Goal: Task Accomplishment & Management: Manage account settings

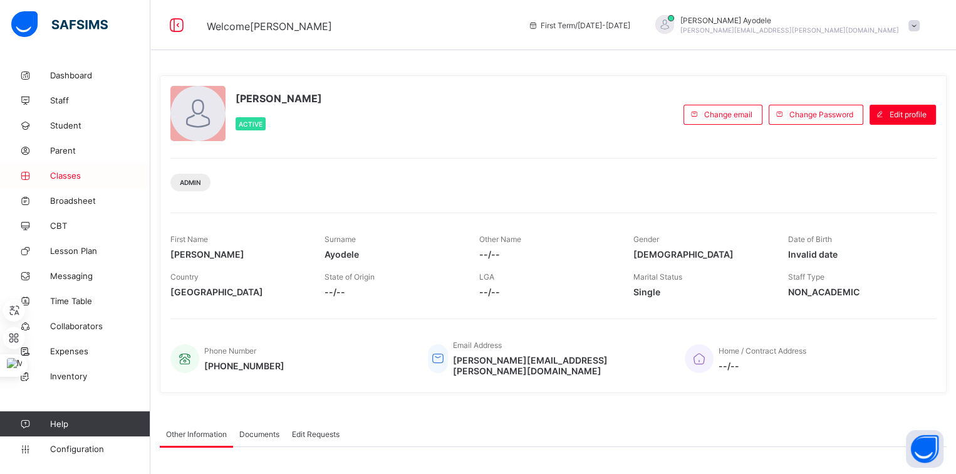
click at [80, 172] on span "Classes" at bounding box center [100, 175] width 100 height 10
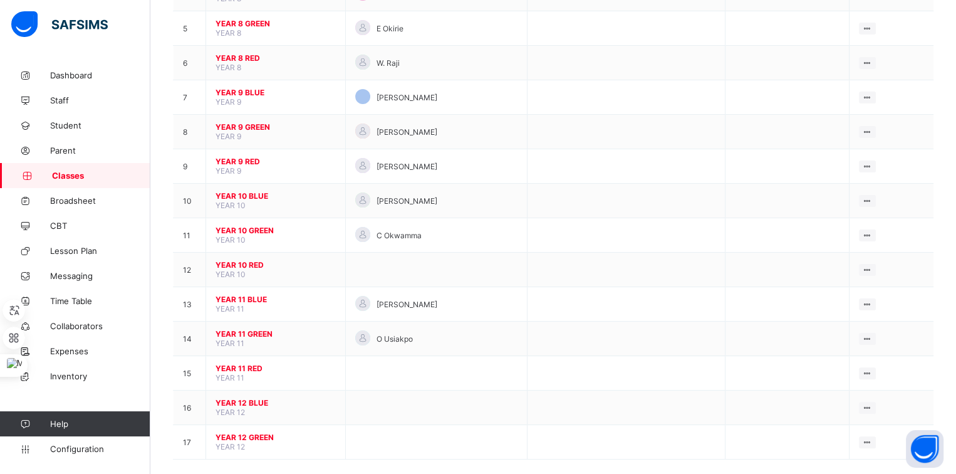
scroll to position [278, 0]
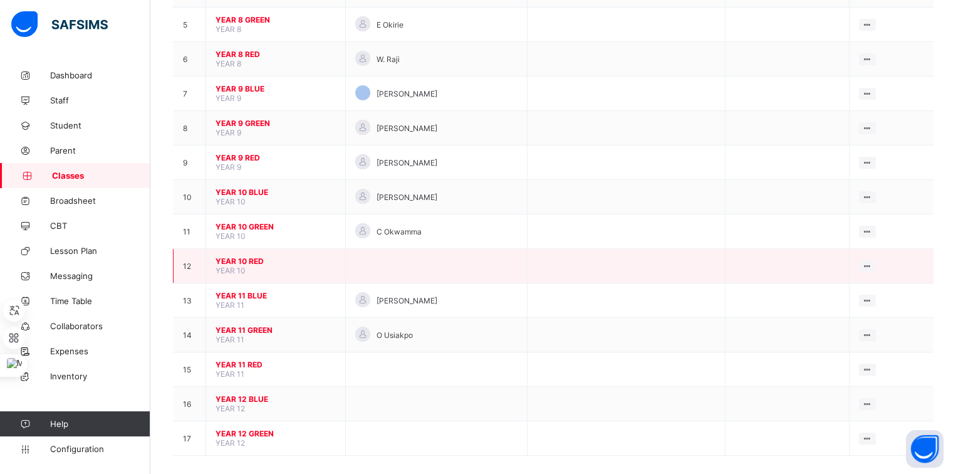
click at [252, 256] on span "YEAR 10 RED" at bounding box center [275, 260] width 120 height 9
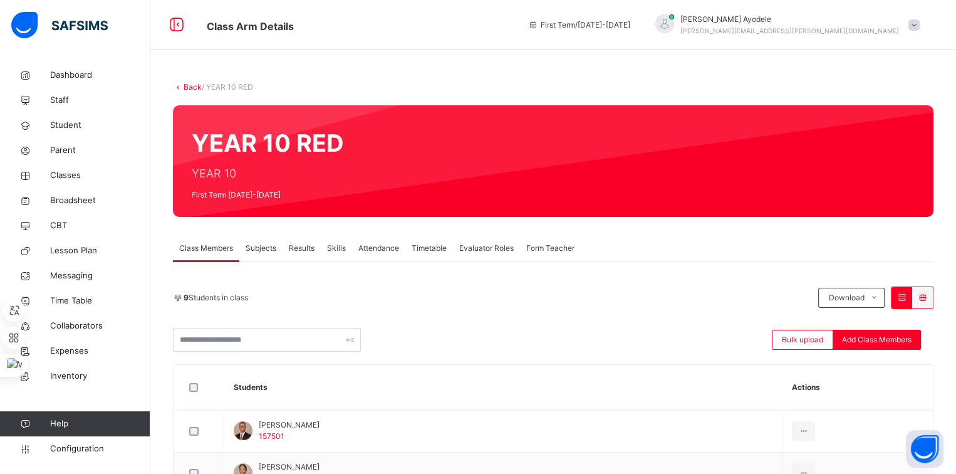
click at [194, 88] on link "Back" at bounding box center [193, 86] width 18 height 9
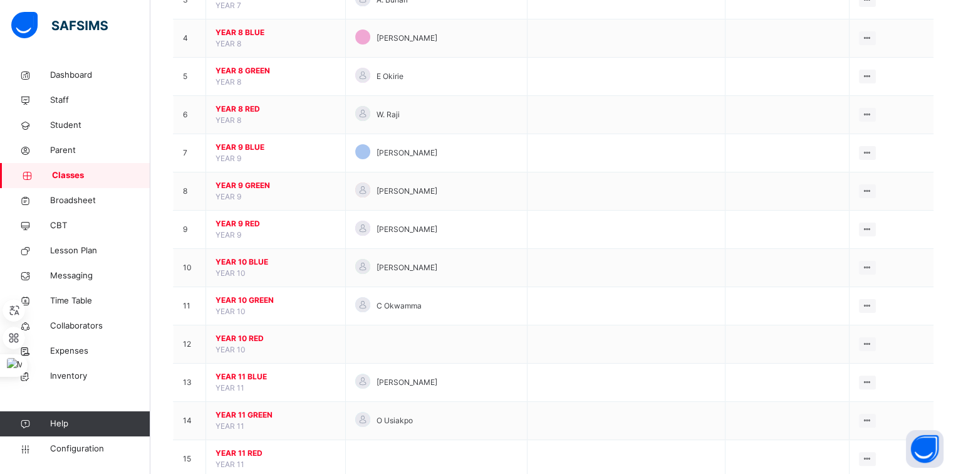
scroll to position [250, 0]
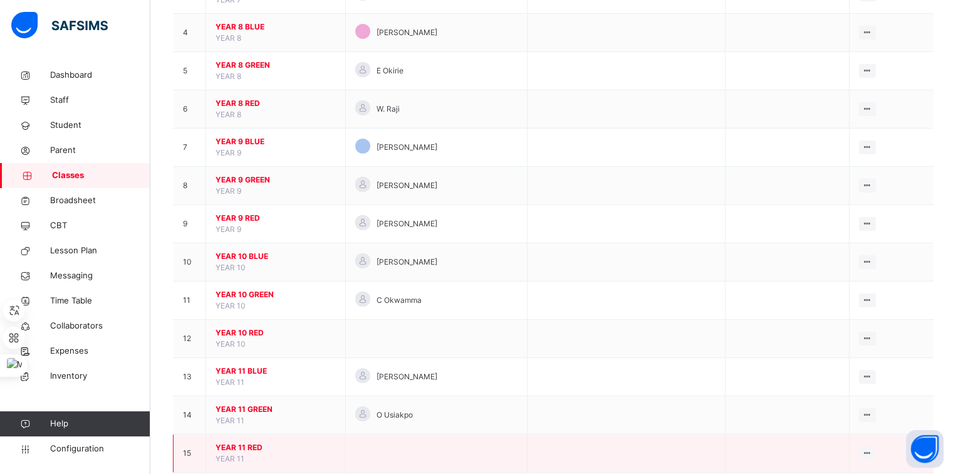
click at [249, 442] on span "YEAR 11 RED" at bounding box center [275, 447] width 120 height 11
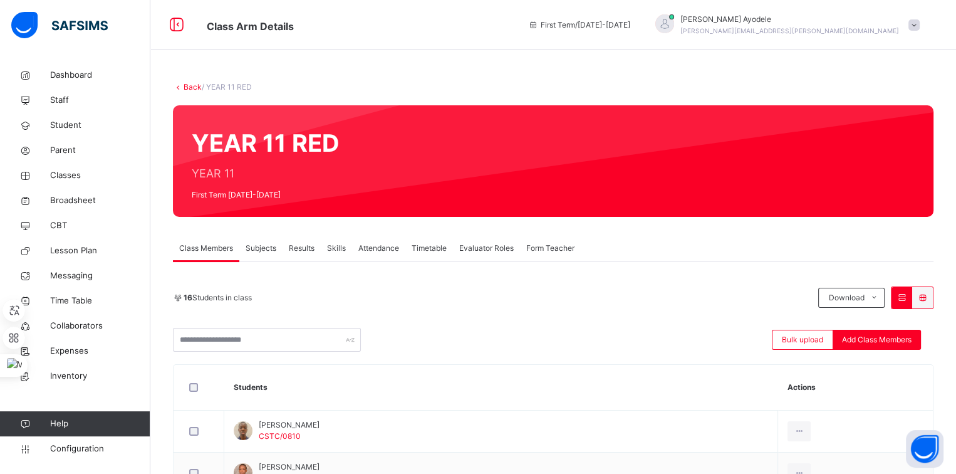
click at [194, 88] on link "Back" at bounding box center [193, 86] width 18 height 9
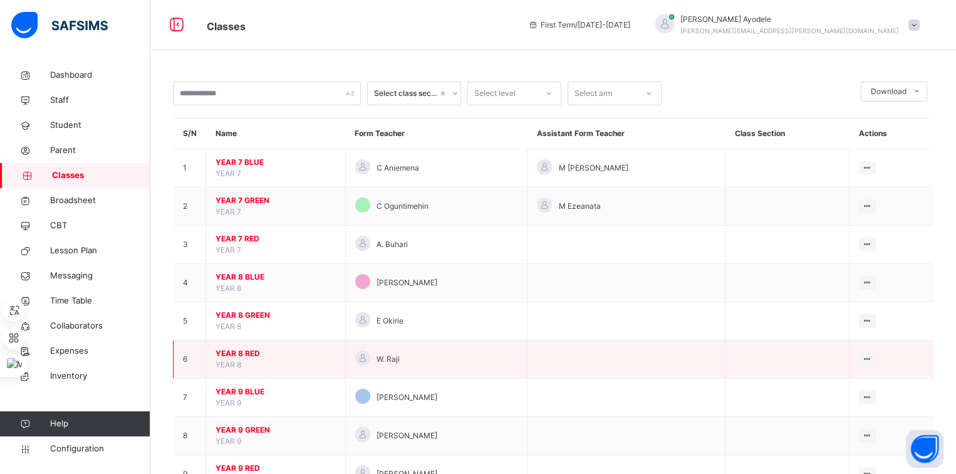
scroll to position [39, 0]
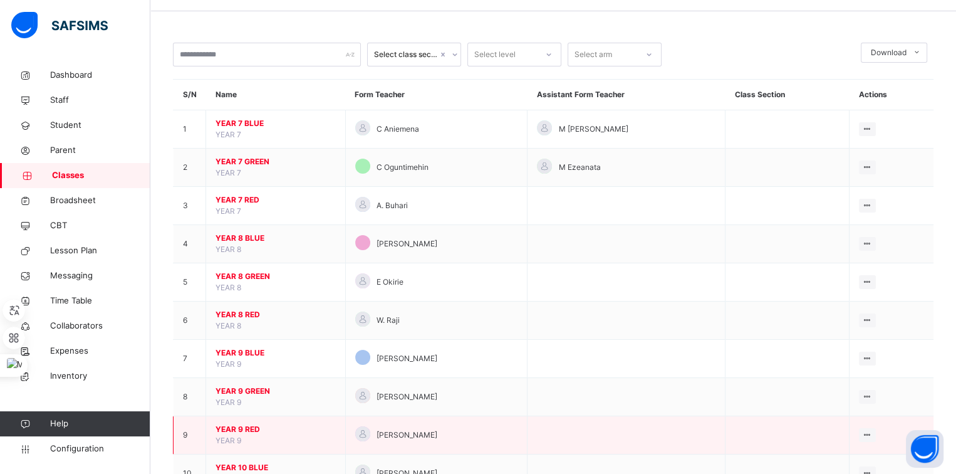
click at [245, 425] on span "YEAR 9 RED" at bounding box center [275, 428] width 120 height 11
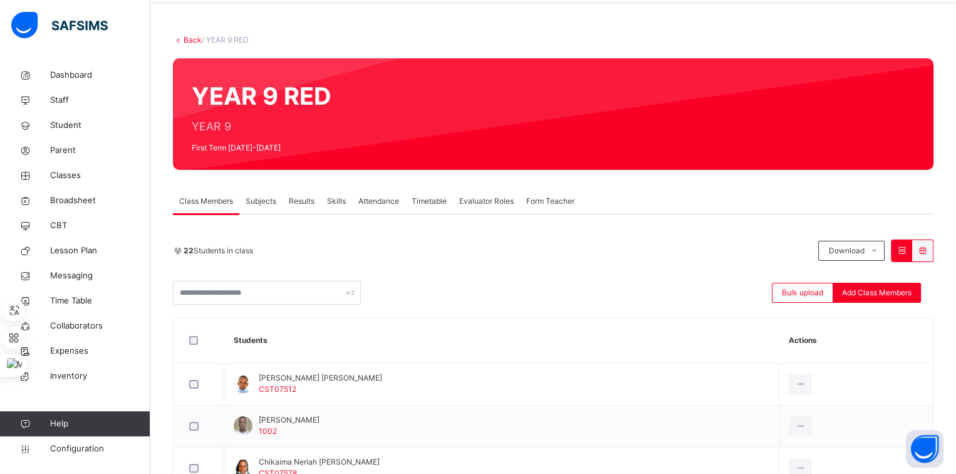
scroll to position [26, 0]
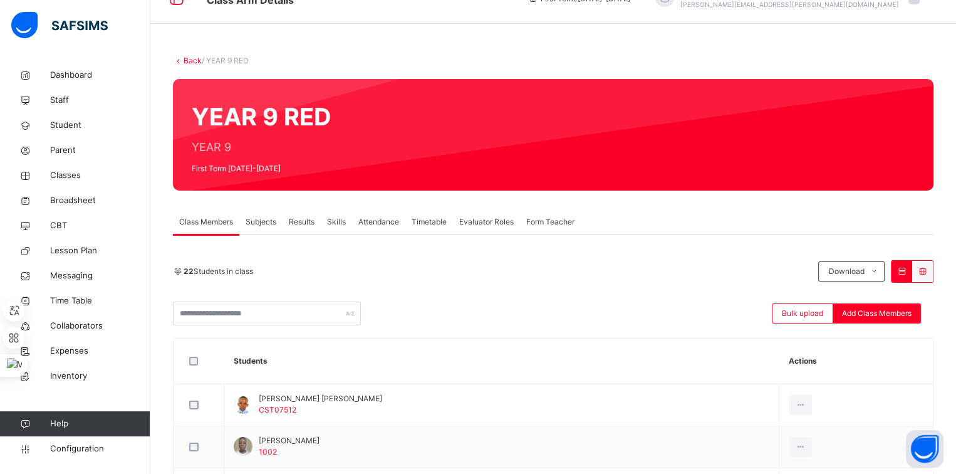
click at [194, 58] on link "Back" at bounding box center [193, 60] width 18 height 9
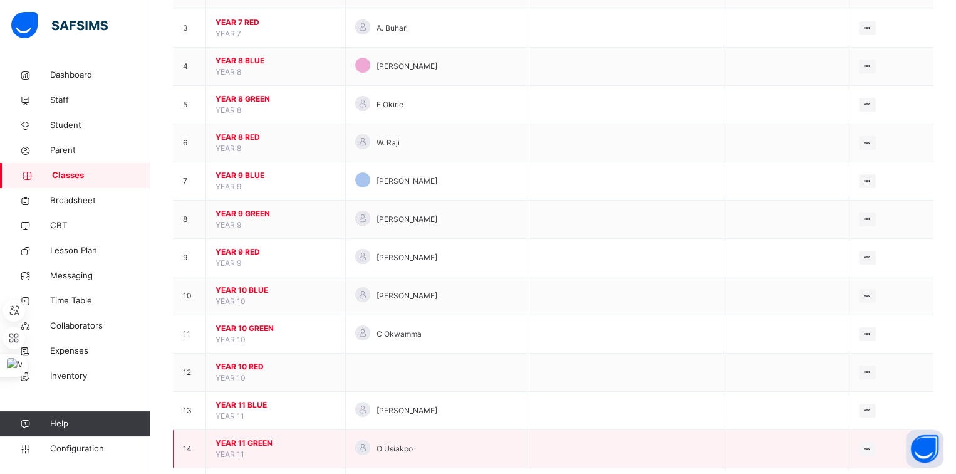
scroll to position [212, 0]
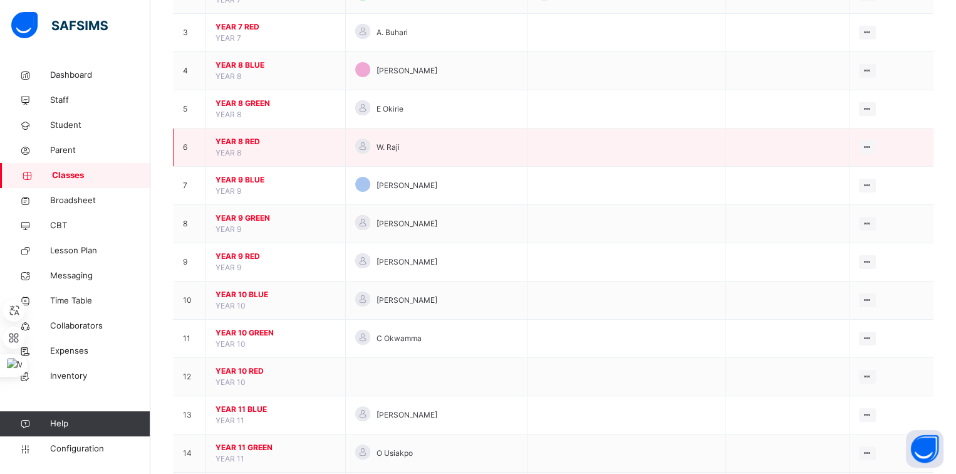
click at [241, 141] on span "YEAR 8 RED" at bounding box center [275, 141] width 120 height 11
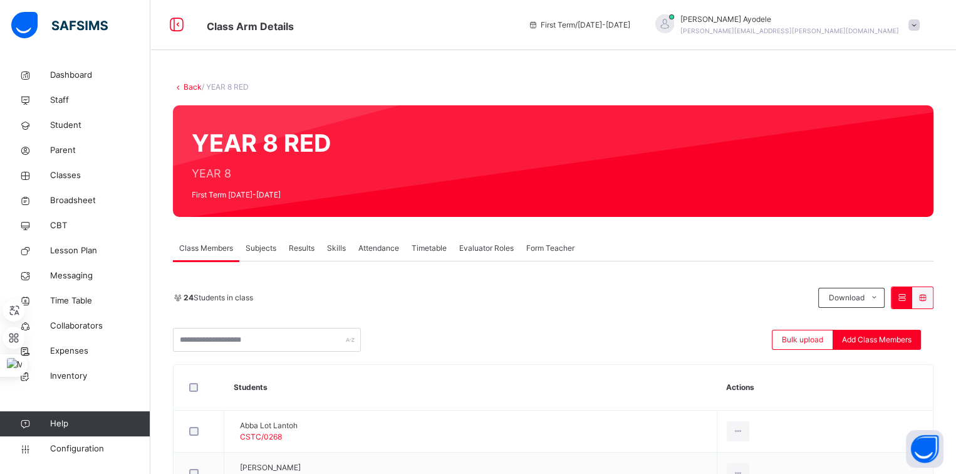
click at [190, 86] on link "Back" at bounding box center [193, 86] width 18 height 9
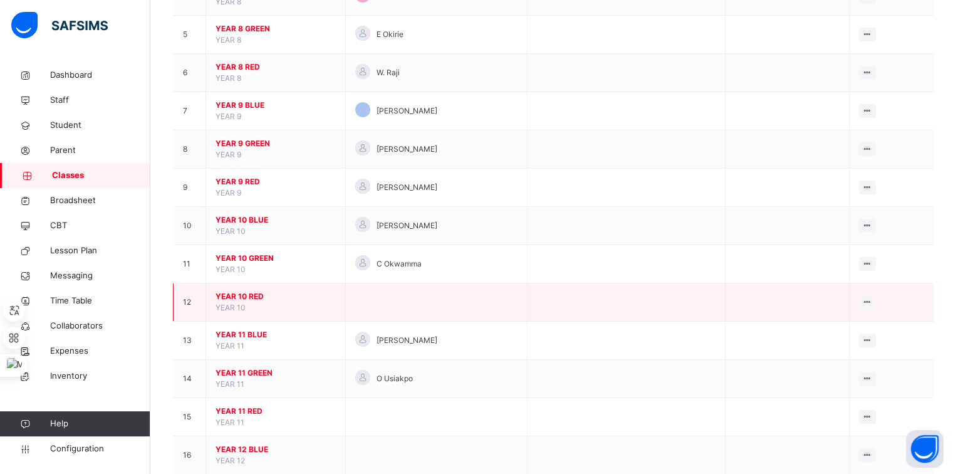
scroll to position [289, 0]
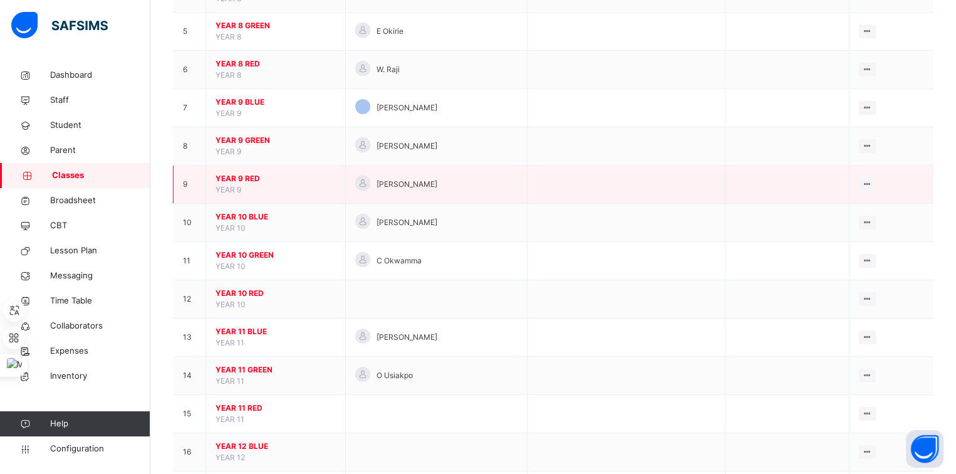
click at [251, 178] on span "YEAR 9 RED" at bounding box center [275, 178] width 120 height 11
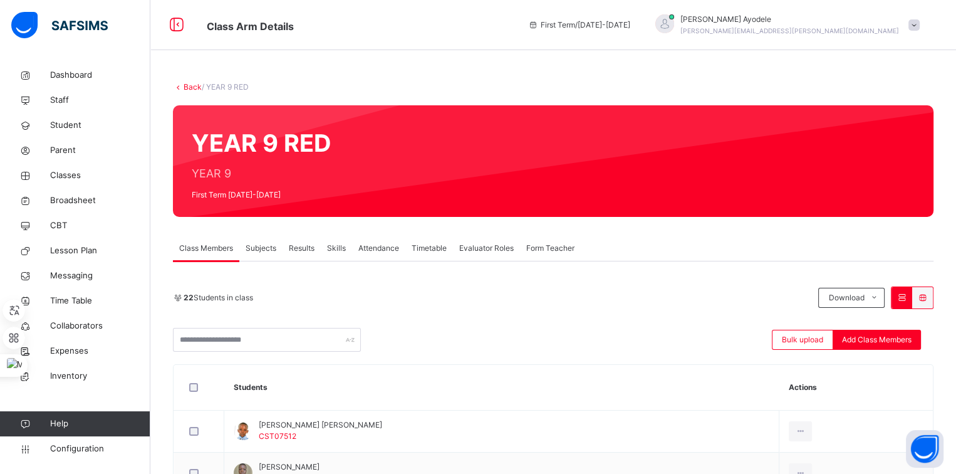
click at [189, 88] on link "Back" at bounding box center [193, 86] width 18 height 9
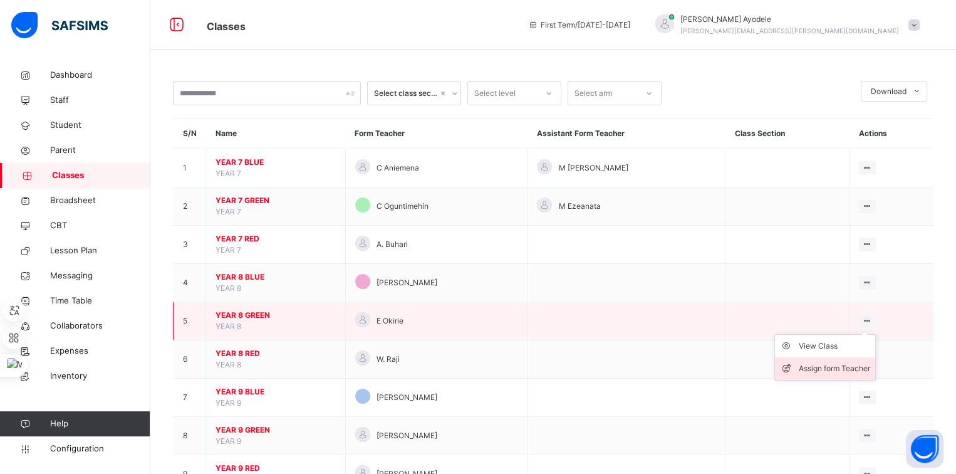
click at [838, 371] on div "Assign form Teacher" at bounding box center [834, 368] width 71 height 13
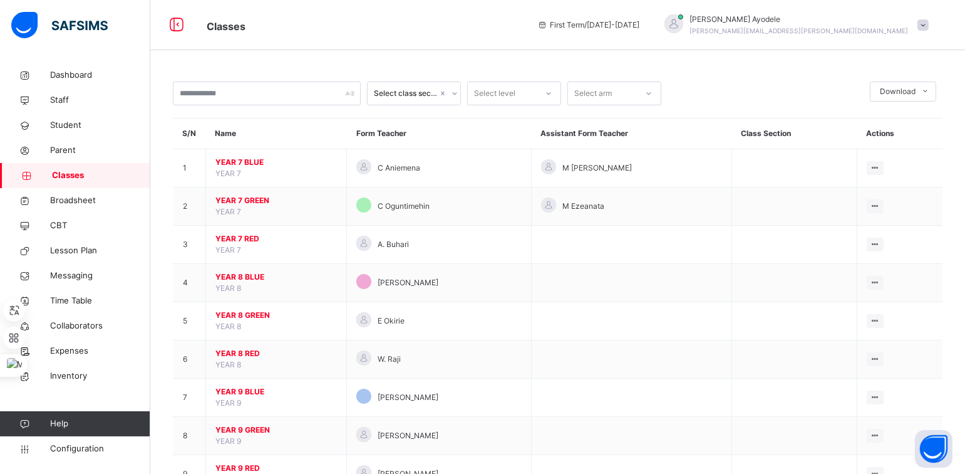
type input "******"
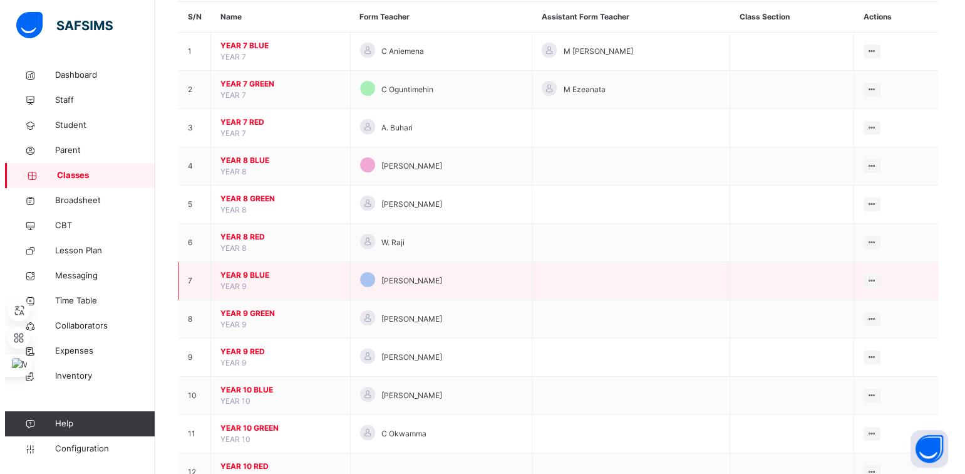
scroll to position [127, 0]
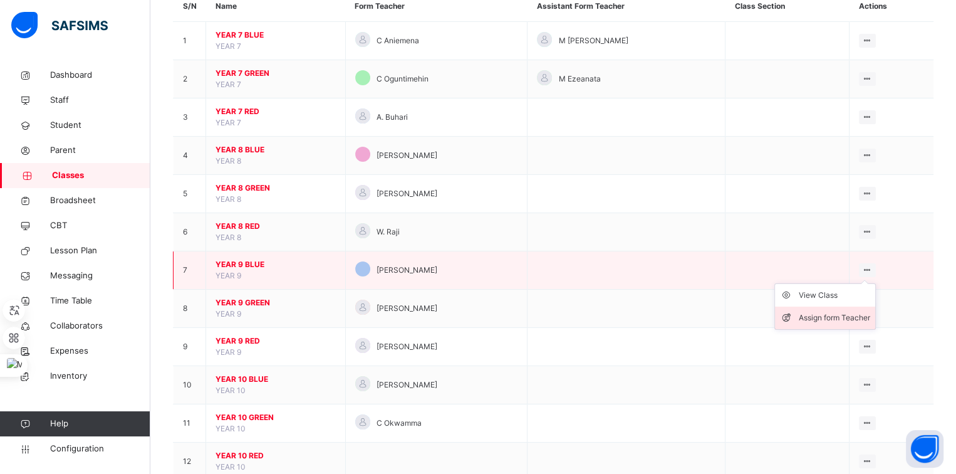
click at [841, 314] on div "Assign form Teacher" at bounding box center [834, 317] width 71 height 13
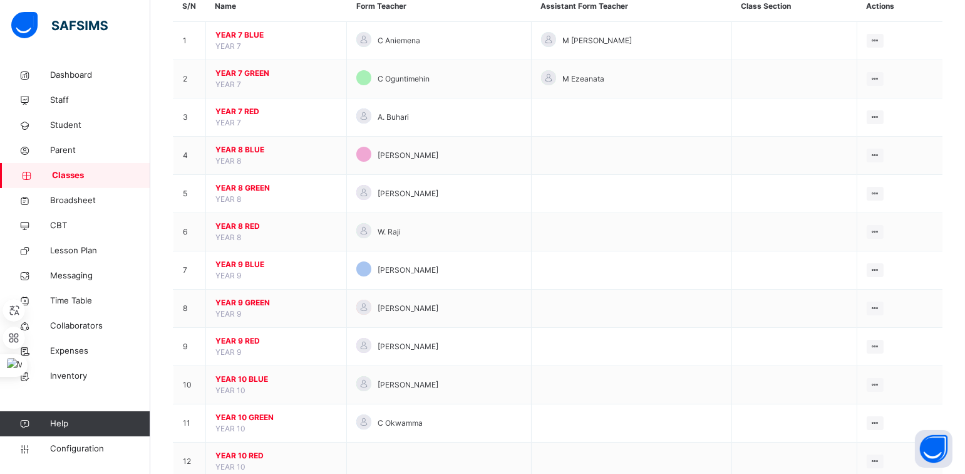
type input "****"
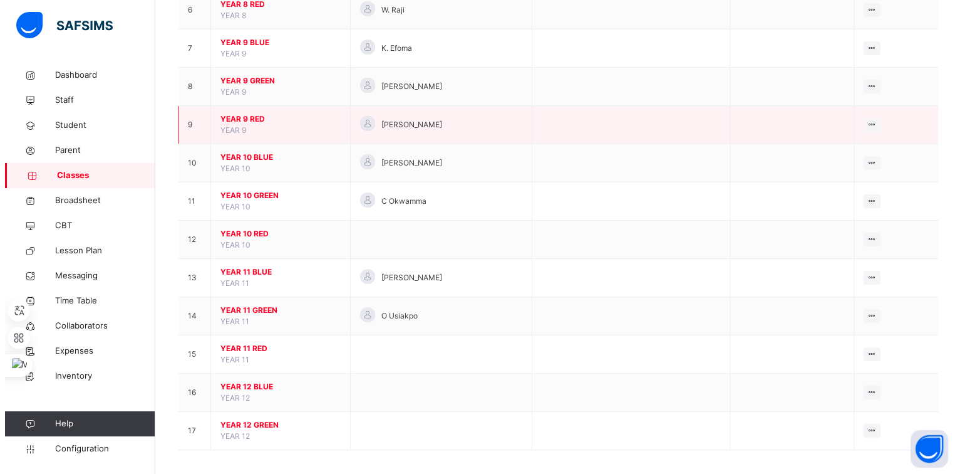
scroll to position [350, 0]
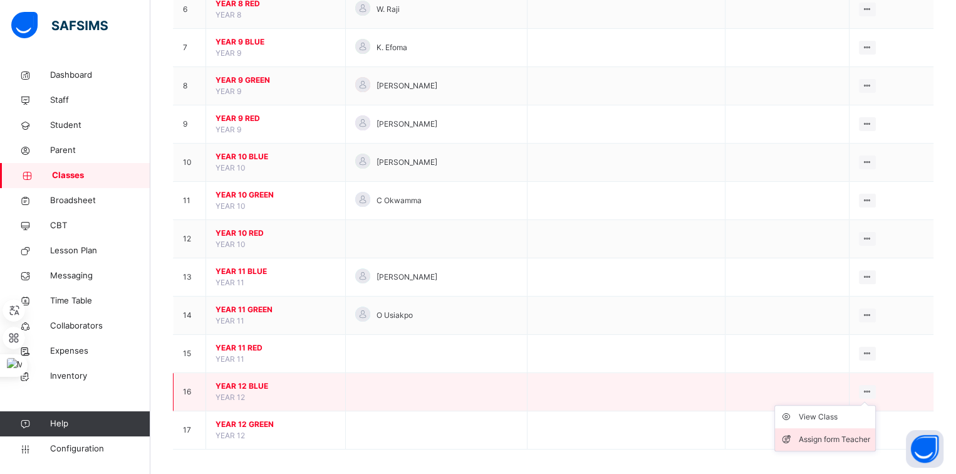
click at [851, 433] on div "Assign form Teacher" at bounding box center [834, 439] width 71 height 13
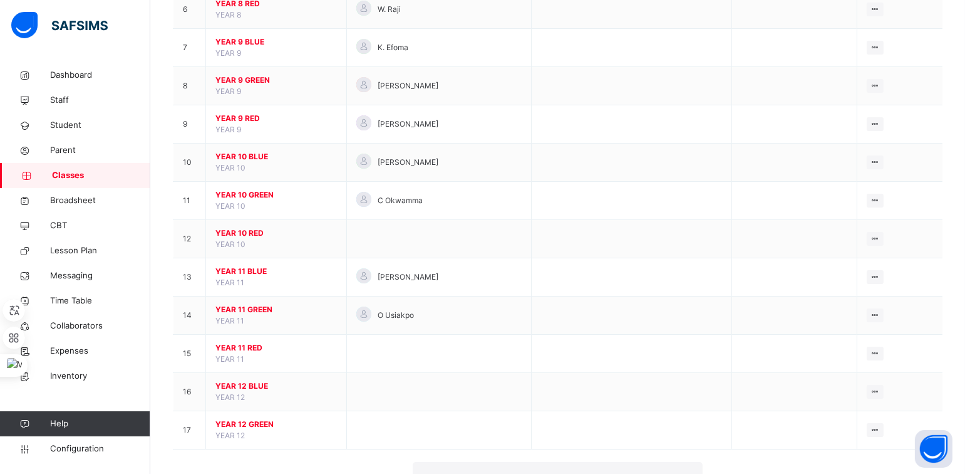
type input "**"
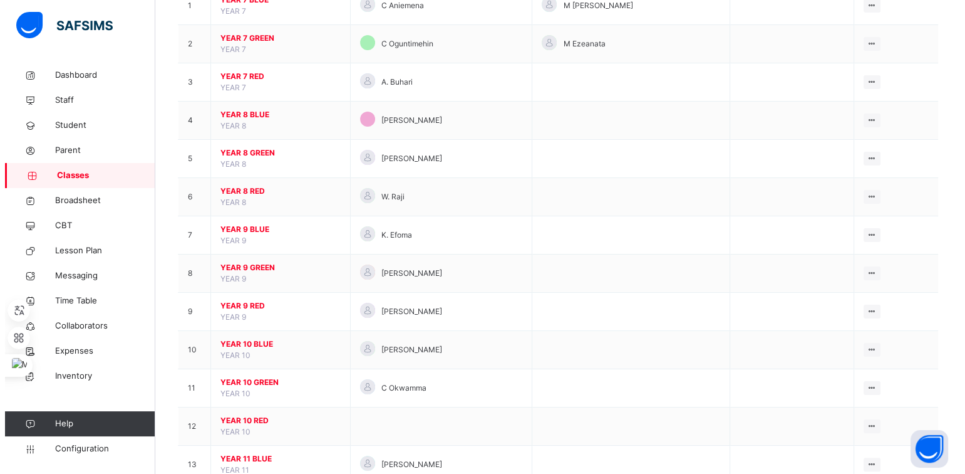
scroll to position [354, 0]
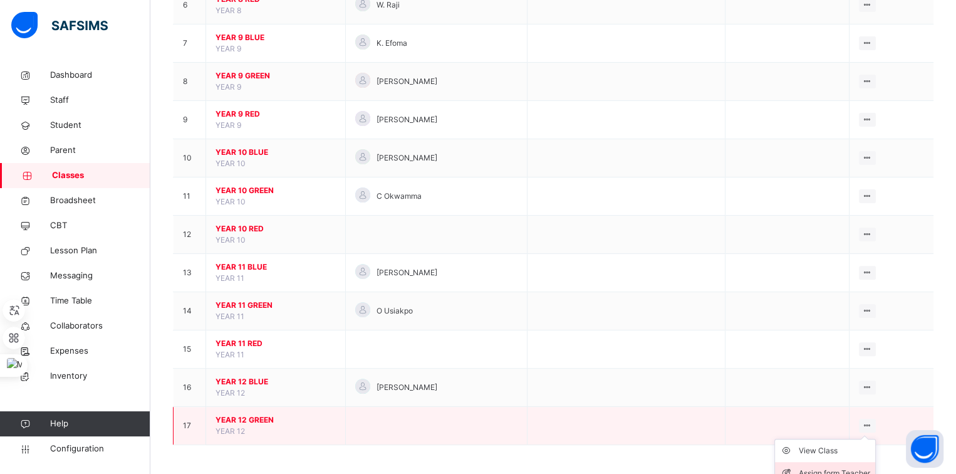
click at [838, 467] on div "Assign form Teacher" at bounding box center [834, 473] width 71 height 13
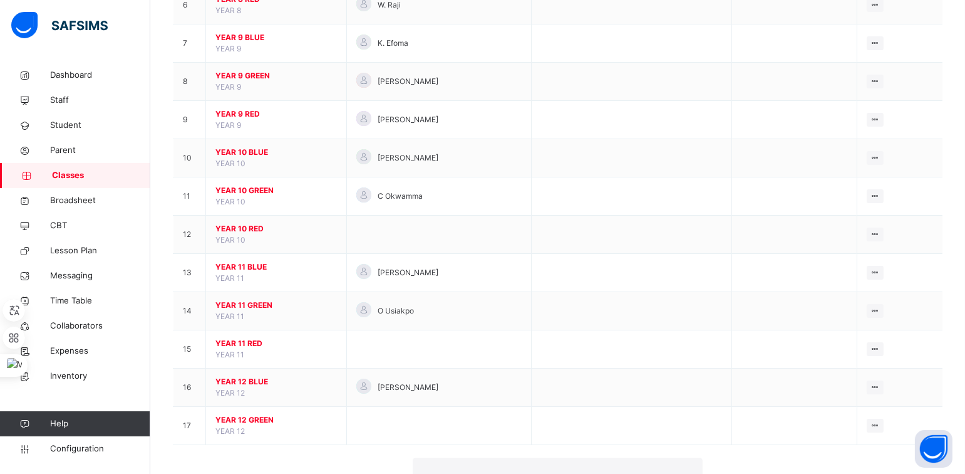
type input "**"
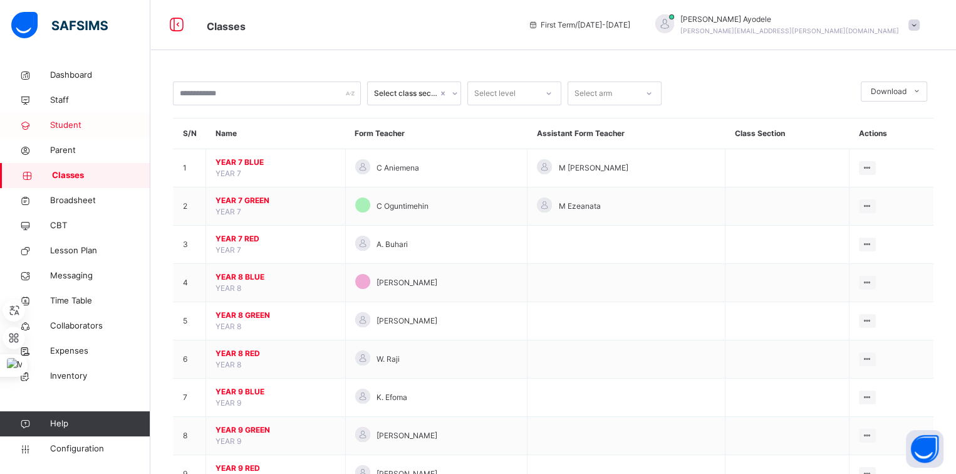
click at [71, 133] on link "Student" at bounding box center [75, 125] width 150 height 25
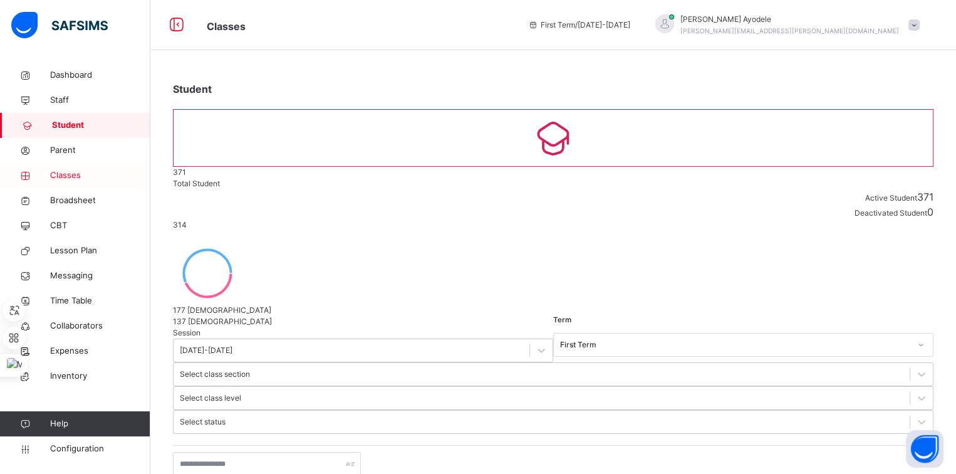
click at [68, 182] on link "Classes" at bounding box center [75, 175] width 150 height 25
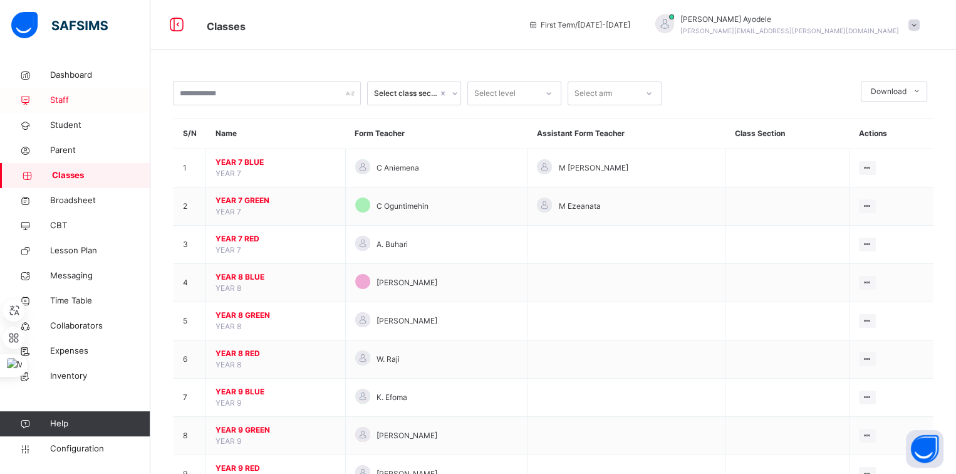
click at [70, 102] on span "Staff" at bounding box center [100, 100] width 100 height 13
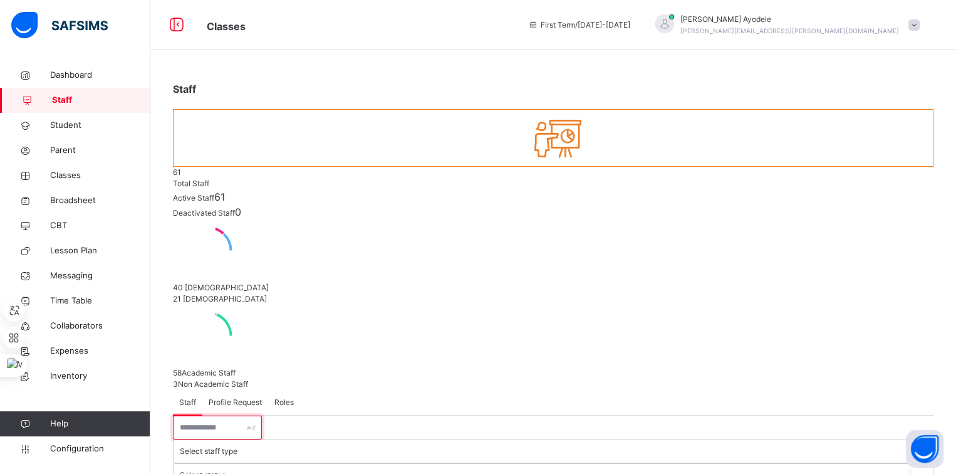
click at [237, 415] on input "text" at bounding box center [217, 427] width 89 height 24
type input "*"
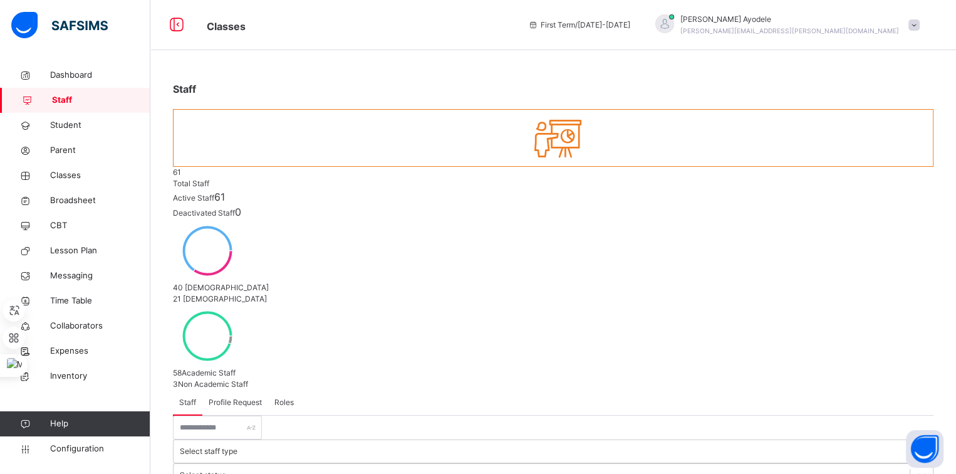
select select "**"
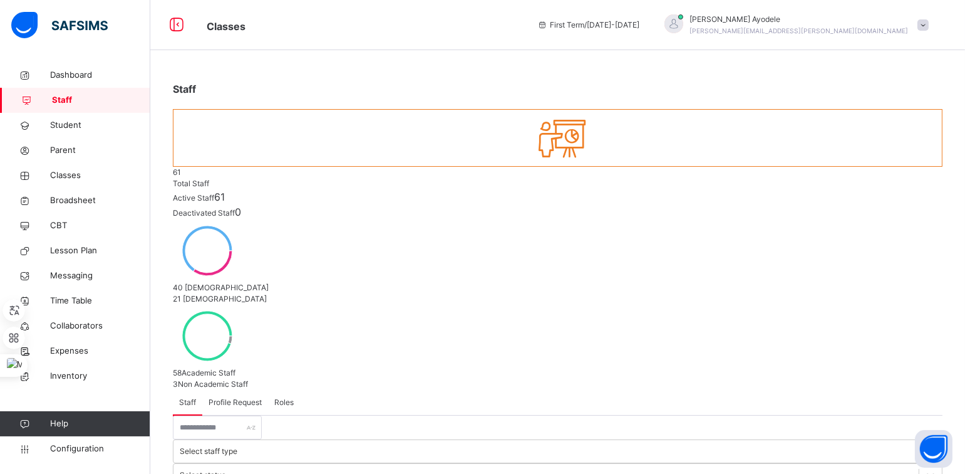
type input "********"
type input "*"
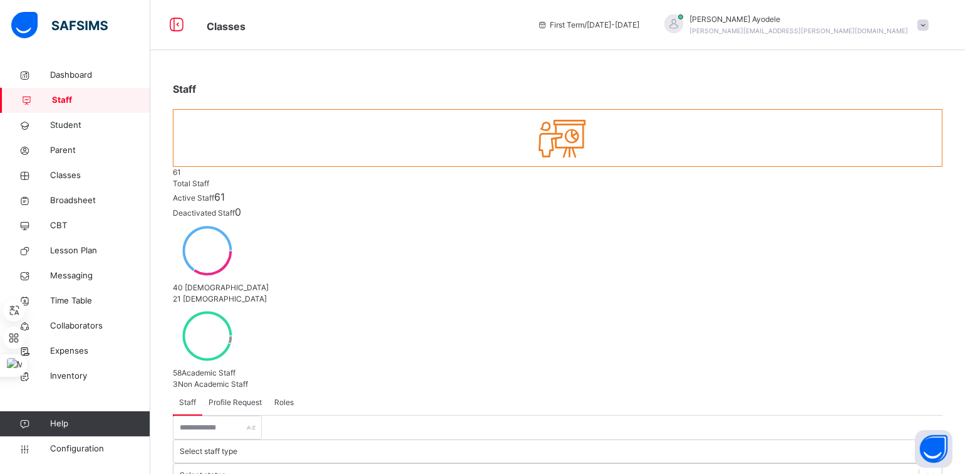
scroll to position [125, 0]
type input "********"
type input "**********"
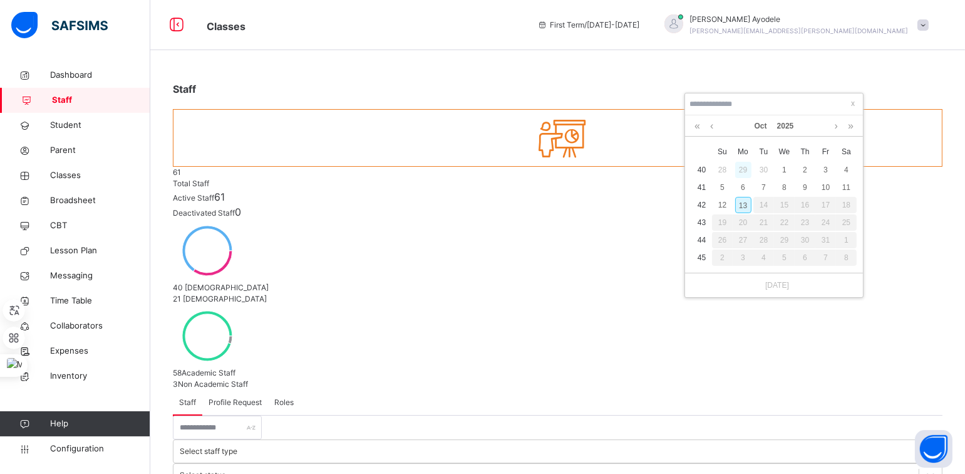
click at [747, 177] on div "29" at bounding box center [743, 170] width 16 height 16
type input "**********"
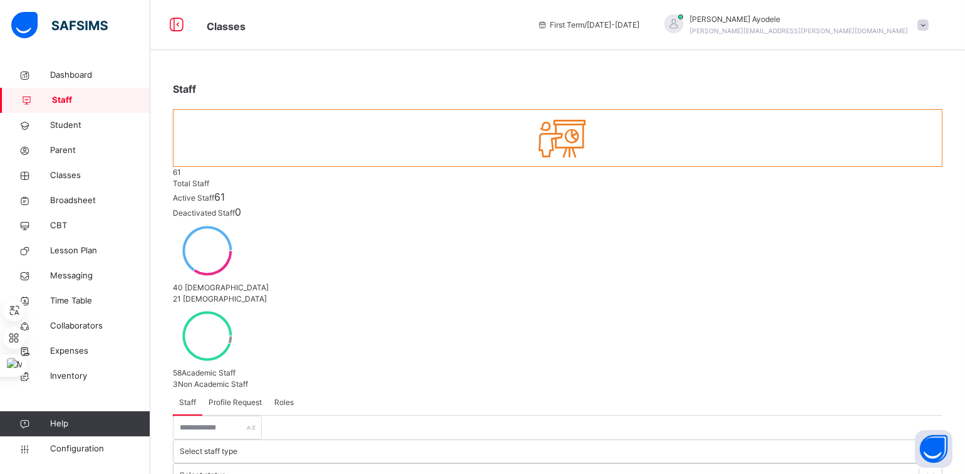
scroll to position [238, 0]
type textarea "*******"
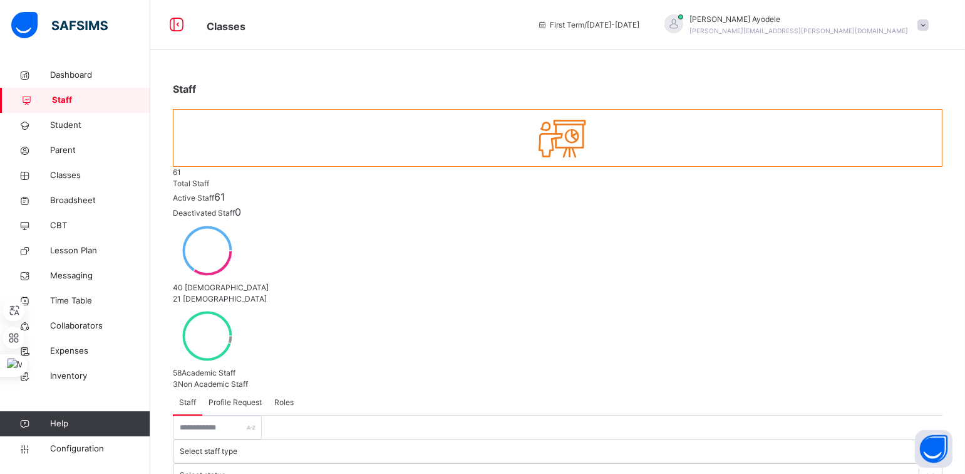
scroll to position [306, 0]
type input "**********"
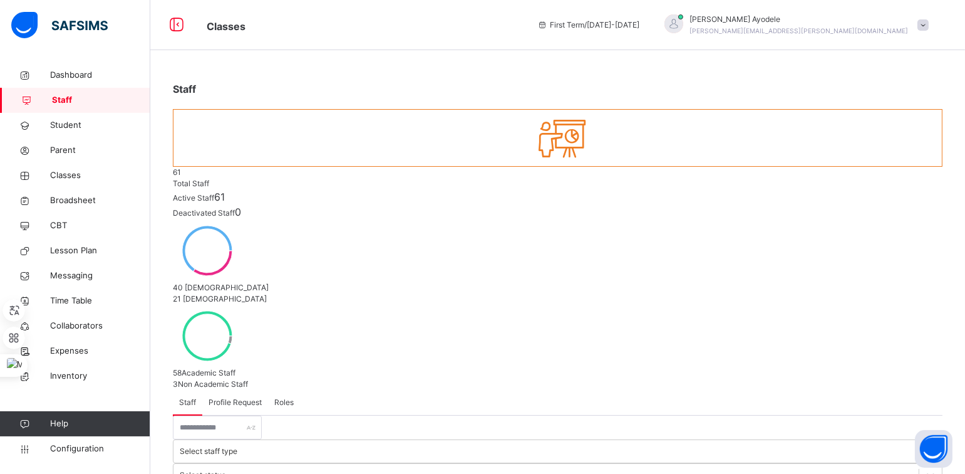
scroll to position [194, 0]
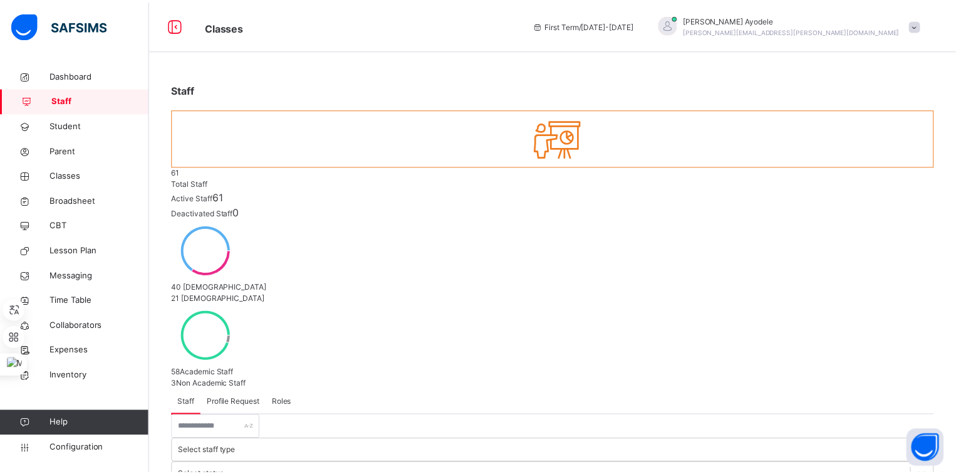
scroll to position [306, 0]
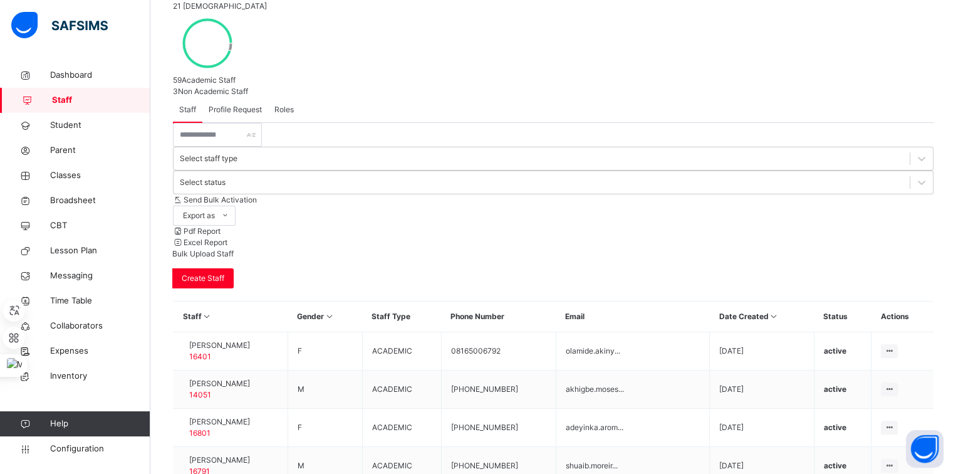
scroll to position [325, 0]
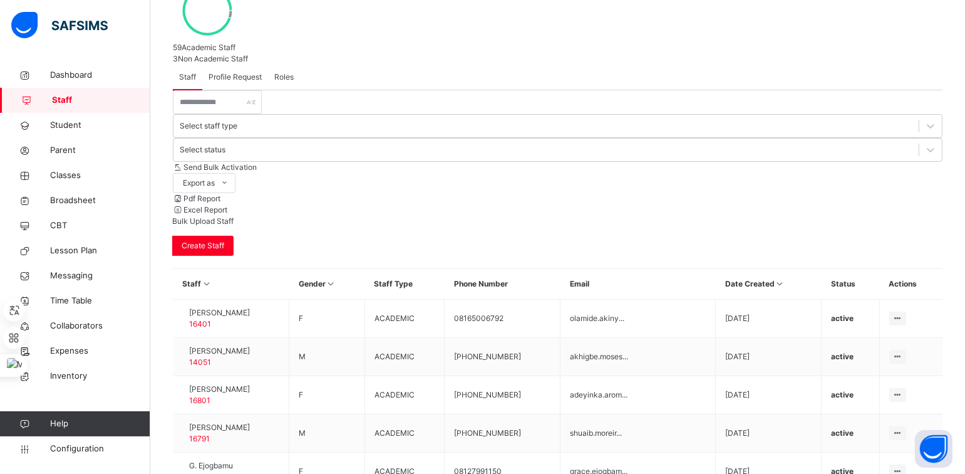
type input "*********"
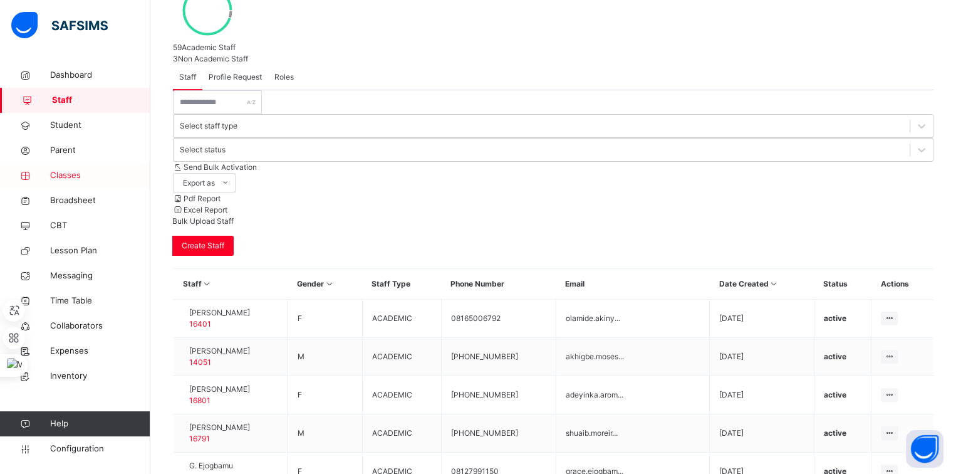
click at [82, 182] on link "Classes" at bounding box center [75, 175] width 150 height 25
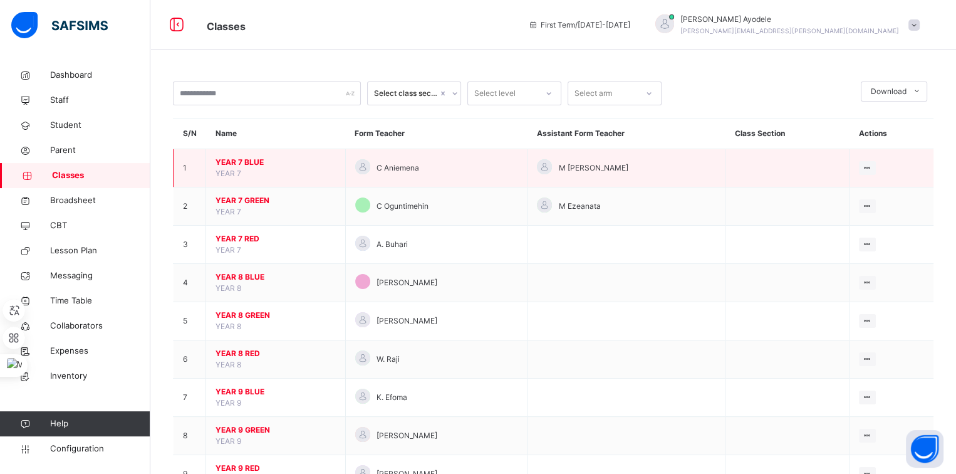
click at [241, 162] on span "YEAR 7 BLUE" at bounding box center [275, 162] width 120 height 11
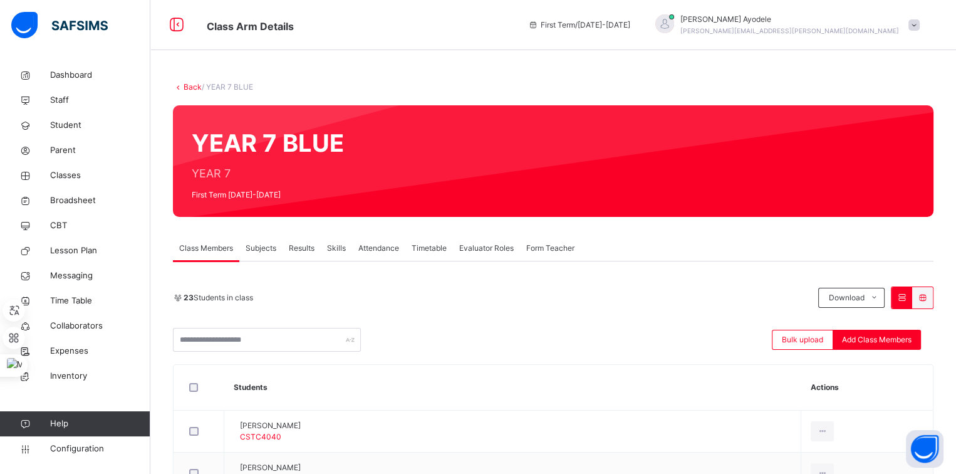
click at [267, 253] on span "Subjects" at bounding box center [261, 247] width 31 height 11
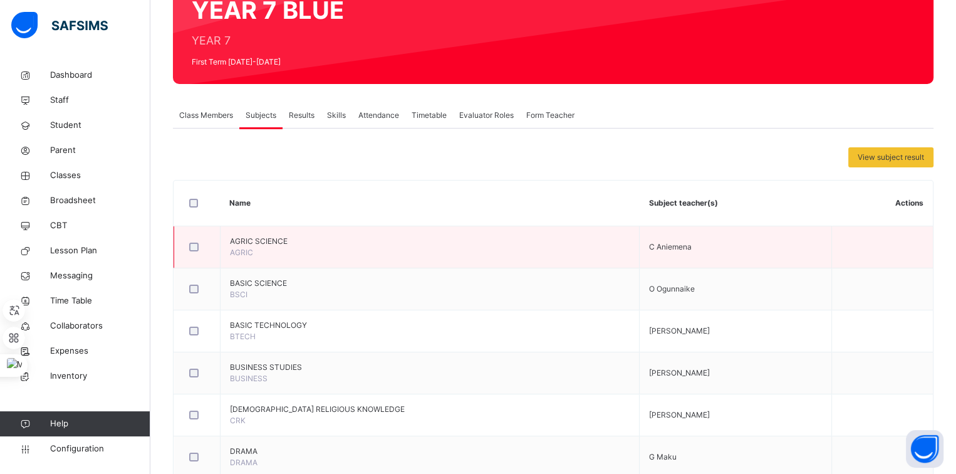
scroll to position [128, 0]
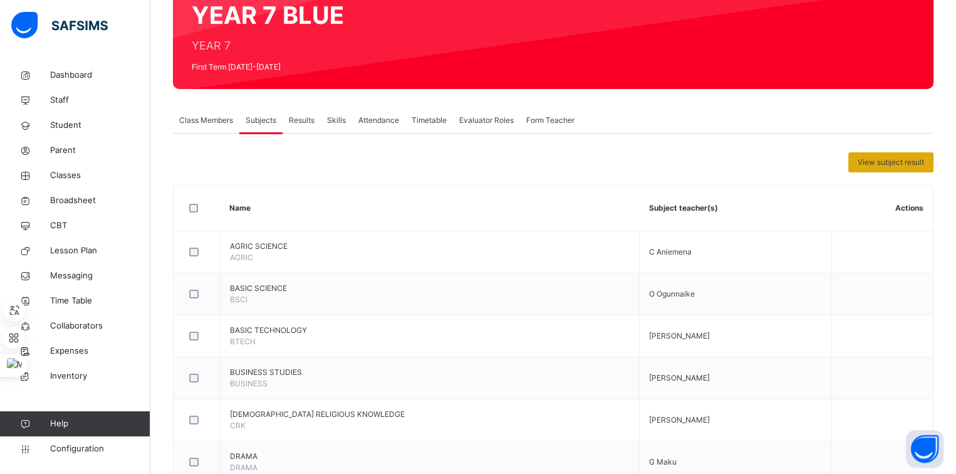
click at [878, 157] on span "View subject result" at bounding box center [891, 162] width 66 height 11
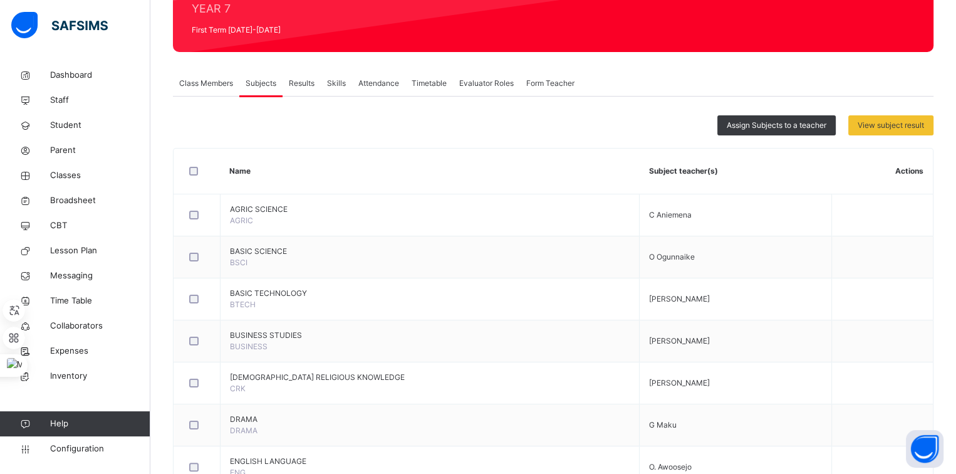
scroll to position [162, 0]
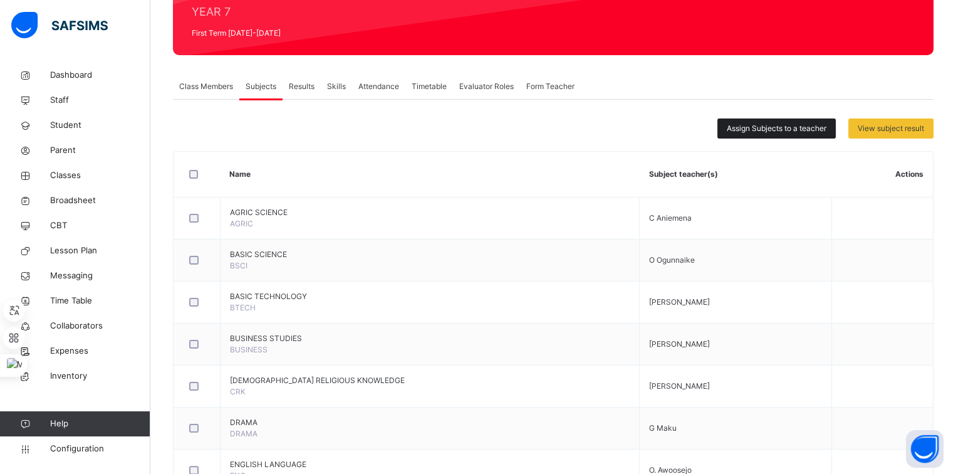
click at [766, 133] on div "Assign Subjects to a teacher" at bounding box center [776, 128] width 118 height 20
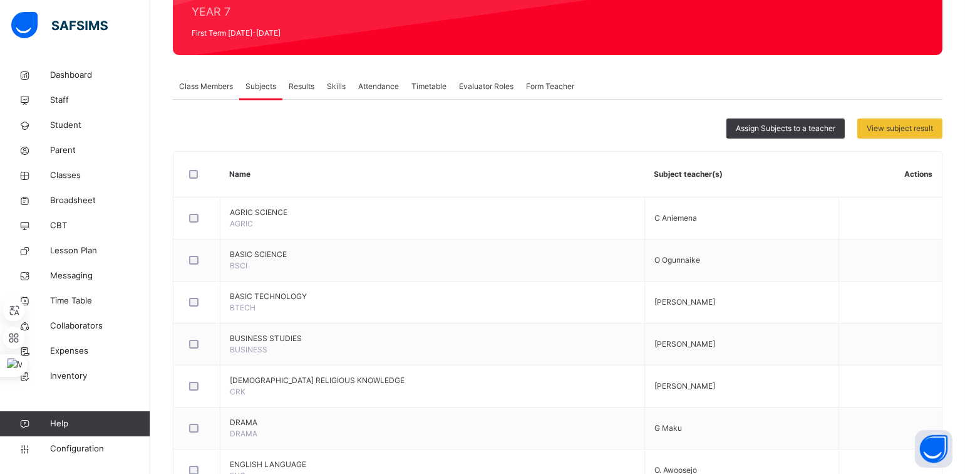
type input "****"
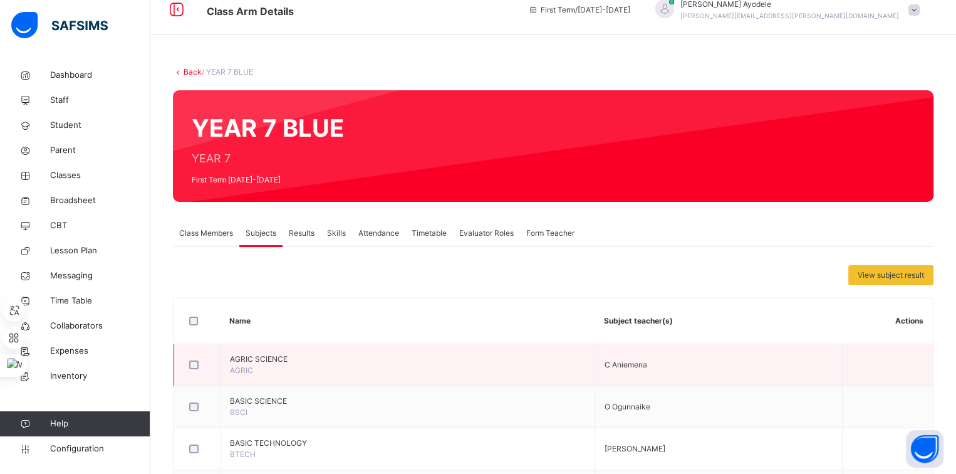
scroll to position [0, 0]
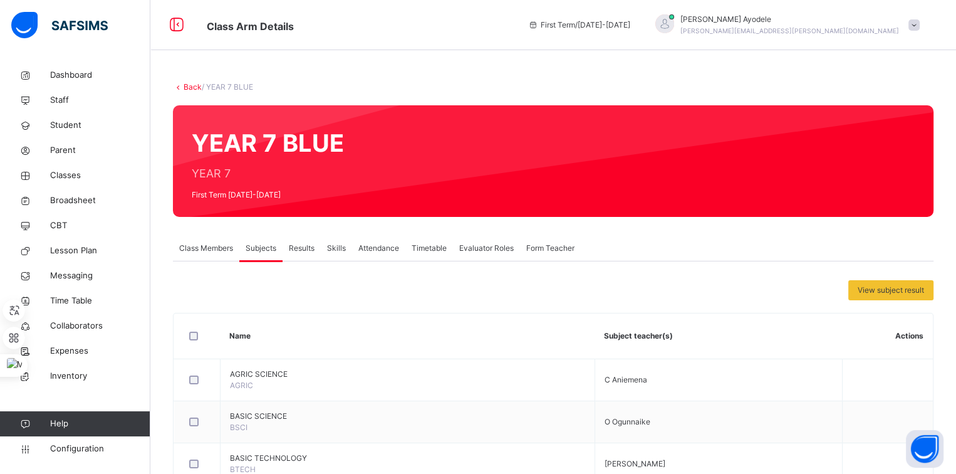
click at [194, 89] on link "Back" at bounding box center [193, 86] width 18 height 9
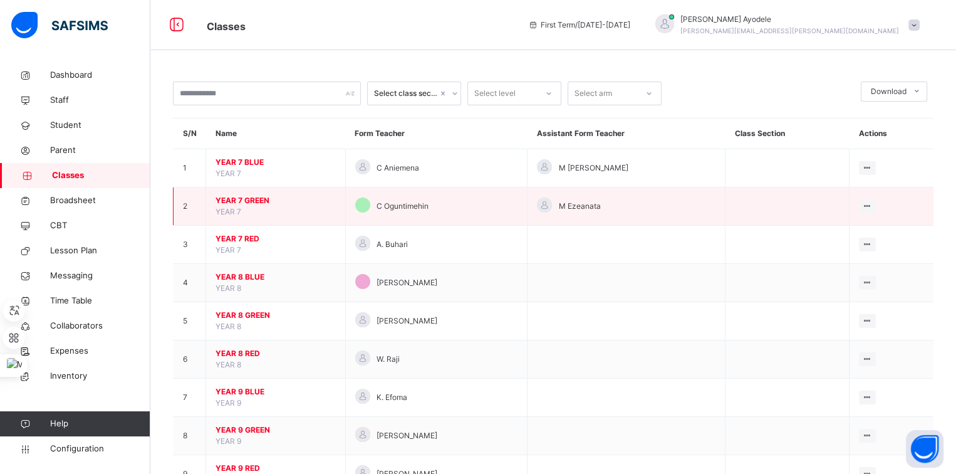
click at [254, 199] on span "YEAR 7 GREEN" at bounding box center [275, 200] width 120 height 11
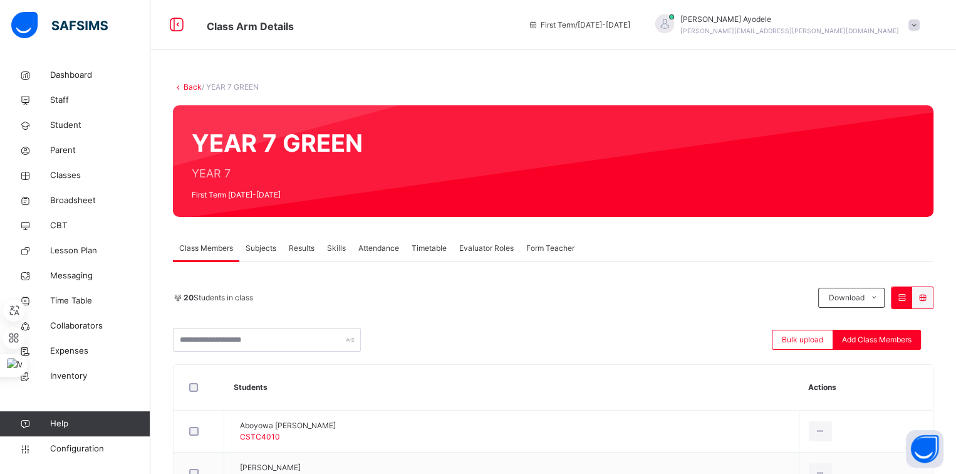
click at [265, 252] on span "Subjects" at bounding box center [261, 247] width 31 height 11
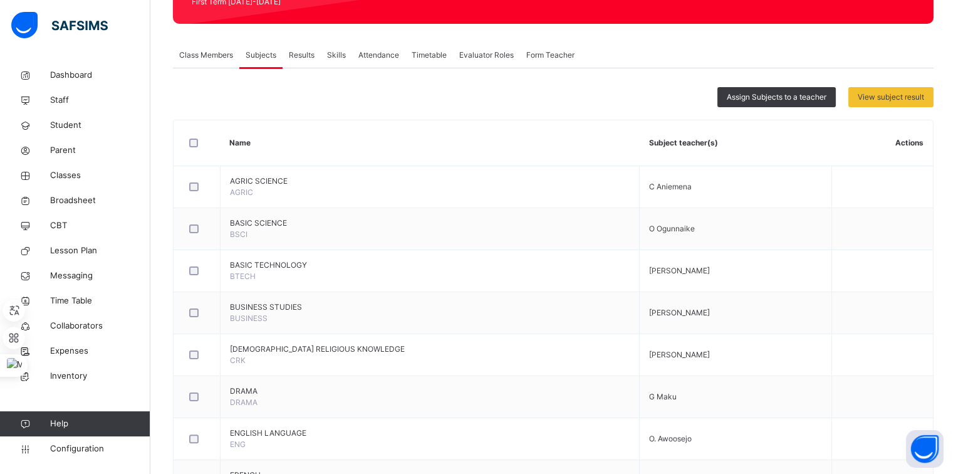
scroll to position [169, 0]
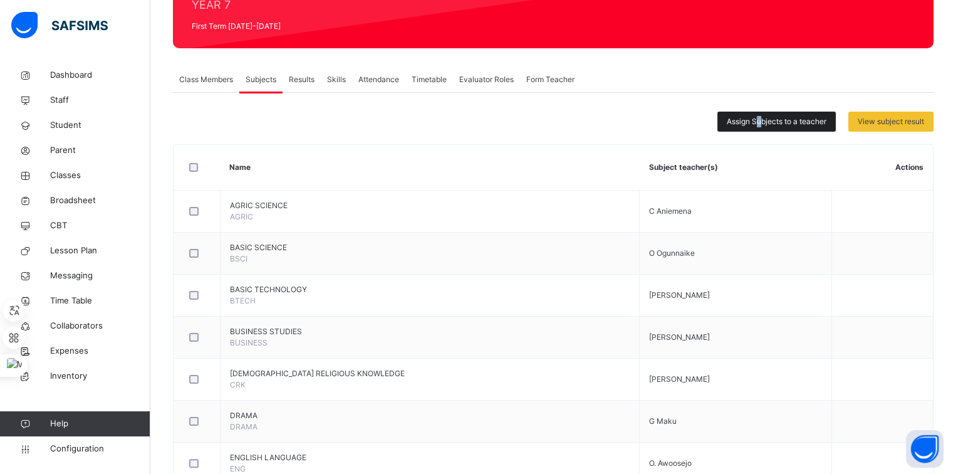
drag, startPoint x: 192, startPoint y: 345, endPoint x: 762, endPoint y: 116, distance: 614.4
click at [762, 116] on div "Assign Subjects to a teacher" at bounding box center [776, 122] width 118 height 20
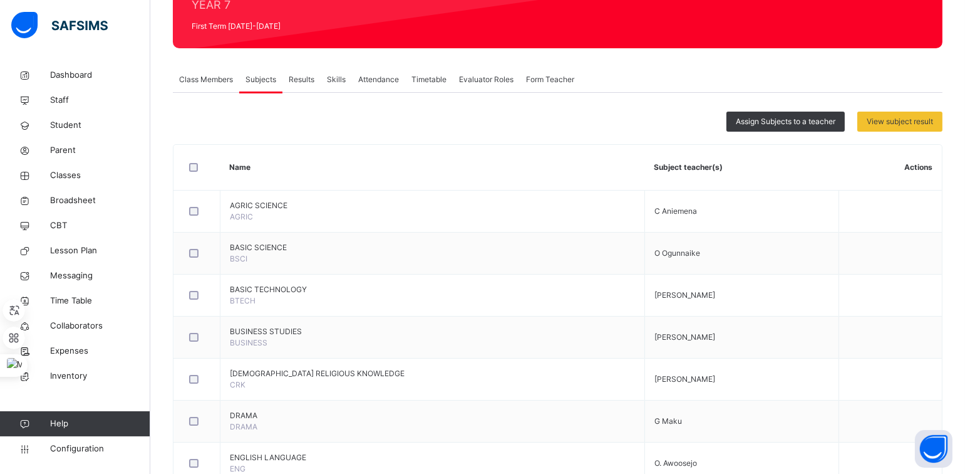
type input "***"
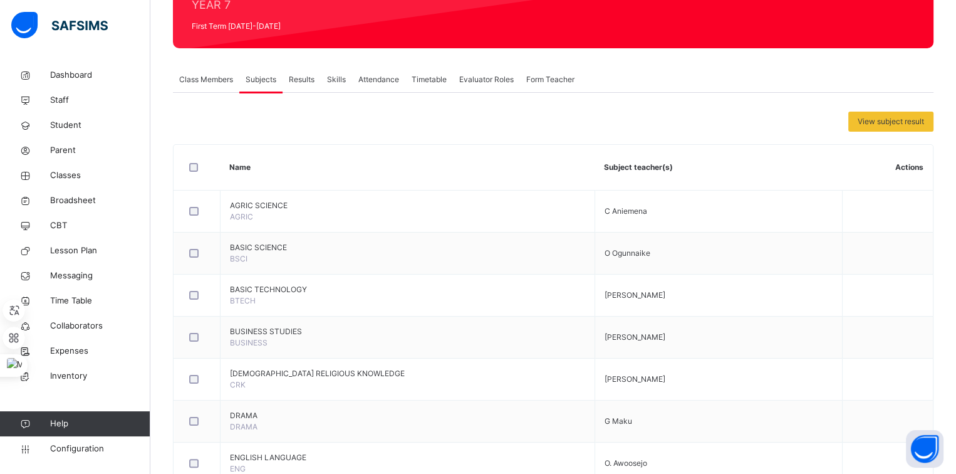
scroll to position [0, 0]
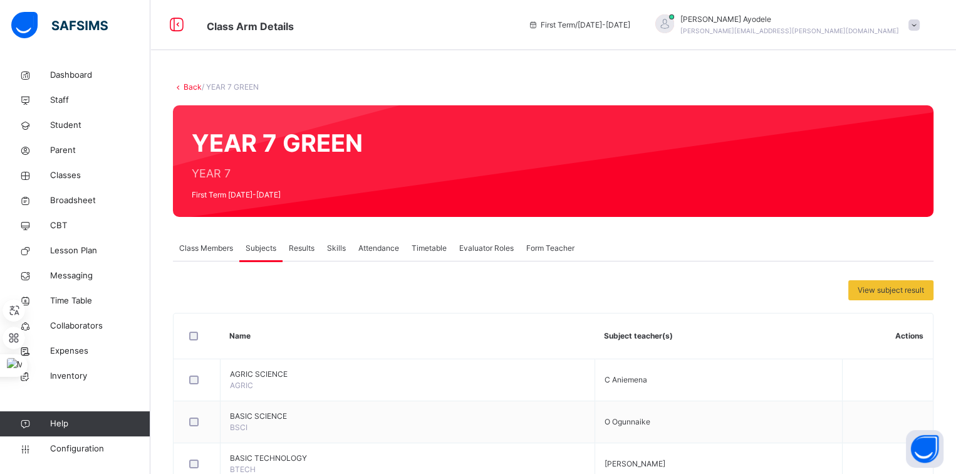
click at [192, 91] on link "Back" at bounding box center [193, 86] width 18 height 9
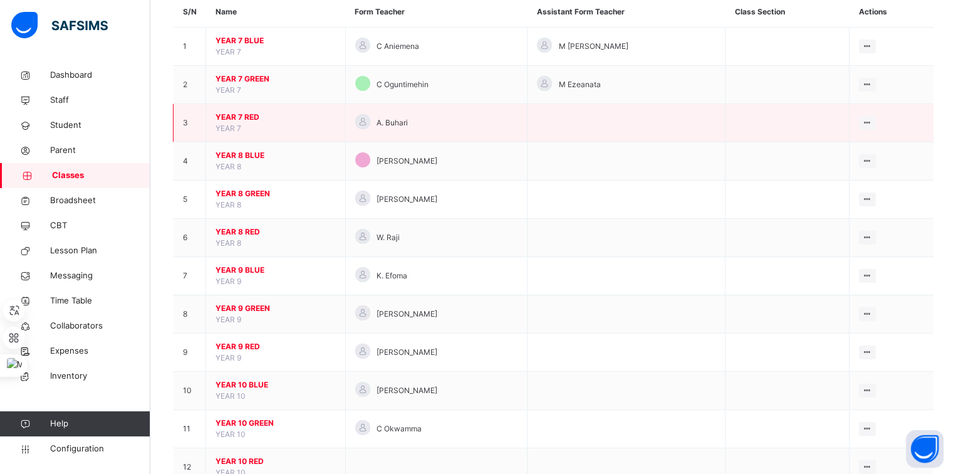
scroll to position [122, 0]
click at [245, 117] on span "YEAR 7 RED" at bounding box center [275, 116] width 120 height 11
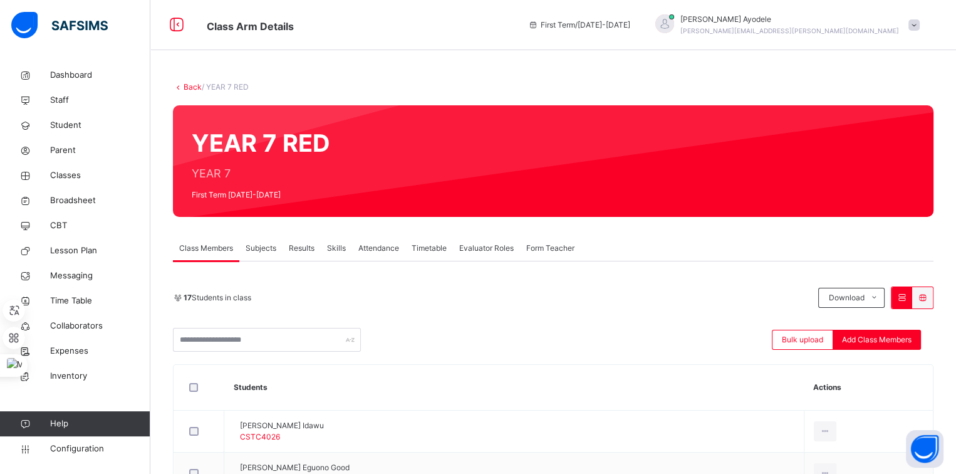
click at [268, 251] on span "Subjects" at bounding box center [261, 247] width 31 height 11
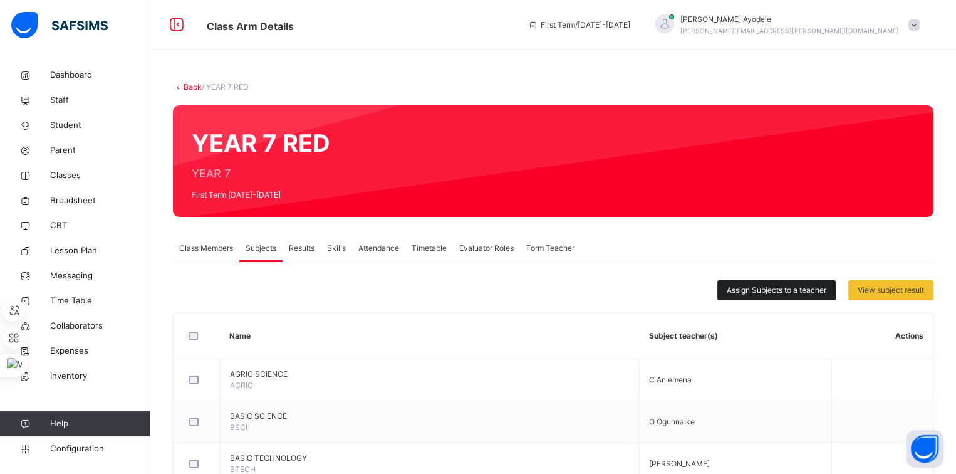
click at [737, 291] on span "Assign Subjects to a teacher" at bounding box center [777, 289] width 100 height 11
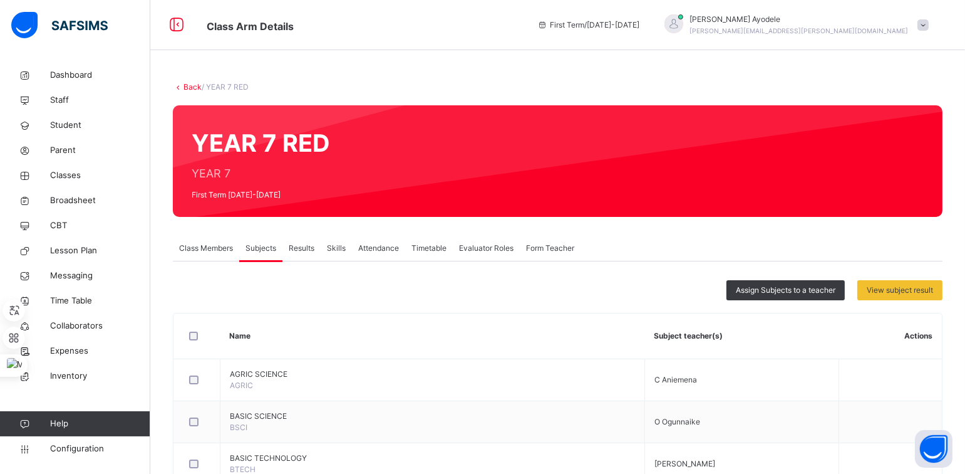
type input "****"
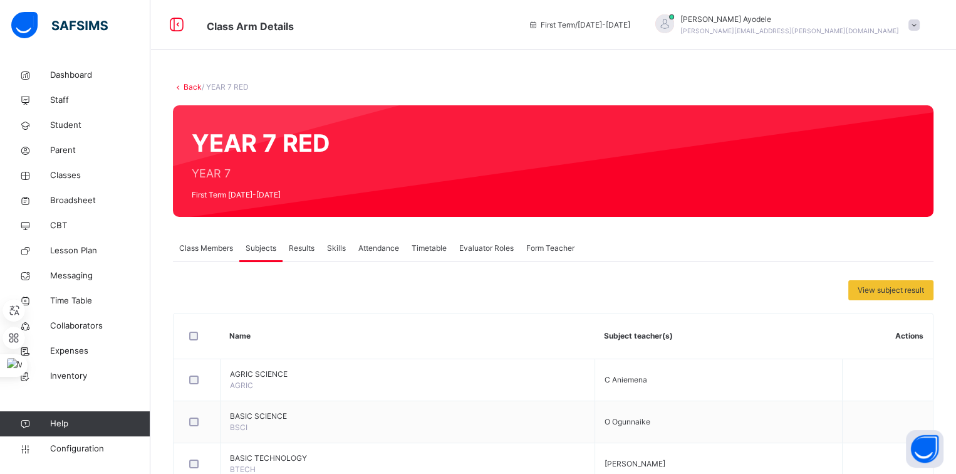
click at [194, 88] on link "Back" at bounding box center [193, 86] width 18 height 9
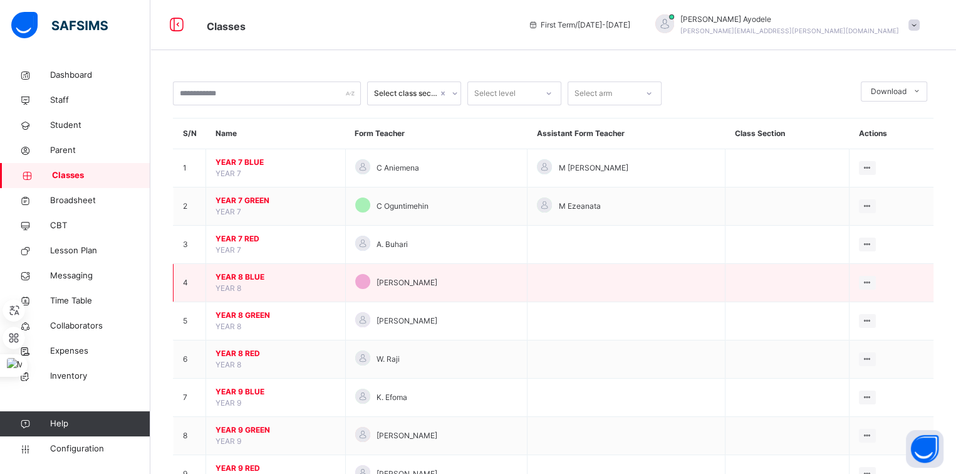
click at [246, 278] on span "YEAR 8 BLUE" at bounding box center [275, 276] width 120 height 11
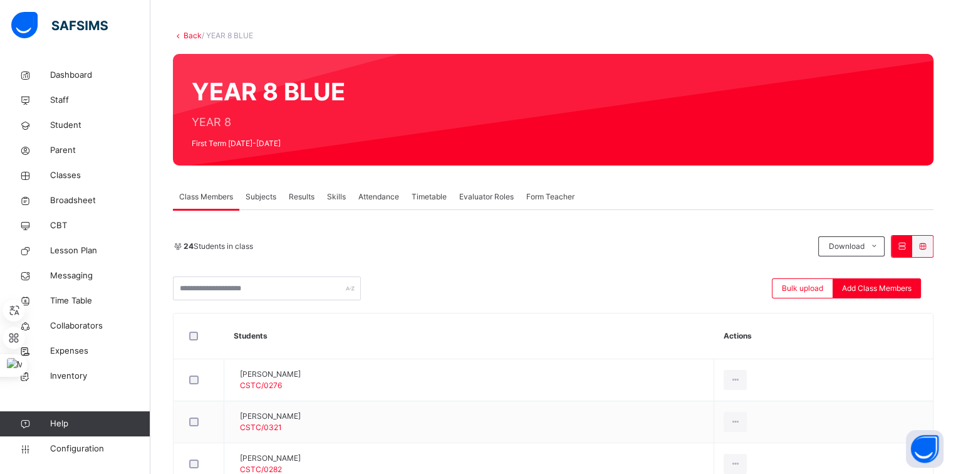
scroll to position [52, 0]
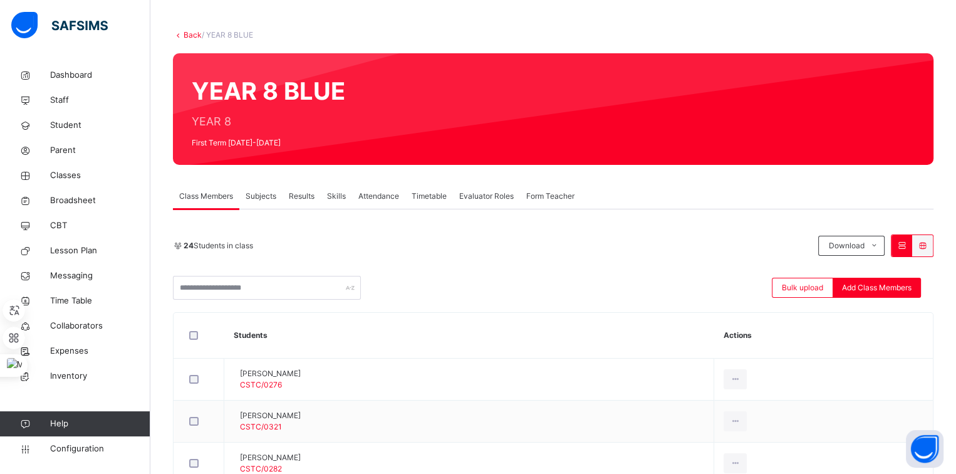
click at [269, 196] on span "Subjects" at bounding box center [261, 195] width 31 height 11
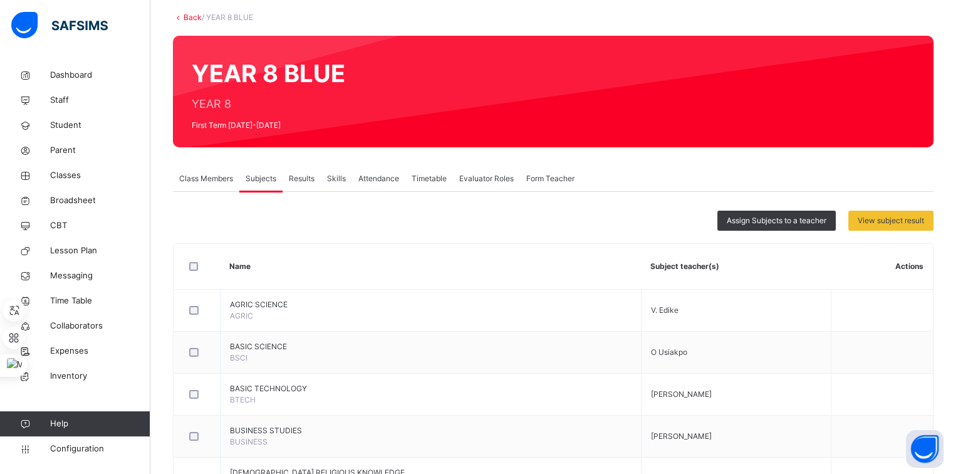
scroll to position [0, 0]
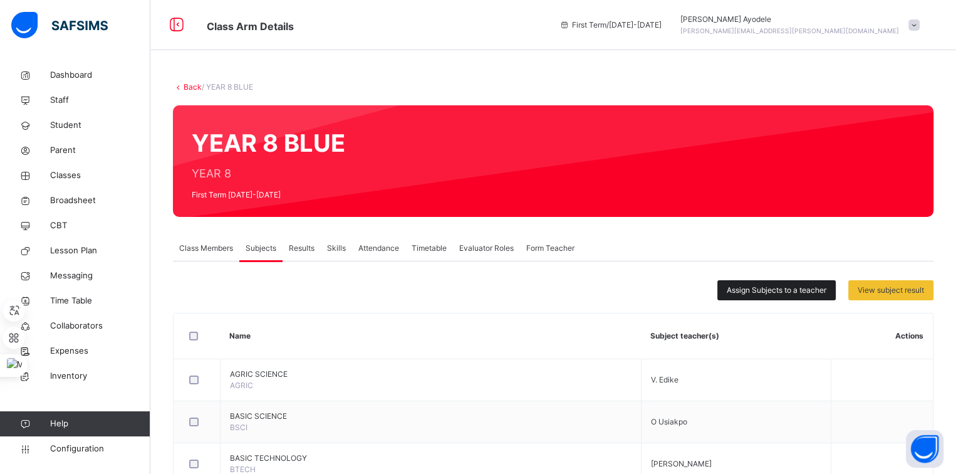
click at [742, 292] on span "Assign Subjects to a teacher" at bounding box center [777, 289] width 100 height 11
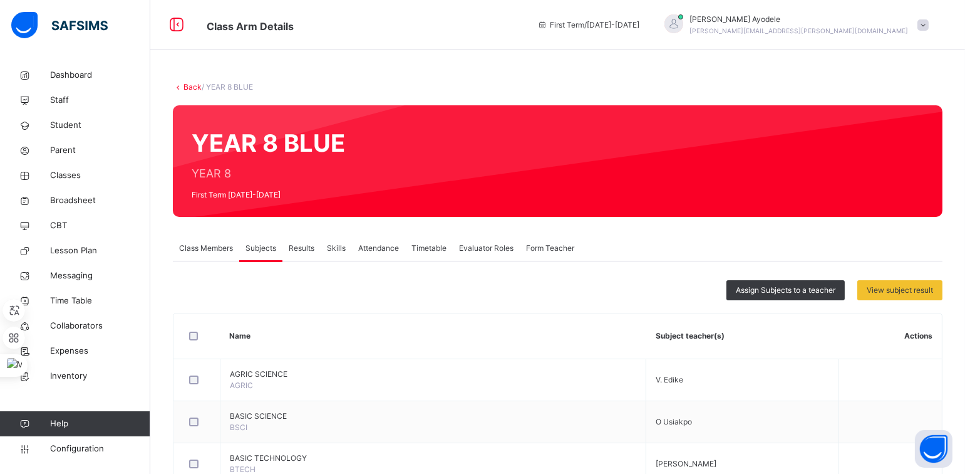
type input "***"
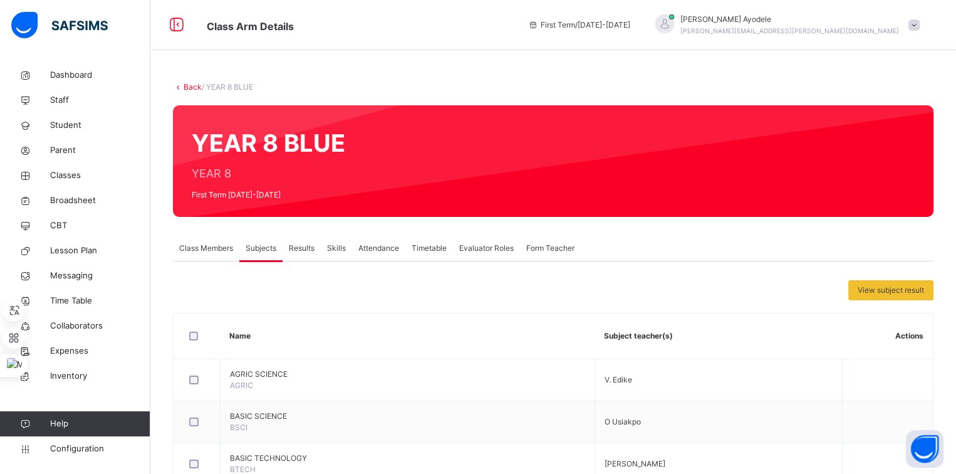
click at [187, 86] on link "Back" at bounding box center [193, 86] width 18 height 9
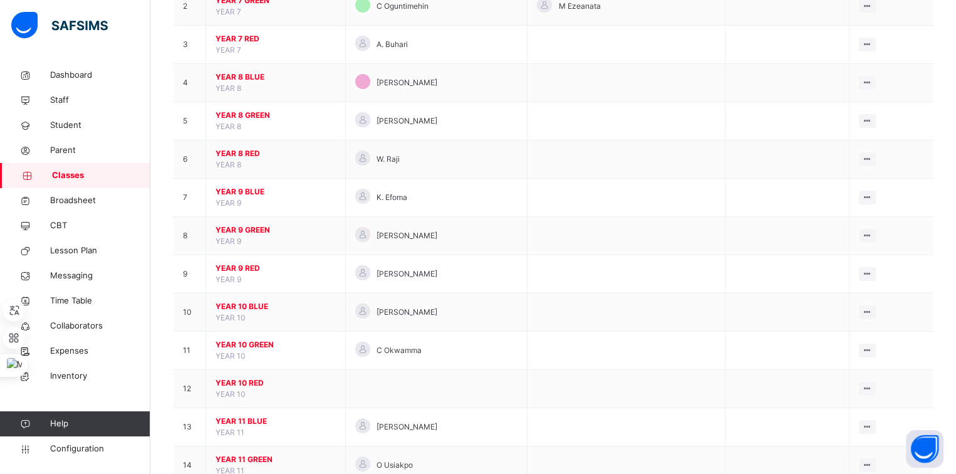
scroll to position [198, 0]
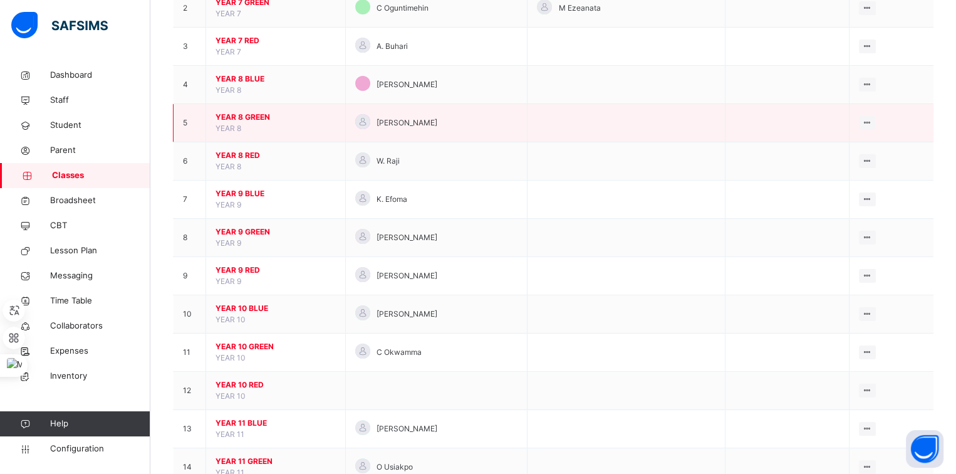
click at [257, 112] on span "YEAR 8 GREEN" at bounding box center [275, 117] width 120 height 11
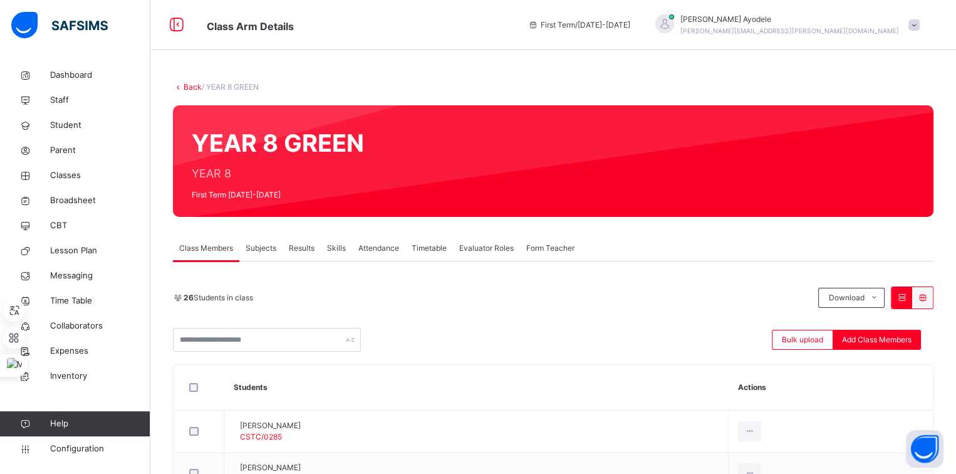
click at [269, 244] on span "Subjects" at bounding box center [261, 247] width 31 height 11
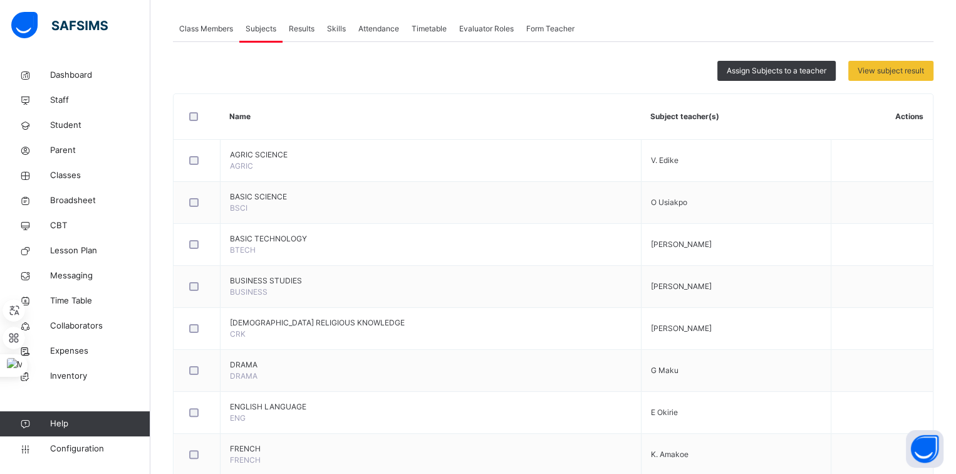
scroll to position [190, 0]
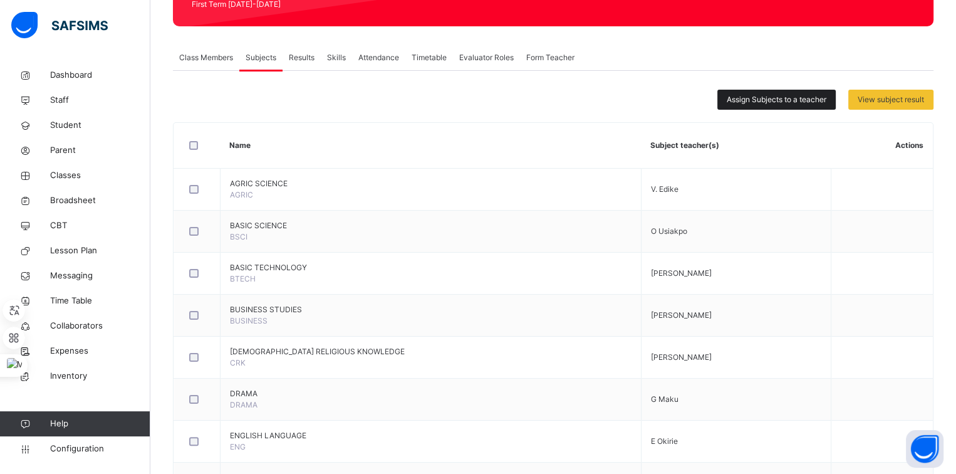
click at [754, 103] on span "Assign Subjects to a teacher" at bounding box center [777, 99] width 100 height 11
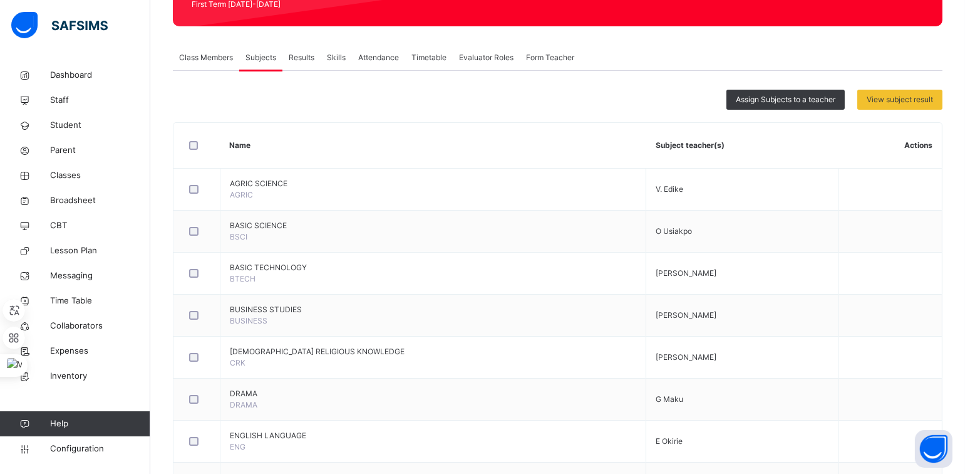
type input "***"
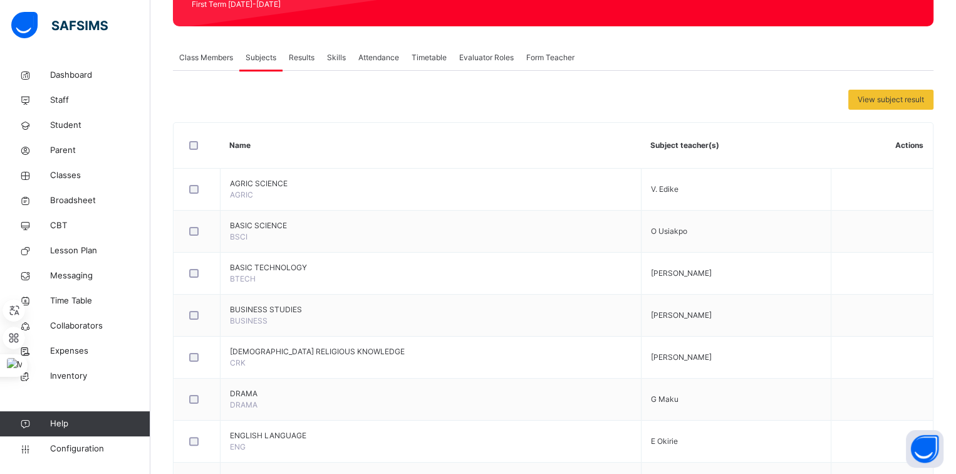
scroll to position [0, 0]
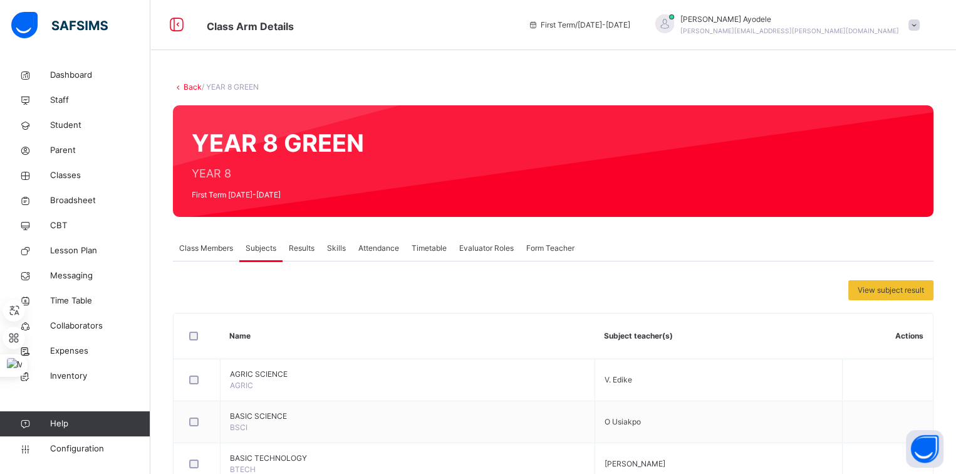
click at [199, 89] on link "Back" at bounding box center [193, 86] width 18 height 9
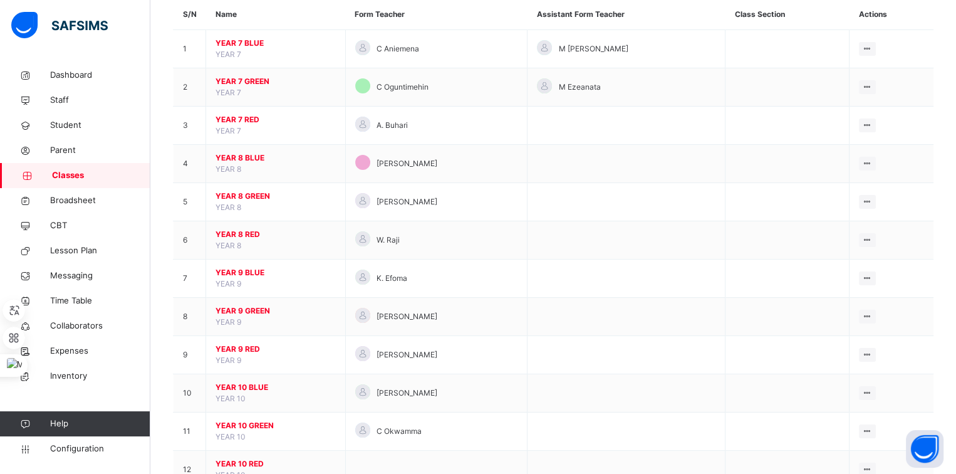
scroll to position [130, 0]
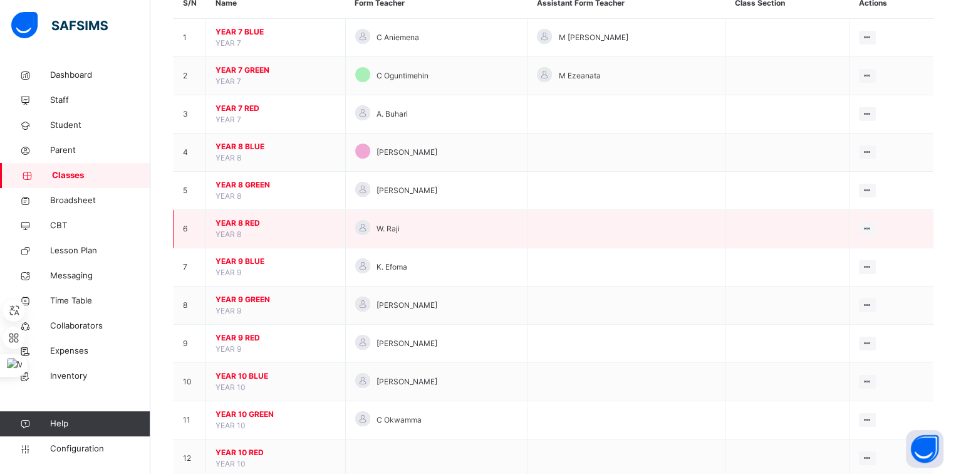
click at [250, 222] on span "YEAR 8 RED" at bounding box center [275, 222] width 120 height 11
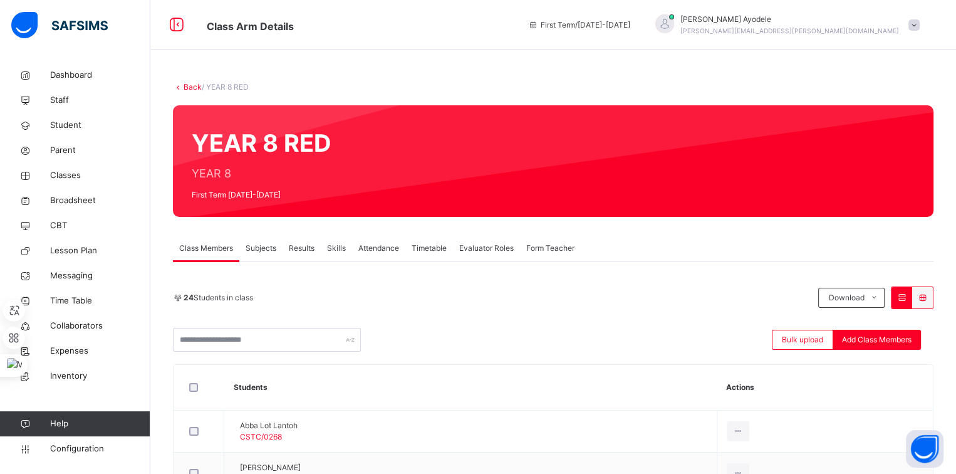
click at [262, 252] on span "Subjects" at bounding box center [261, 247] width 31 height 11
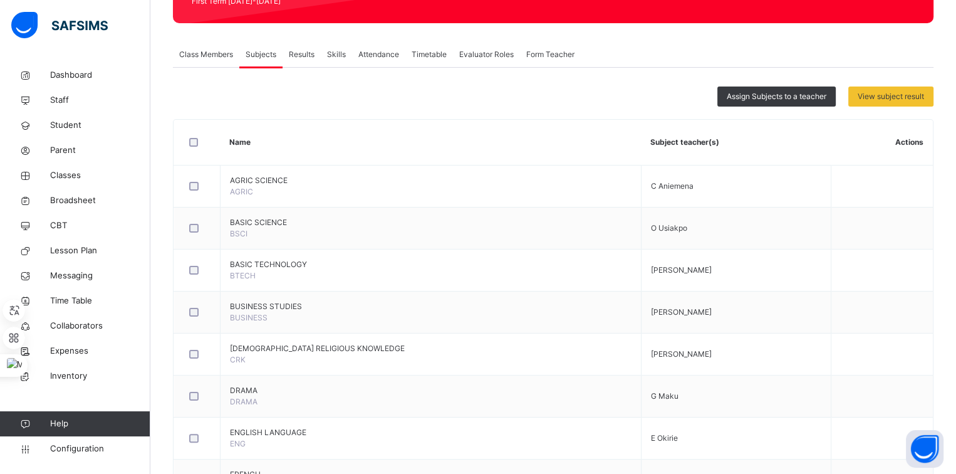
scroll to position [177, 0]
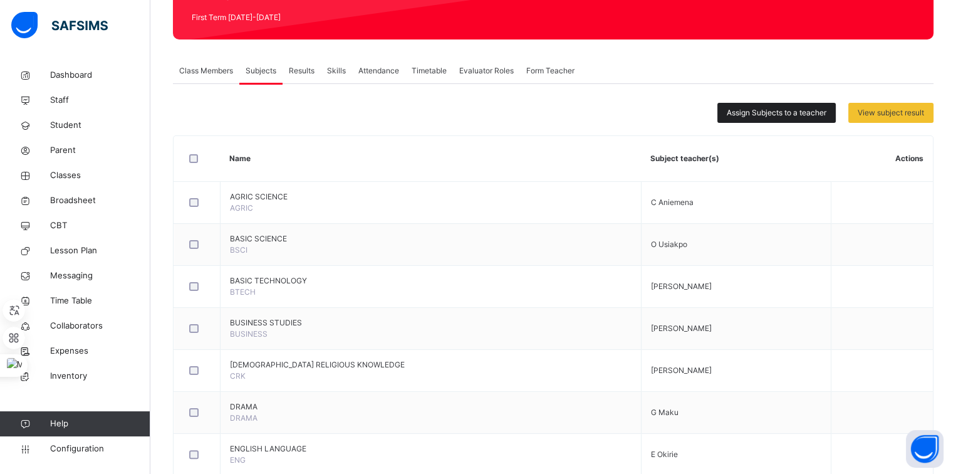
click at [744, 118] on div "Assign Subjects to a teacher" at bounding box center [776, 113] width 118 height 20
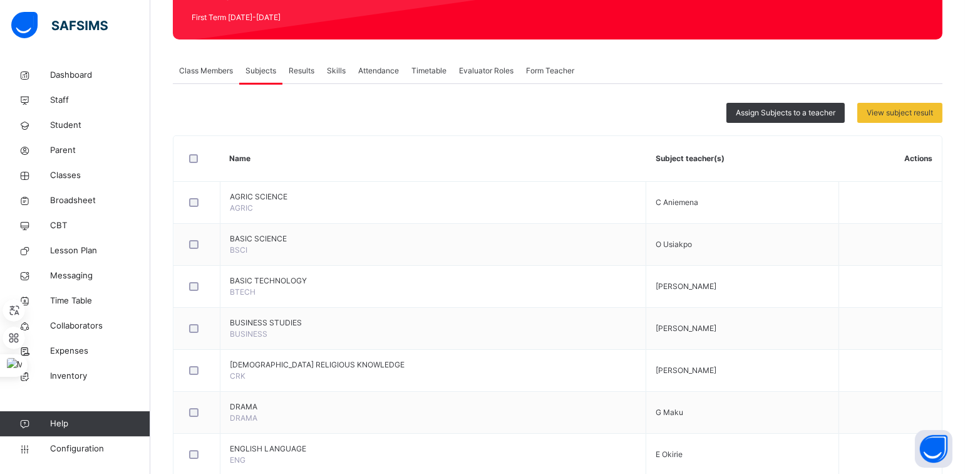
type input "****"
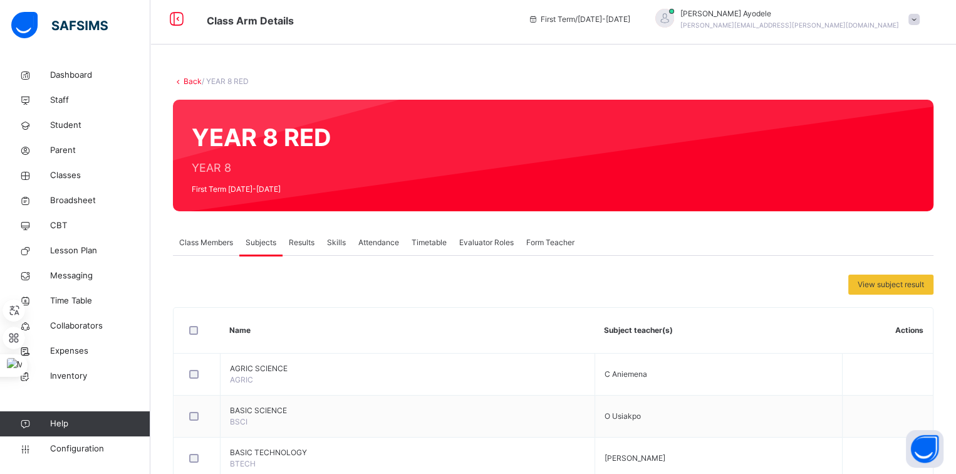
scroll to position [0, 0]
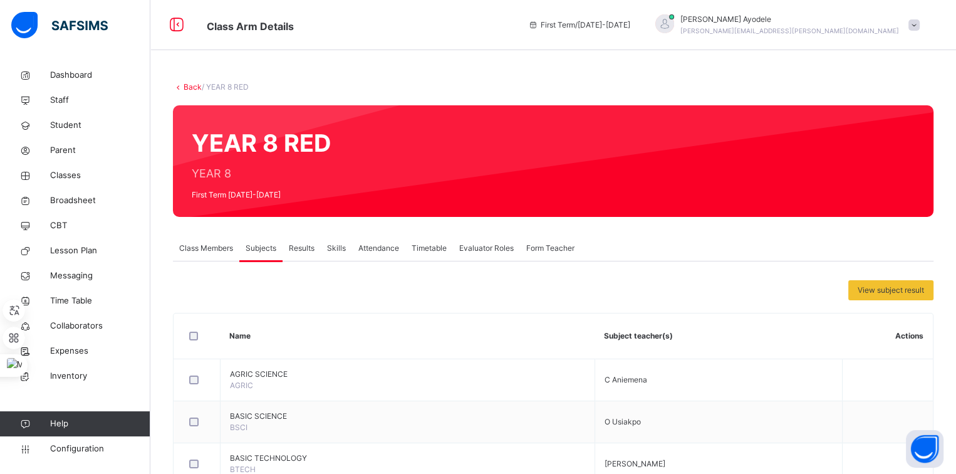
click at [193, 88] on link "Back" at bounding box center [193, 86] width 18 height 9
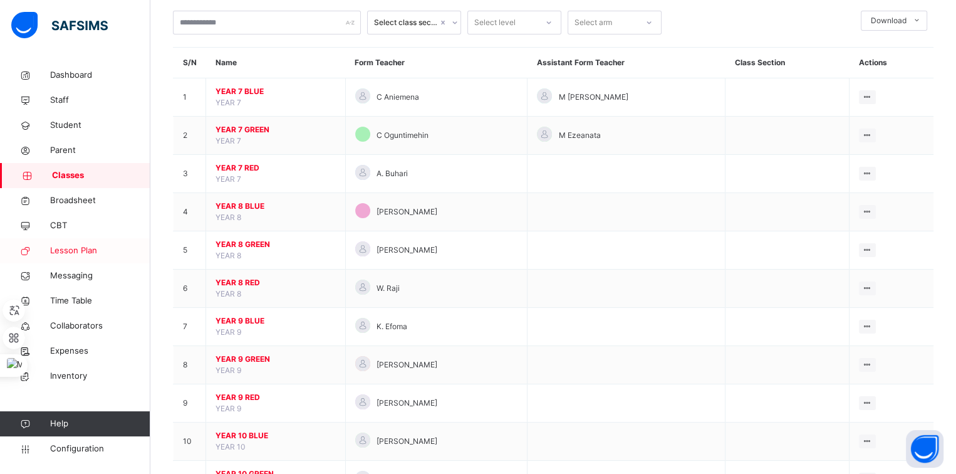
scroll to position [69, 0]
click at [68, 103] on span "Staff" at bounding box center [100, 100] width 100 height 13
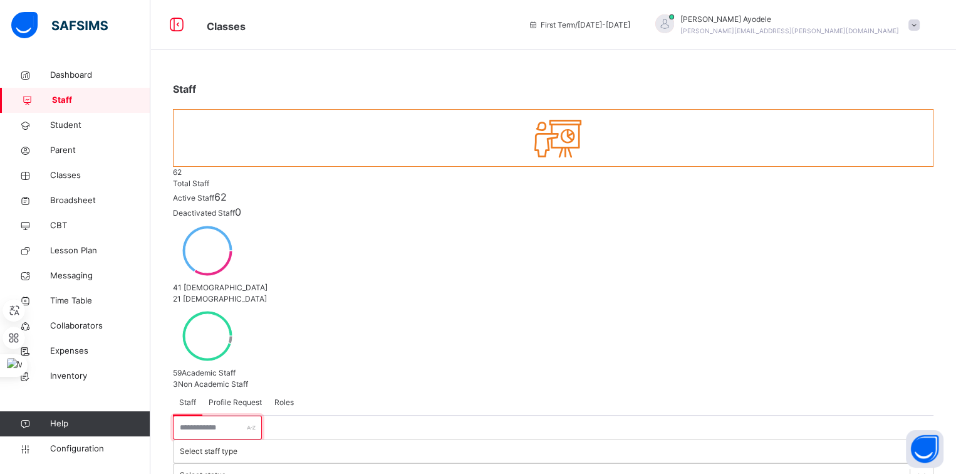
click at [213, 415] on input "text" at bounding box center [217, 427] width 89 height 24
type input "********"
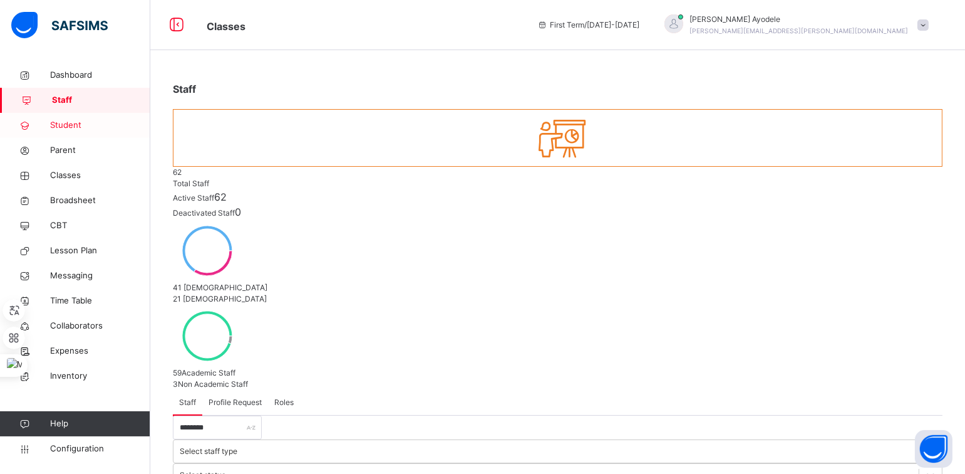
click at [83, 120] on span "Student" at bounding box center [100, 125] width 100 height 13
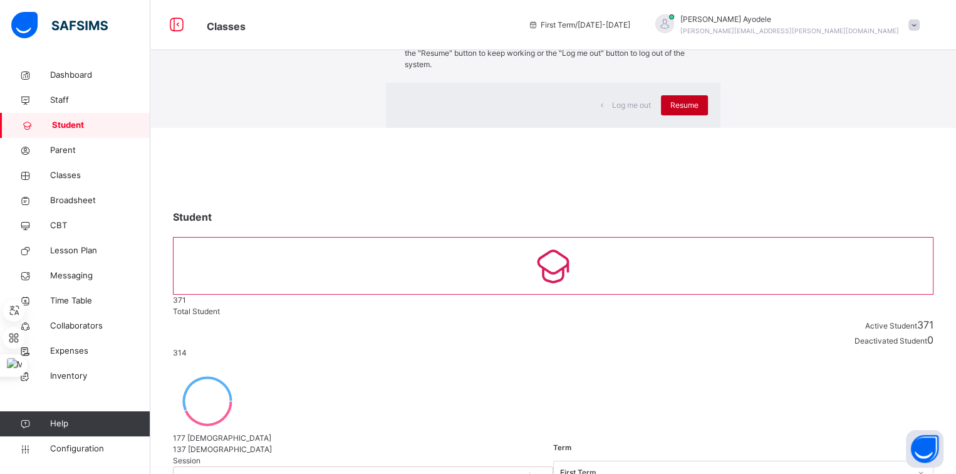
click at [661, 115] on div "Resume" at bounding box center [684, 105] width 47 height 20
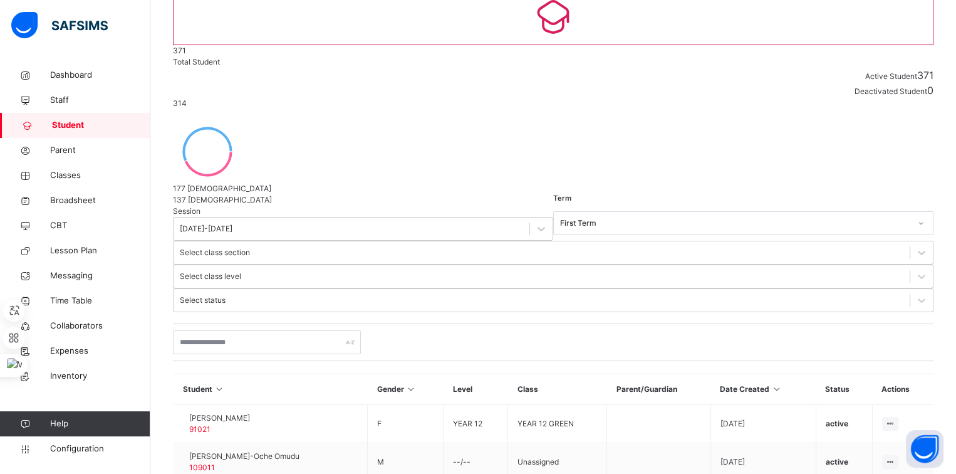
scroll to position [122, 0]
click at [96, 246] on span "Lesson Plan" at bounding box center [100, 250] width 100 height 13
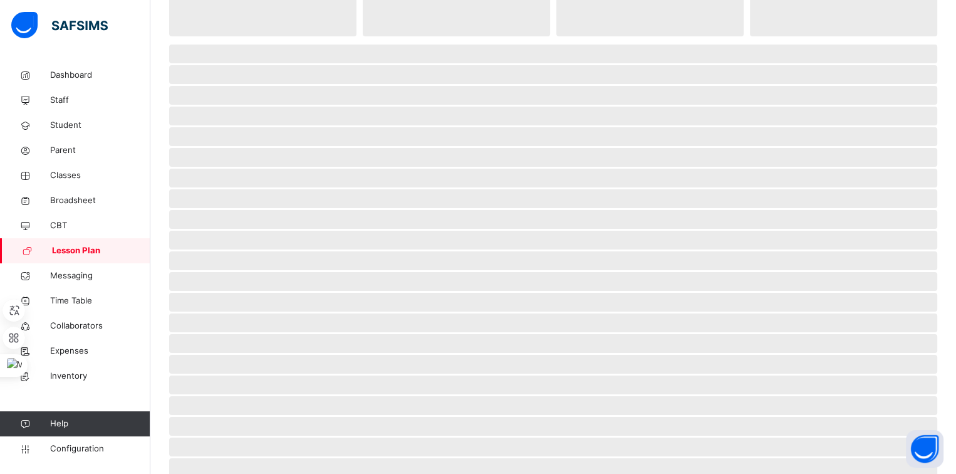
click at [96, 246] on span "Lesson Plan" at bounding box center [101, 250] width 98 height 13
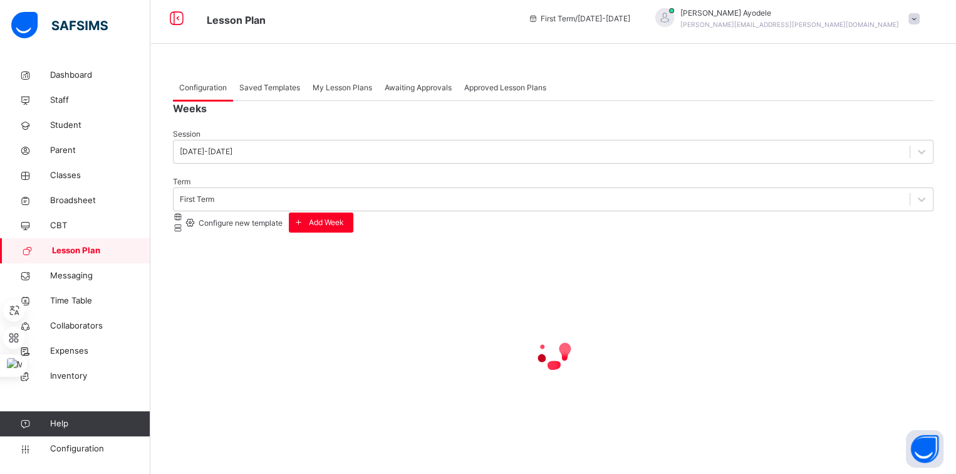
scroll to position [80, 0]
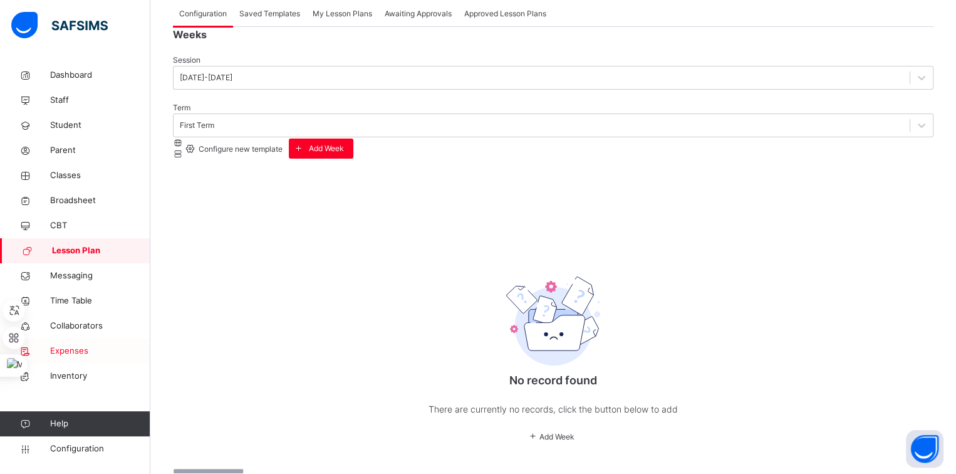
click at [89, 353] on span "Expenses" at bounding box center [100, 351] width 100 height 13
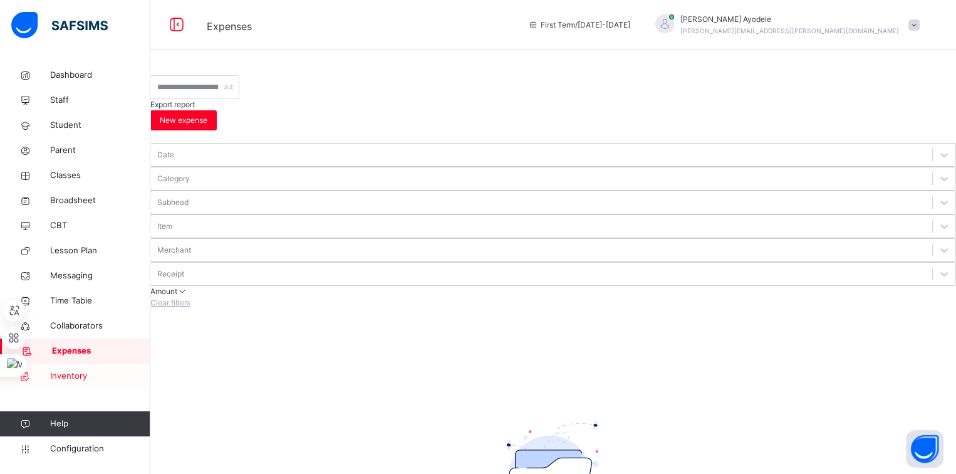
click at [93, 370] on span "Inventory" at bounding box center [100, 376] width 100 height 13
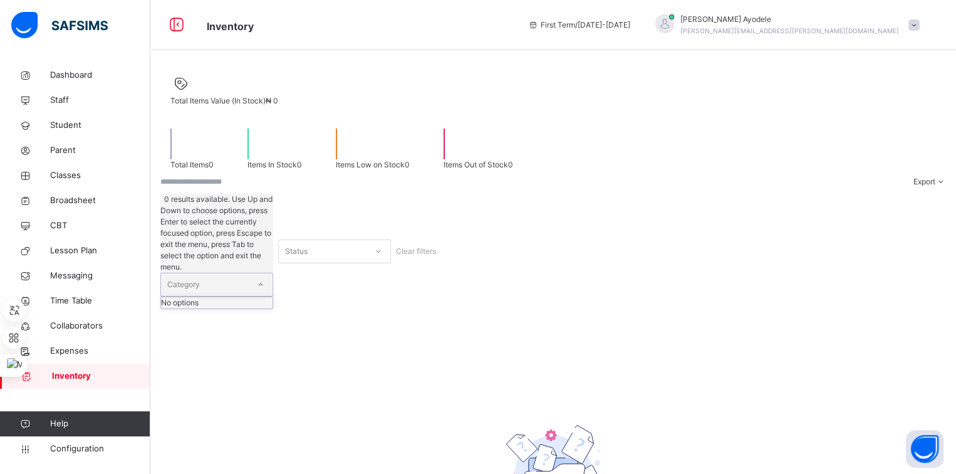
click at [217, 273] on div "Category" at bounding box center [205, 284] width 88 height 23
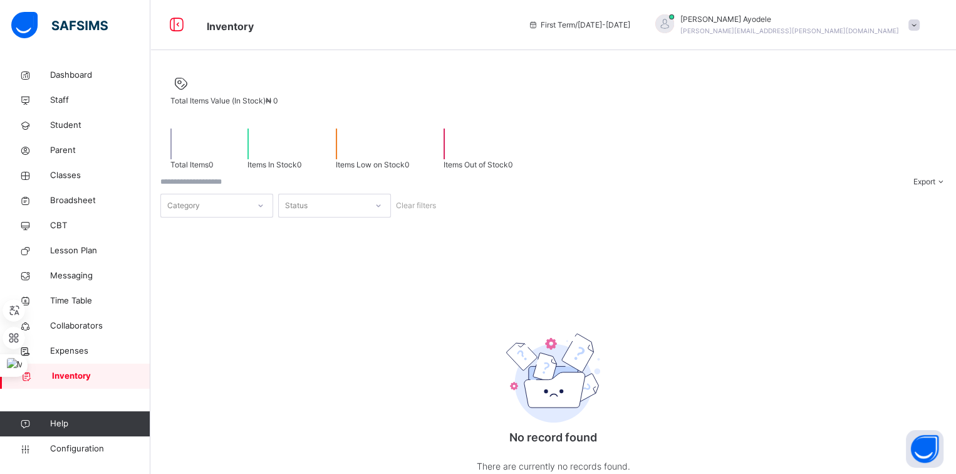
click at [218, 187] on input "search" at bounding box center [197, 181] width 75 height 11
click at [93, 334] on link "Collaborators" at bounding box center [75, 325] width 150 height 25
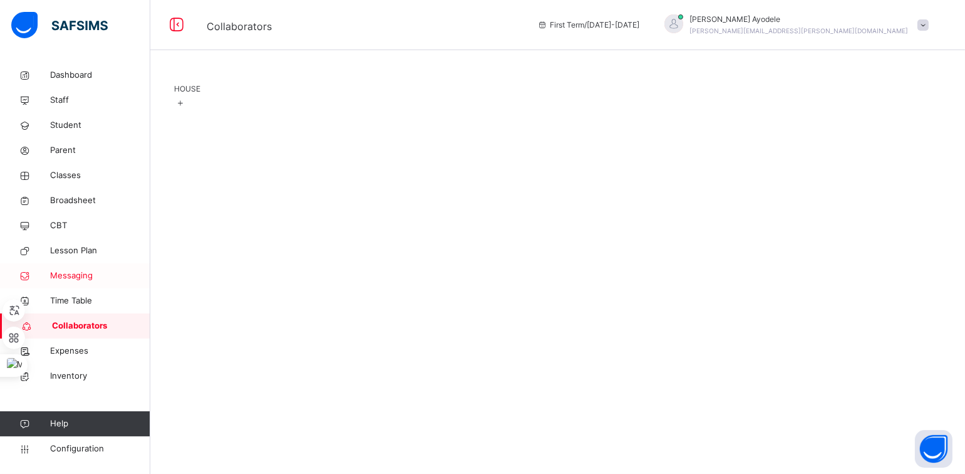
click at [88, 277] on span "Messaging" at bounding box center [100, 275] width 100 height 13
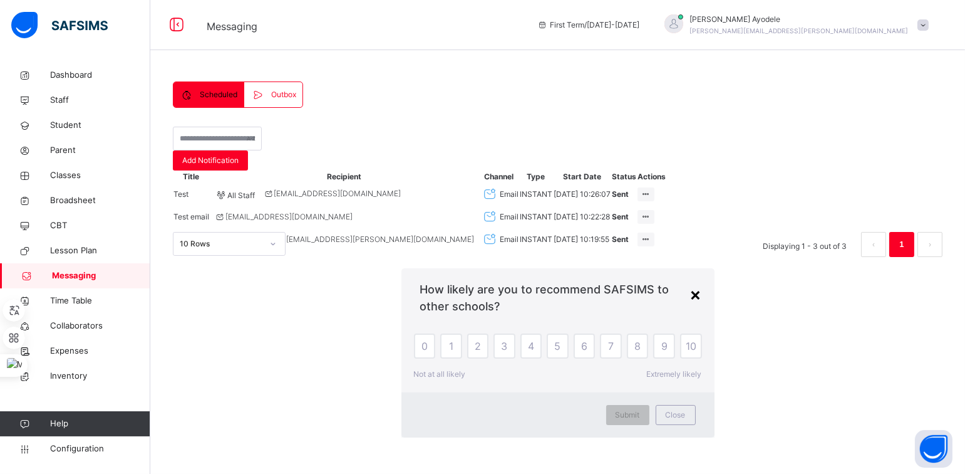
click at [690, 281] on div "×" at bounding box center [696, 294] width 12 height 26
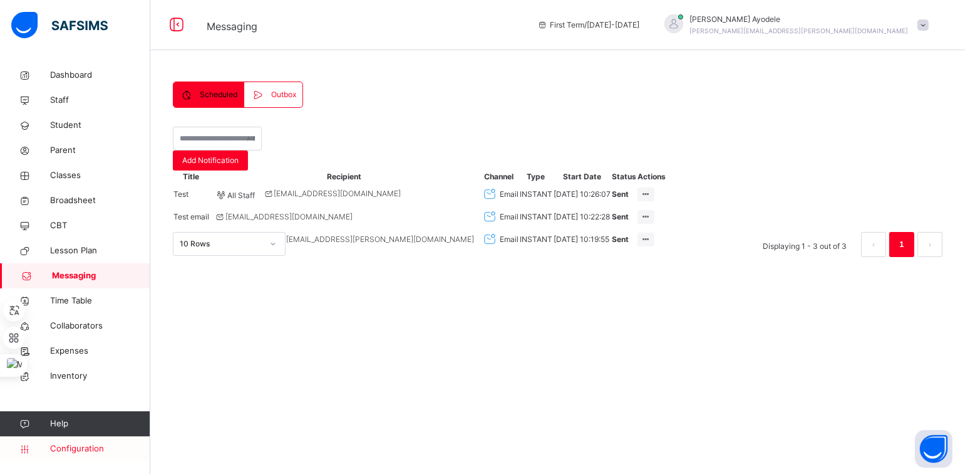
click at [81, 449] on span "Configuration" at bounding box center [100, 448] width 100 height 13
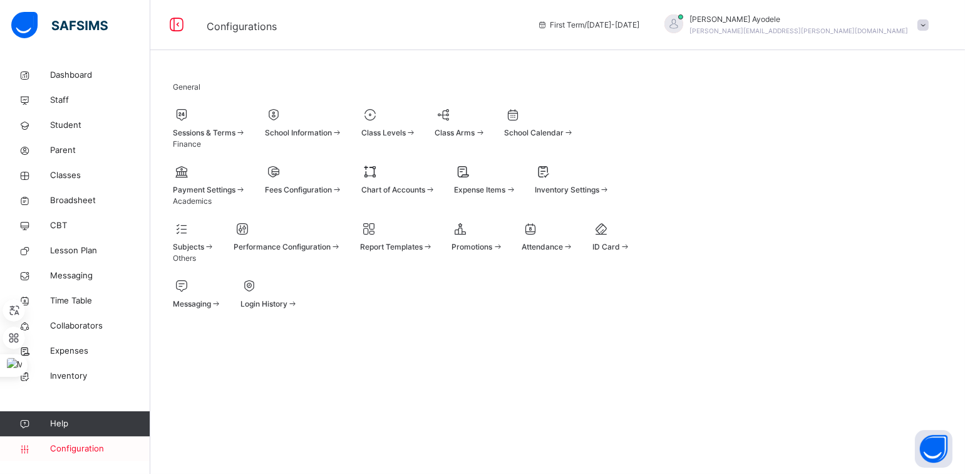
click at [81, 449] on span "Configuration" at bounding box center [100, 448] width 100 height 13
click at [82, 178] on span "Classes" at bounding box center [100, 175] width 100 height 13
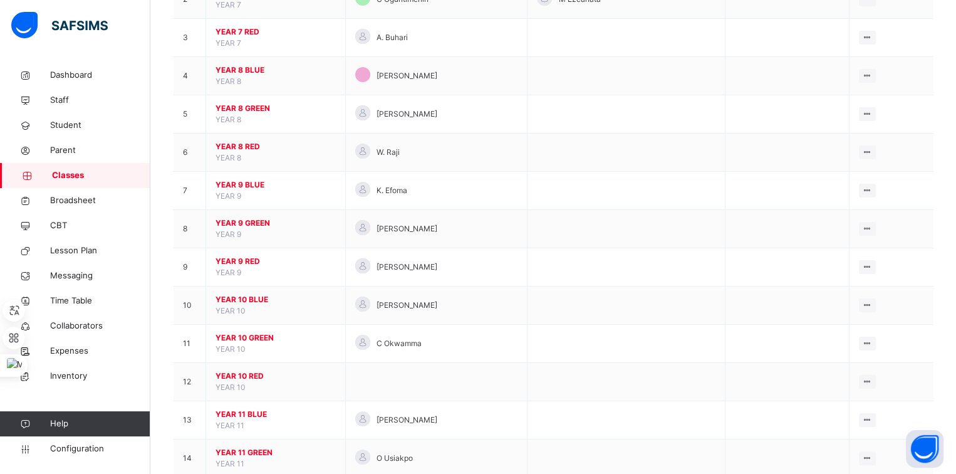
scroll to position [354, 0]
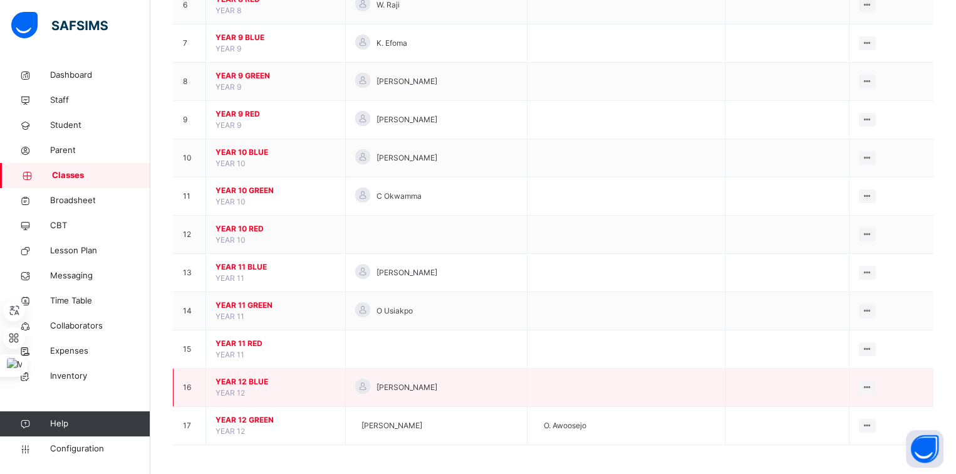
click at [241, 377] on span "YEAR 12 BLUE" at bounding box center [275, 381] width 120 height 11
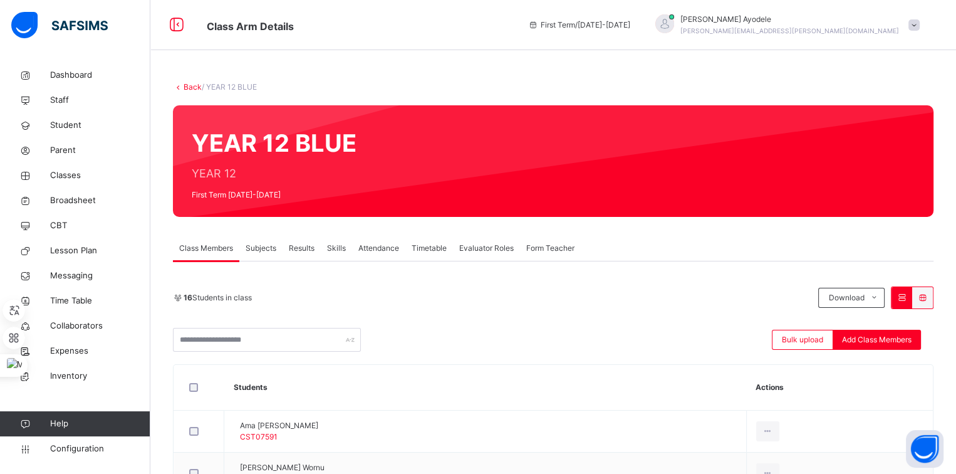
click at [260, 254] on div "Subjects" at bounding box center [260, 248] width 43 height 25
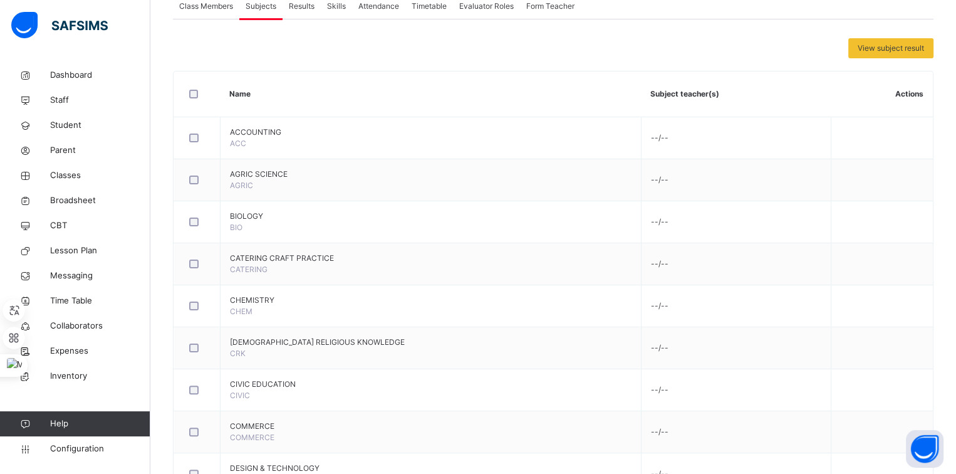
scroll to position [240, 0]
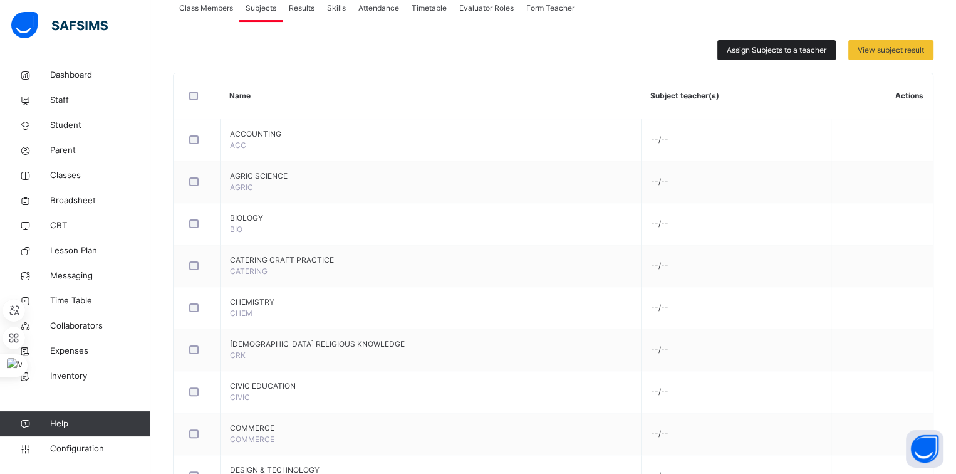
click at [745, 49] on span "Assign Subjects to a teacher" at bounding box center [777, 49] width 100 height 11
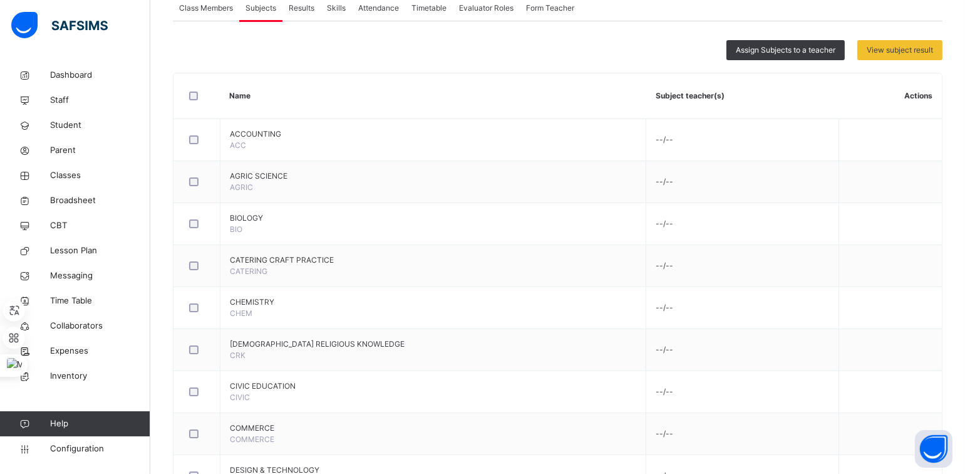
type input "***"
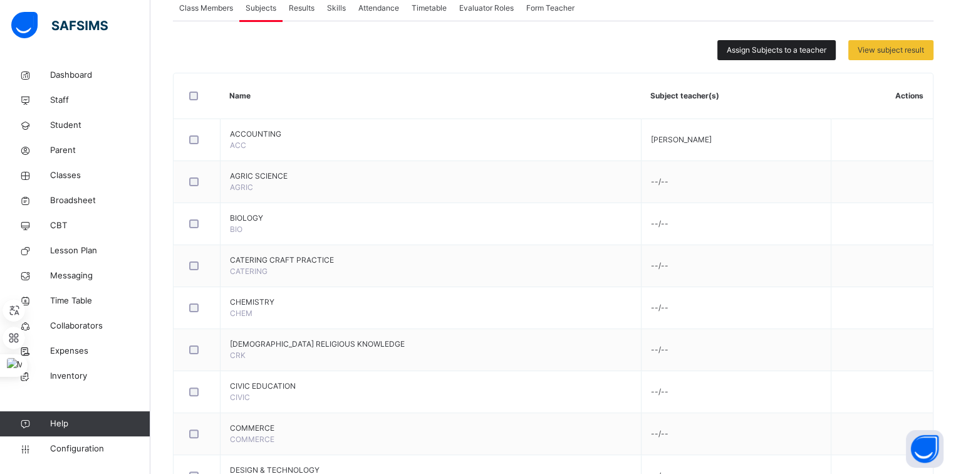
click at [784, 45] on span "Assign Subjects to a teacher" at bounding box center [777, 49] width 100 height 11
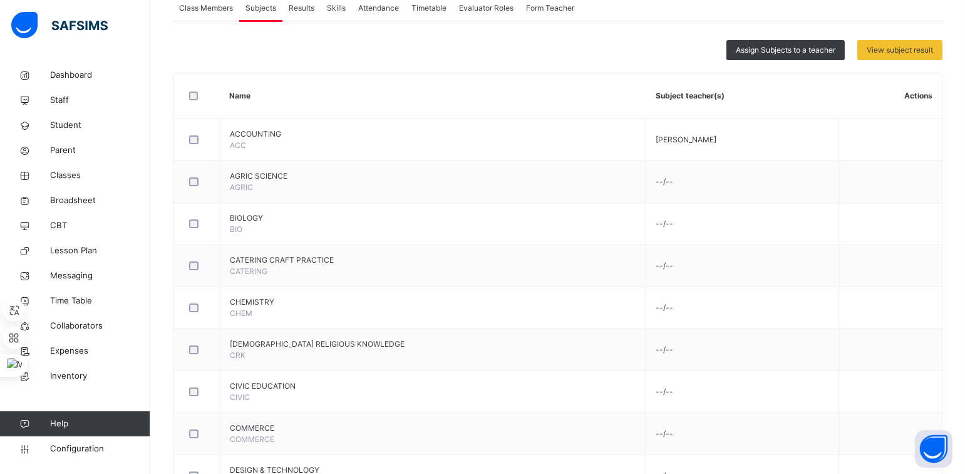
type input "***"
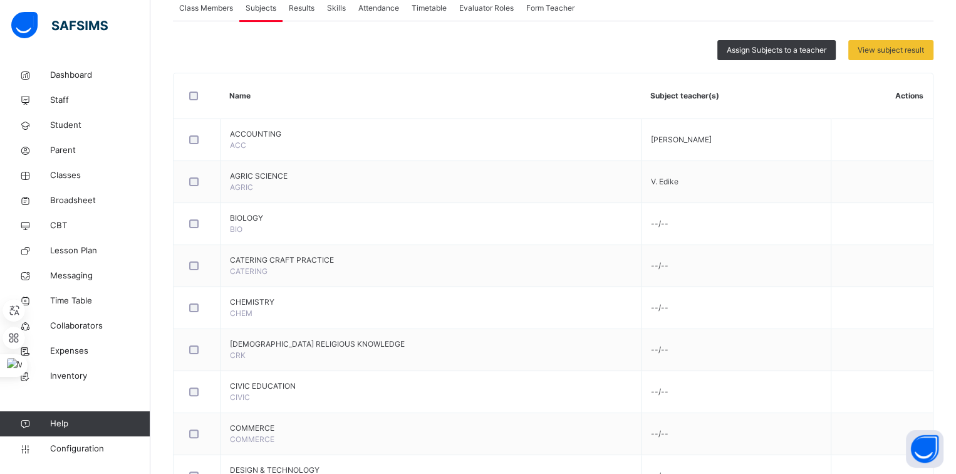
click at [723, 53] on div "Assign Subjects to a teacher" at bounding box center [776, 50] width 118 height 20
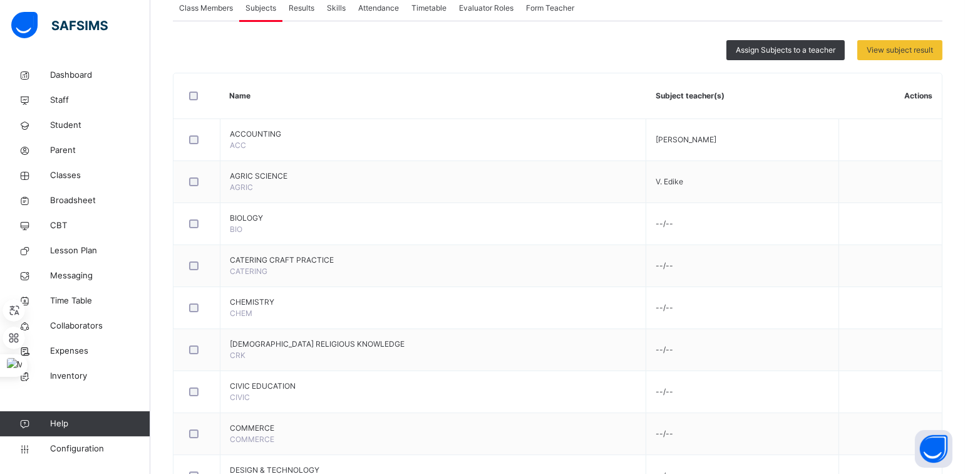
type input "**"
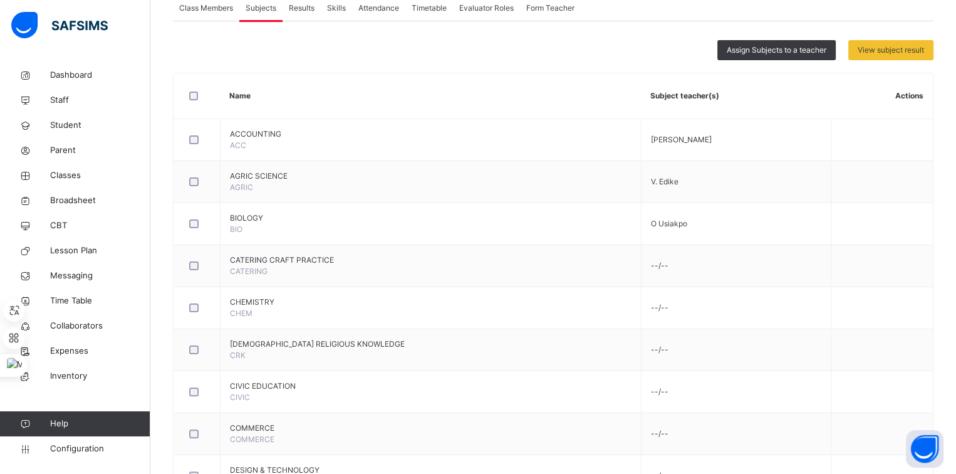
click at [788, 53] on span "Assign Subjects to a teacher" at bounding box center [777, 49] width 100 height 11
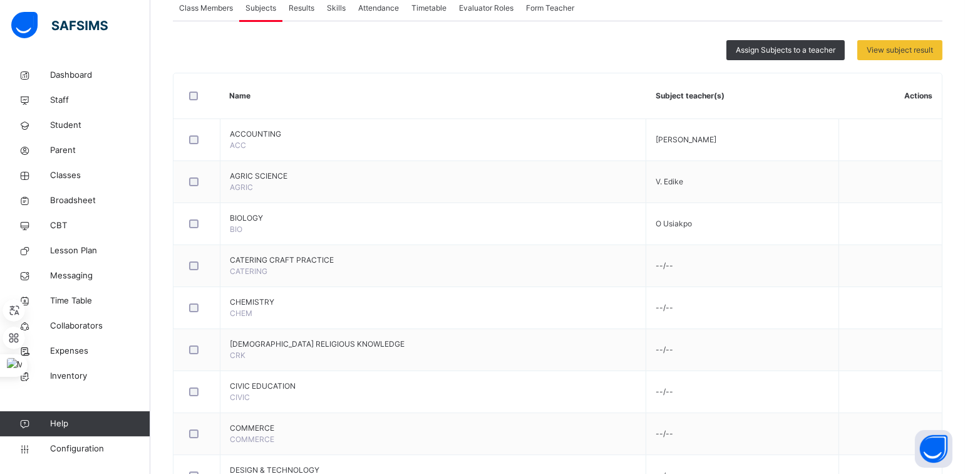
type input "***"
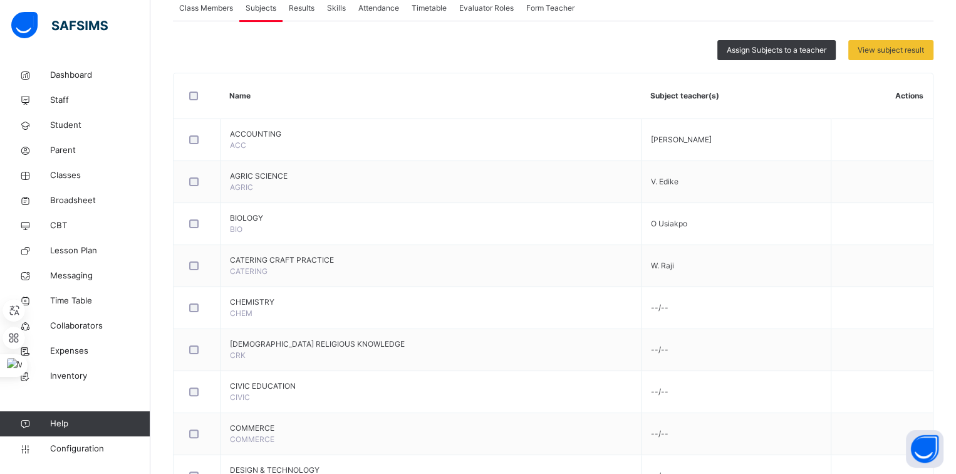
click at [759, 49] on span "Assign Subjects to a teacher" at bounding box center [777, 49] width 100 height 11
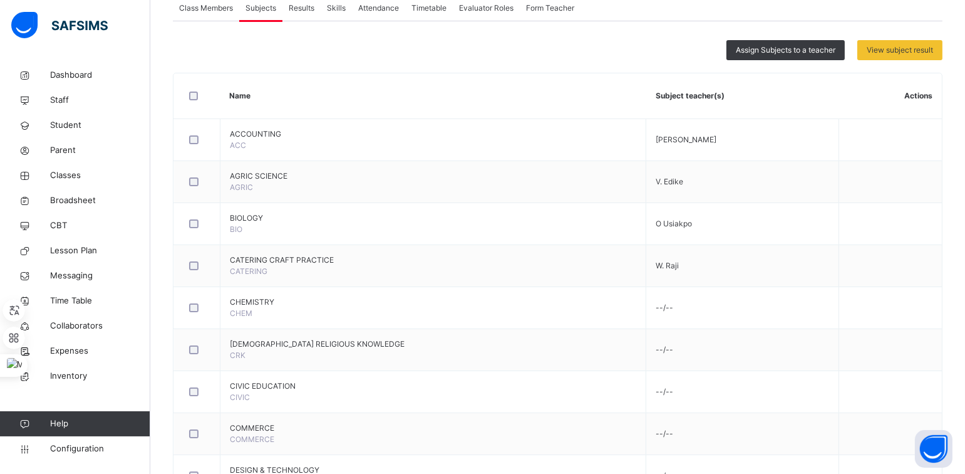
type input "***"
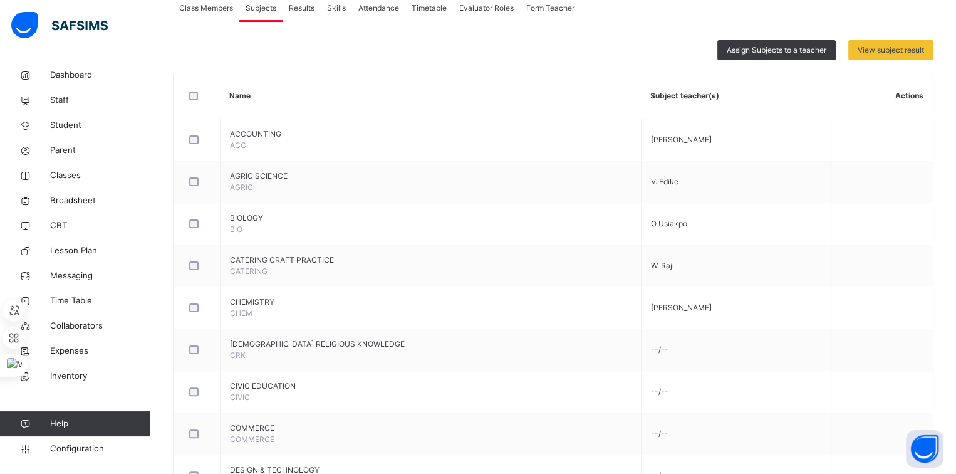
click at [765, 46] on span "Assign Subjects to a teacher" at bounding box center [777, 49] width 100 height 11
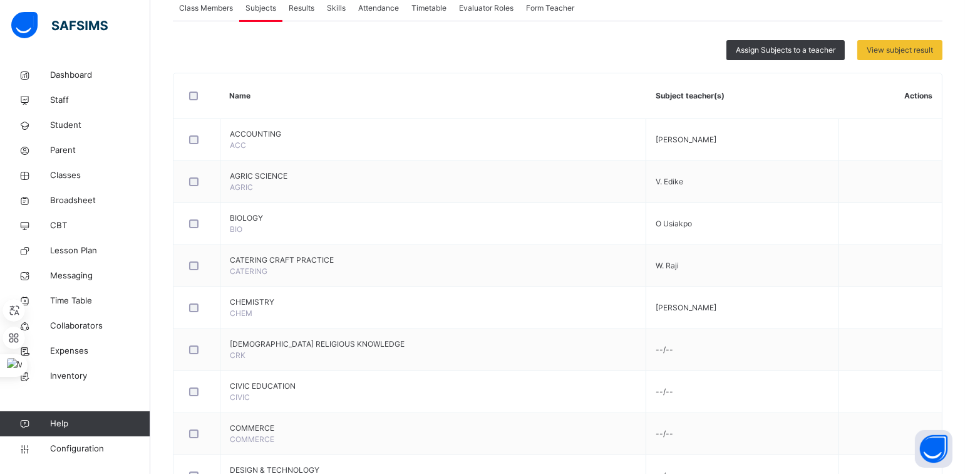
type input "***"
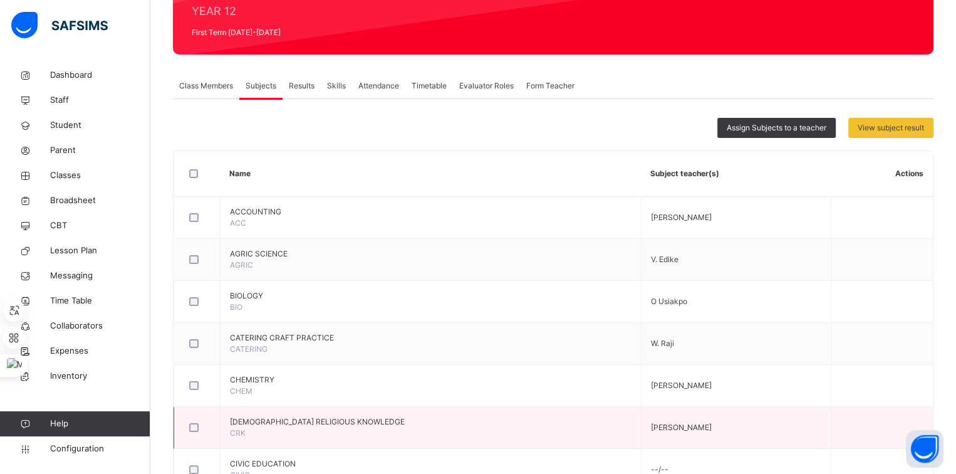
scroll to position [156, 0]
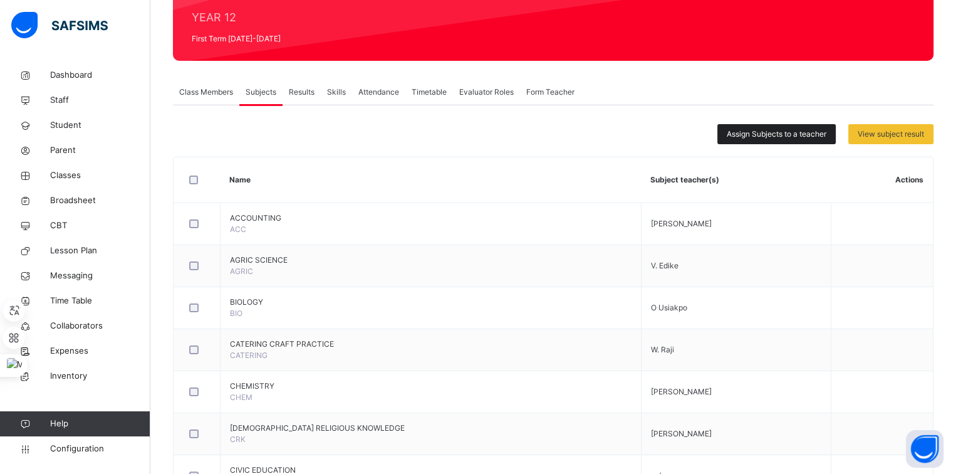
click at [752, 133] on span "Assign Subjects to a teacher" at bounding box center [777, 133] width 100 height 11
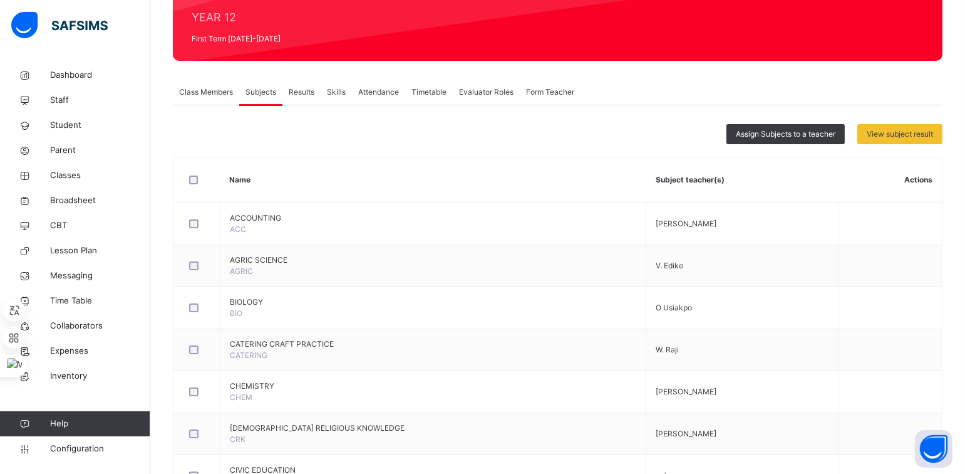
type input "***"
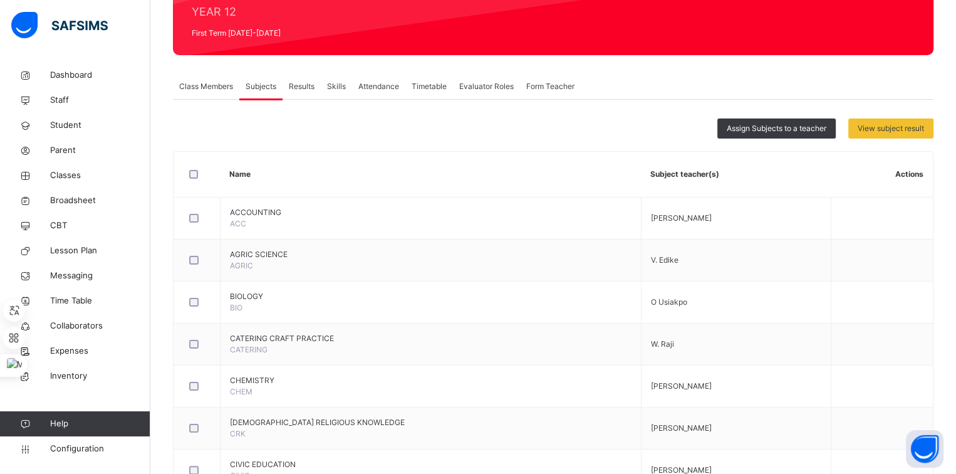
scroll to position [160, 0]
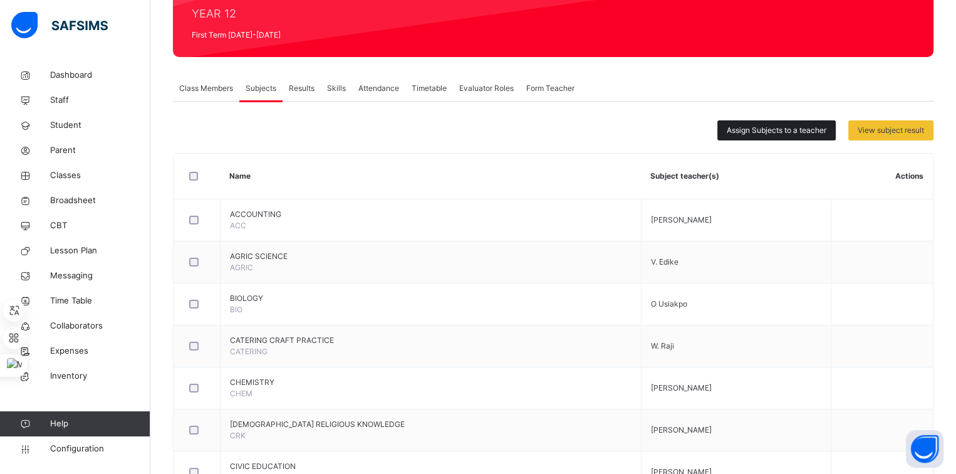
click at [750, 121] on div "Assign Subjects to a teacher" at bounding box center [776, 130] width 118 height 20
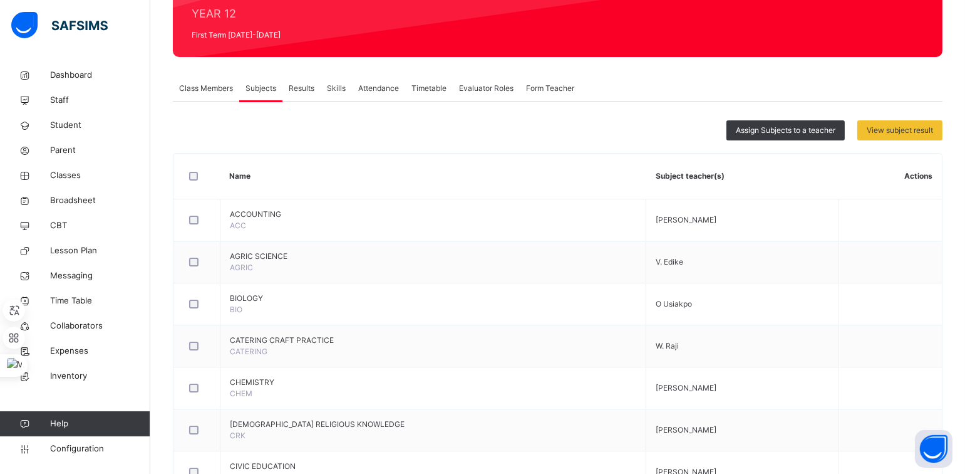
type input "**"
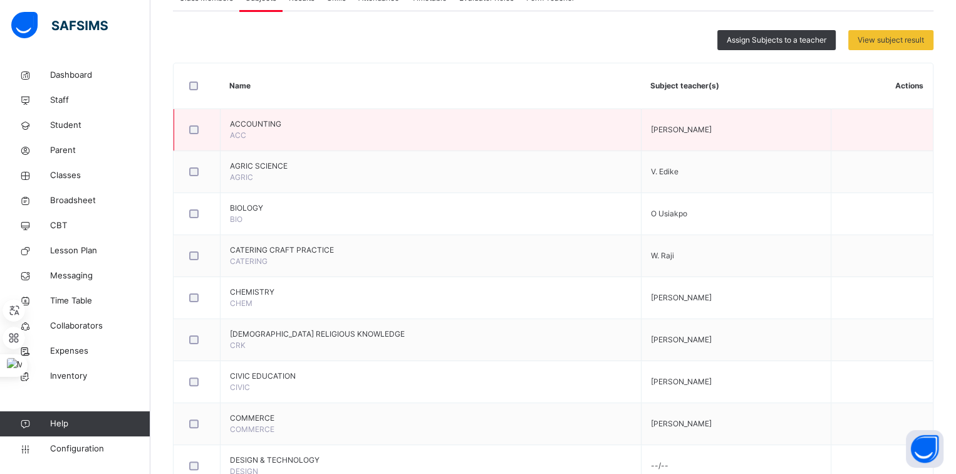
scroll to position [247, 0]
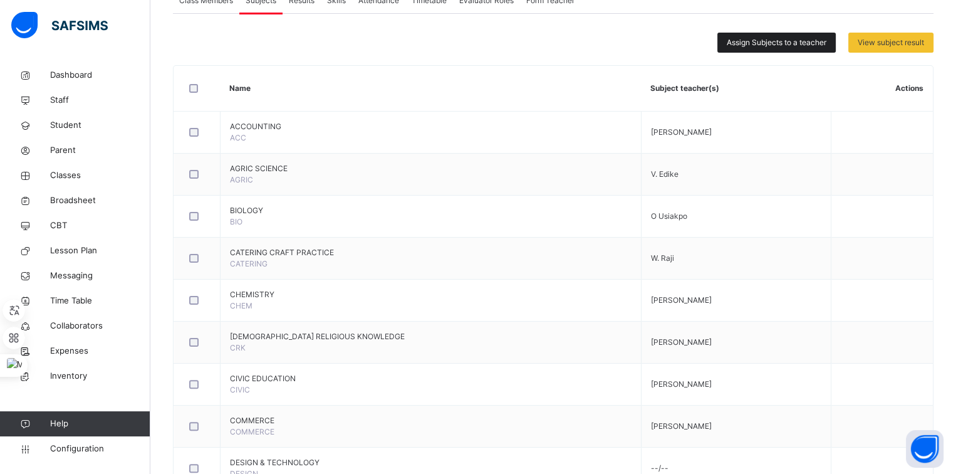
click at [734, 44] on span "Assign Subjects to a teacher" at bounding box center [777, 42] width 100 height 11
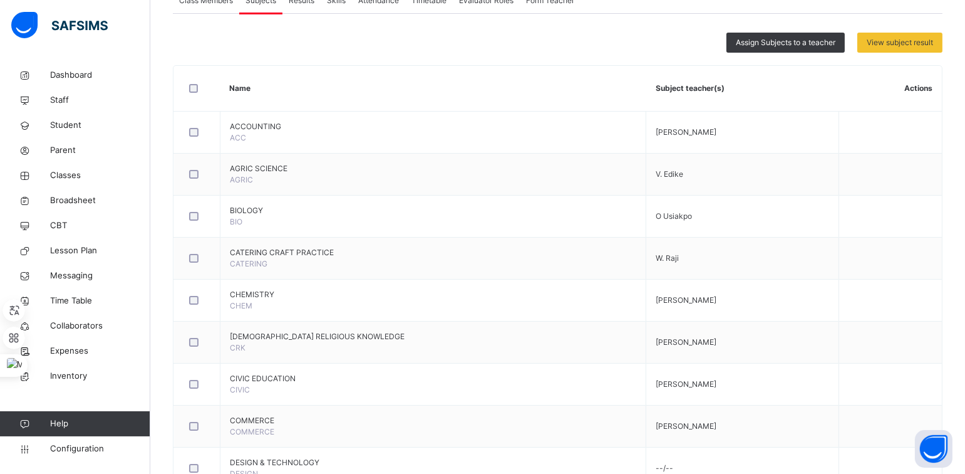
type input "***"
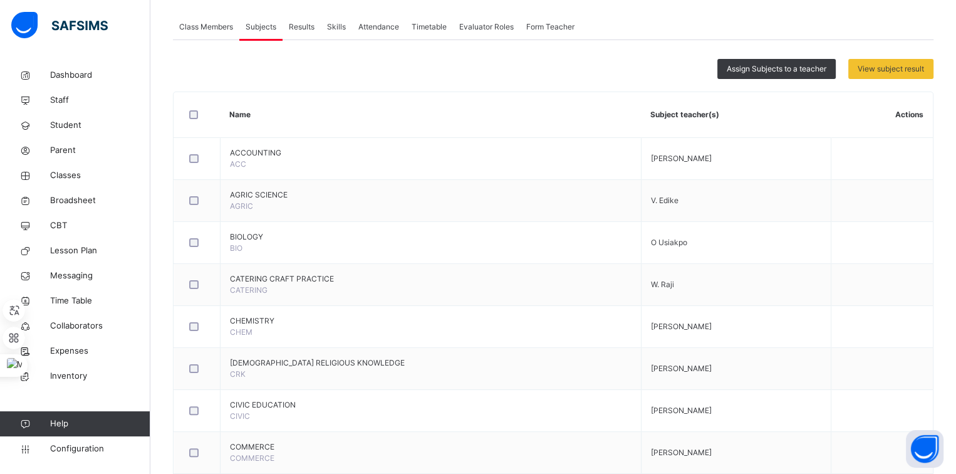
scroll to position [219, 0]
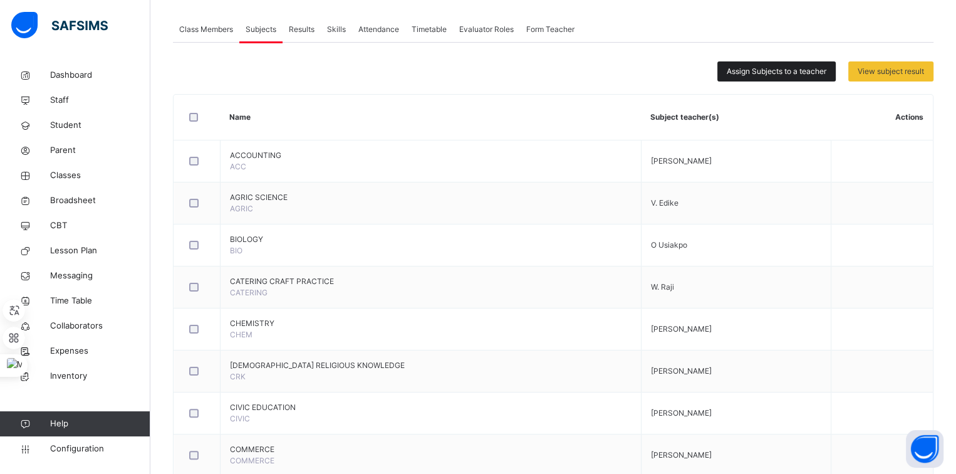
click at [783, 66] on span "Assign Subjects to a teacher" at bounding box center [777, 71] width 100 height 11
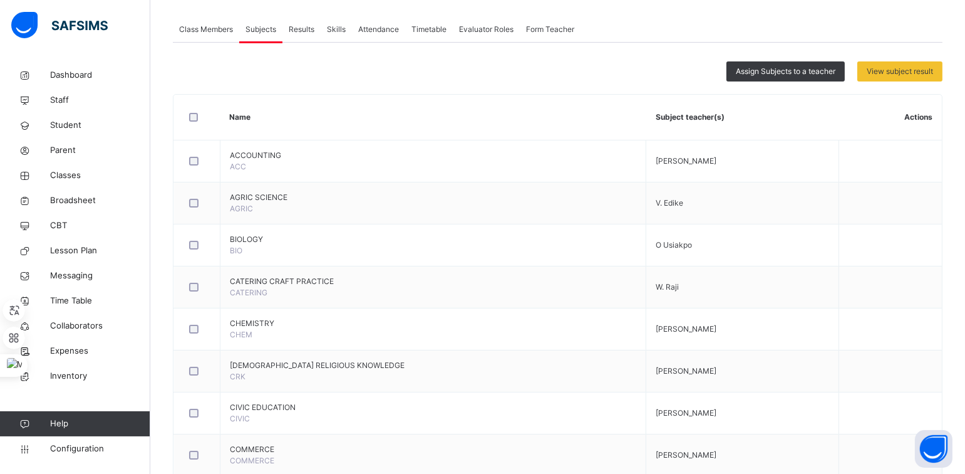
type input "**"
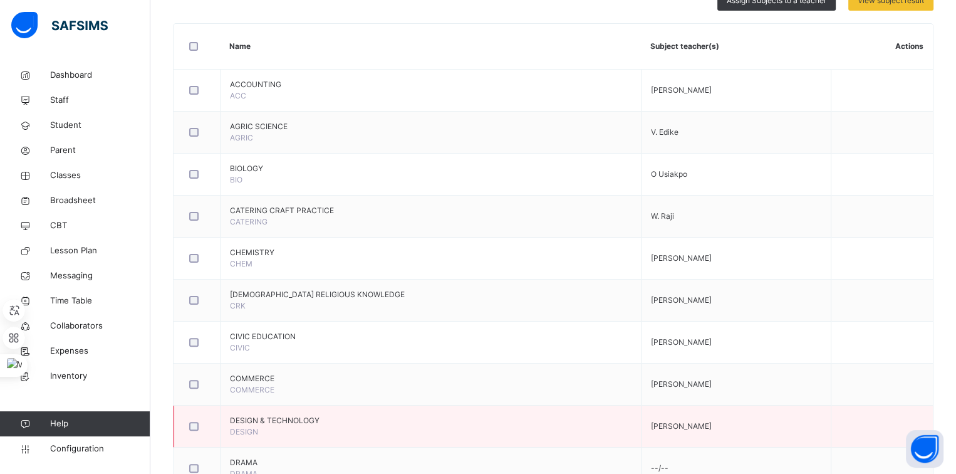
scroll to position [237, 0]
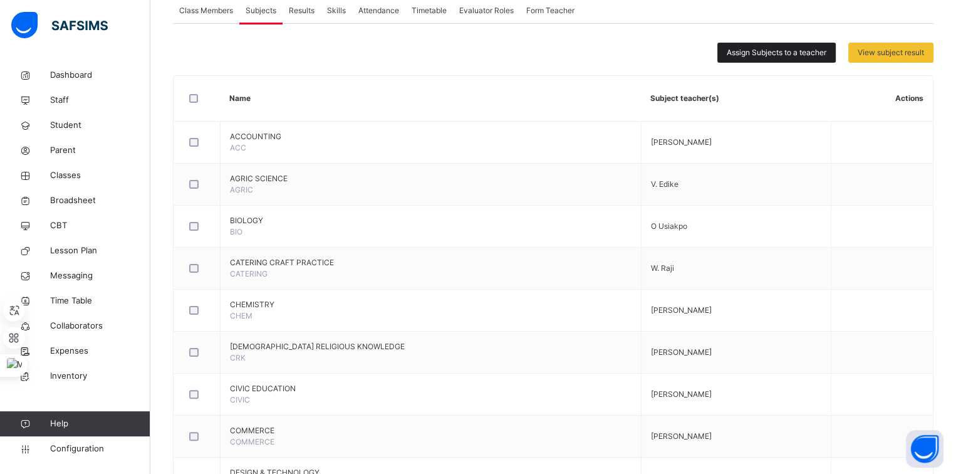
click at [754, 56] on span "Assign Subjects to a teacher" at bounding box center [777, 52] width 100 height 11
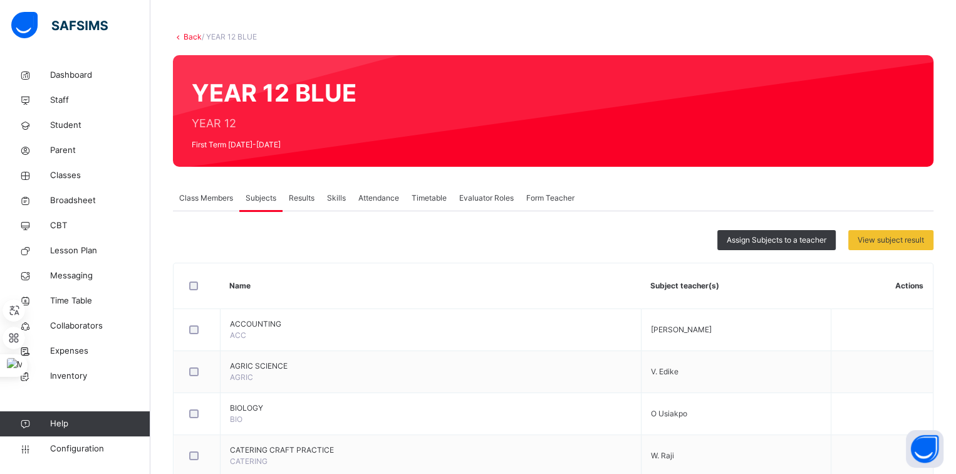
scroll to position [21, 0]
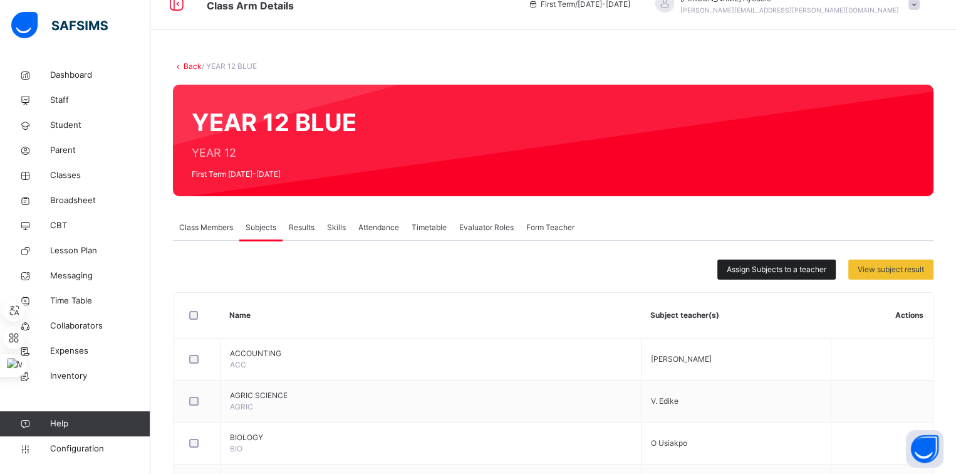
click at [735, 264] on span "Assign Subjects to a teacher" at bounding box center [777, 269] width 100 height 11
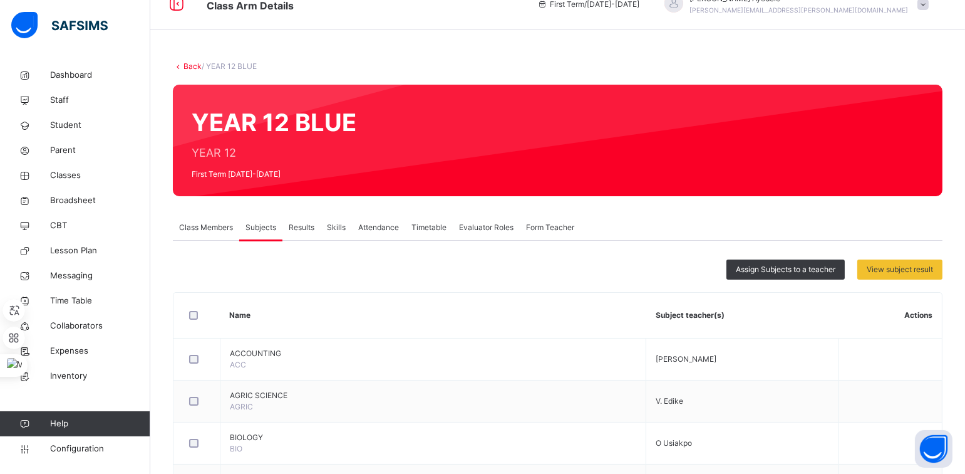
type input "***"
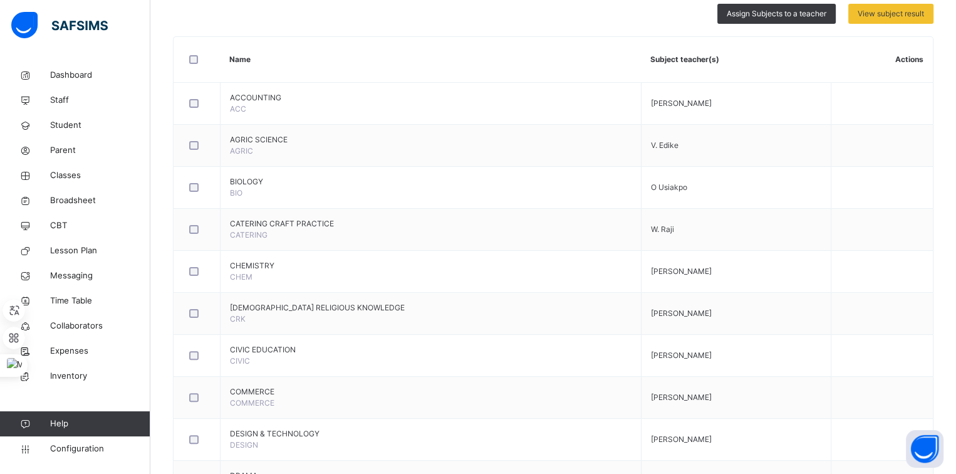
scroll to position [0, 0]
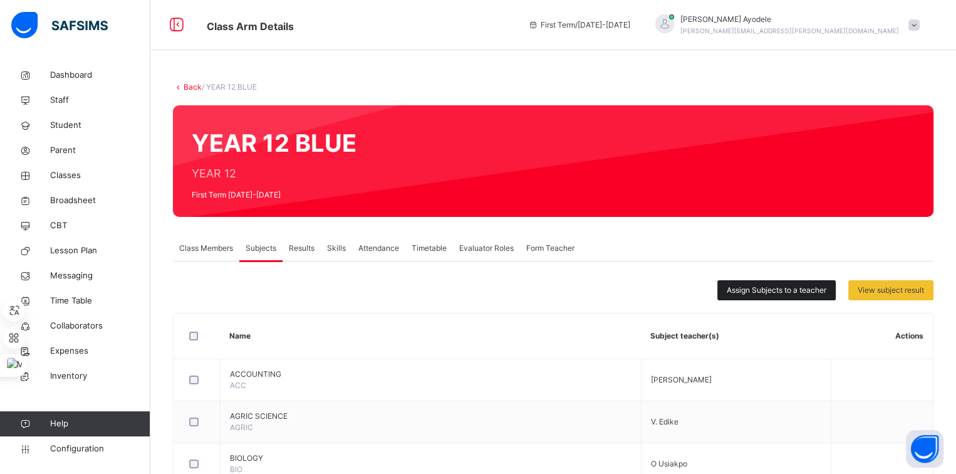
click at [749, 297] on div "Assign Subjects to a teacher" at bounding box center [776, 290] width 118 height 20
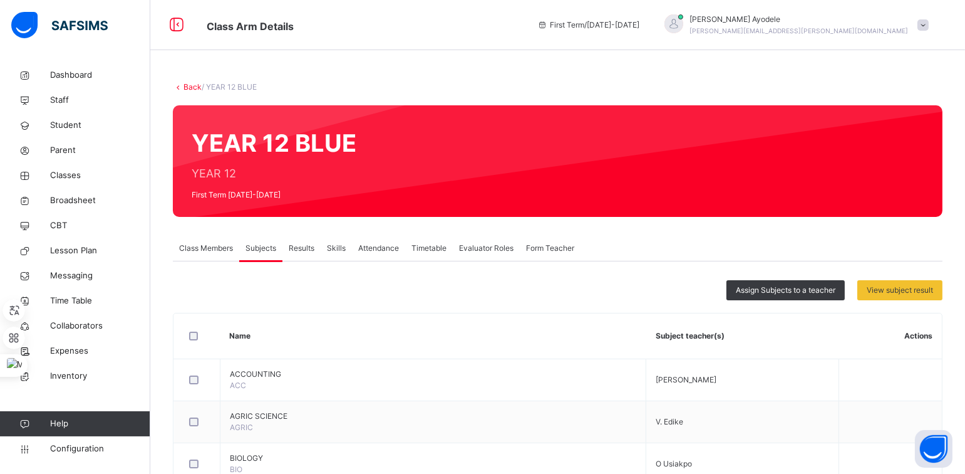
type input "***"
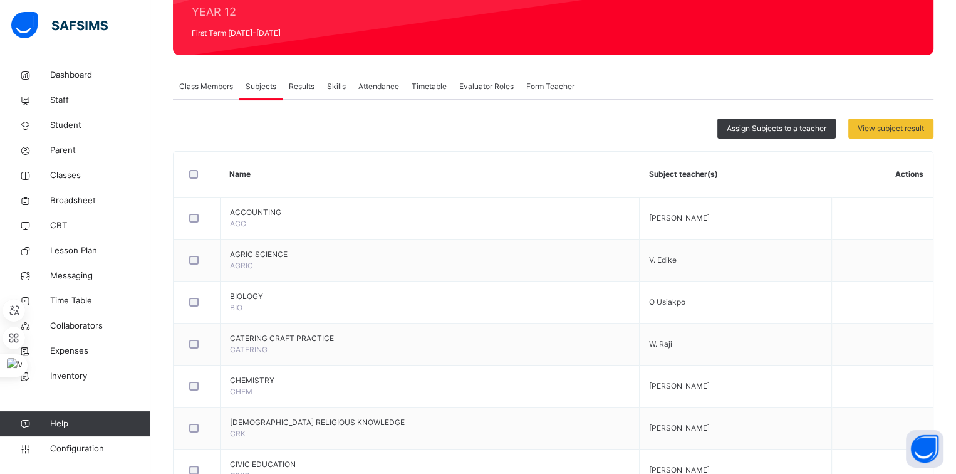
scroll to position [122, 0]
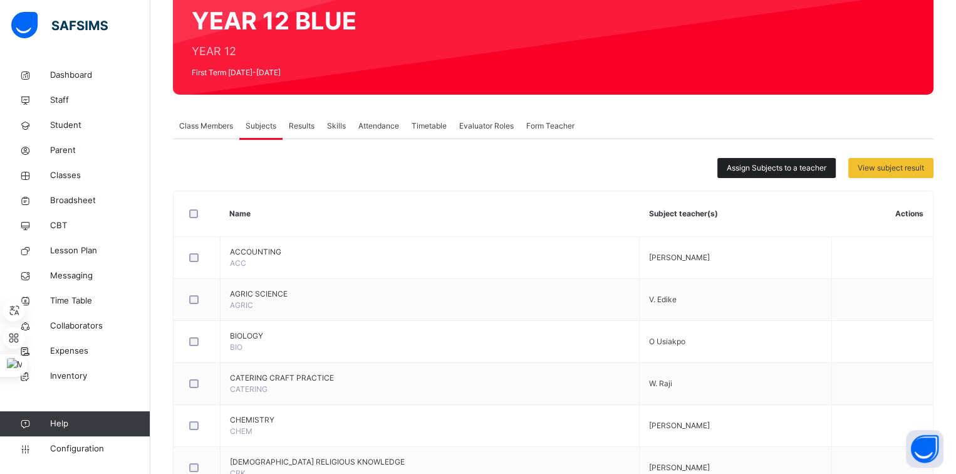
click at [766, 175] on div "Assign Subjects to a teacher" at bounding box center [776, 168] width 118 height 20
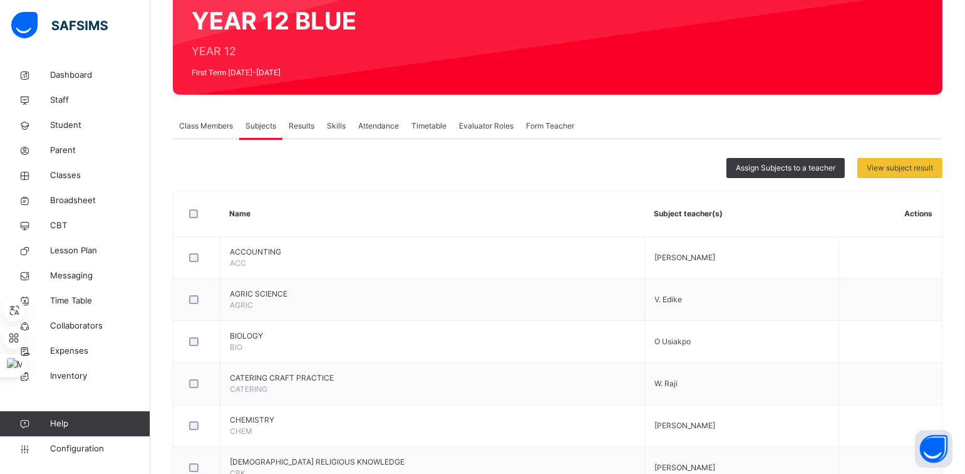
type input "*"
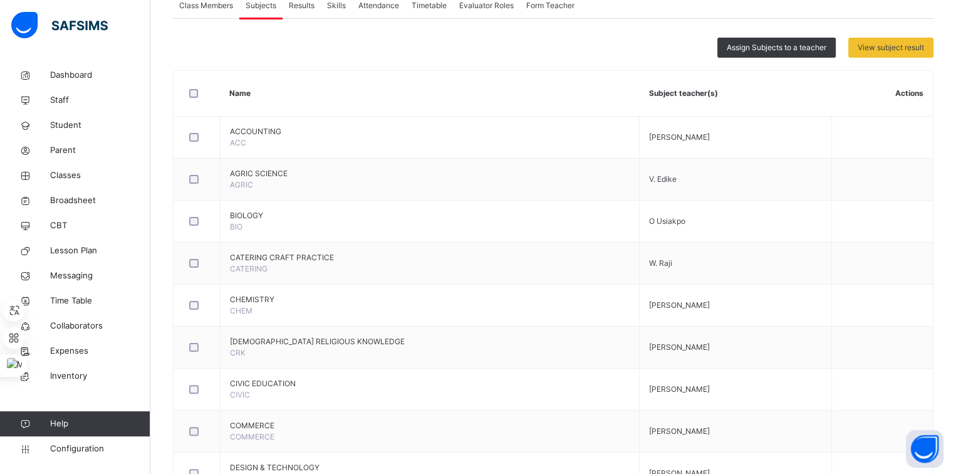
scroll to position [184, 0]
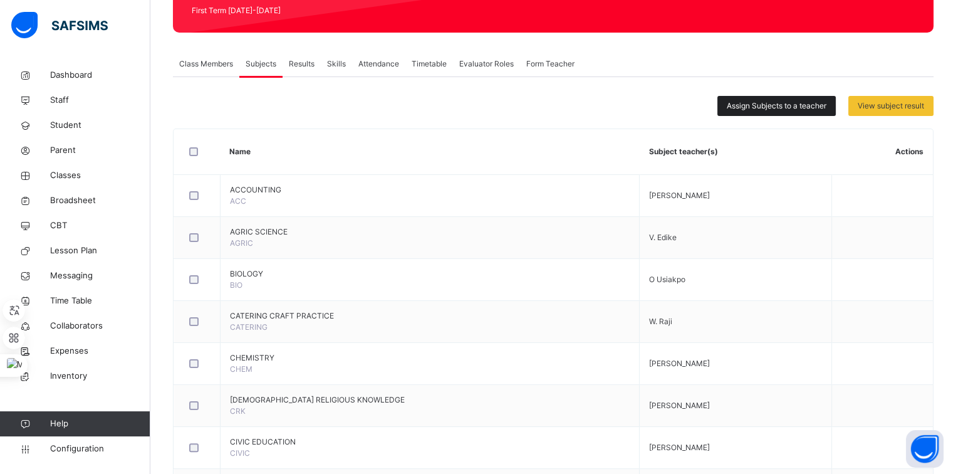
click at [747, 105] on span "Assign Subjects to a teacher" at bounding box center [777, 105] width 100 height 11
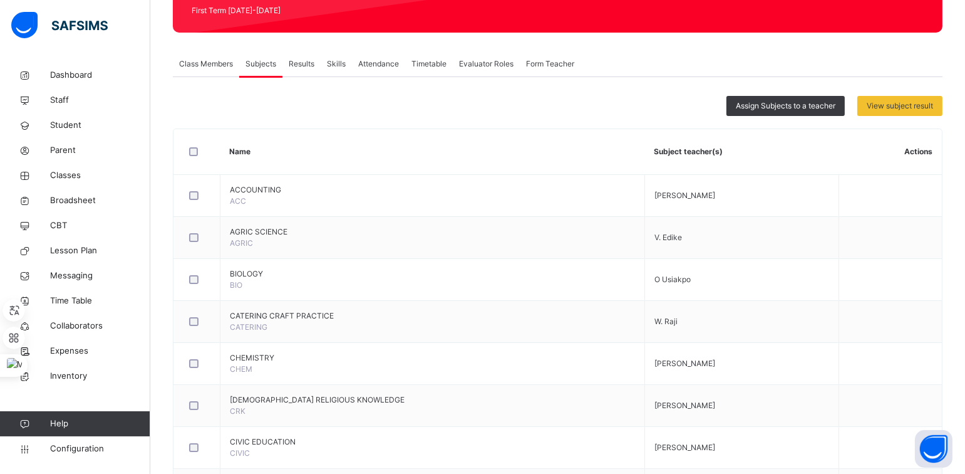
type input "**"
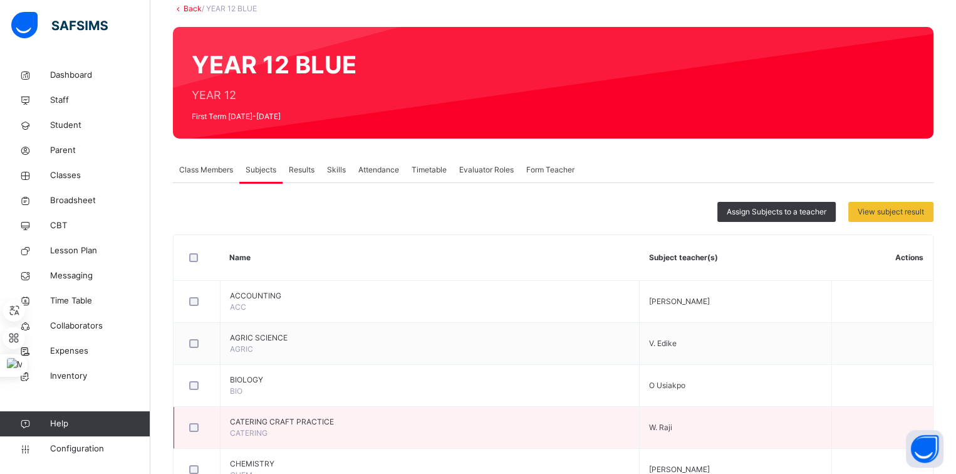
scroll to position [0, 0]
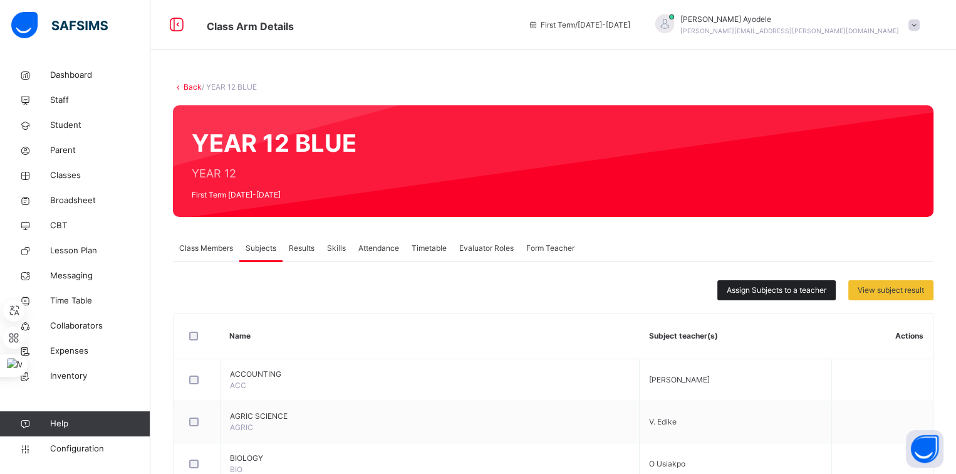
click at [755, 291] on span "Assign Subjects to a teacher" at bounding box center [777, 289] width 100 height 11
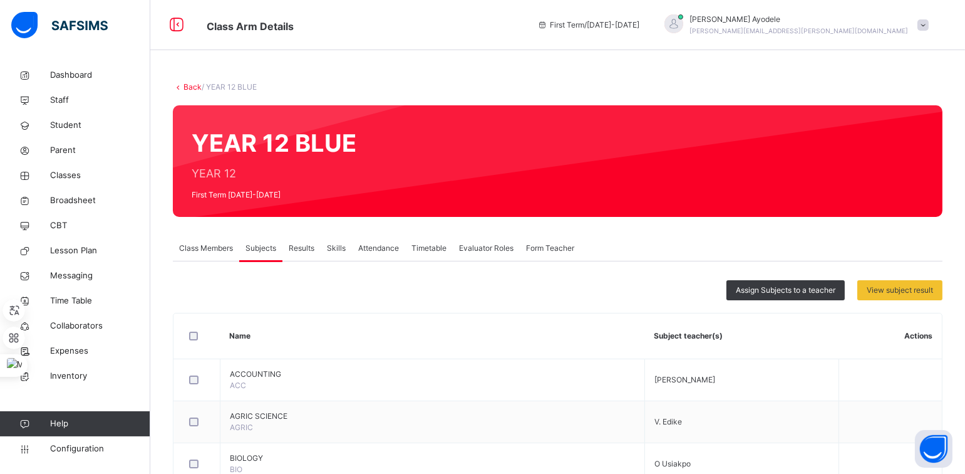
type input "***"
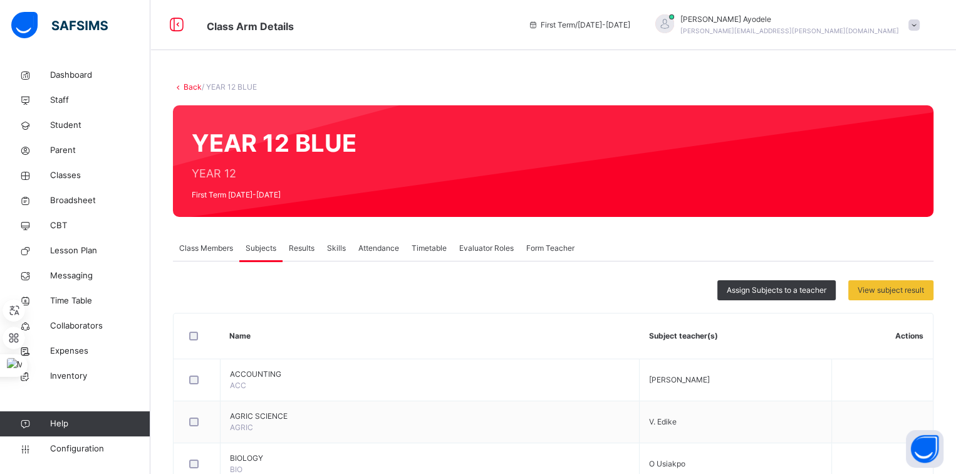
click at [755, 288] on span "Assign Subjects to a teacher" at bounding box center [777, 289] width 100 height 11
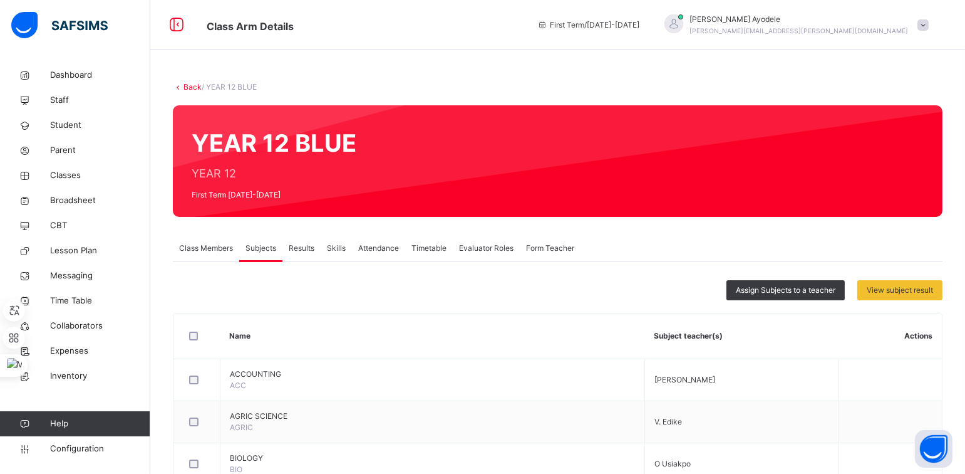
type input "***"
type input "****"
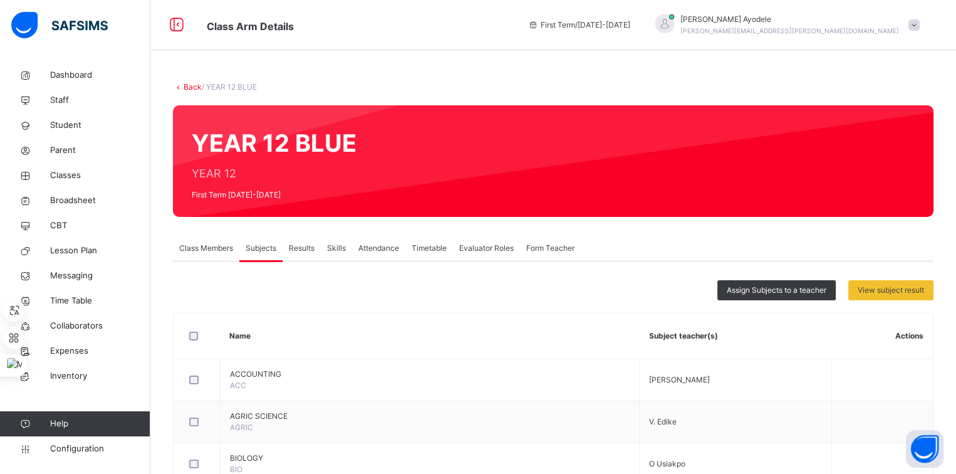
click at [774, 284] on span "Assign Subjects to a teacher" at bounding box center [777, 289] width 100 height 11
drag, startPoint x: 774, startPoint y: 284, endPoint x: 423, endPoint y: 237, distance: 353.9
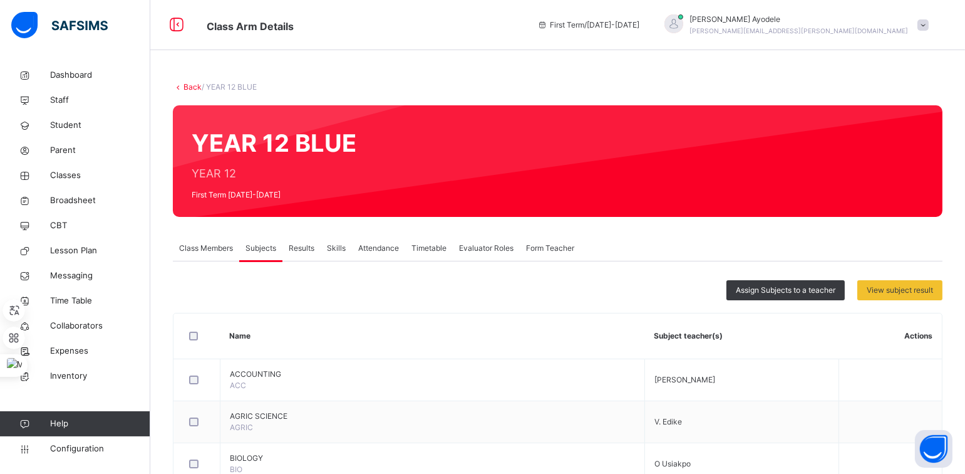
type input "***"
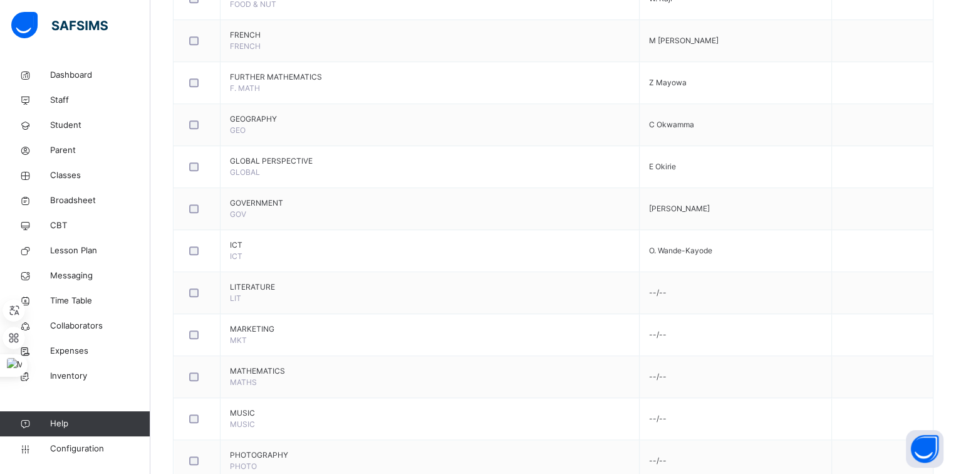
scroll to position [888, 0]
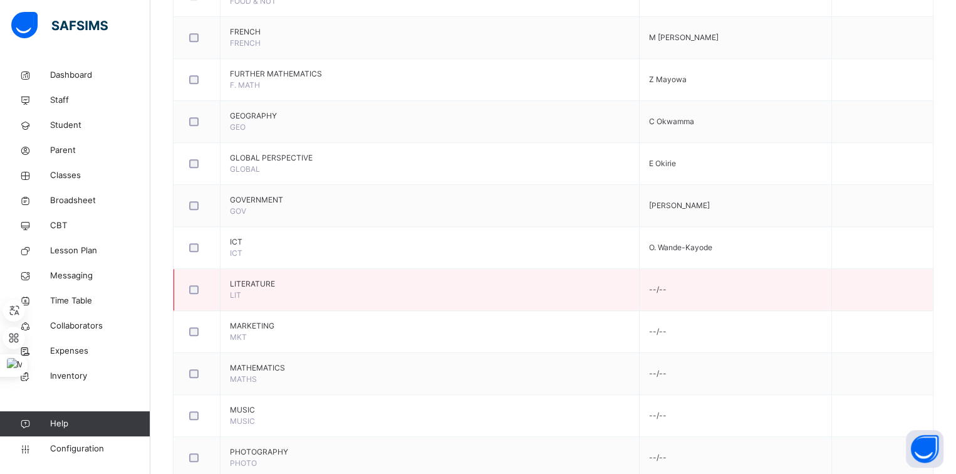
click at [192, 291] on div at bounding box center [197, 289] width 27 height 26
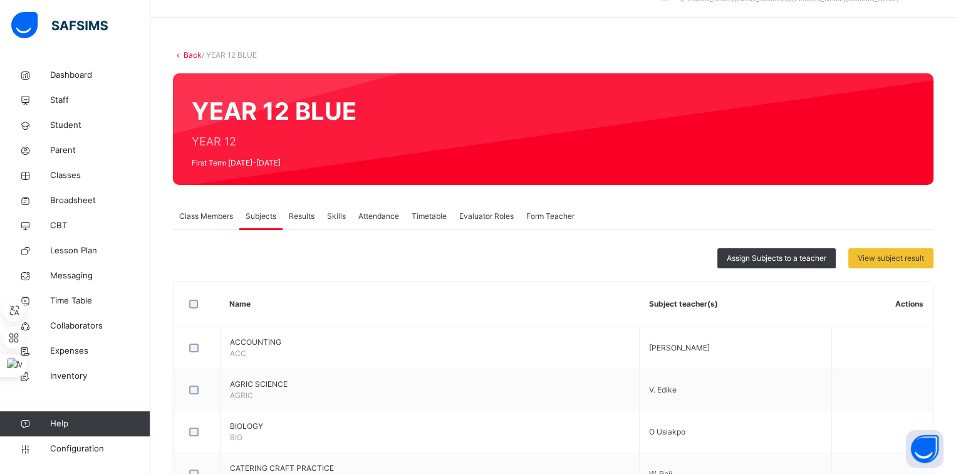
scroll to position [0, 0]
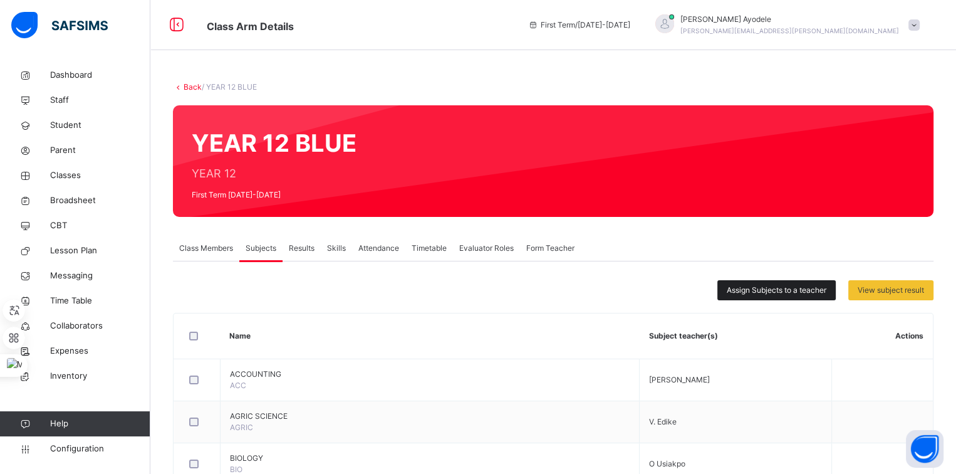
click at [737, 288] on span "Assign Subjects to a teacher" at bounding box center [777, 289] width 100 height 11
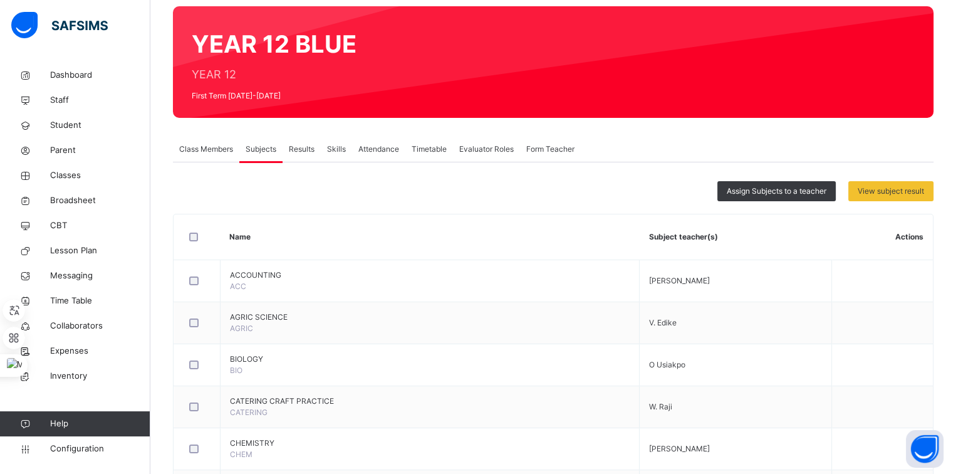
scroll to position [99, 0]
click at [744, 194] on span "Assign Subjects to a teacher" at bounding box center [777, 190] width 100 height 11
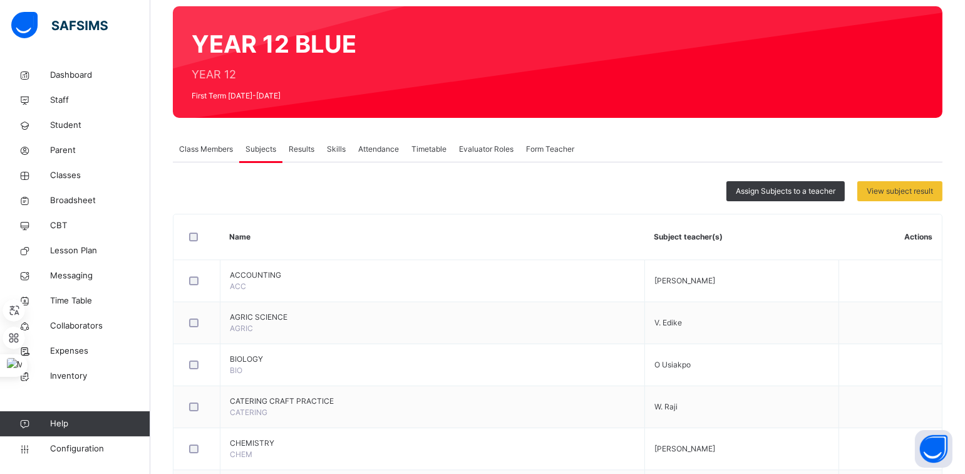
type input "**"
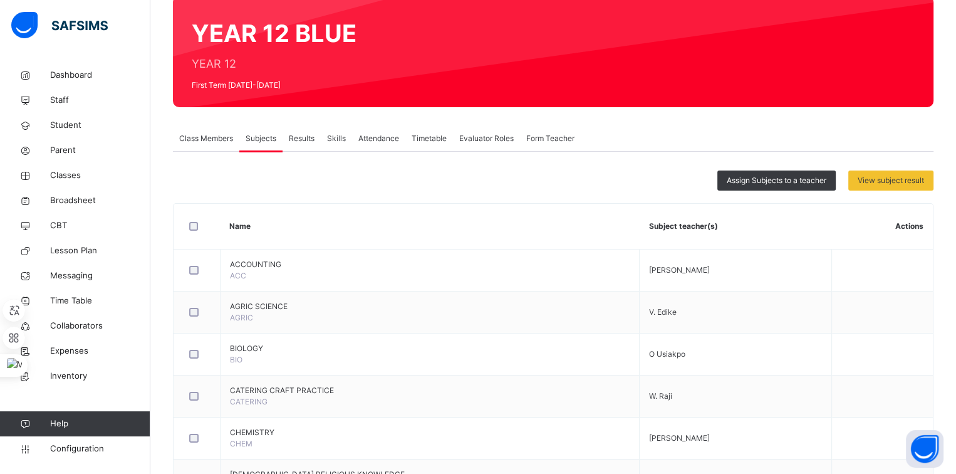
scroll to position [93, 0]
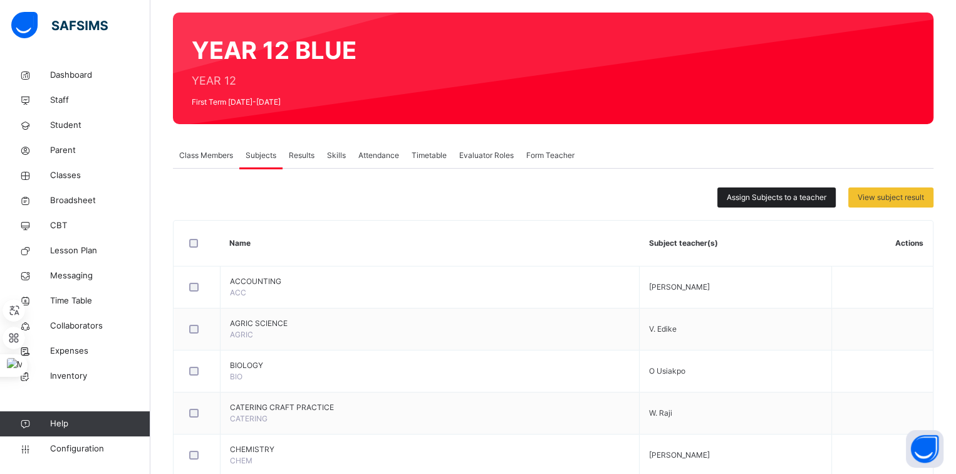
click at [746, 192] on span "Assign Subjects to a teacher" at bounding box center [777, 197] width 100 height 11
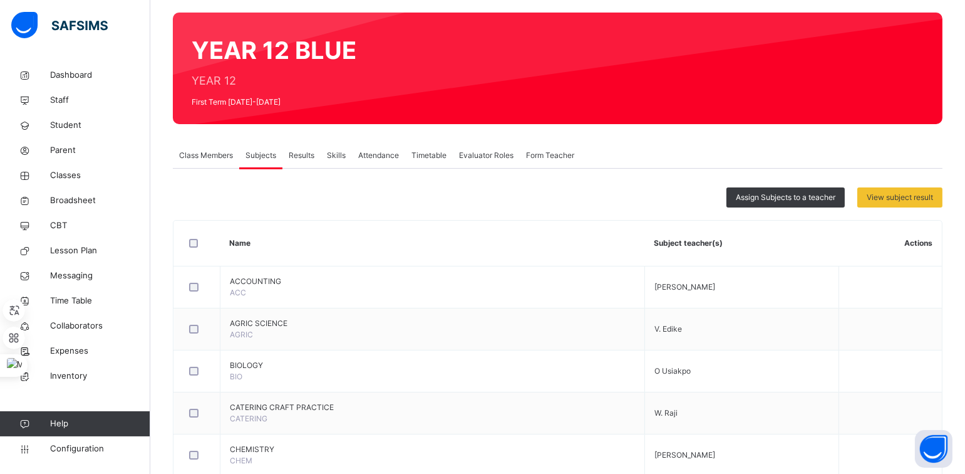
type input "***"
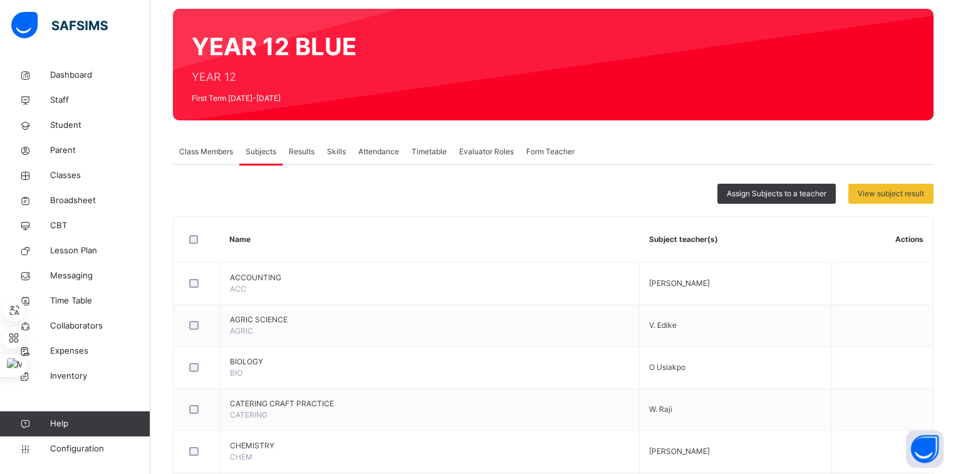
scroll to position [97, 0]
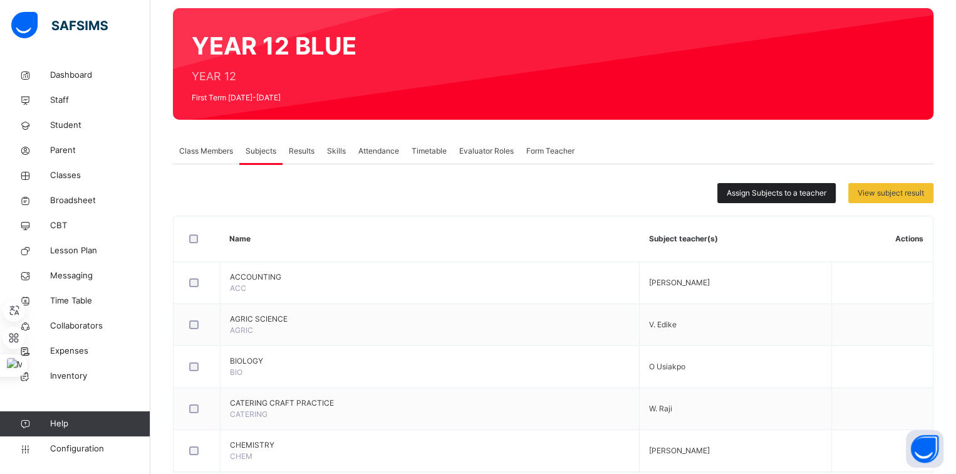
click at [752, 194] on span "Assign Subjects to a teacher" at bounding box center [777, 192] width 100 height 11
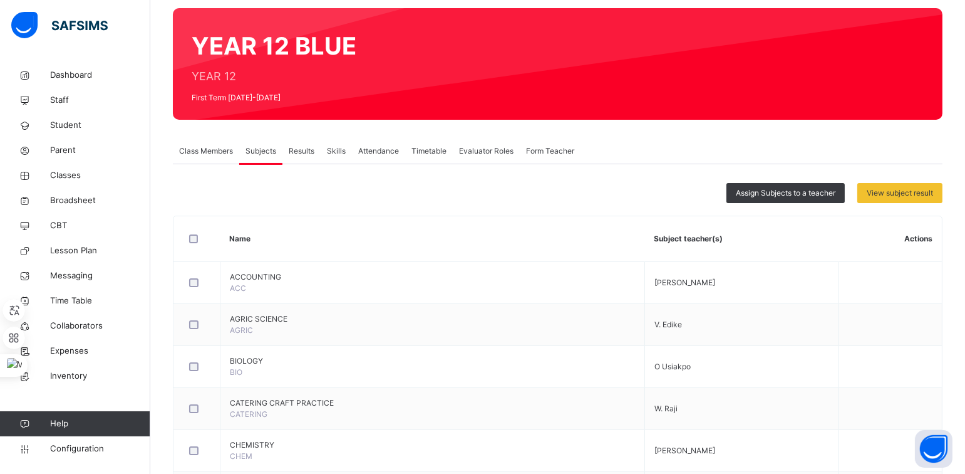
type input "*"
type input "**"
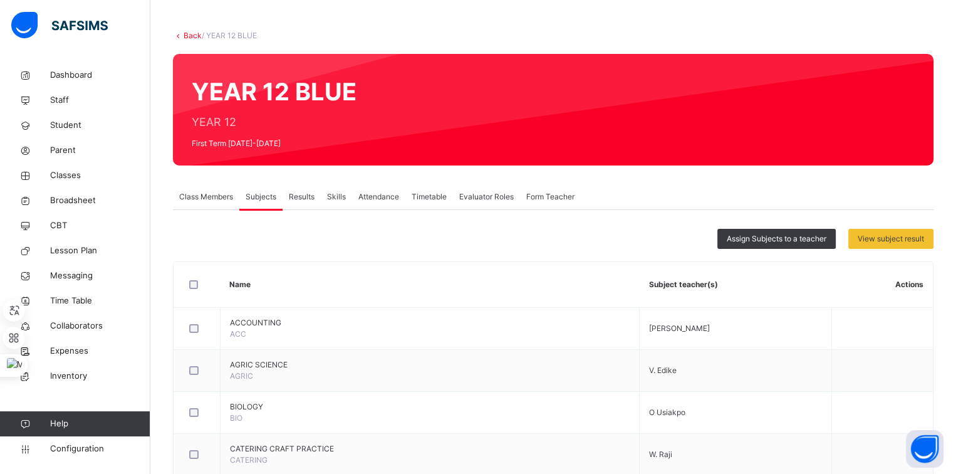
scroll to position [34, 0]
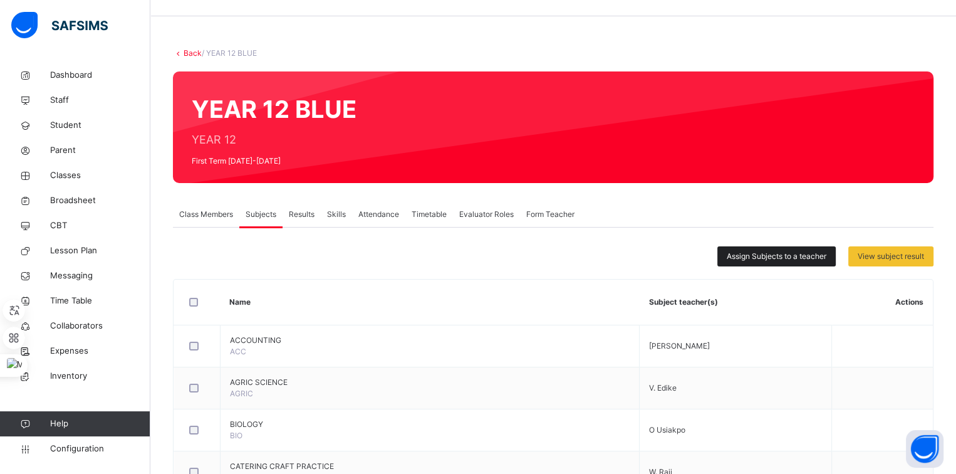
click at [730, 256] on div "Assign Subjects to a teacher" at bounding box center [776, 256] width 118 height 20
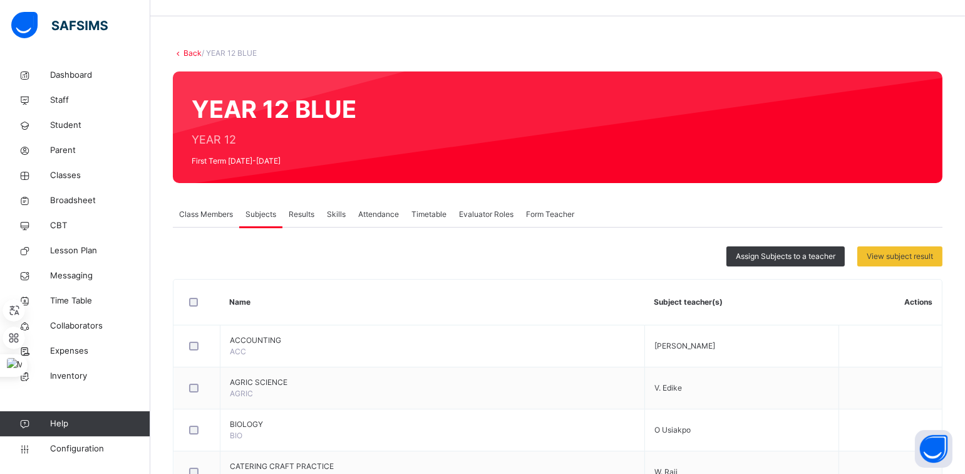
type input "*"
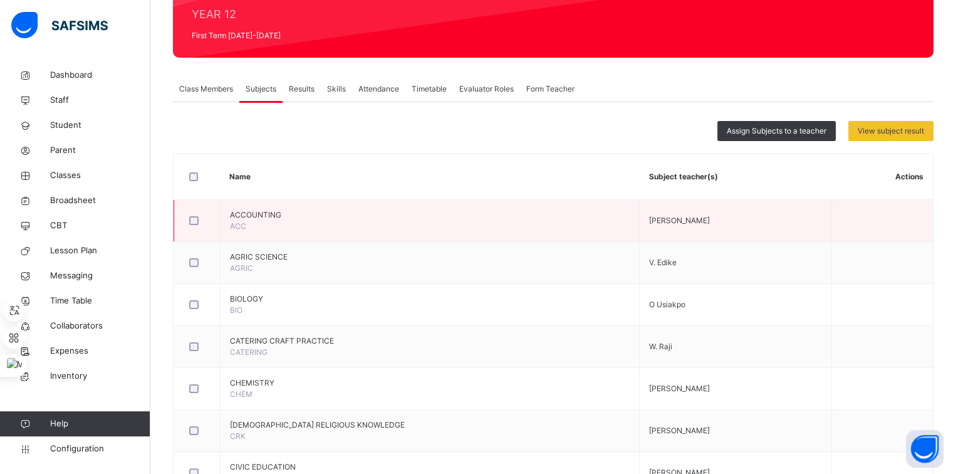
scroll to position [133, 0]
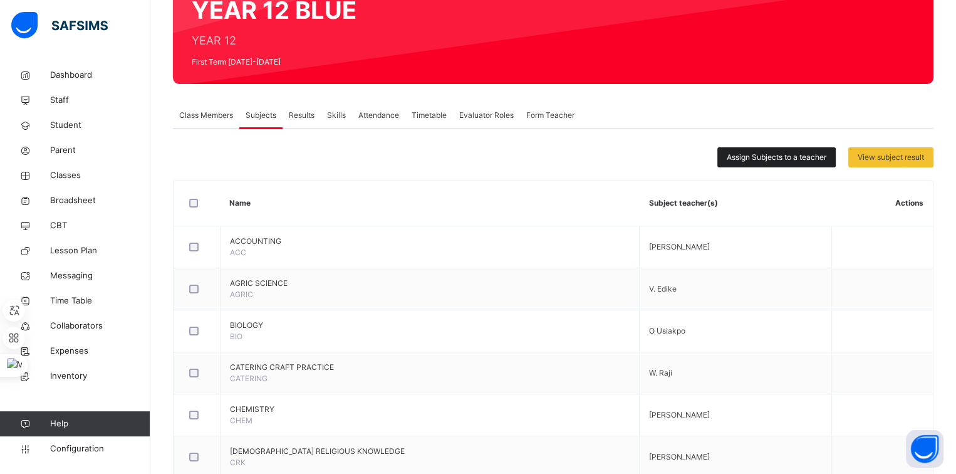
click at [772, 155] on span "Assign Subjects to a teacher" at bounding box center [777, 157] width 100 height 11
drag, startPoint x: 499, startPoint y: 249, endPoint x: 505, endPoint y: 241, distance: 10.8
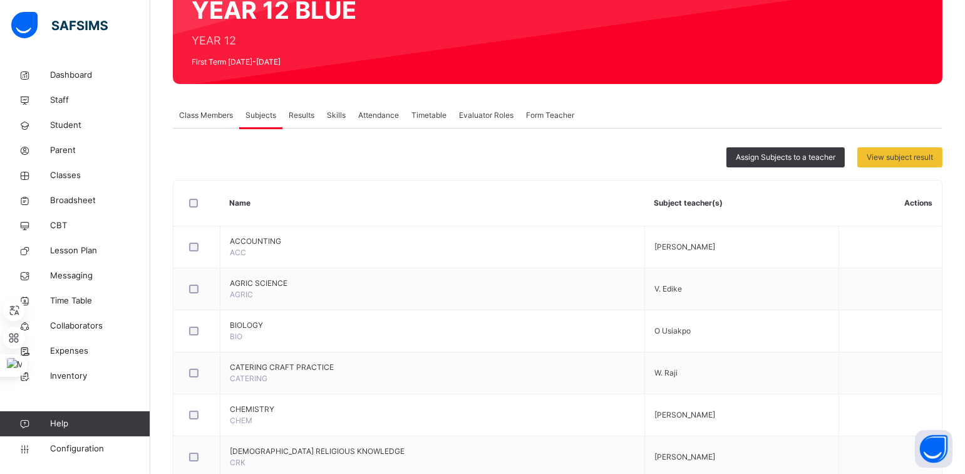
type input "***"
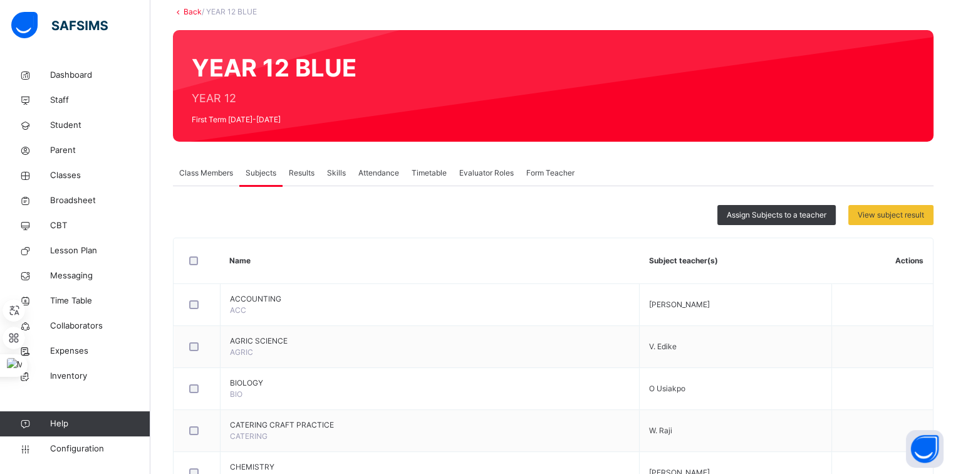
scroll to position [0, 0]
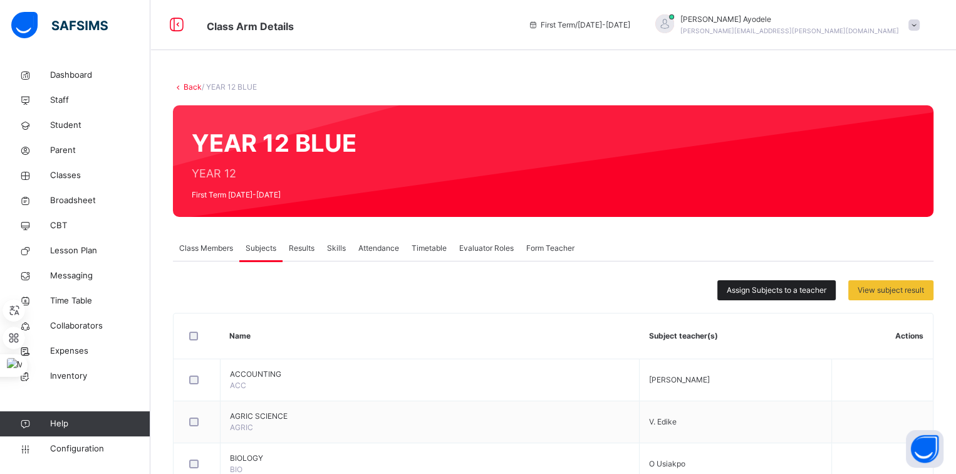
click at [732, 290] on div "Assign Subjects to a teacher" at bounding box center [776, 290] width 118 height 20
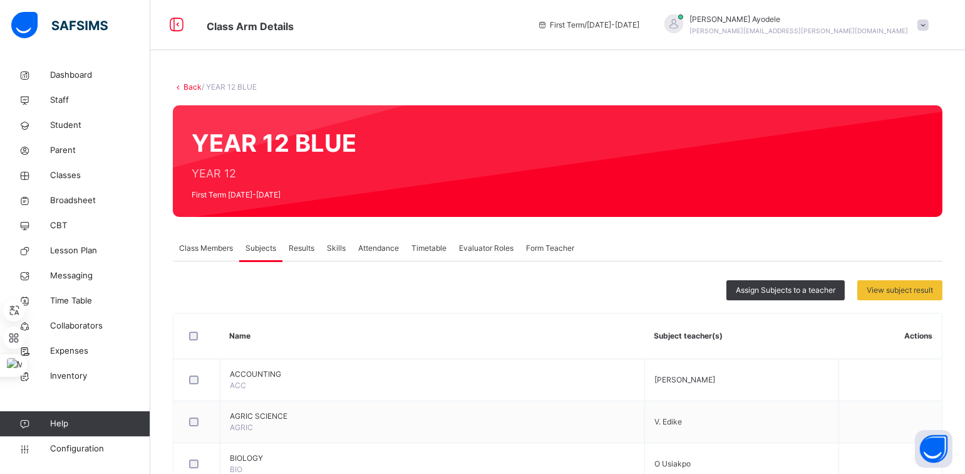
type input "***"
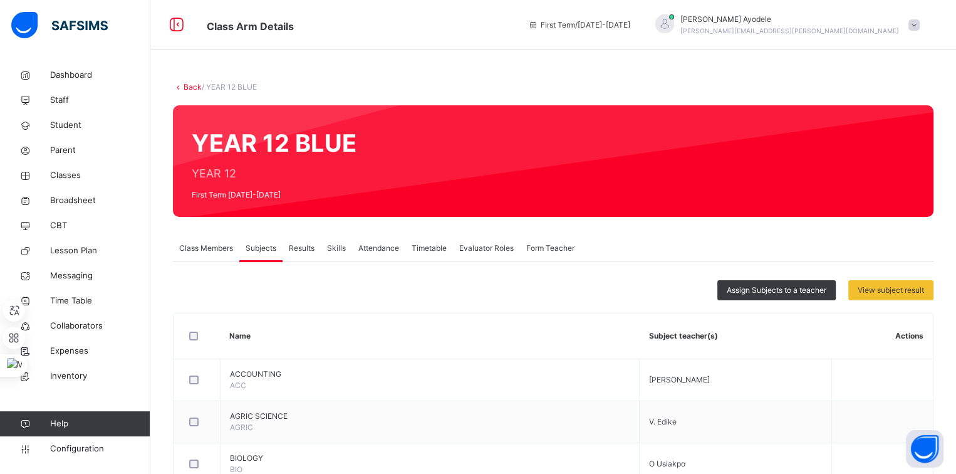
click at [195, 88] on link "Back" at bounding box center [193, 86] width 18 height 9
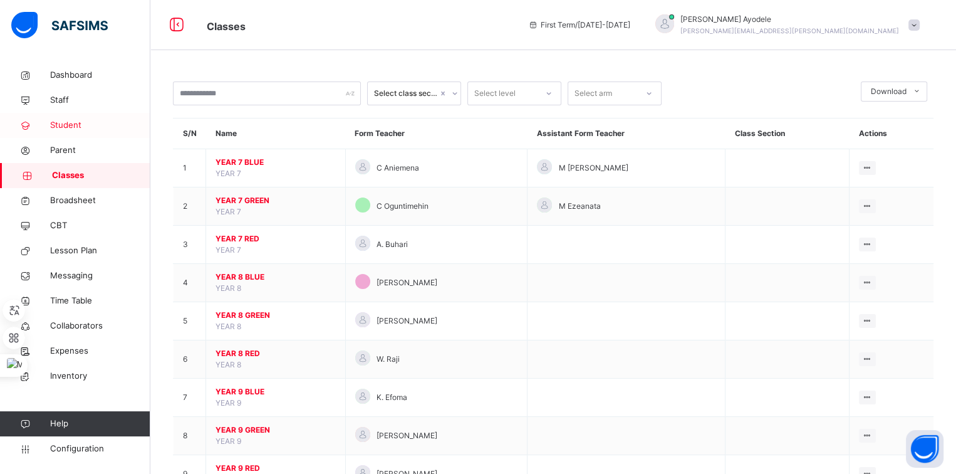
click at [76, 134] on link "Student" at bounding box center [75, 125] width 150 height 25
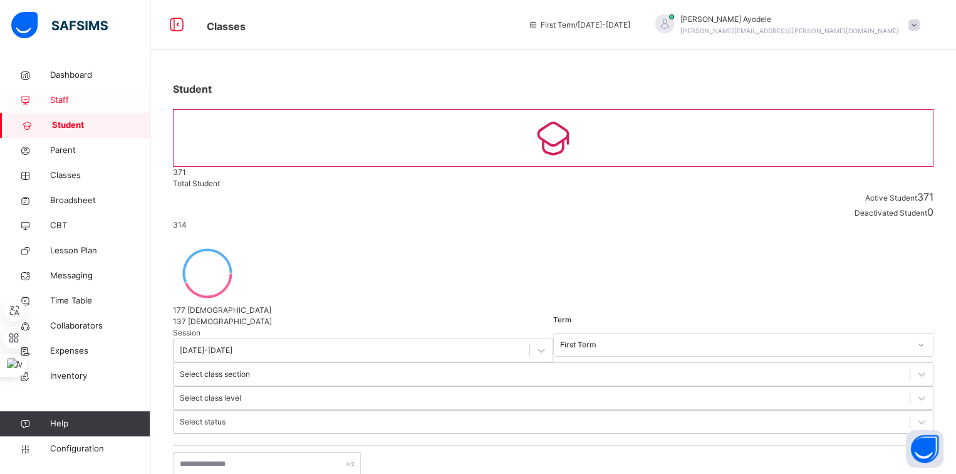
click at [69, 97] on span "Staff" at bounding box center [100, 100] width 100 height 13
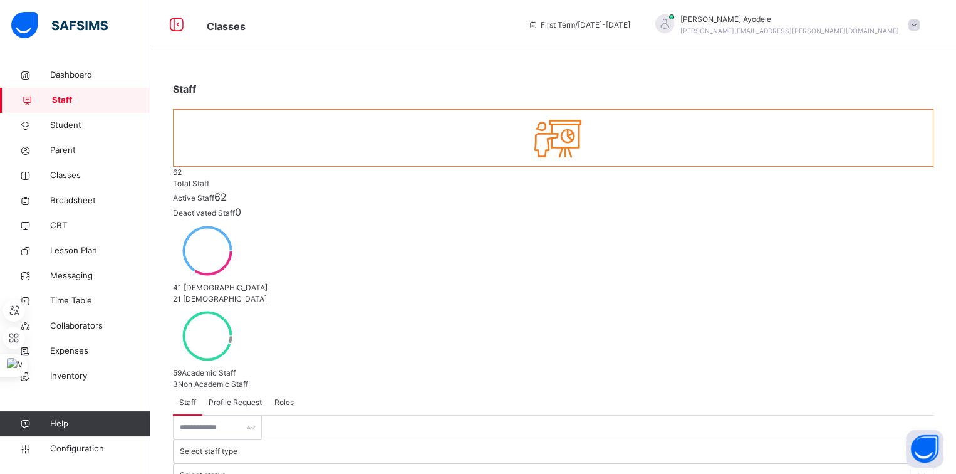
select select "**"
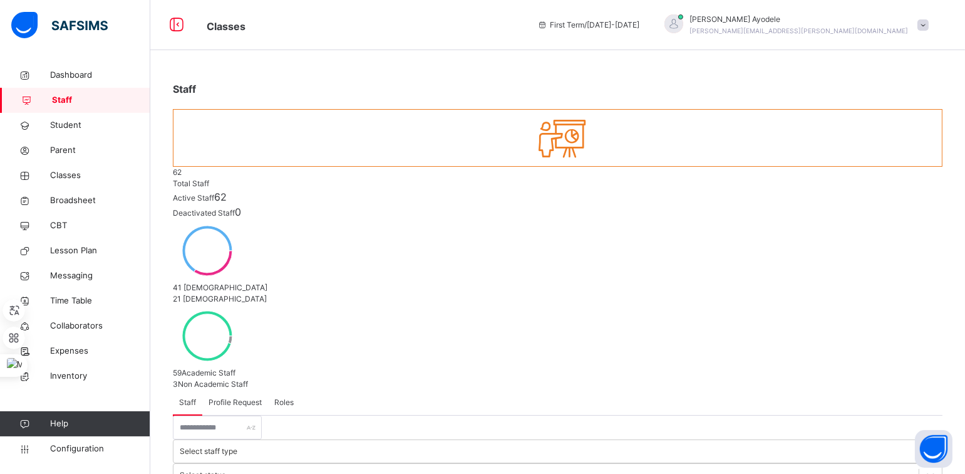
type input "********"
type input "*"
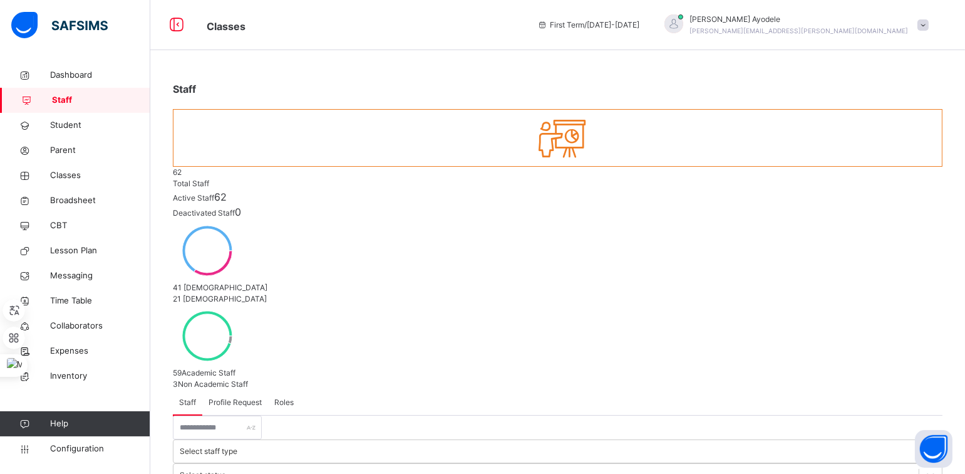
type input "*******"
type input "**********"
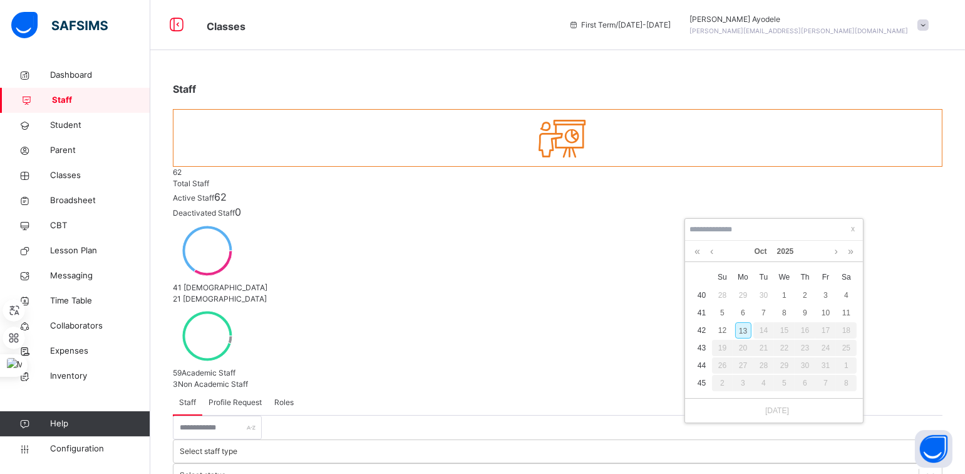
click at [816, 309] on td "10" at bounding box center [826, 313] width 21 height 18
type input "**********"
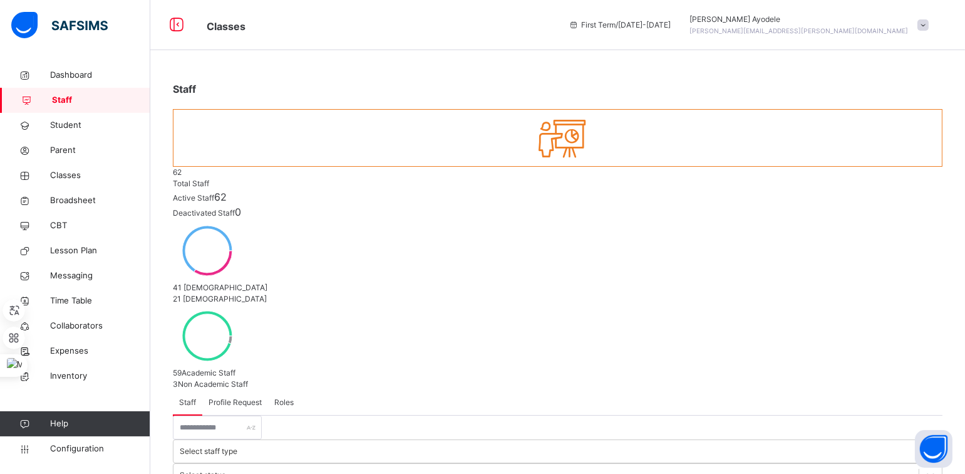
scroll to position [204, 0]
type input "**********"
type textarea "*****"
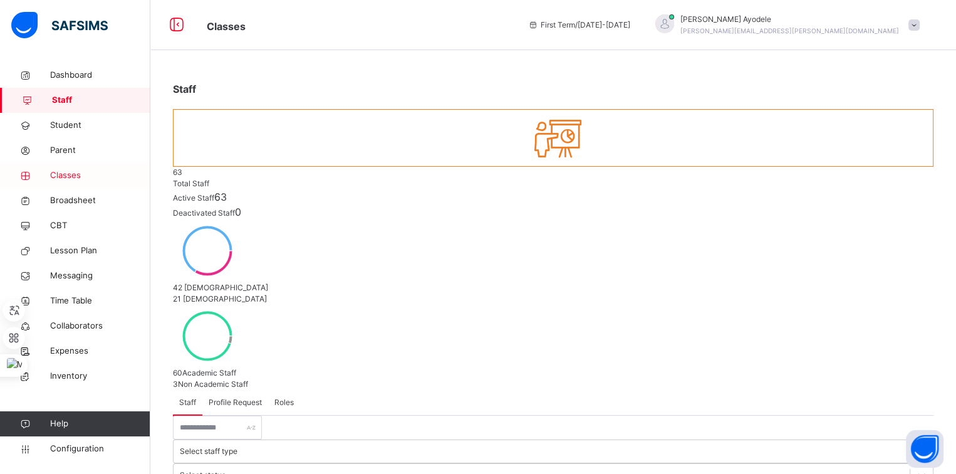
click at [76, 174] on span "Classes" at bounding box center [100, 175] width 100 height 13
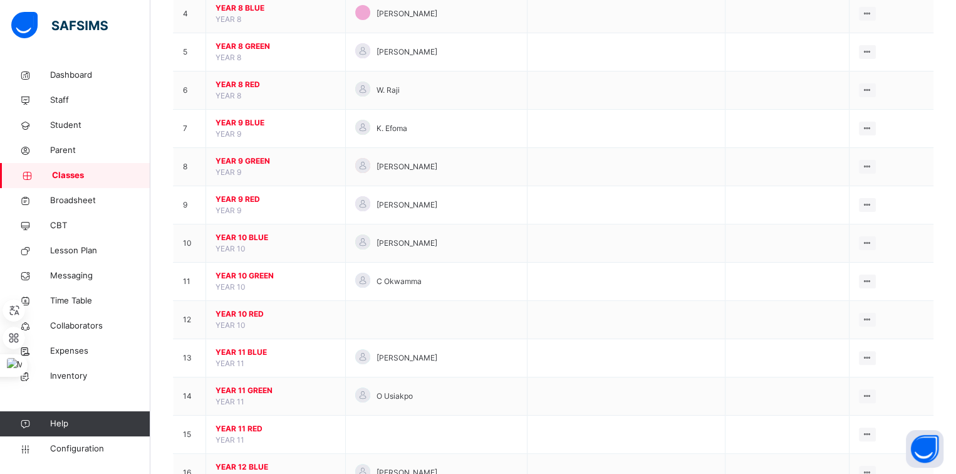
scroll to position [354, 0]
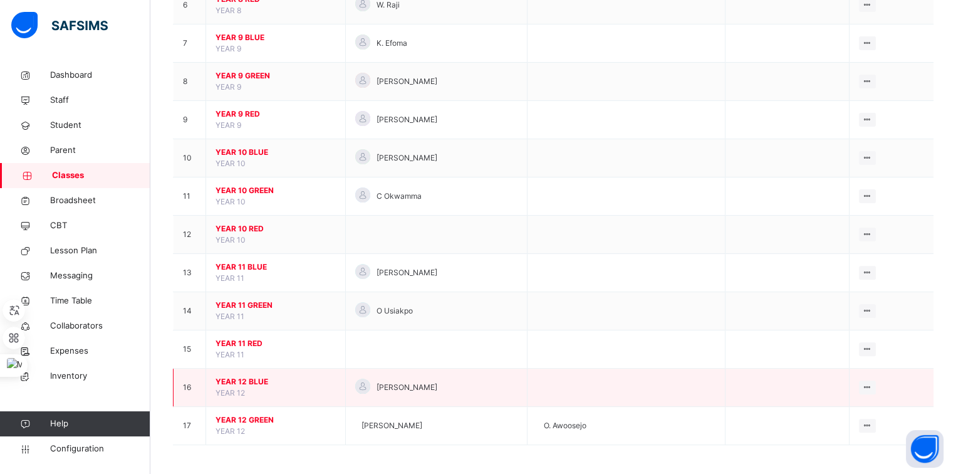
click at [249, 381] on span "YEAR 12 BLUE" at bounding box center [275, 381] width 120 height 11
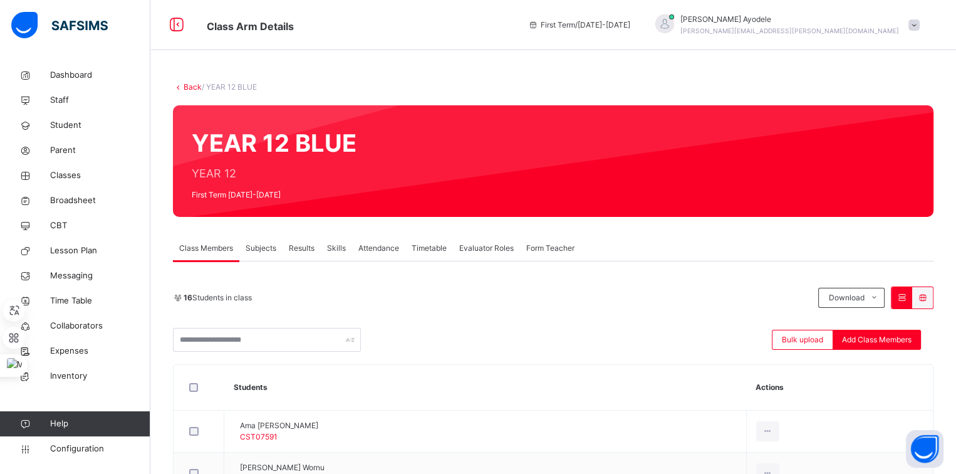
click at [265, 251] on span "Subjects" at bounding box center [261, 247] width 31 height 11
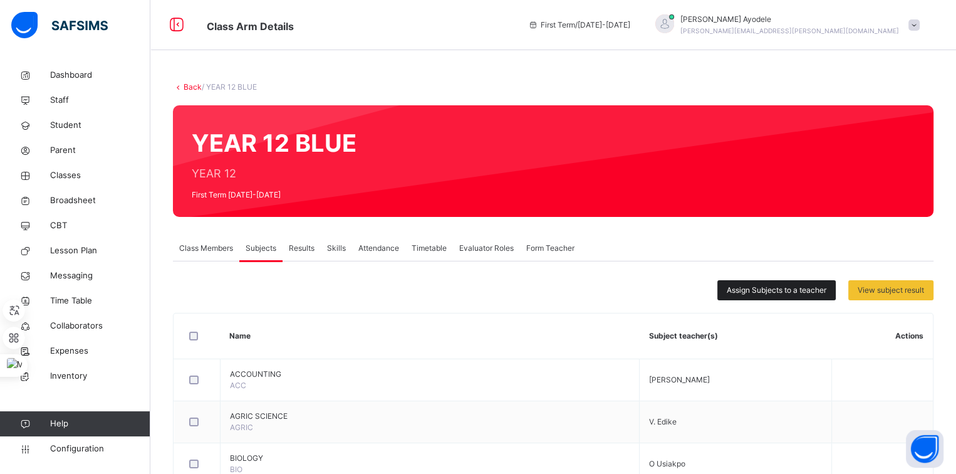
click at [737, 293] on span "Assign Subjects to a teacher" at bounding box center [777, 289] width 100 height 11
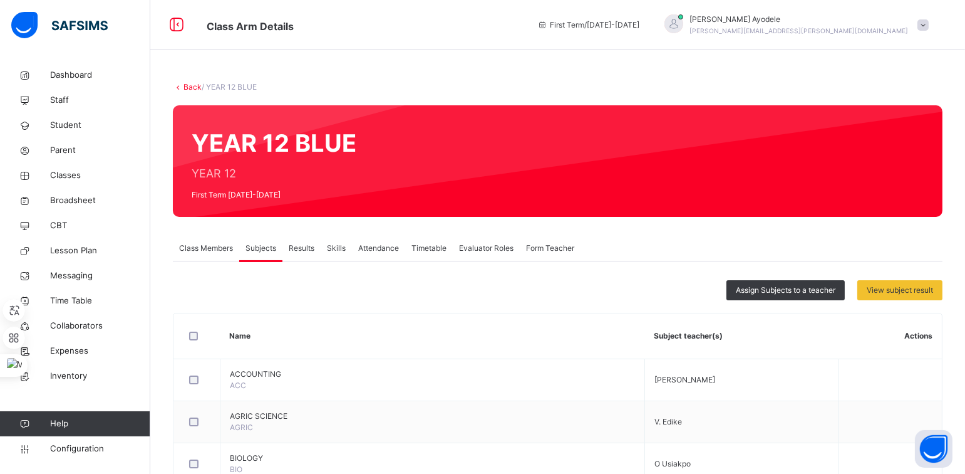
type input "*"
type input "***"
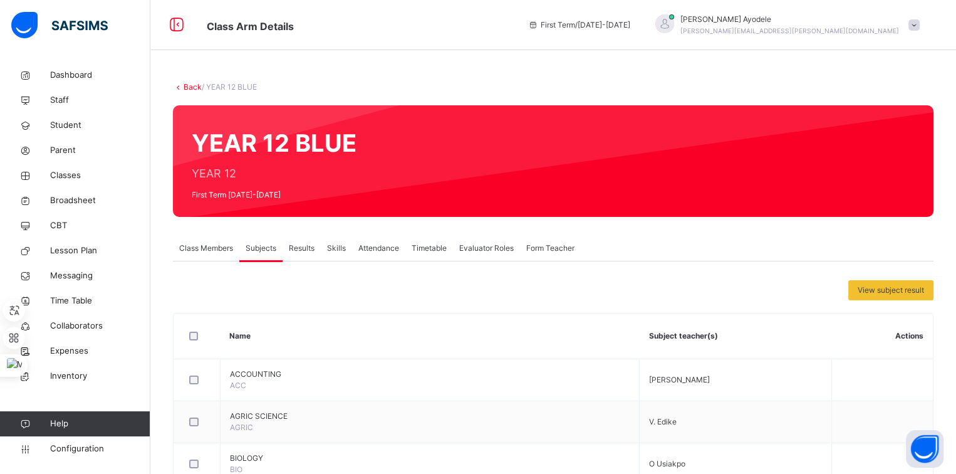
click at [194, 90] on link "Back" at bounding box center [193, 86] width 18 height 9
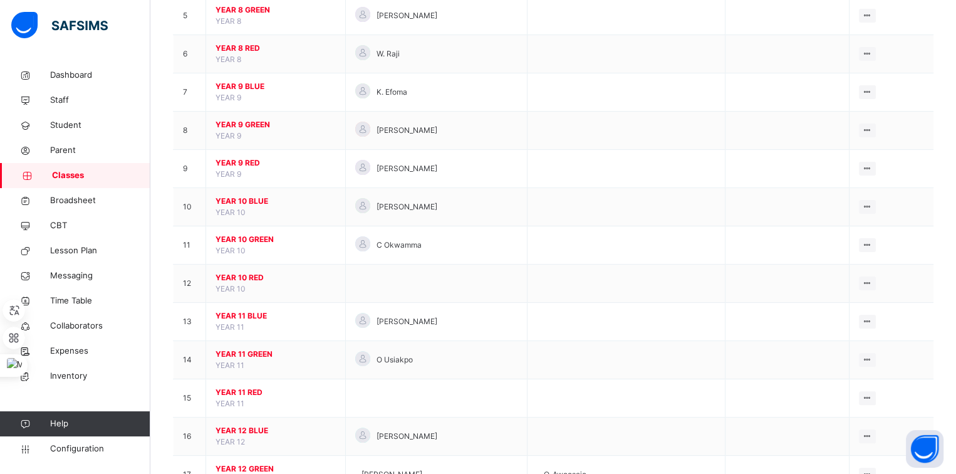
scroll to position [354, 0]
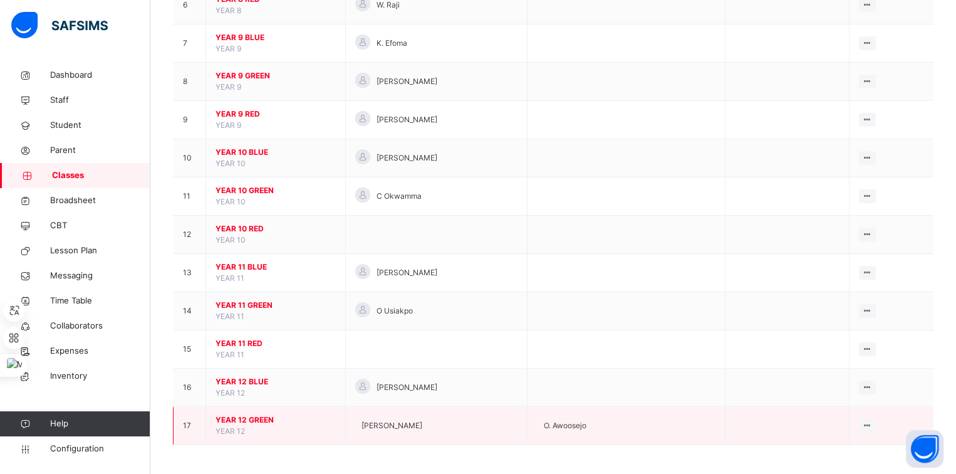
click at [244, 416] on span "YEAR 12 GREEN" at bounding box center [275, 419] width 120 height 11
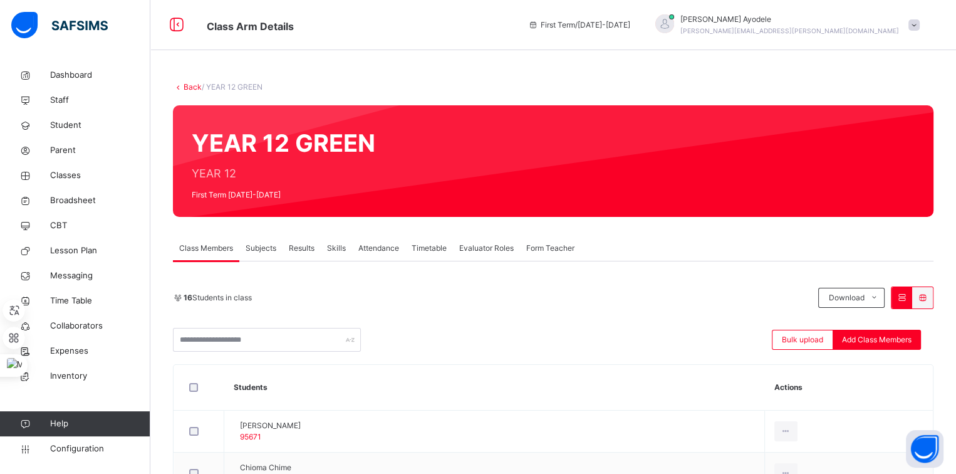
click at [261, 251] on span "Subjects" at bounding box center [261, 247] width 31 height 11
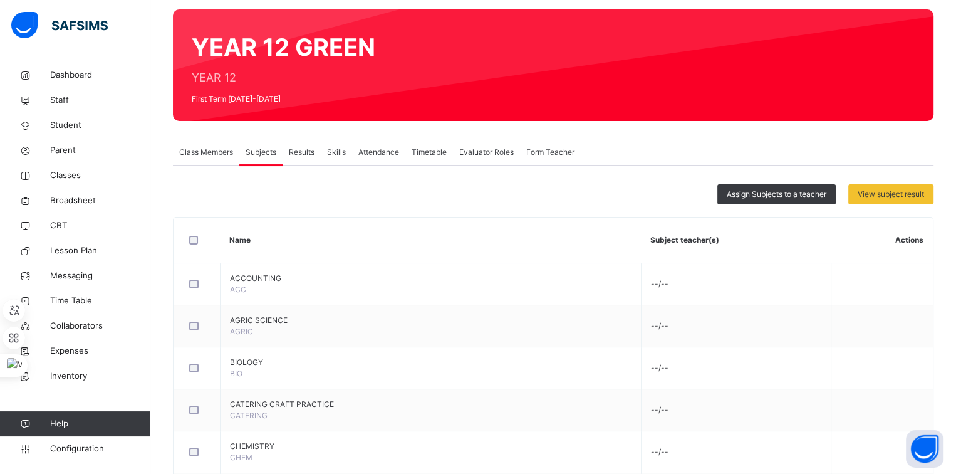
scroll to position [95, 0]
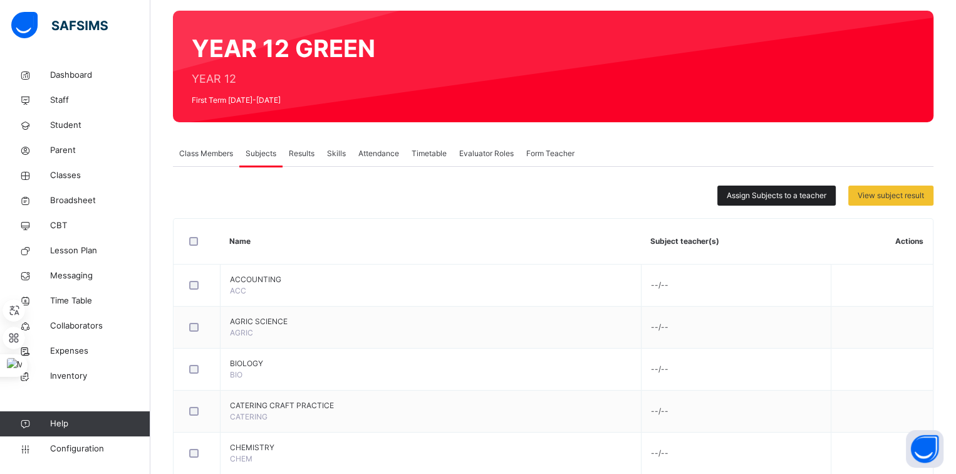
click at [736, 190] on span "Assign Subjects to a teacher" at bounding box center [777, 195] width 100 height 11
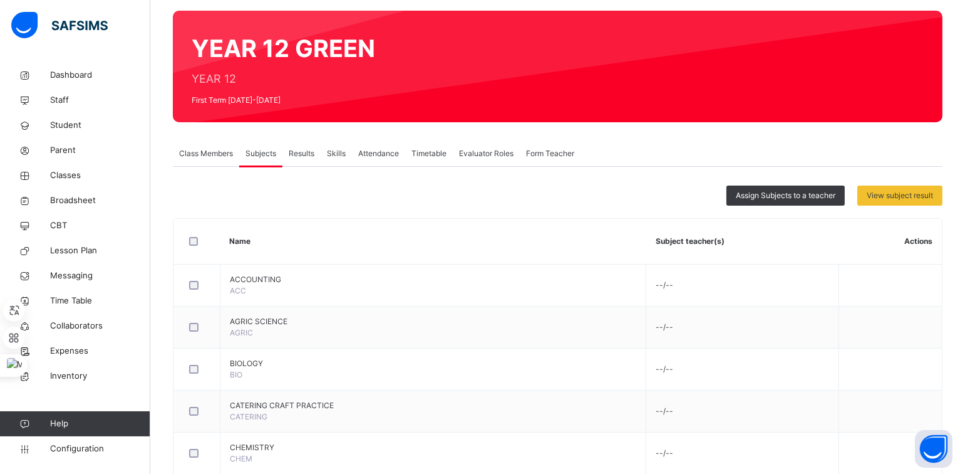
type input "***"
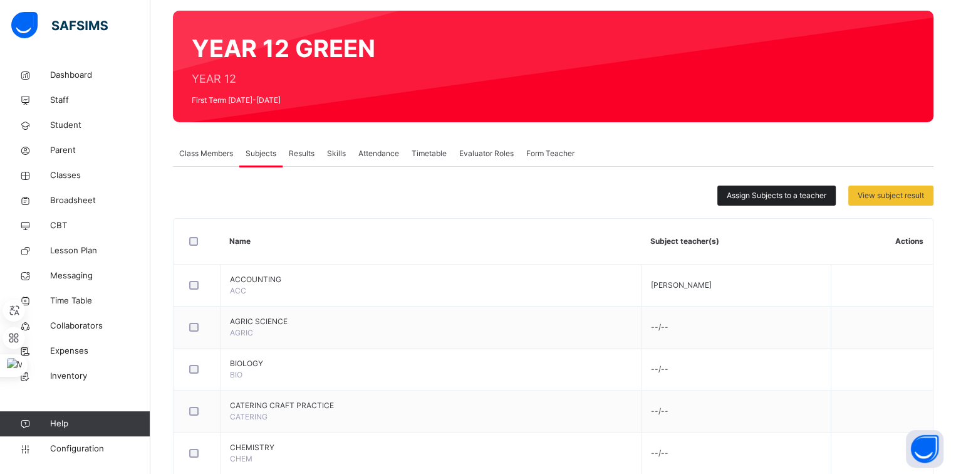
click at [733, 194] on span "Assign Subjects to a teacher" at bounding box center [777, 195] width 100 height 11
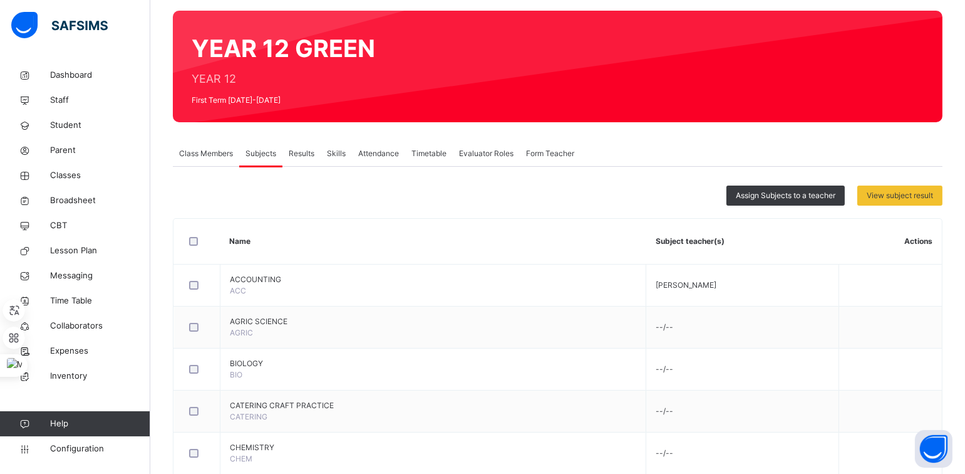
type input "****"
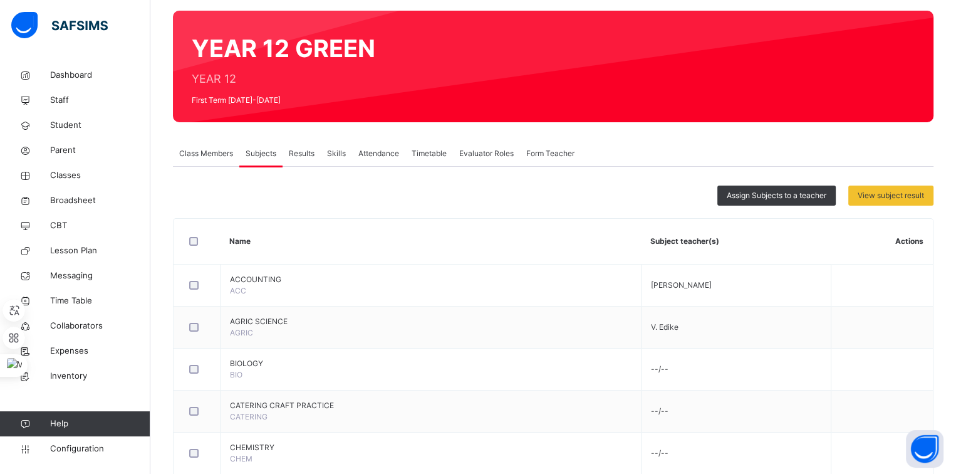
click at [740, 194] on span "Assign Subjects to a teacher" at bounding box center [777, 195] width 100 height 11
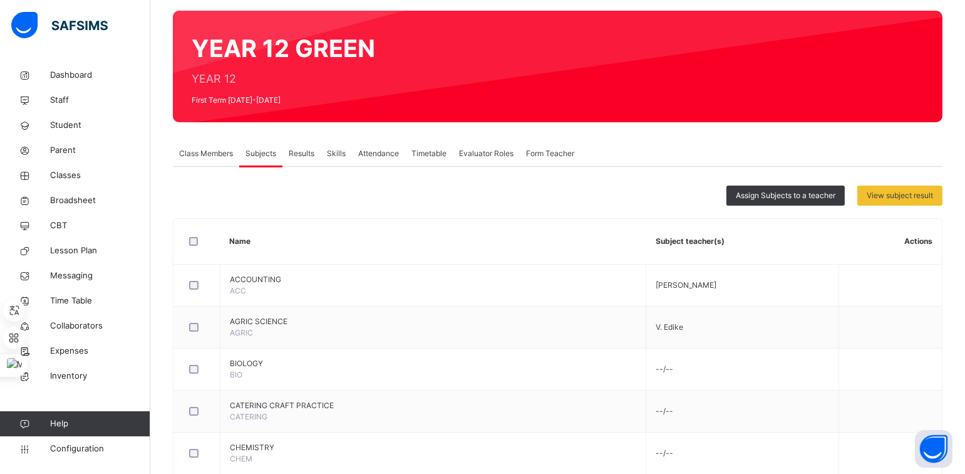
type input "**"
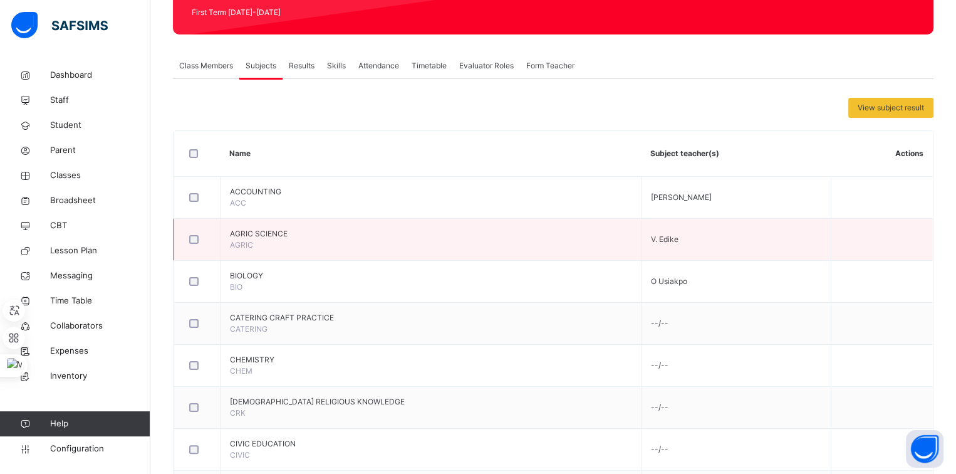
scroll to position [184, 0]
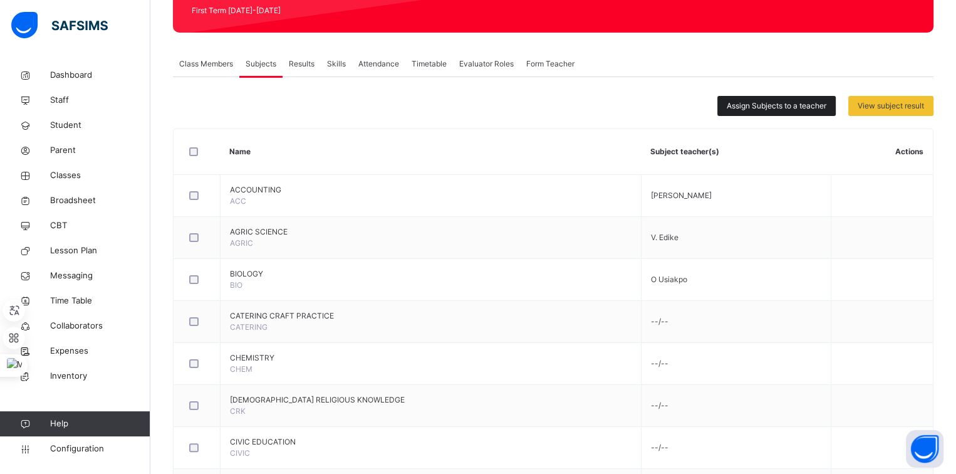
click at [755, 108] on span "Assign Subjects to a teacher" at bounding box center [777, 105] width 100 height 11
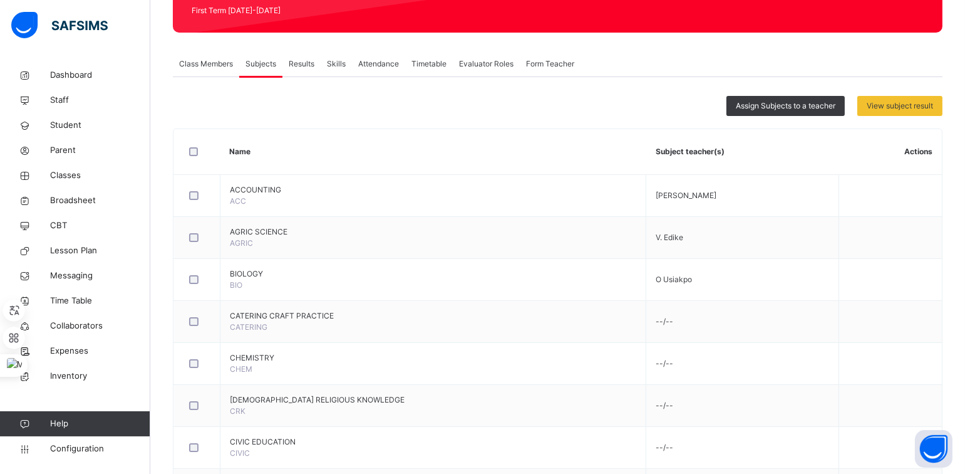
type input "*"
type input "**"
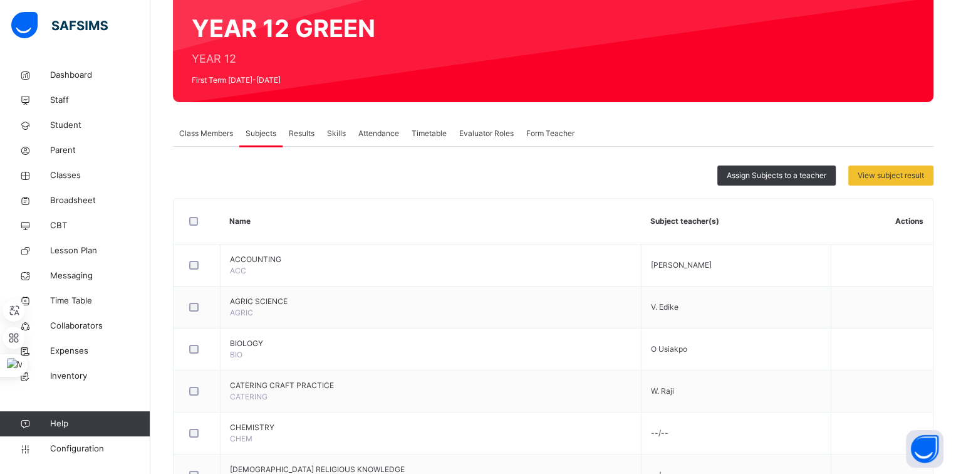
scroll to position [112, 0]
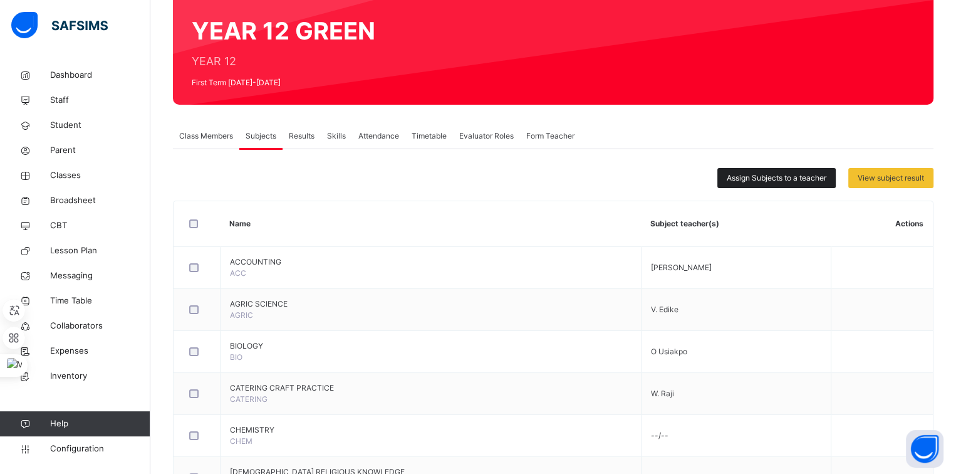
click at [728, 180] on div "Assign Subjects to a teacher" at bounding box center [776, 178] width 118 height 20
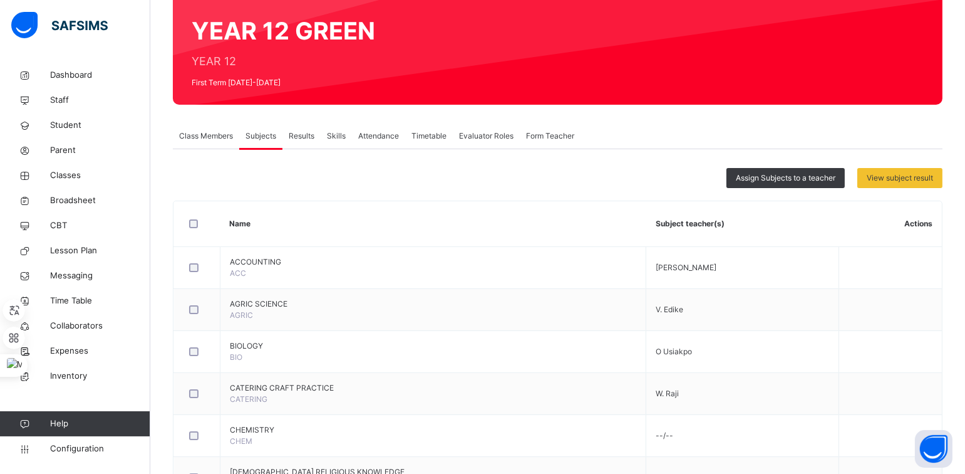
type input "***"
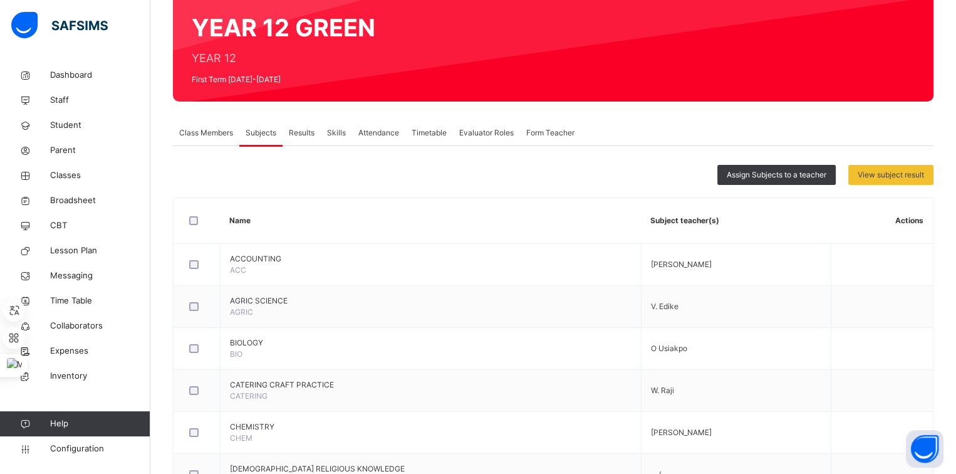
scroll to position [114, 0]
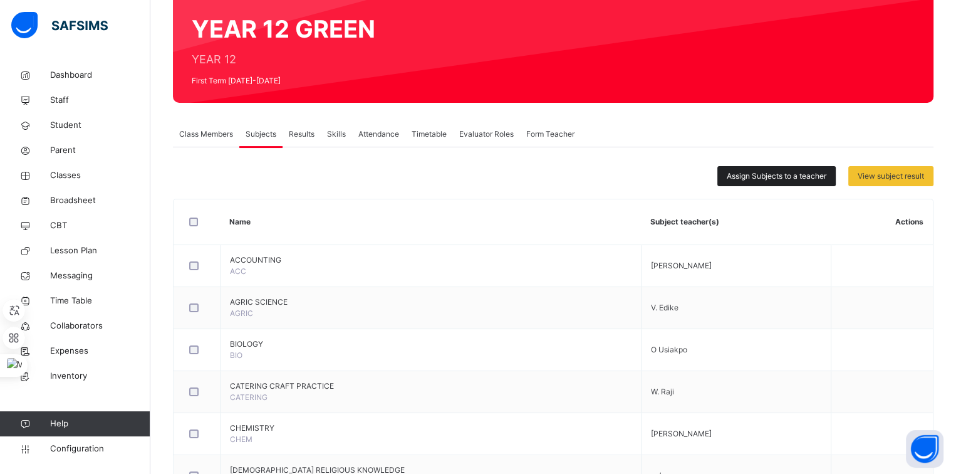
click at [733, 171] on span "Assign Subjects to a teacher" at bounding box center [777, 175] width 100 height 11
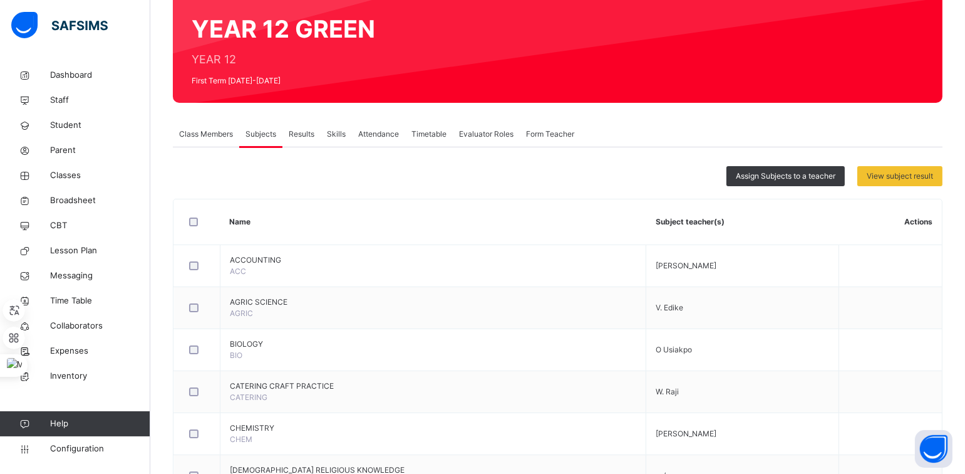
type input "****"
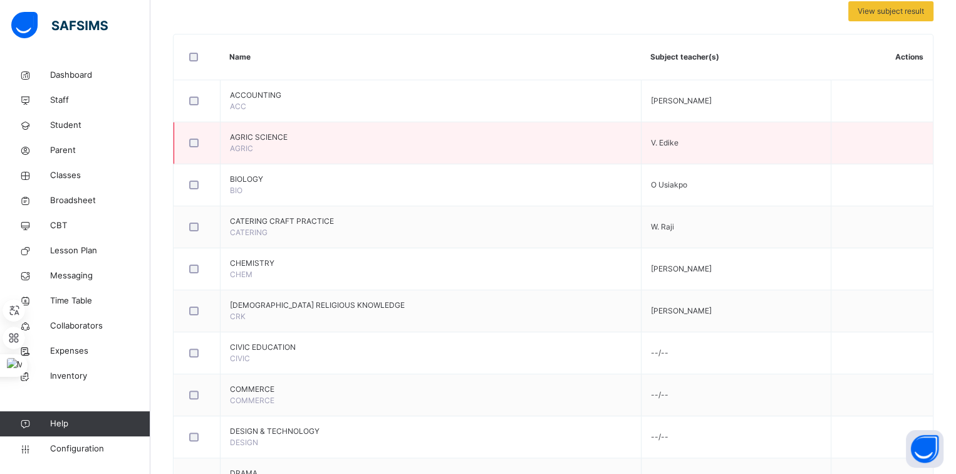
scroll to position [279, 0]
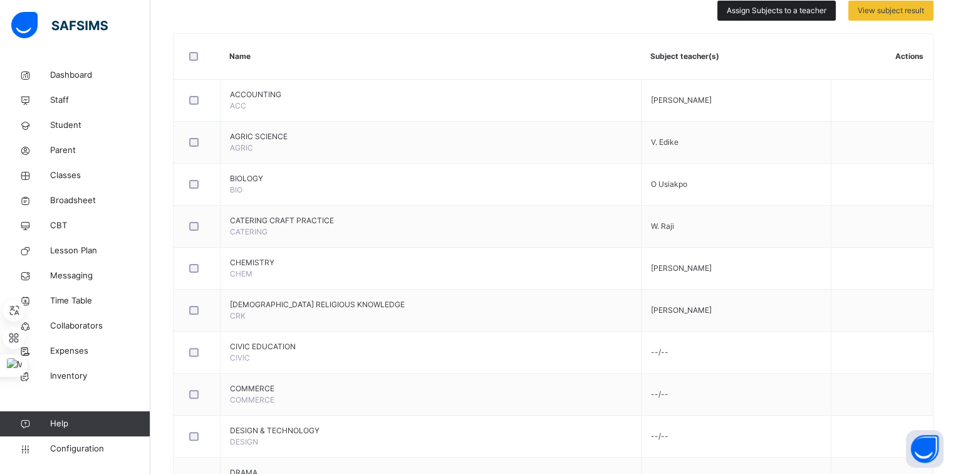
click at [769, 13] on span "Assign Subjects to a teacher" at bounding box center [777, 10] width 100 height 11
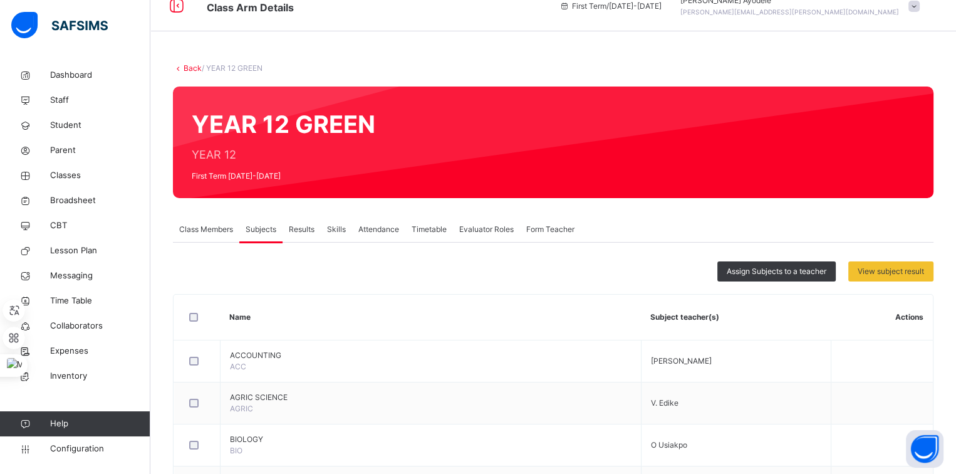
scroll to position [0, 0]
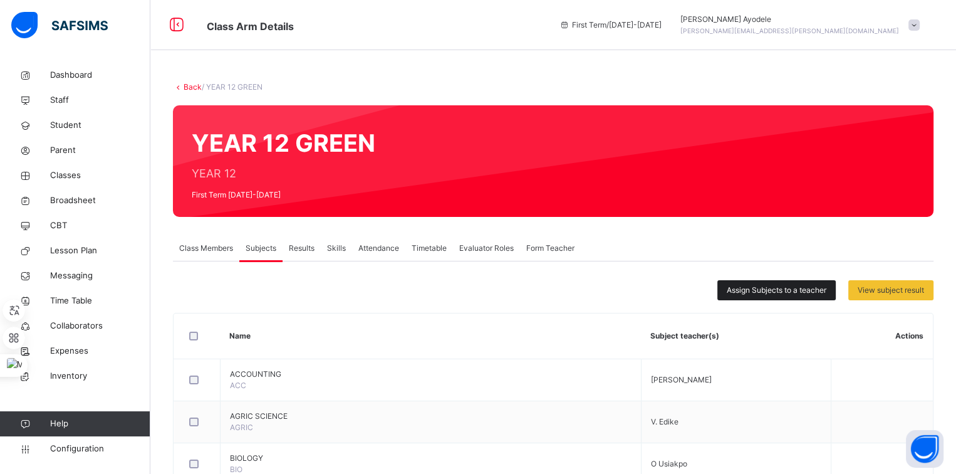
click at [732, 293] on div "Assign Subjects to a teacher" at bounding box center [776, 290] width 118 height 20
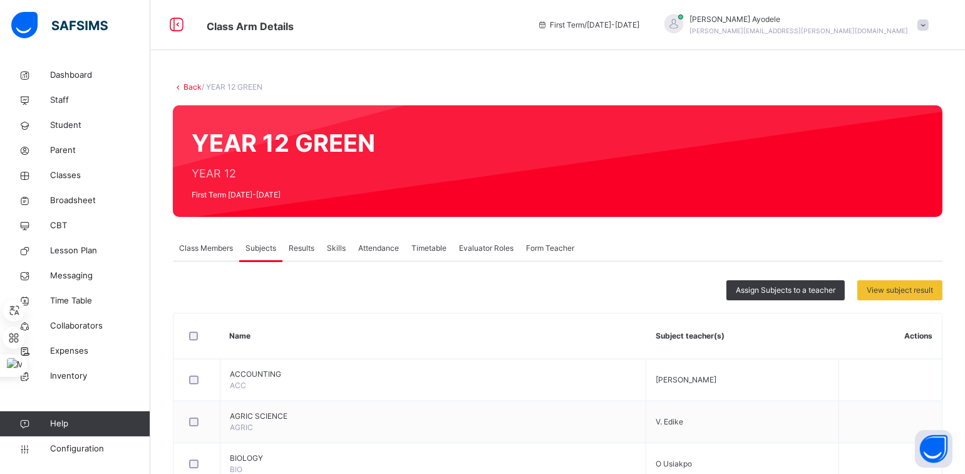
type input "***"
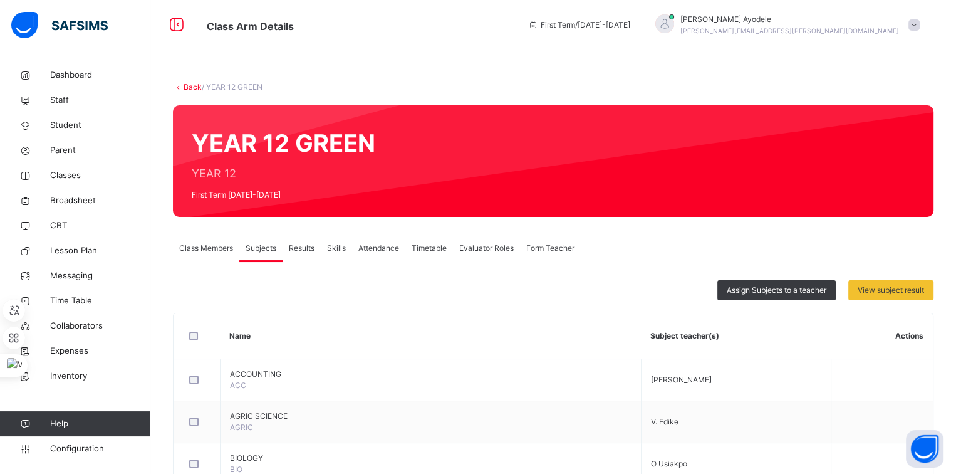
click at [755, 285] on span "Assign Subjects to a teacher" at bounding box center [777, 289] width 100 height 11
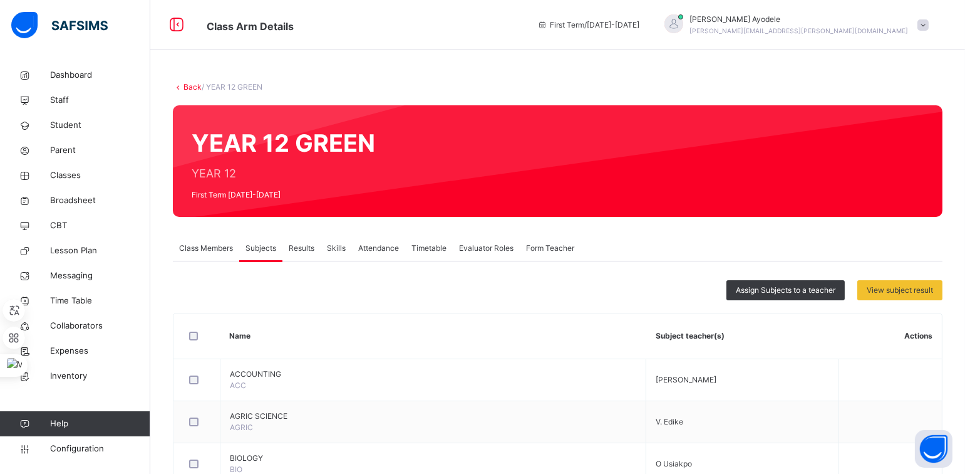
type input "***"
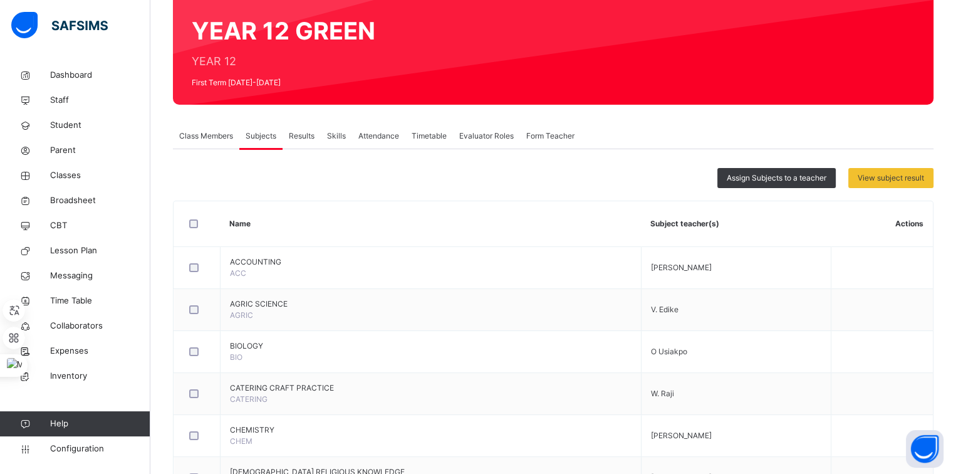
scroll to position [85, 0]
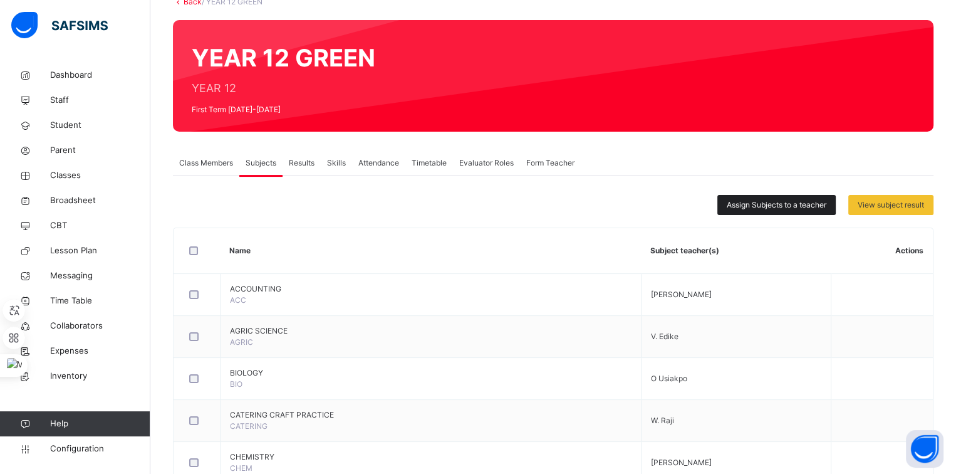
click at [752, 207] on span "Assign Subjects to a teacher" at bounding box center [777, 204] width 100 height 11
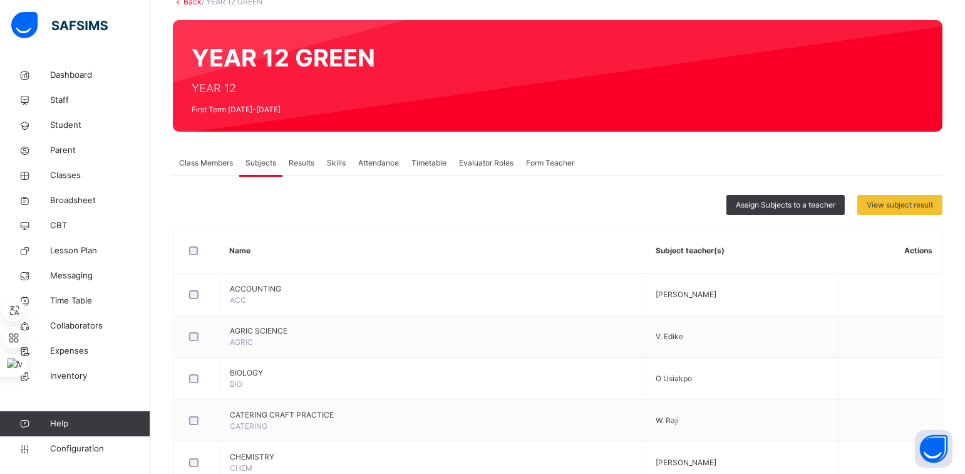
type input "****"
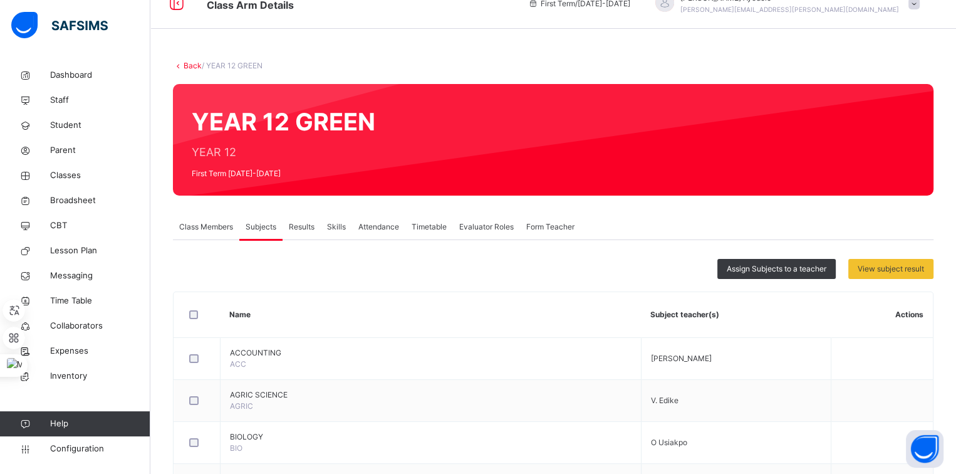
scroll to position [16, 0]
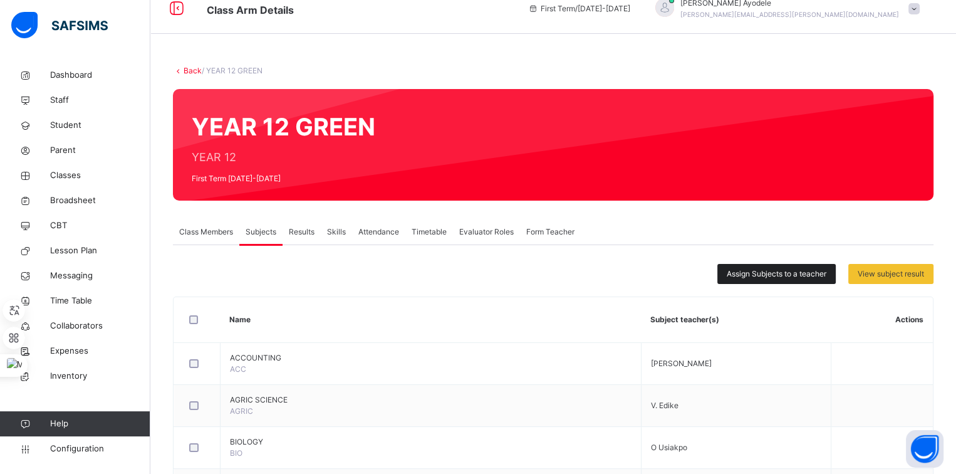
click at [745, 272] on span "Assign Subjects to a teacher" at bounding box center [777, 273] width 100 height 11
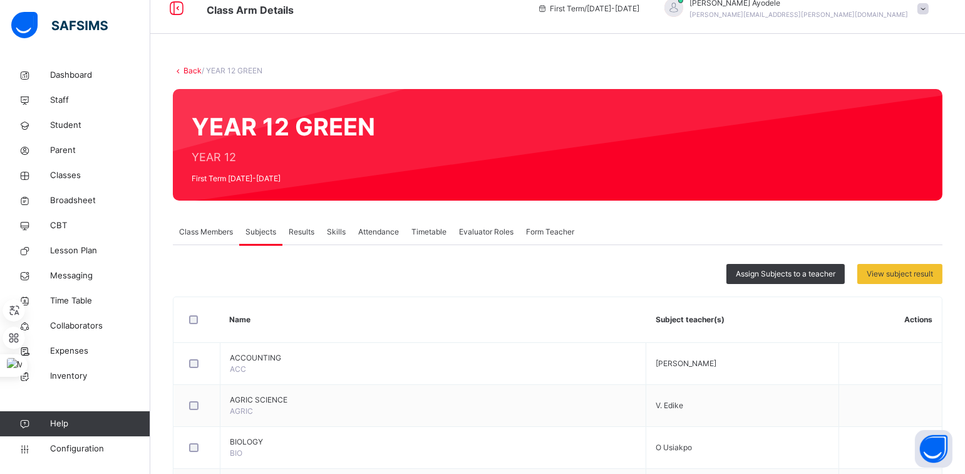
type input "***"
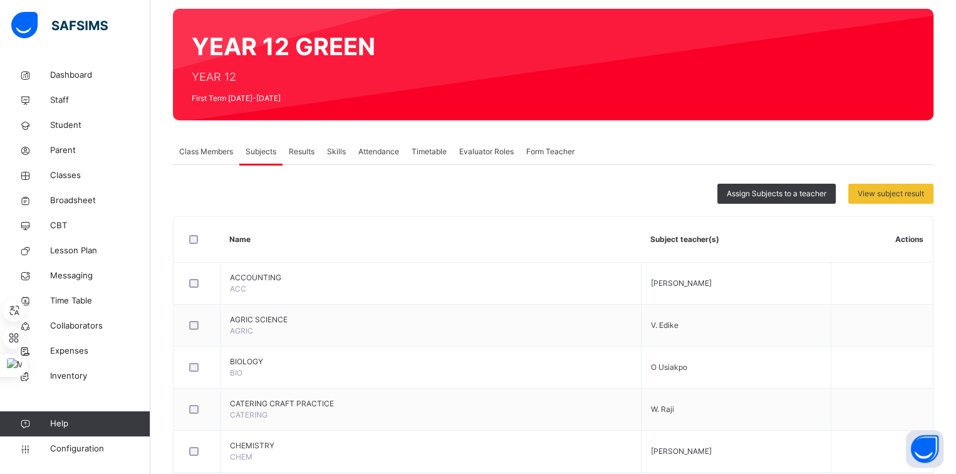
scroll to position [88, 0]
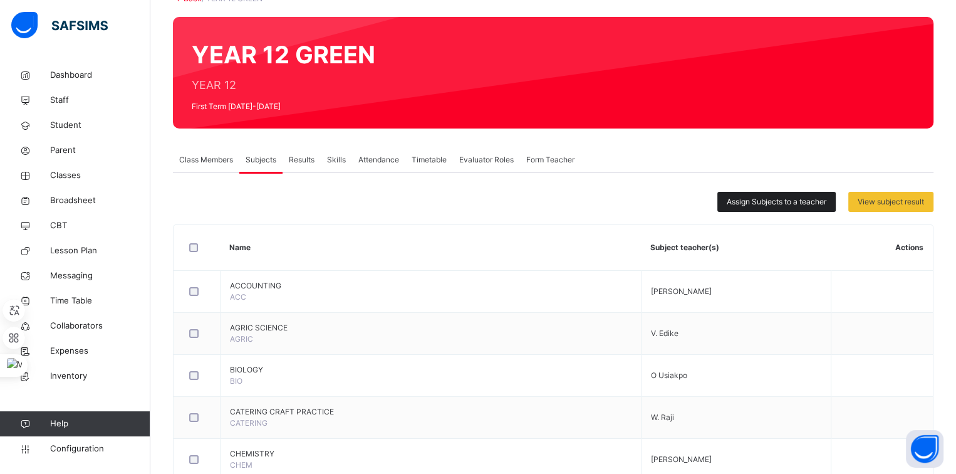
click at [749, 194] on div "Assign Subjects to a teacher" at bounding box center [776, 202] width 118 height 20
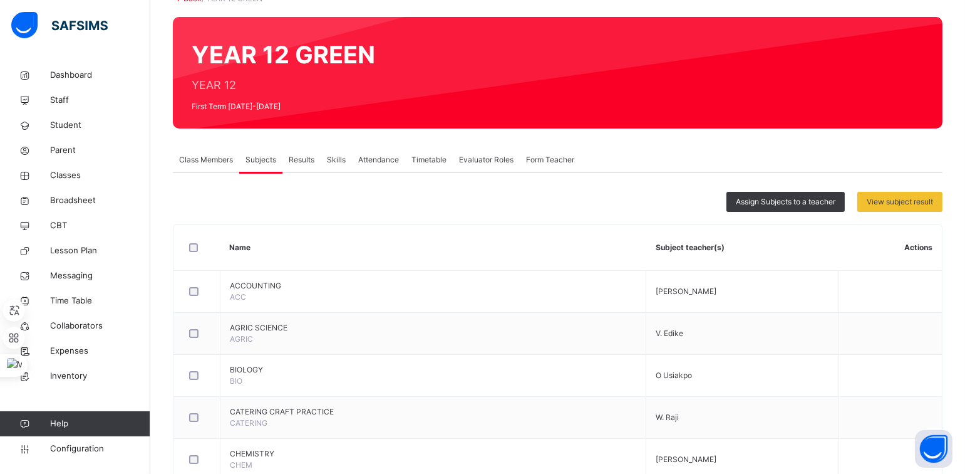
type input "***"
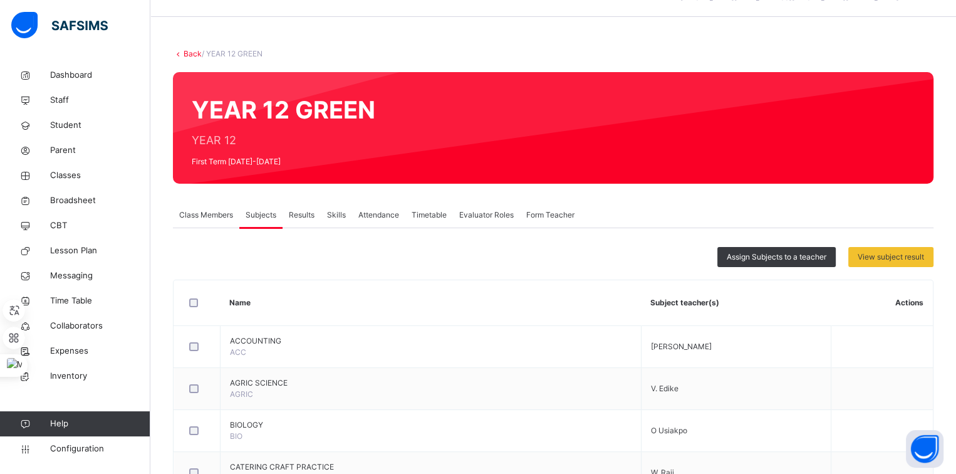
scroll to position [0, 0]
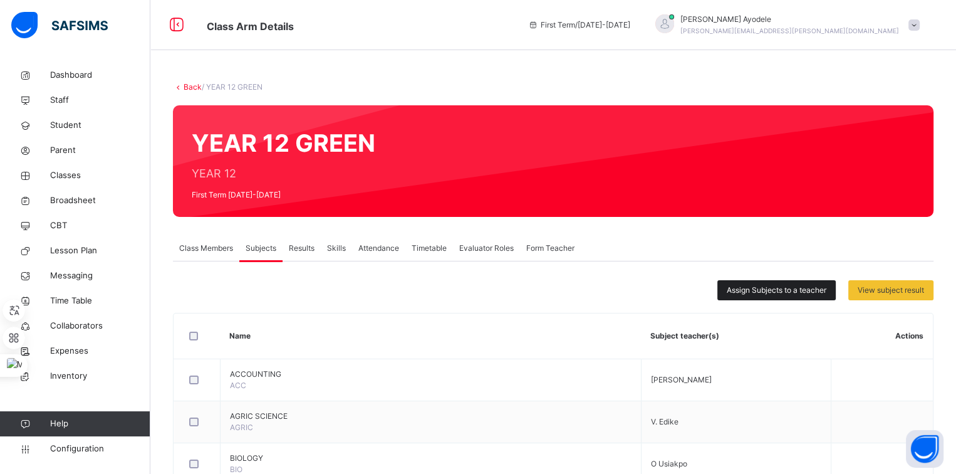
click at [752, 286] on span "Assign Subjects to a teacher" at bounding box center [777, 289] width 100 height 11
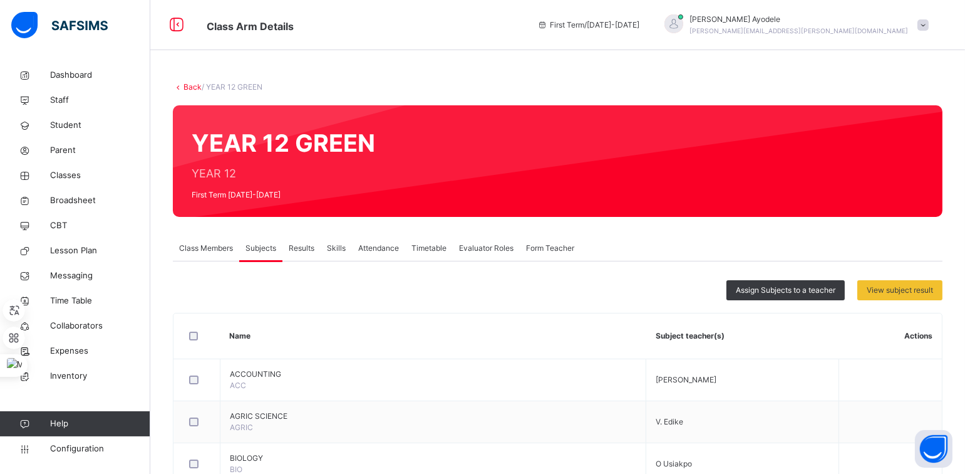
type input "***"
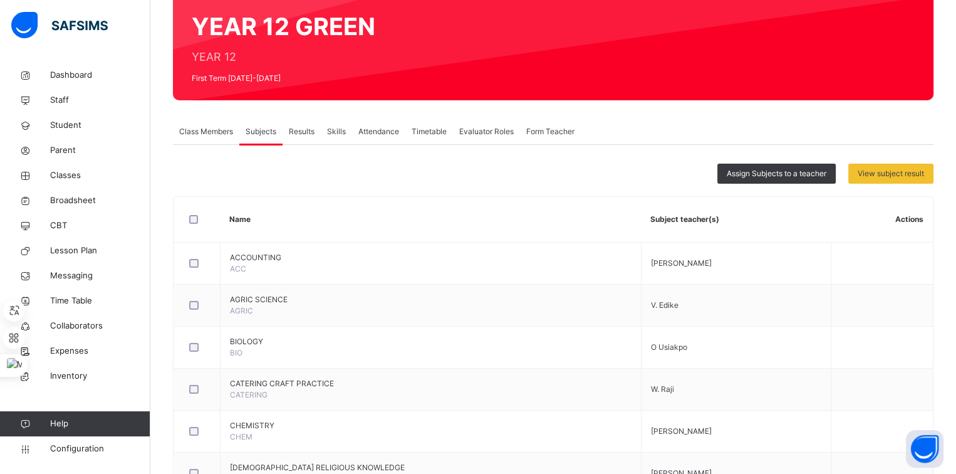
scroll to position [96, 0]
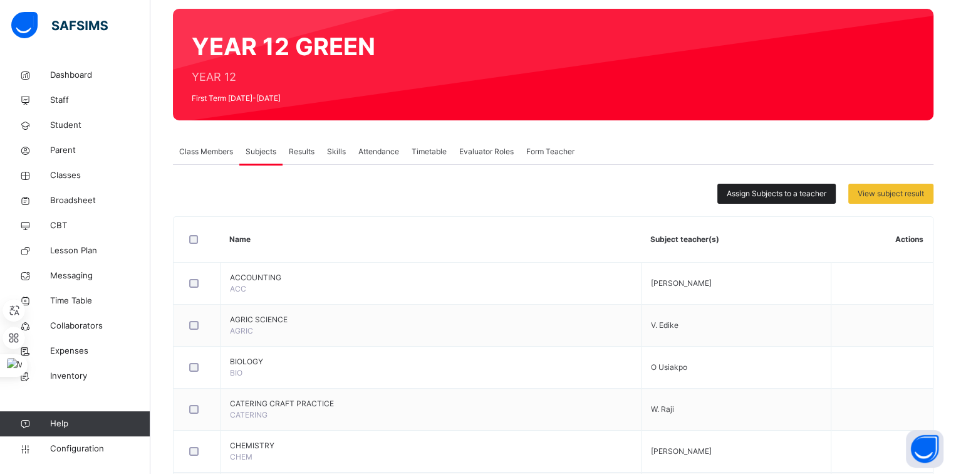
click at [744, 200] on div "Assign Subjects to a teacher" at bounding box center [776, 194] width 118 height 20
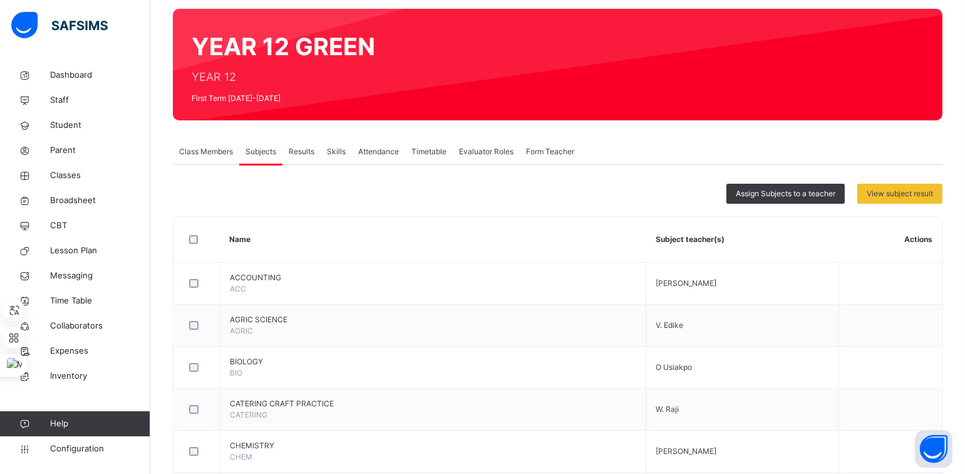
type input "***"
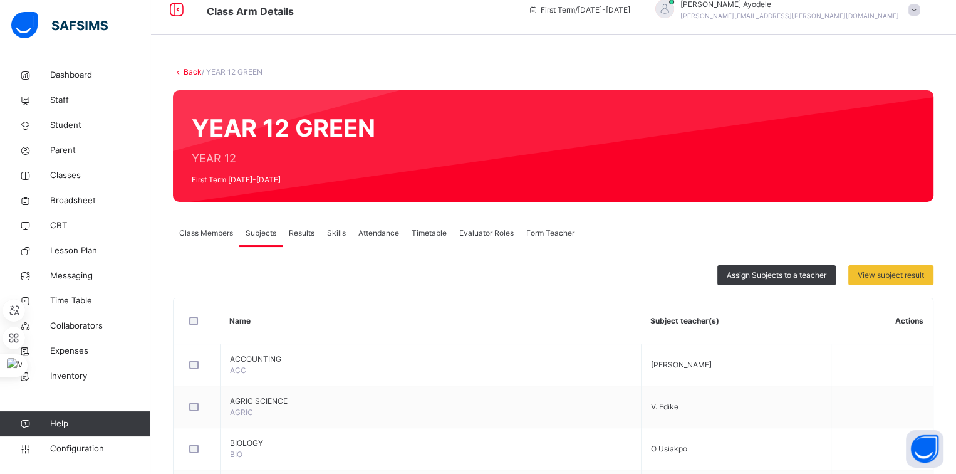
scroll to position [0, 0]
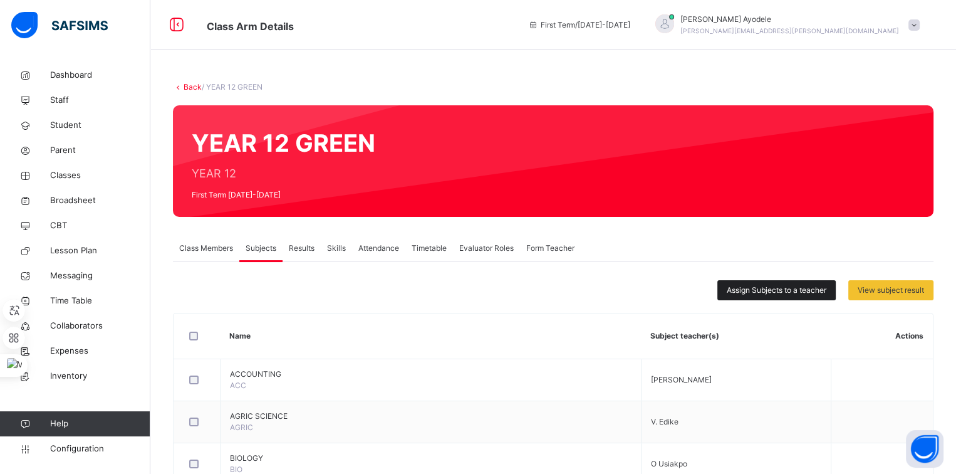
click at [737, 288] on span "Assign Subjects to a teacher" at bounding box center [777, 289] width 100 height 11
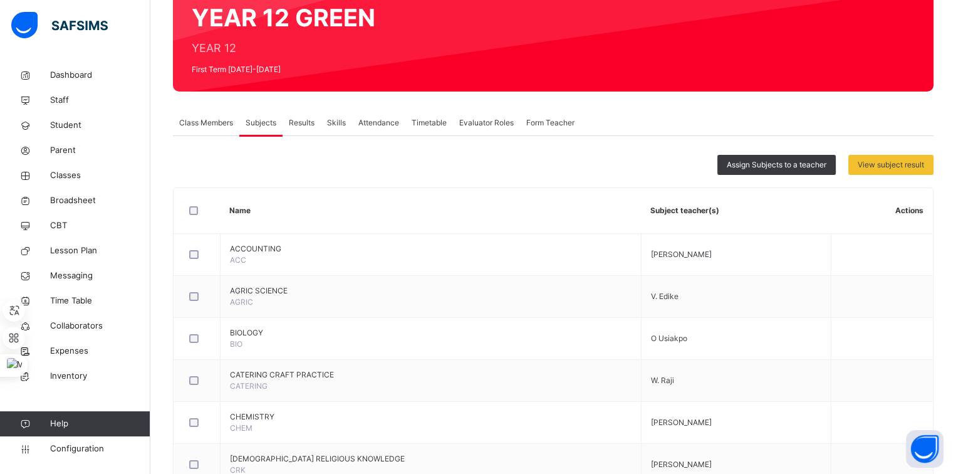
scroll to position [124, 0]
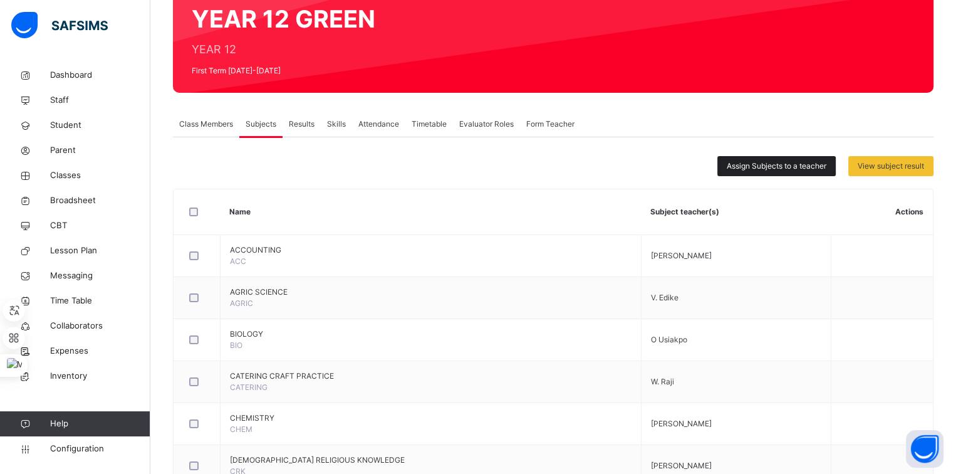
click at [766, 173] on div "Assign Subjects to a teacher" at bounding box center [776, 166] width 118 height 20
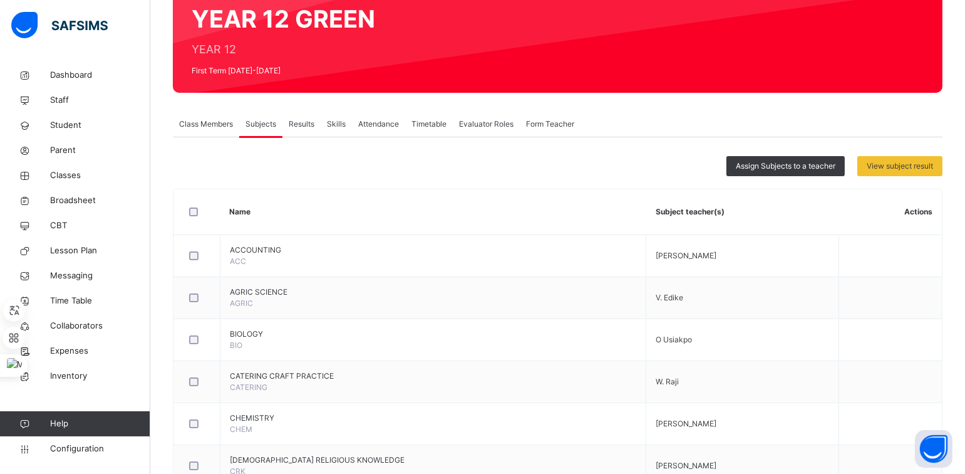
type input "***"
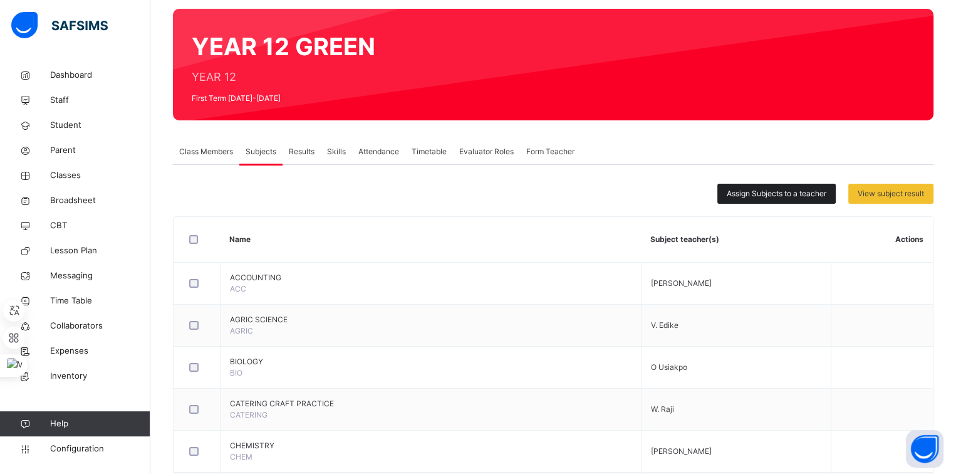
click at [747, 197] on span "Assign Subjects to a teacher" at bounding box center [777, 193] width 100 height 11
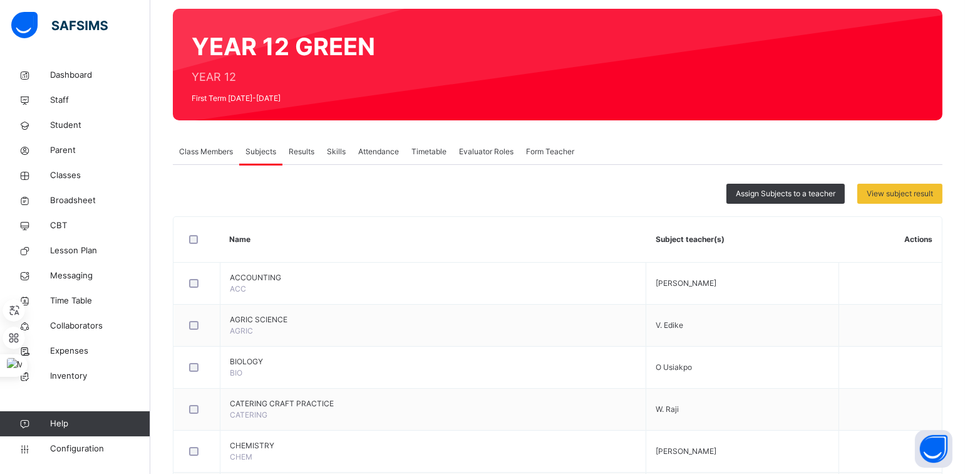
type input "***"
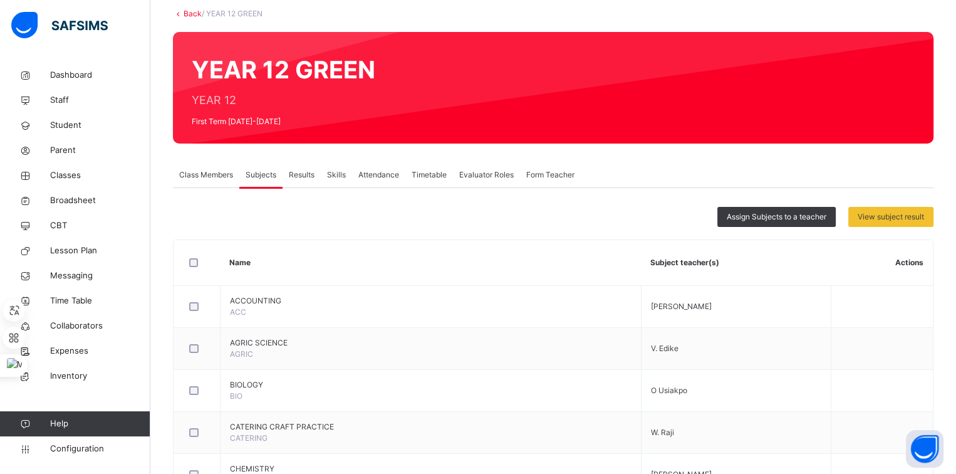
scroll to position [65, 0]
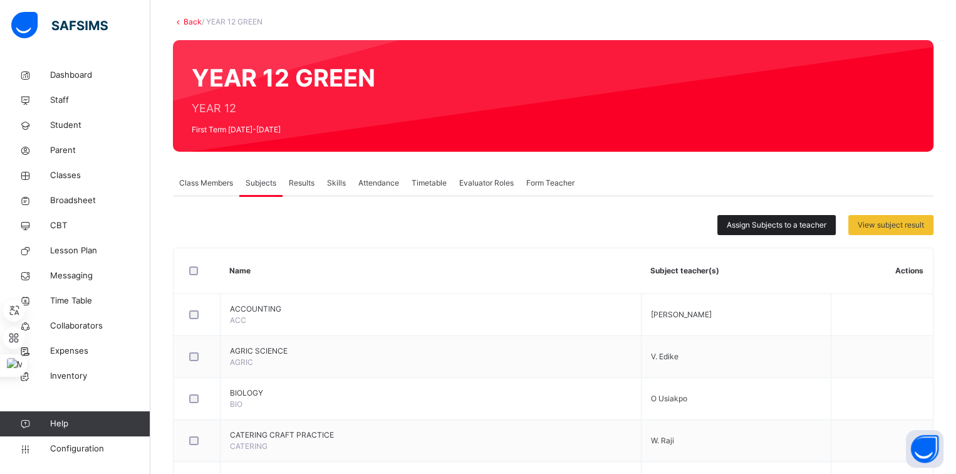
click at [744, 222] on span "Assign Subjects to a teacher" at bounding box center [777, 224] width 100 height 11
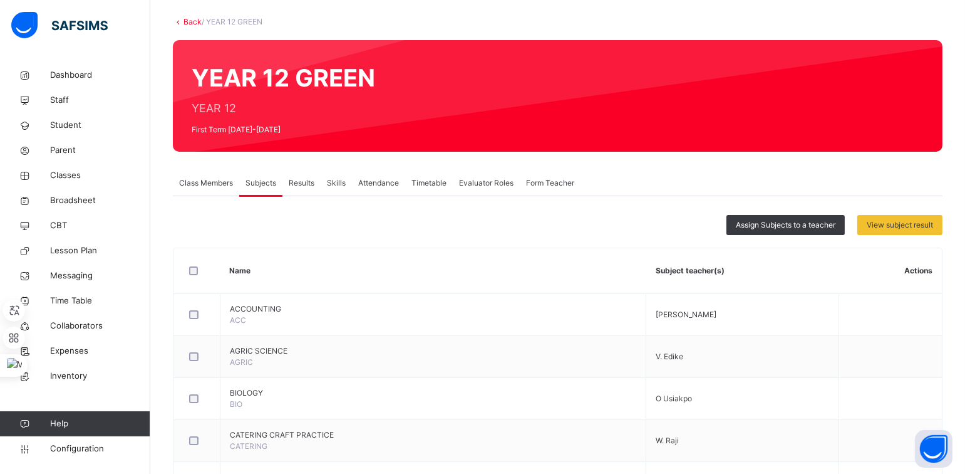
type input "**"
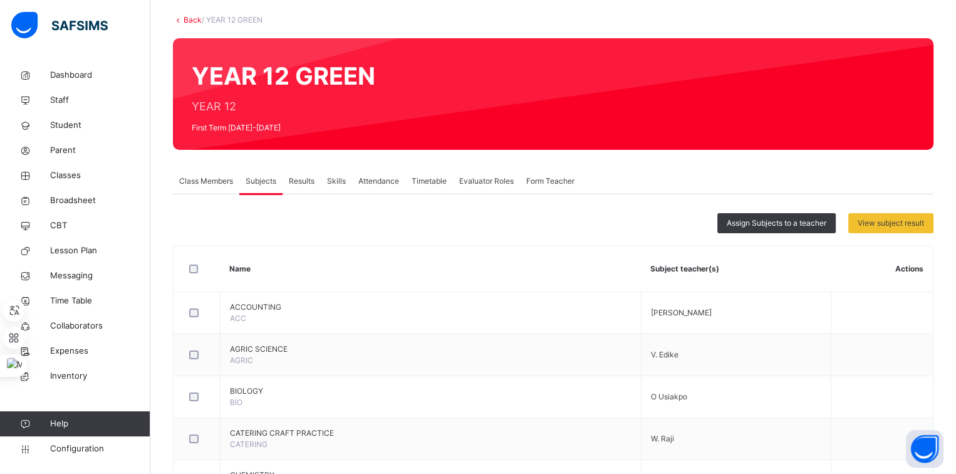
scroll to position [0, 0]
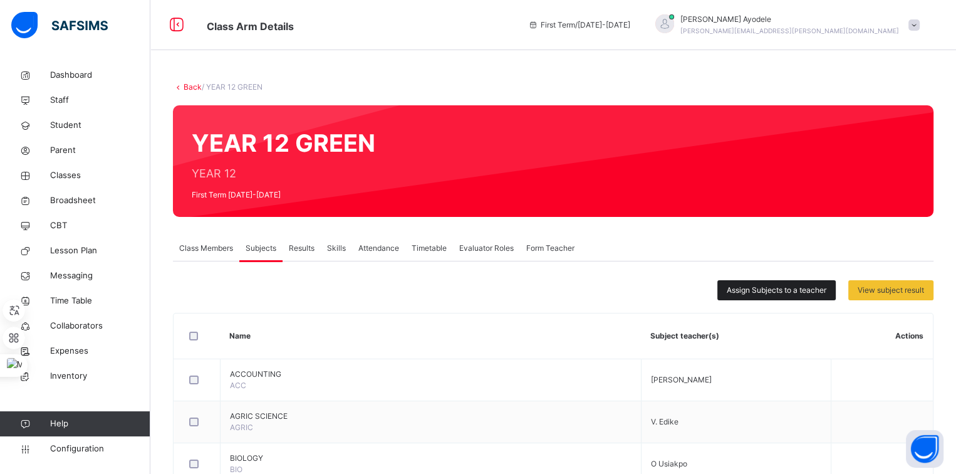
click at [728, 287] on div "Assign Subjects to a teacher" at bounding box center [776, 290] width 118 height 20
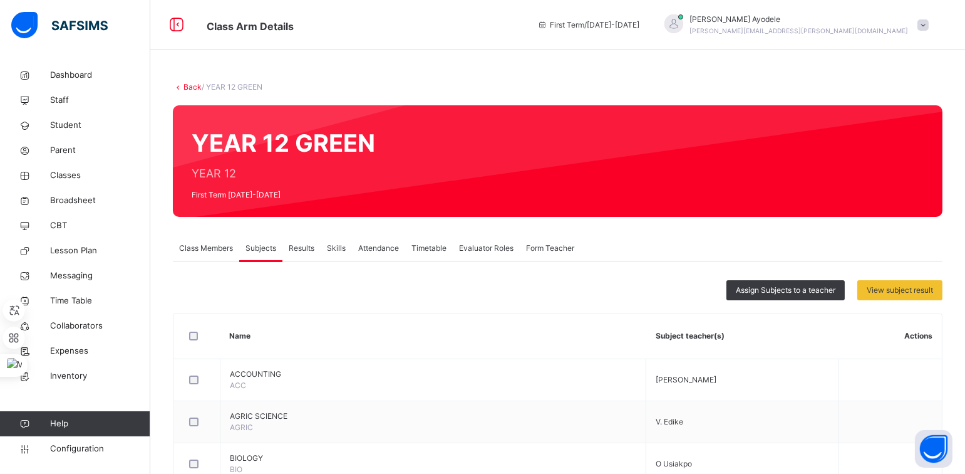
type input "***"
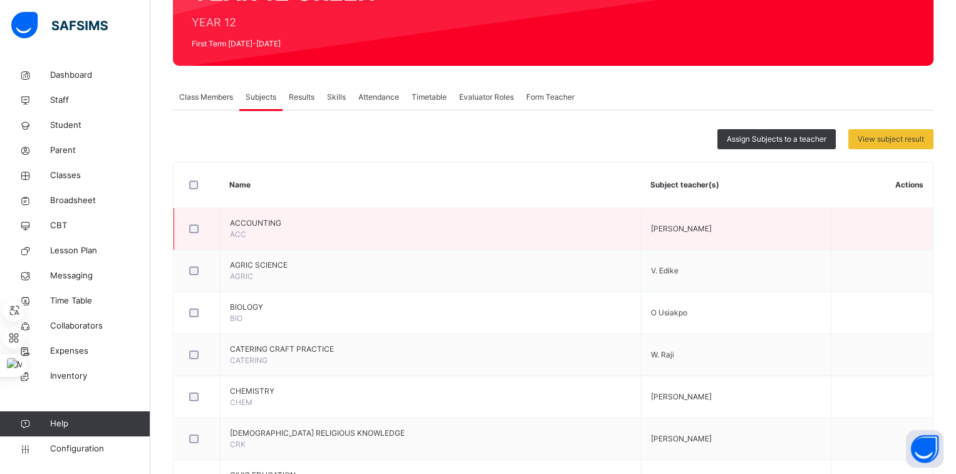
scroll to position [145, 0]
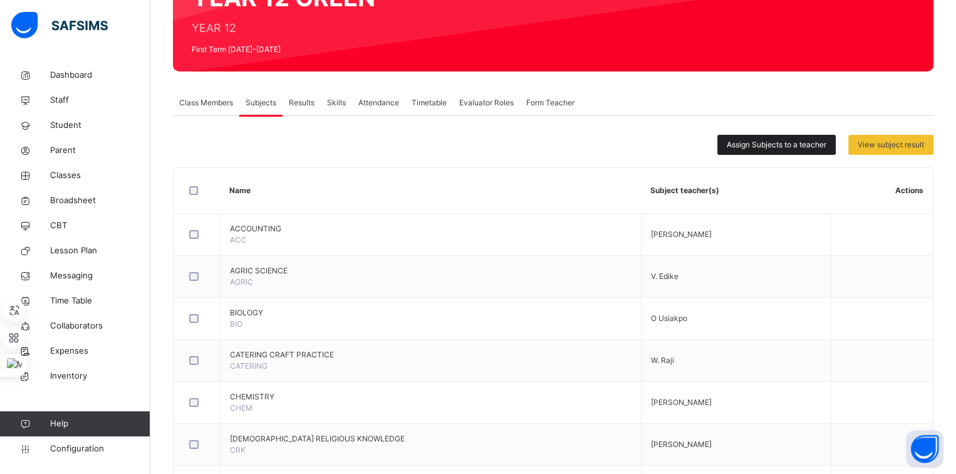
click at [763, 141] on span "Assign Subjects to a teacher" at bounding box center [777, 144] width 100 height 11
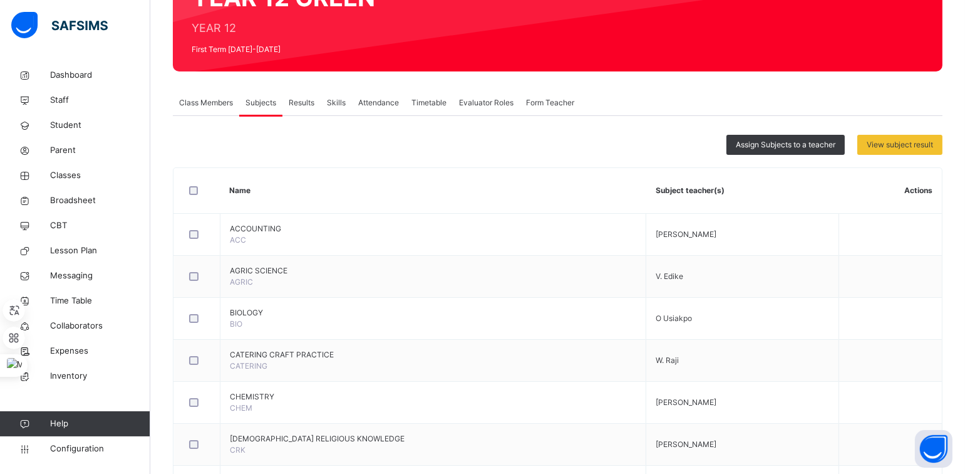
type input "***"
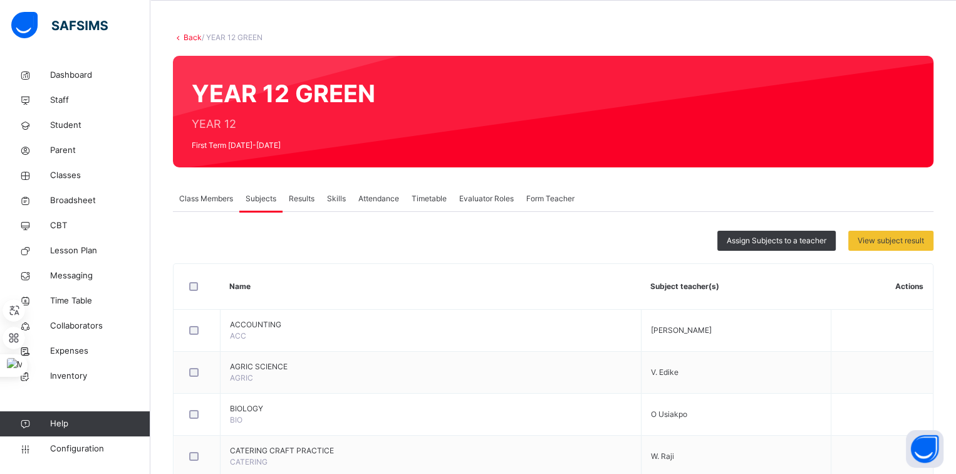
scroll to position [0, 0]
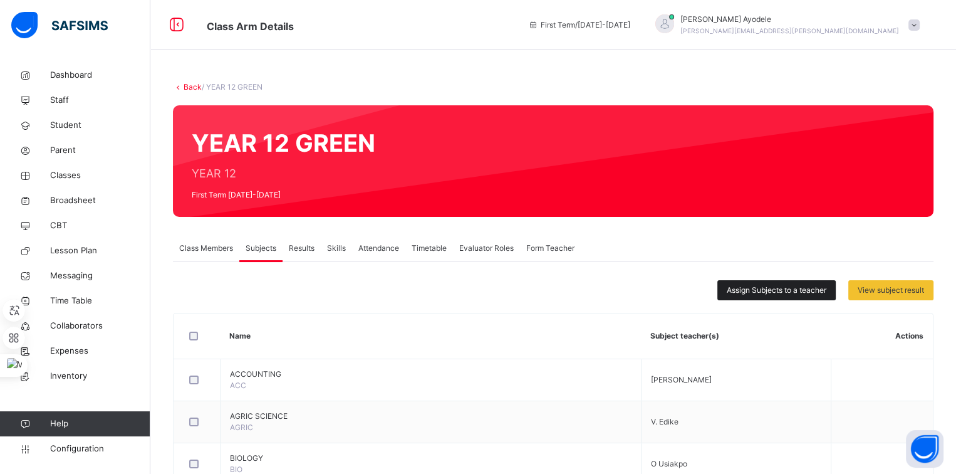
click at [766, 285] on span "Assign Subjects to a teacher" at bounding box center [777, 289] width 100 height 11
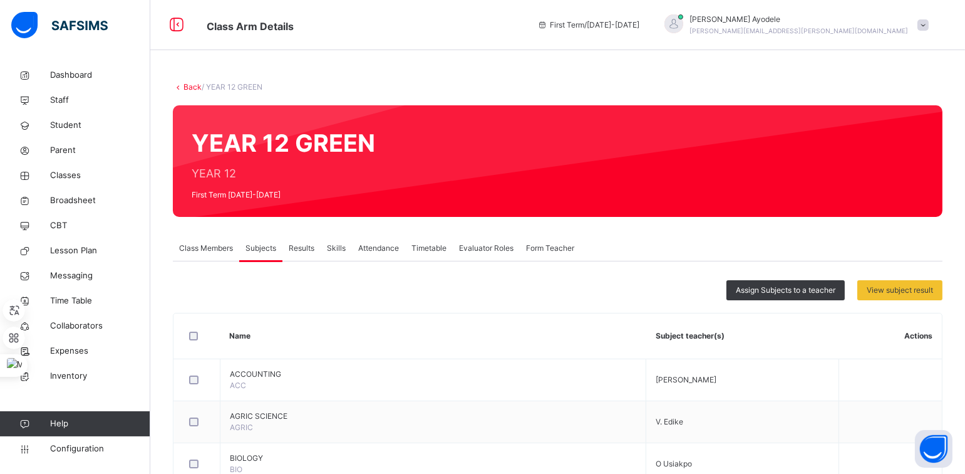
type input "**"
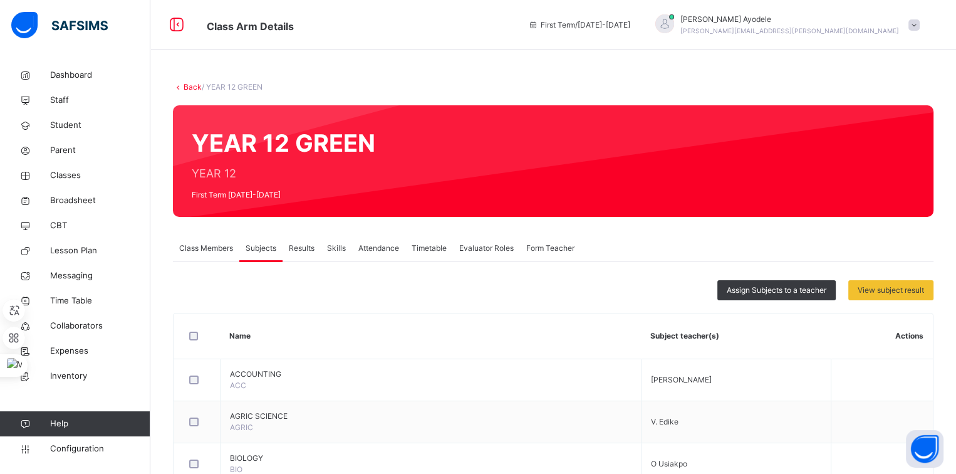
click at [755, 291] on span "Assign Subjects to a teacher" at bounding box center [777, 289] width 100 height 11
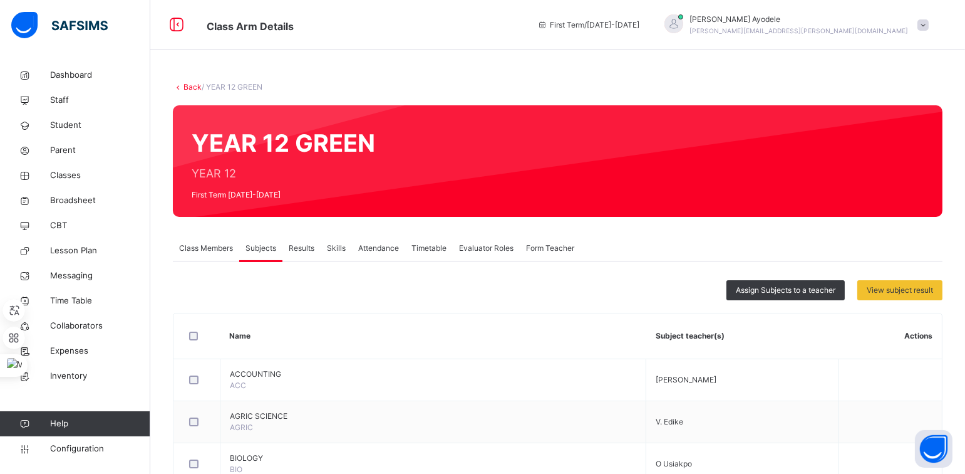
type input "*"
type input "***"
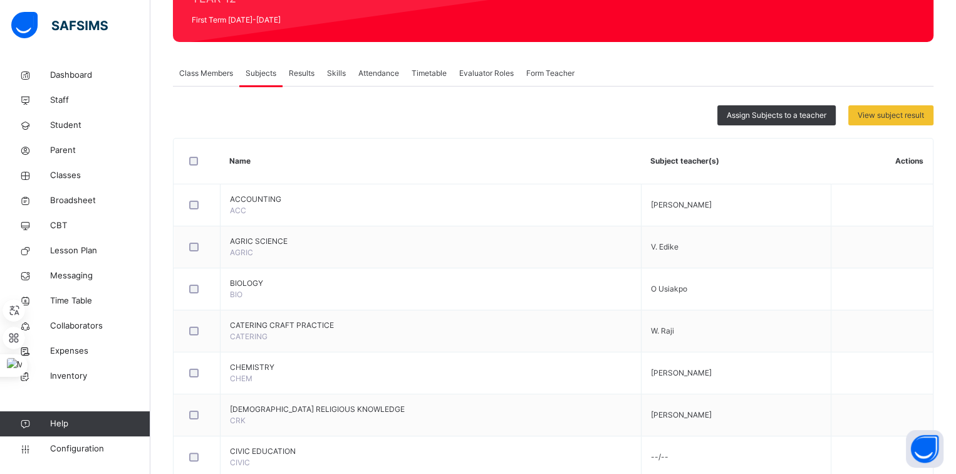
scroll to position [174, 0]
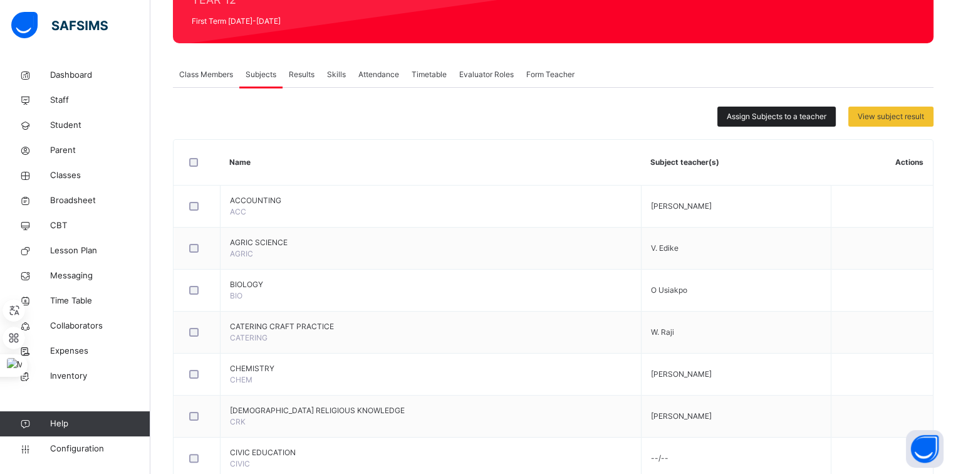
click at [739, 122] on div "Assign Subjects to a teacher" at bounding box center [776, 116] width 118 height 20
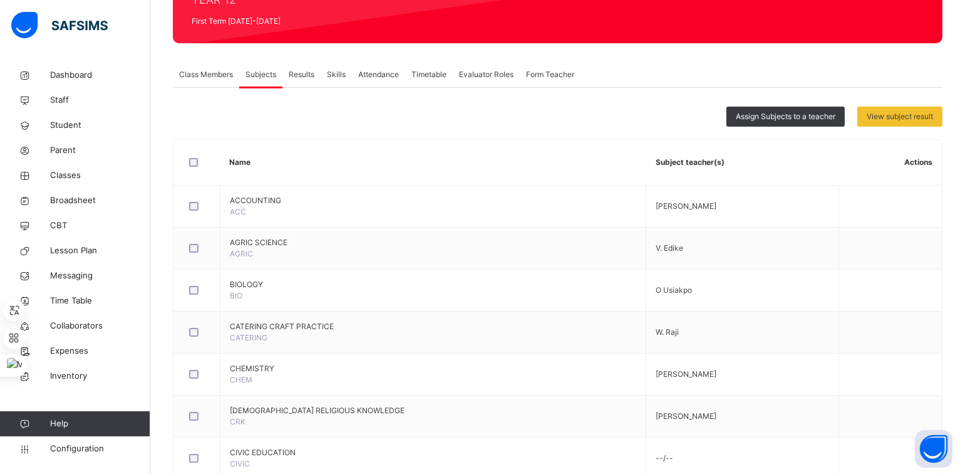
type input "***"
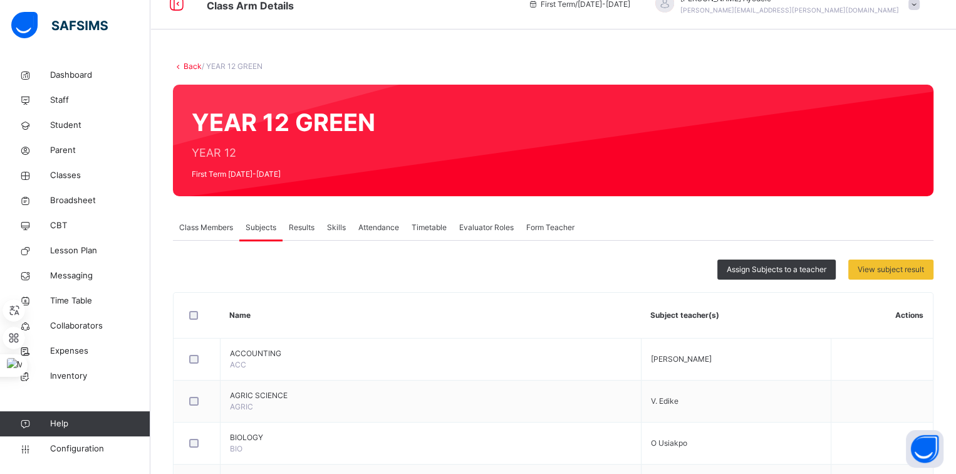
scroll to position [0, 0]
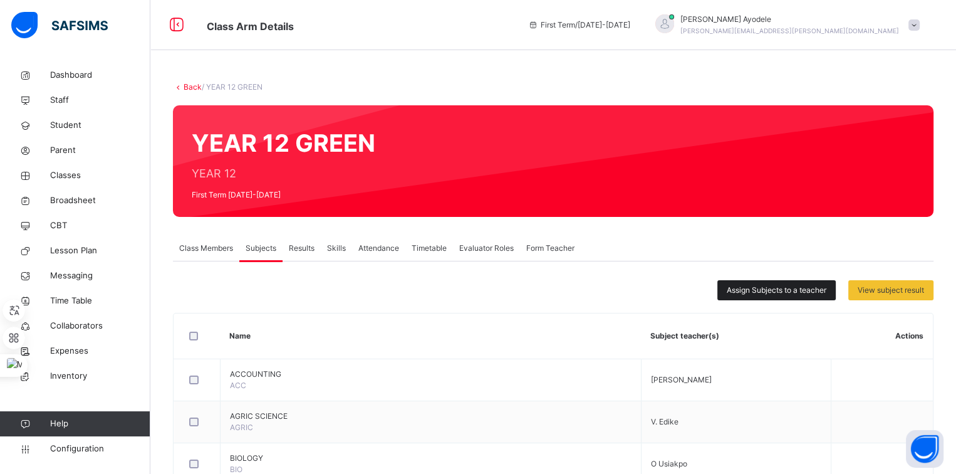
click at [744, 294] on span "Assign Subjects to a teacher" at bounding box center [777, 289] width 100 height 11
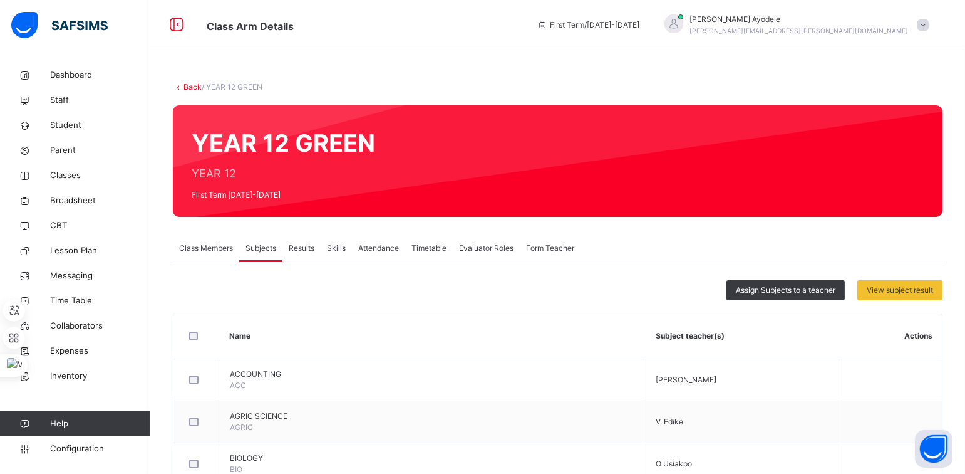
type input "***"
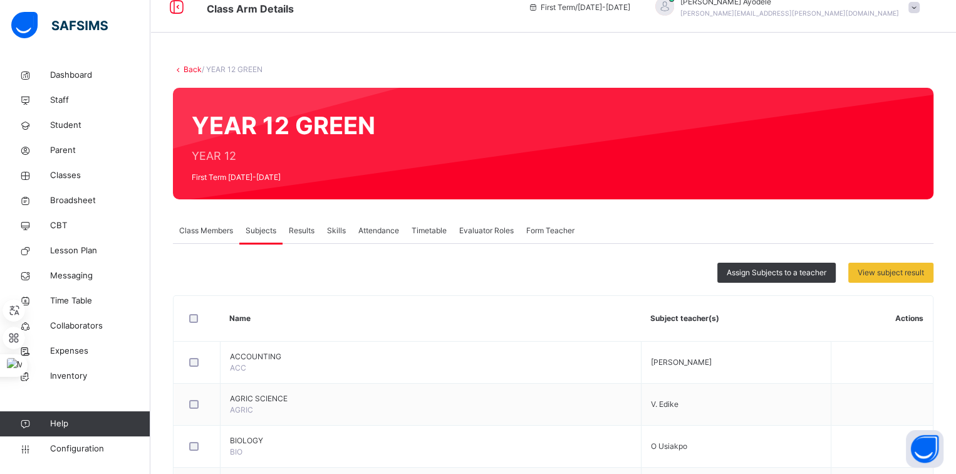
scroll to position [10, 0]
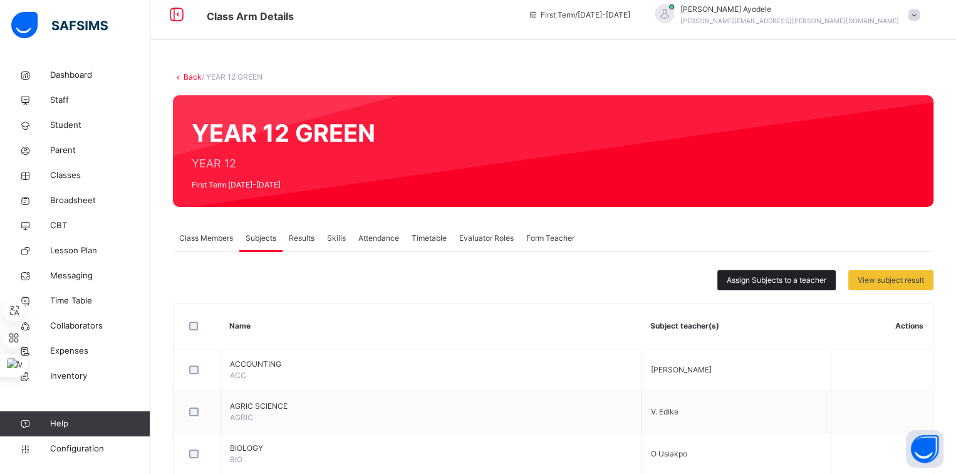
click at [767, 271] on div "Assign Subjects to a teacher" at bounding box center [776, 280] width 118 height 20
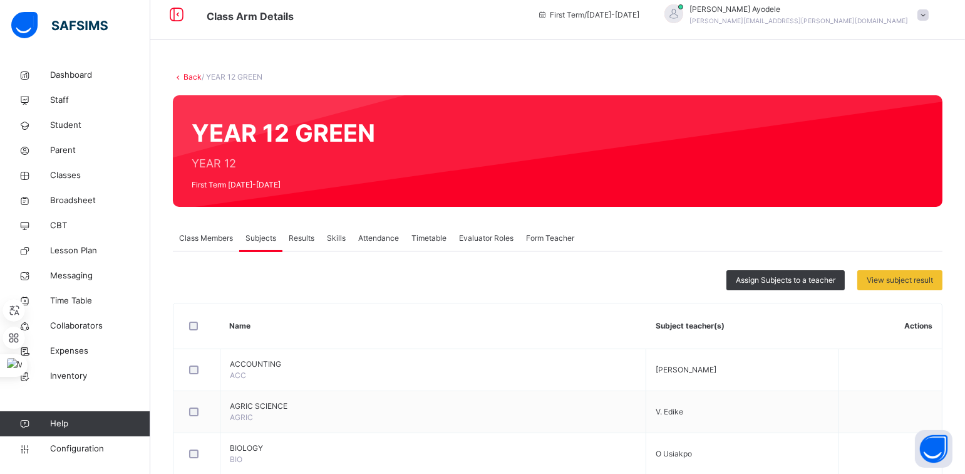
type input "****"
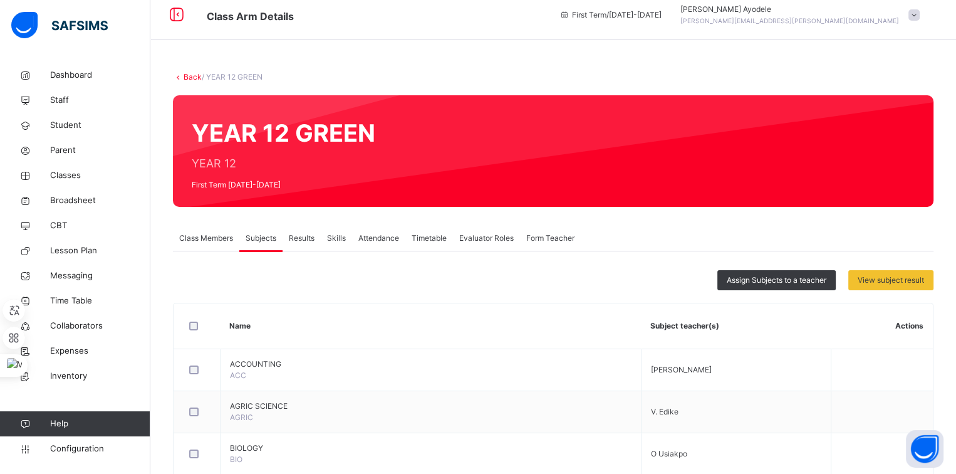
drag, startPoint x: 643, startPoint y: 324, endPoint x: 646, endPoint y: 147, distance: 177.3
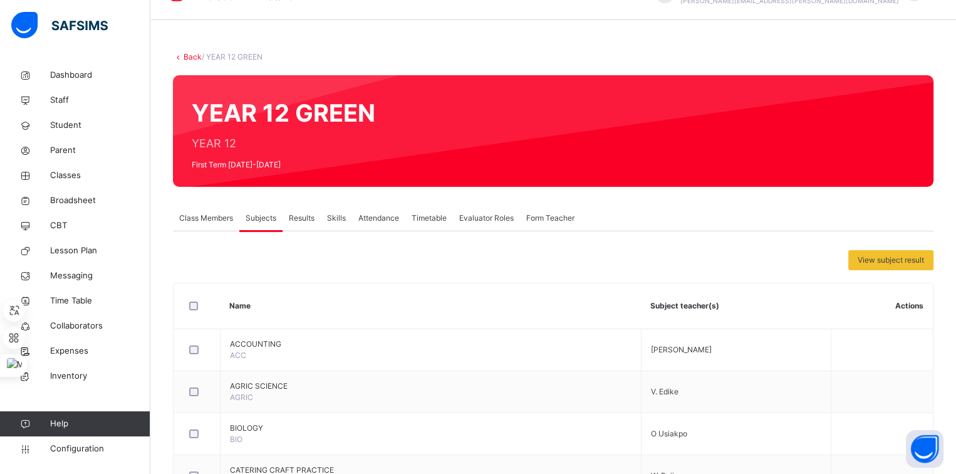
scroll to position [0, 0]
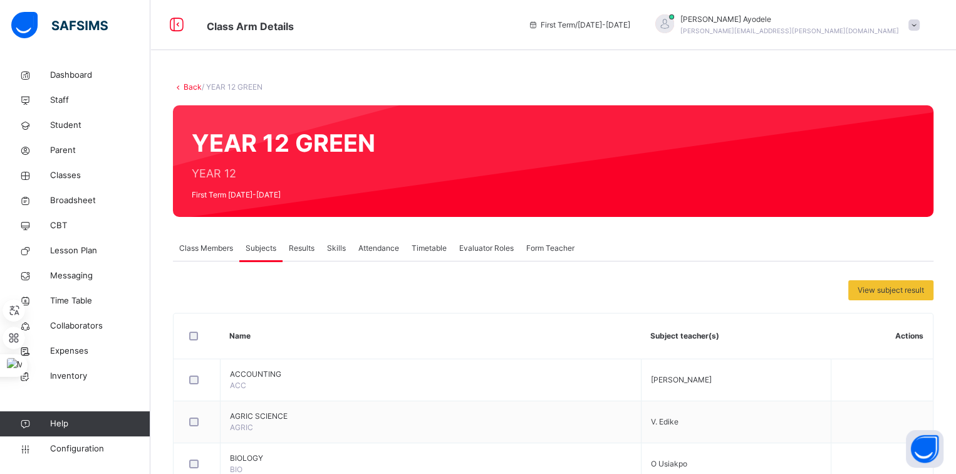
click at [229, 236] on div "Class Members" at bounding box center [206, 248] width 66 height 25
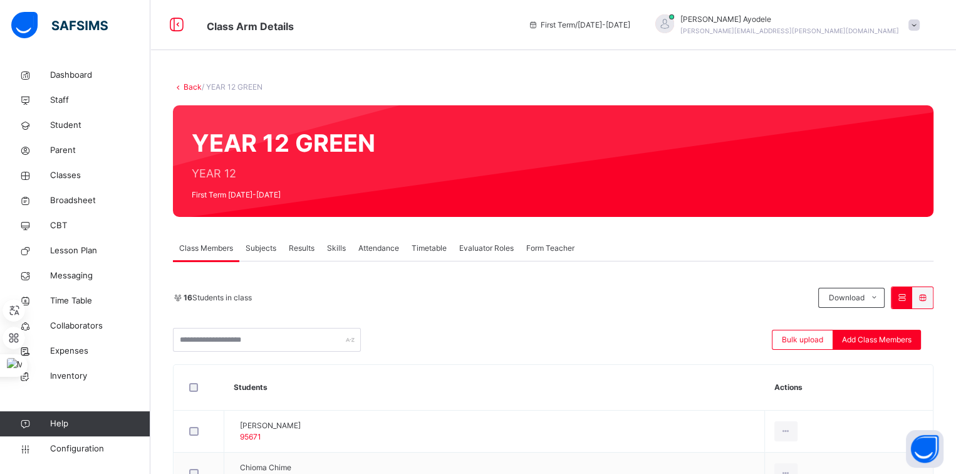
click at [278, 256] on div "Subjects" at bounding box center [260, 248] width 43 height 25
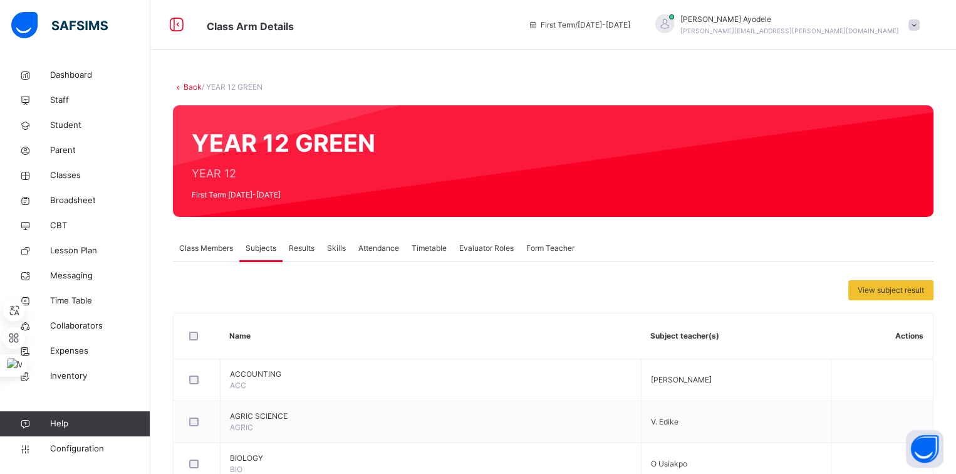
click at [305, 249] on span "Results" at bounding box center [302, 247] width 26 height 11
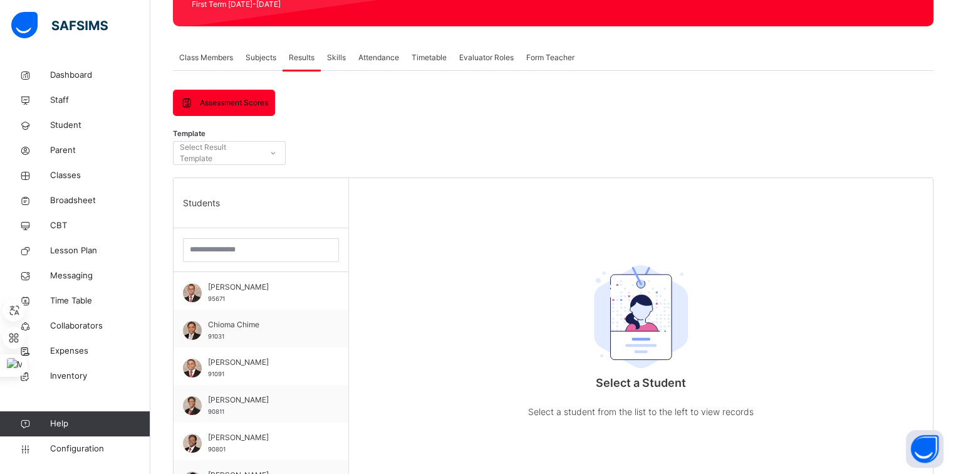
scroll to position [191, 0]
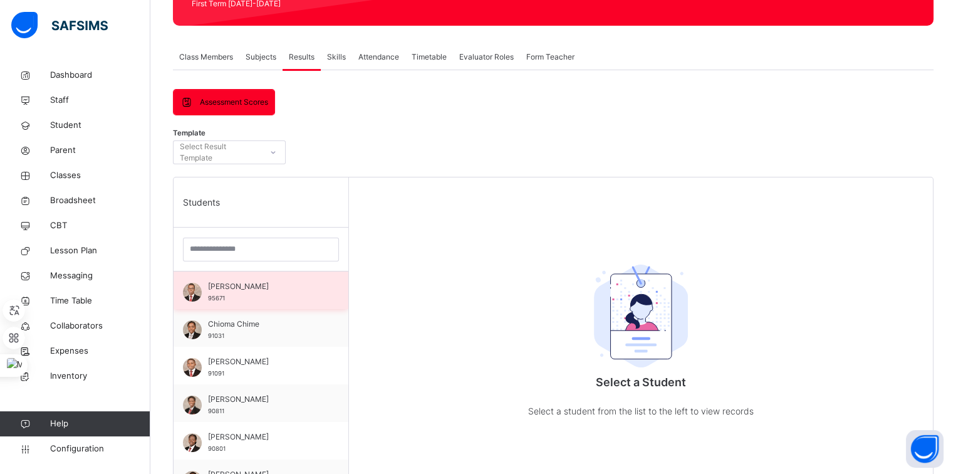
click at [275, 285] on span "[PERSON_NAME]" at bounding box center [264, 286] width 112 height 11
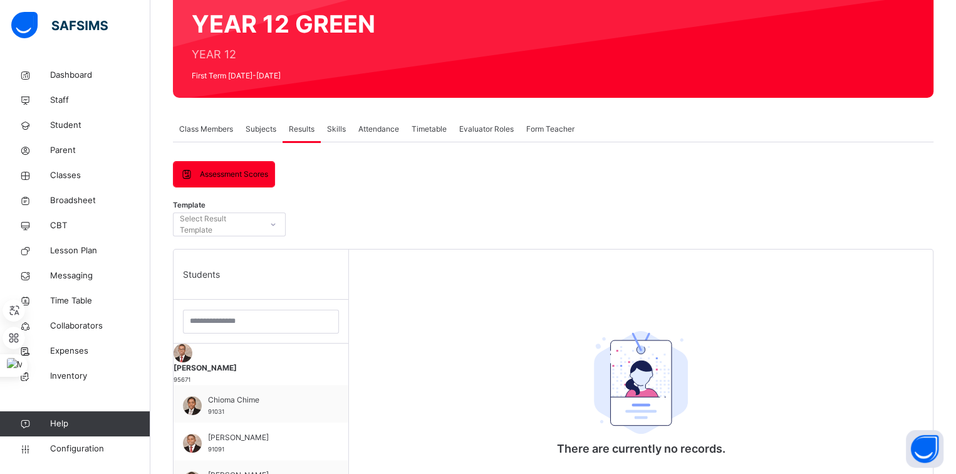
scroll to position [115, 0]
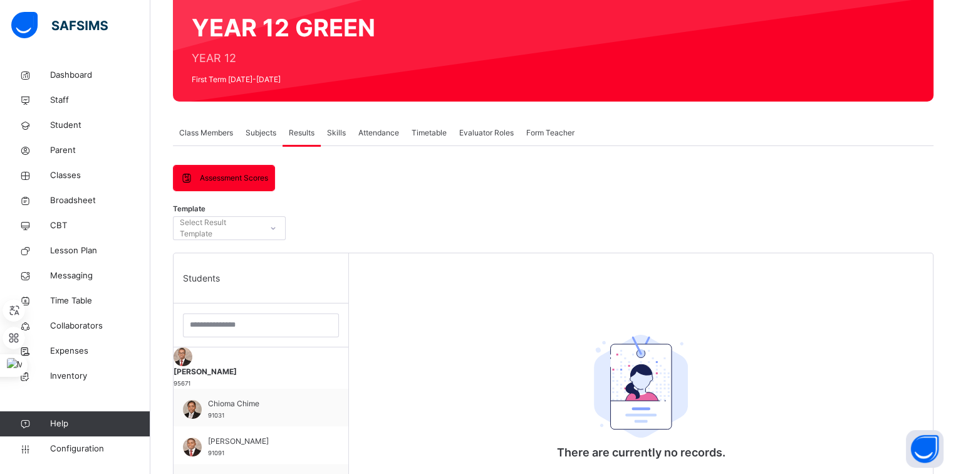
click at [264, 138] on div "Subjects" at bounding box center [260, 132] width 43 height 25
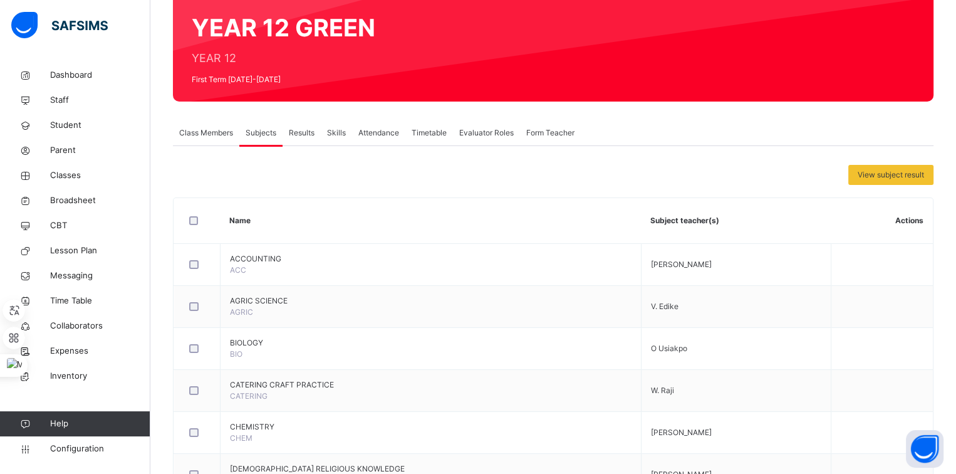
click at [204, 133] on span "Class Members" at bounding box center [206, 132] width 54 height 11
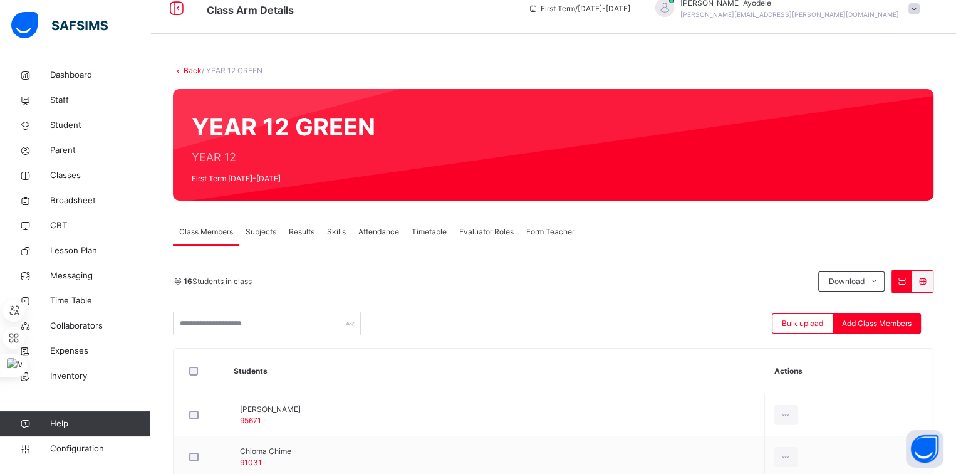
scroll to position [0, 0]
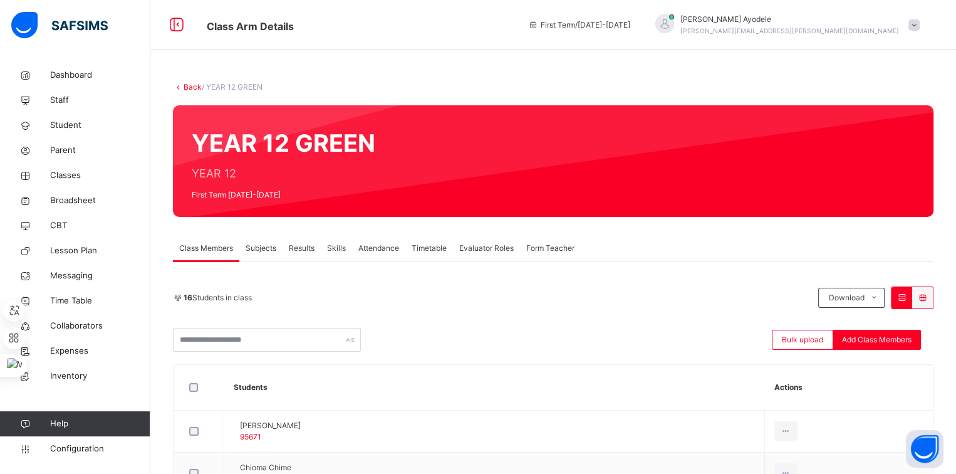
click at [262, 250] on span "Subjects" at bounding box center [261, 247] width 31 height 11
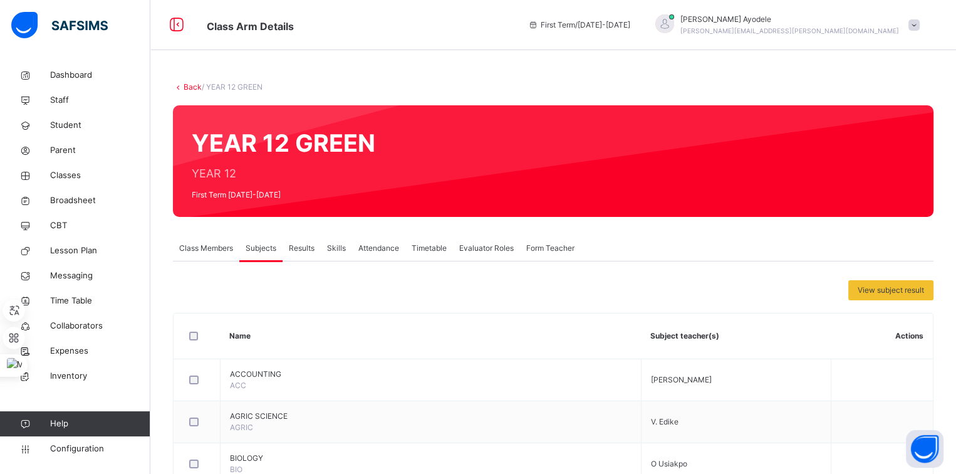
click at [316, 252] on div "Results" at bounding box center [302, 248] width 38 height 25
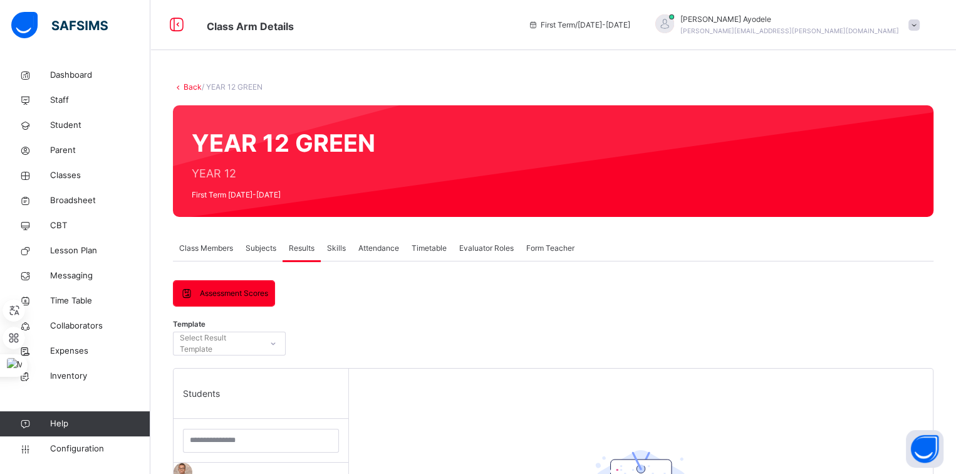
click at [342, 258] on div "Skills" at bounding box center [336, 248] width 31 height 25
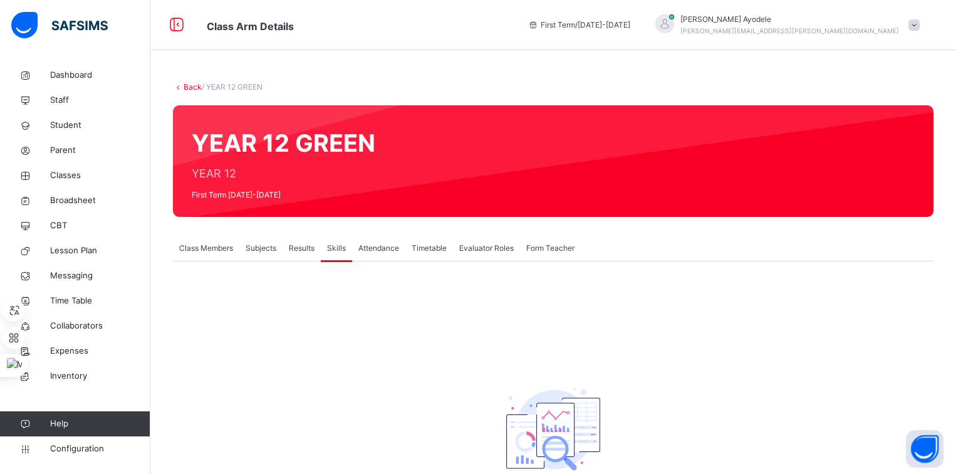
click at [396, 244] on span "Attendance" at bounding box center [378, 247] width 41 height 11
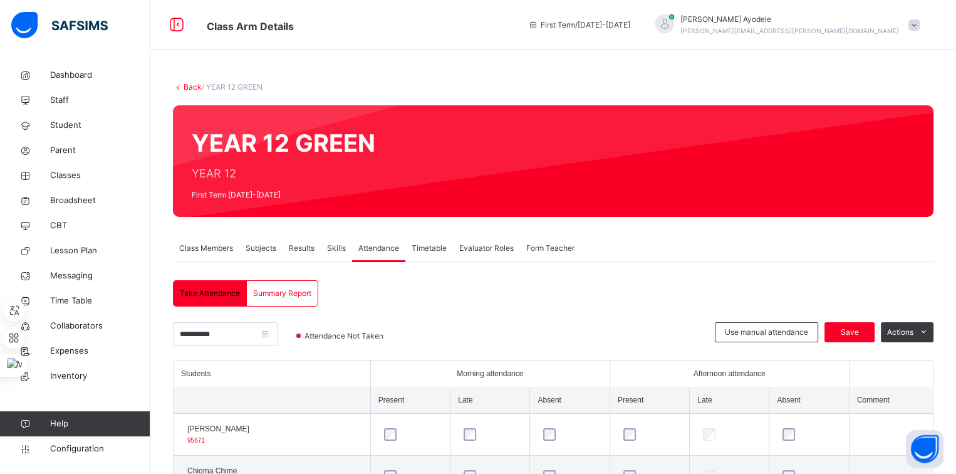
click at [423, 248] on span "Timetable" at bounding box center [429, 247] width 35 height 11
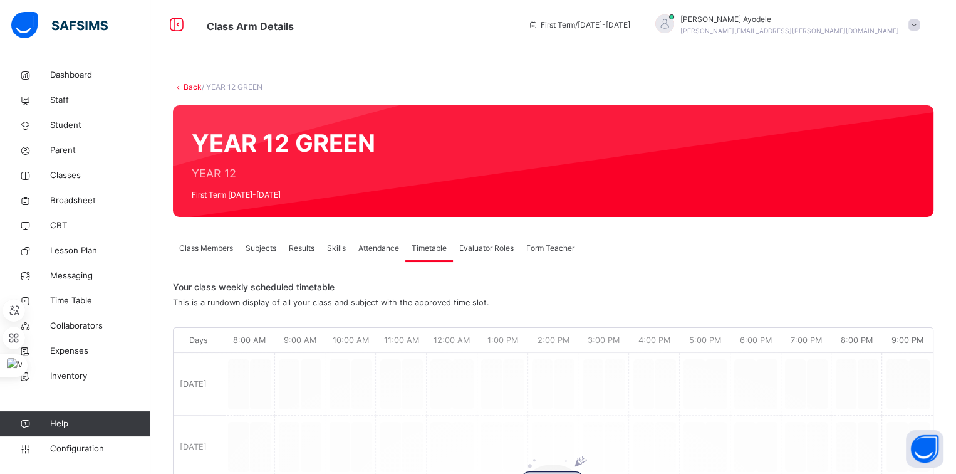
click at [341, 246] on span "Skills" at bounding box center [336, 247] width 19 height 11
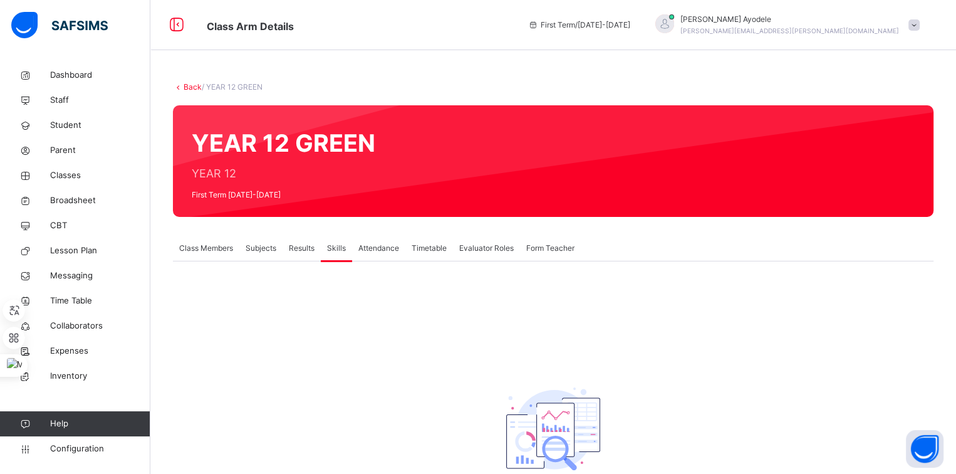
click at [193, 87] on link "Back" at bounding box center [193, 86] width 18 height 9
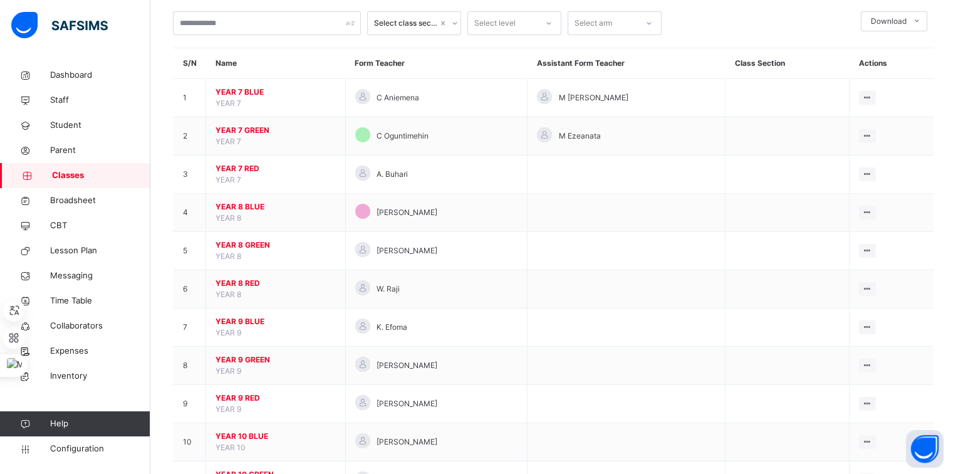
scroll to position [75, 0]
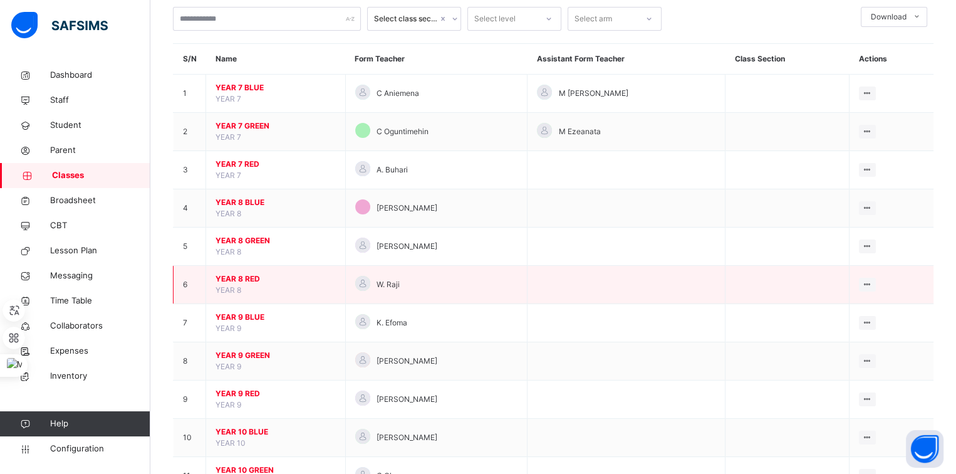
click at [241, 274] on span "YEAR 8 RED" at bounding box center [275, 278] width 120 height 11
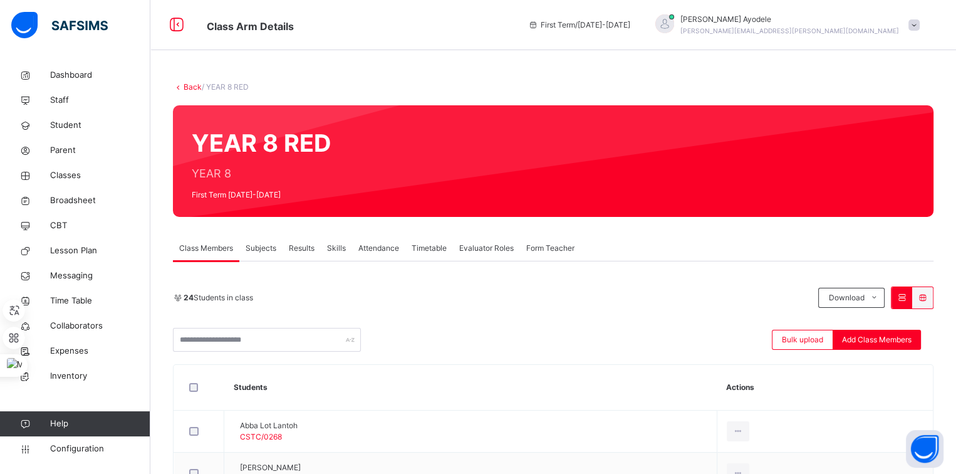
click at [346, 248] on span "Skills" at bounding box center [336, 247] width 19 height 11
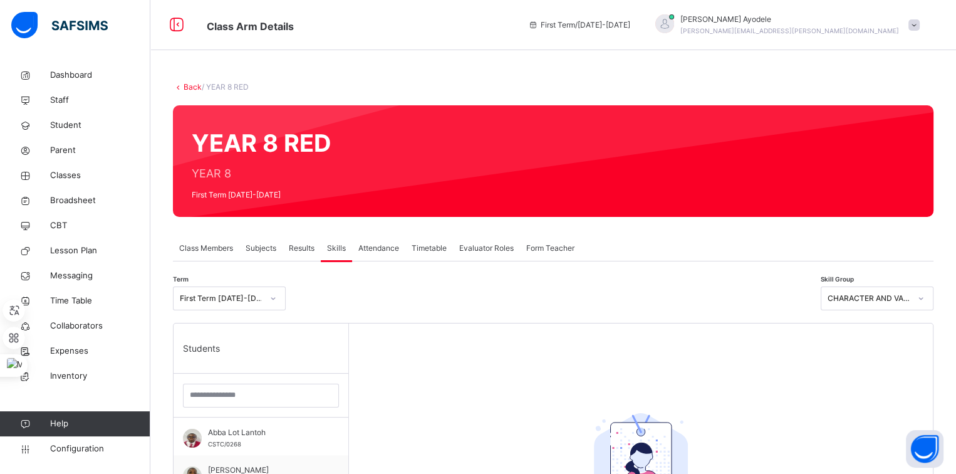
click at [209, 244] on span "Class Members" at bounding box center [206, 247] width 54 height 11
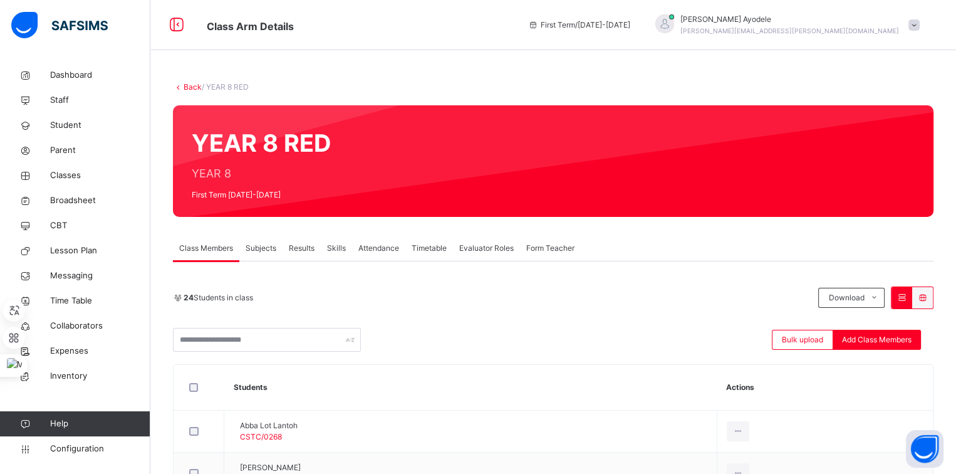
click at [928, 295] on icon at bounding box center [922, 297] width 11 height 9
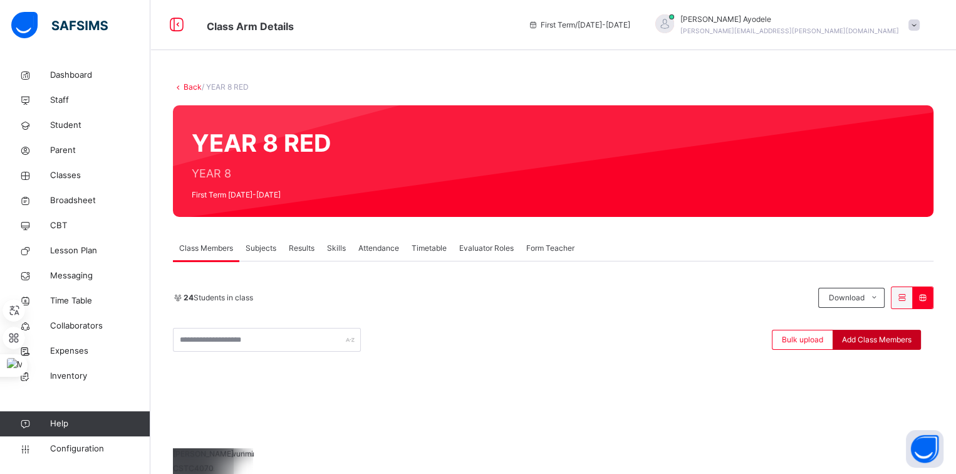
scroll to position [118, 0]
click at [906, 293] on icon at bounding box center [901, 297] width 11 height 9
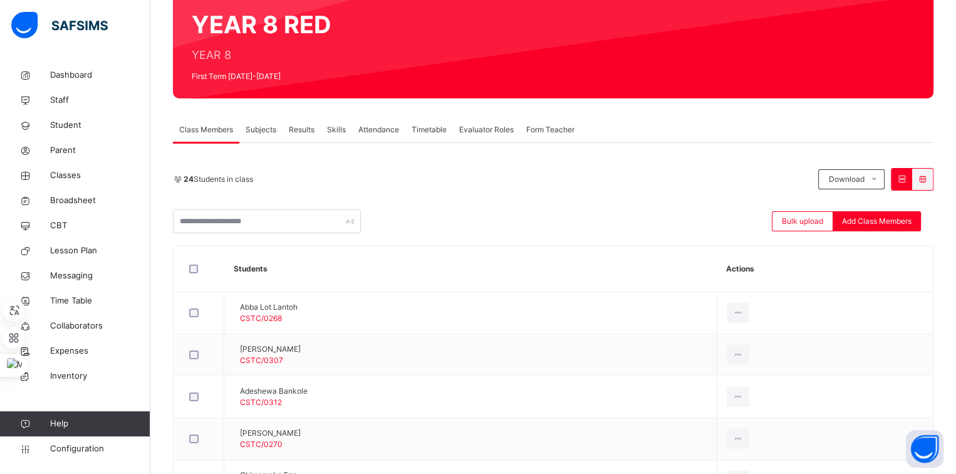
click at [266, 132] on span "Subjects" at bounding box center [261, 129] width 31 height 11
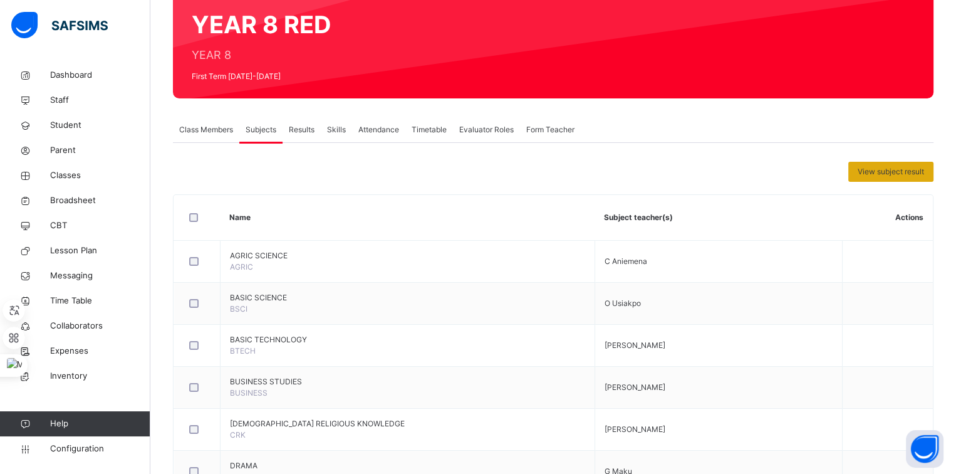
click at [872, 171] on span "View subject result" at bounding box center [891, 171] width 66 height 11
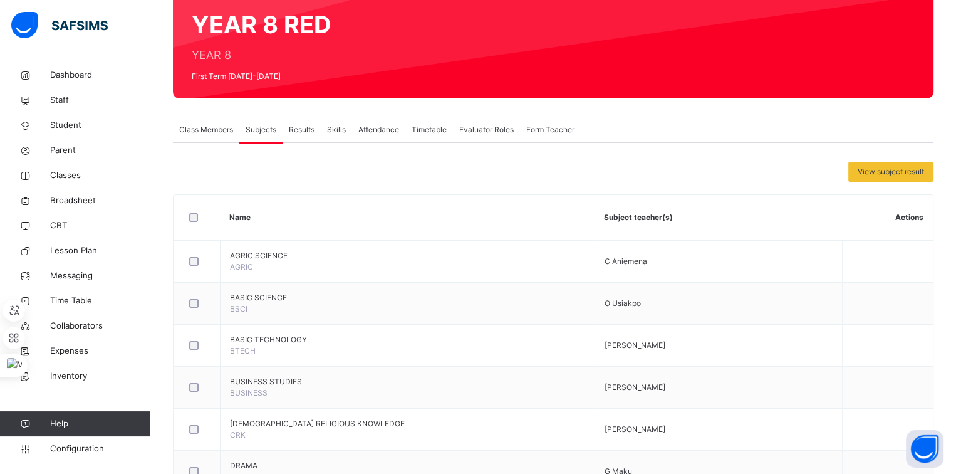
scroll to position [0, 0]
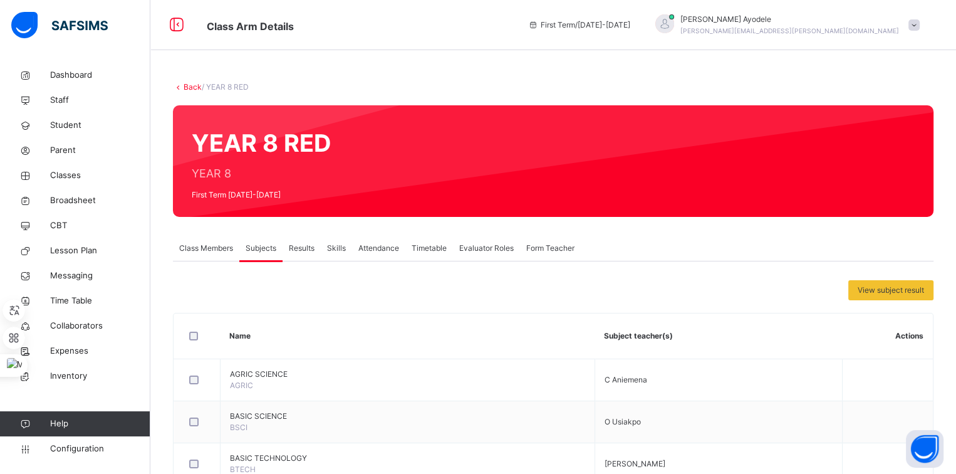
click at [195, 85] on link "Back" at bounding box center [193, 86] width 18 height 9
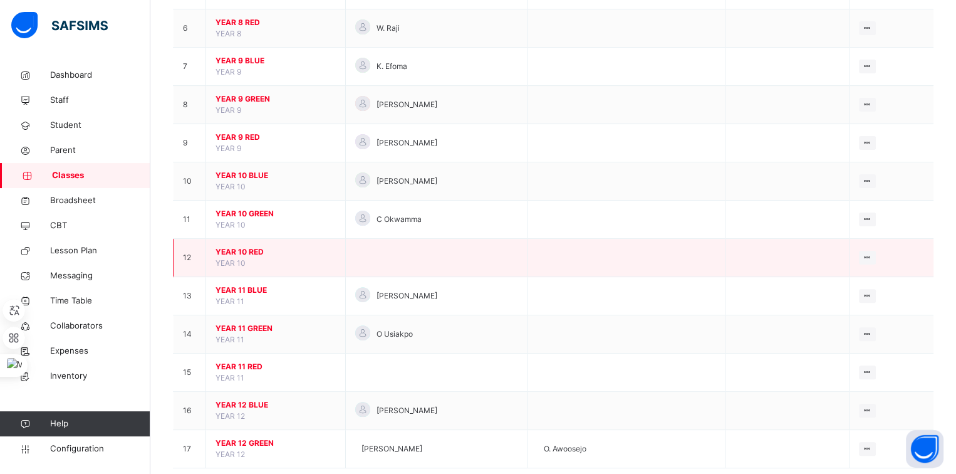
scroll to position [354, 0]
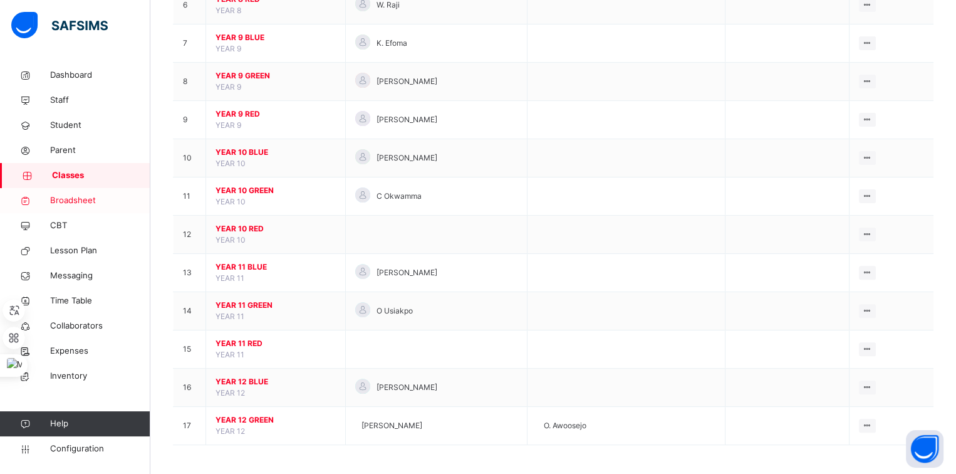
click at [77, 193] on link "Broadsheet" at bounding box center [75, 200] width 150 height 25
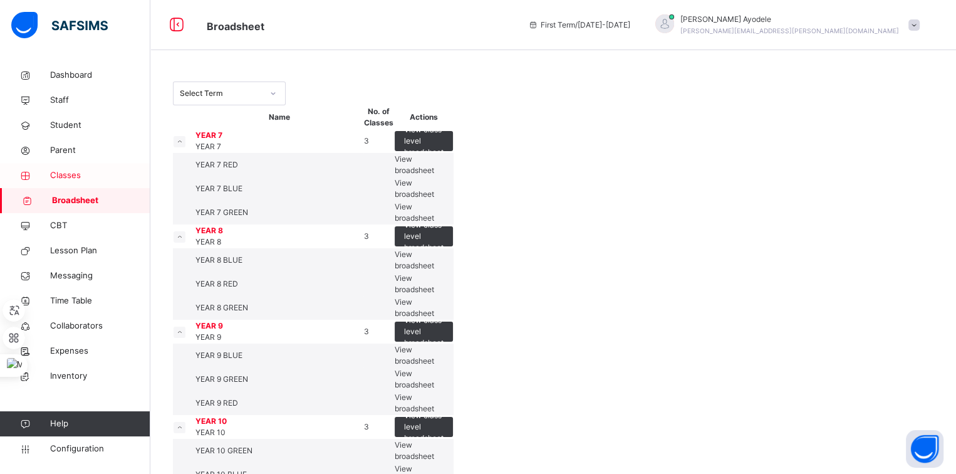
click at [71, 175] on span "Classes" at bounding box center [100, 175] width 100 height 13
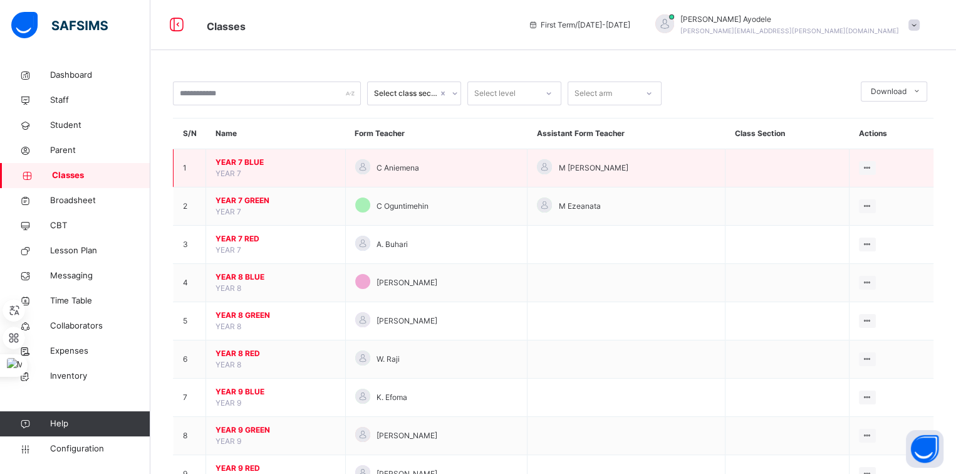
click at [253, 162] on span "YEAR 7 BLUE" at bounding box center [275, 162] width 120 height 11
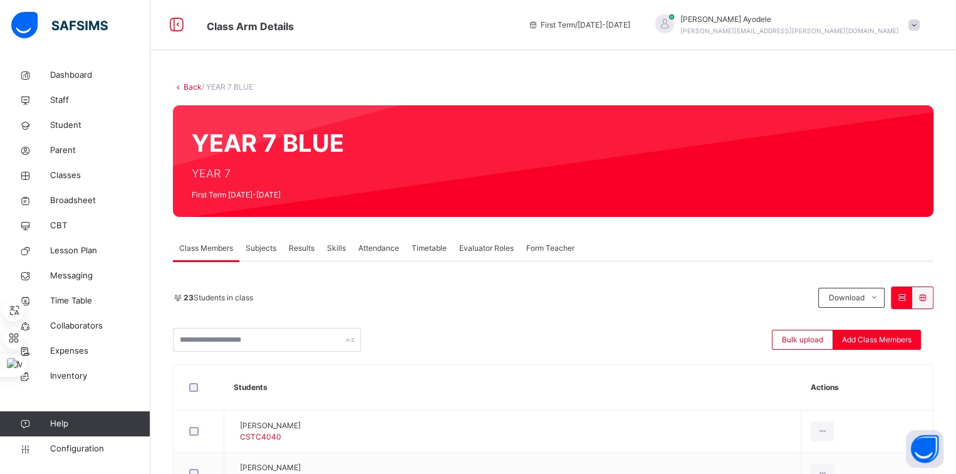
click at [271, 247] on span "Subjects" at bounding box center [261, 247] width 31 height 11
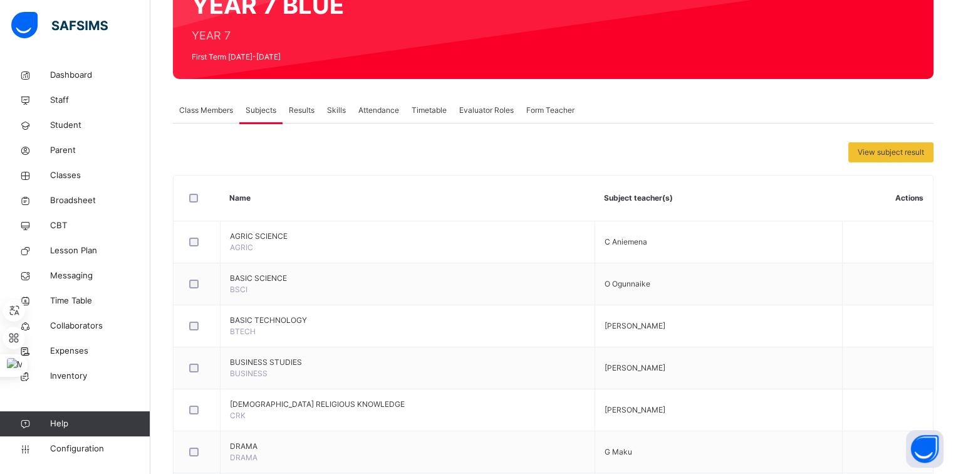
scroll to position [137, 0]
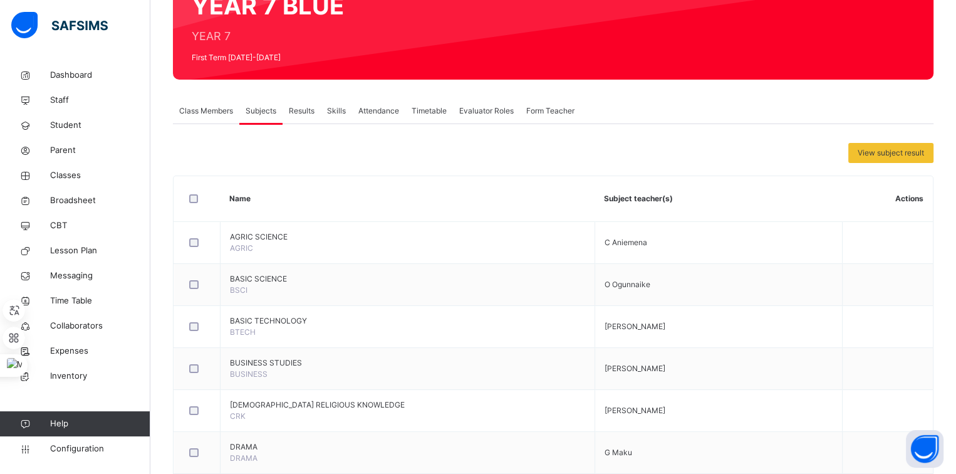
click at [205, 117] on div "Class Members" at bounding box center [206, 110] width 66 height 25
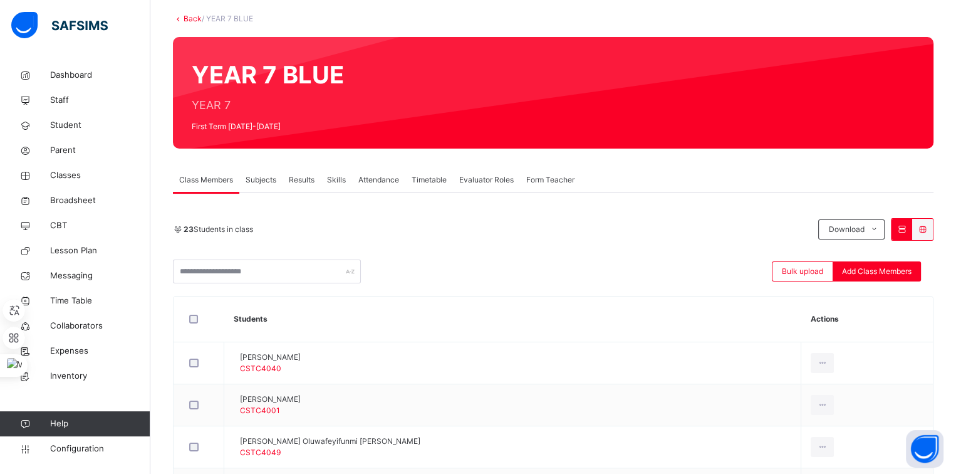
scroll to position [68, 0]
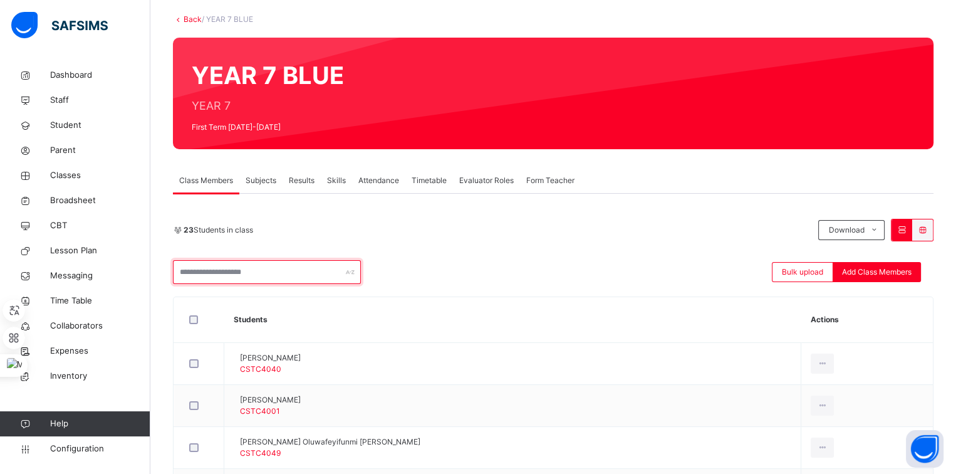
click at [297, 269] on input "text" at bounding box center [267, 272] width 188 height 24
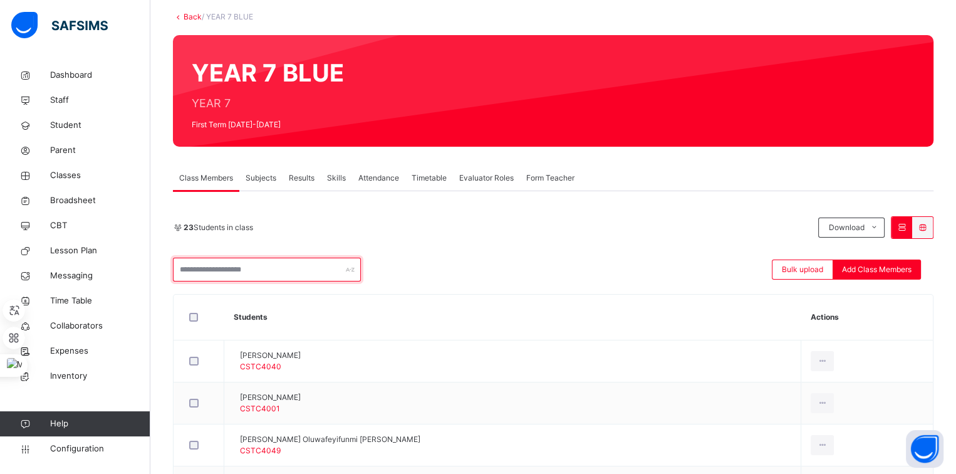
scroll to position [0, 0]
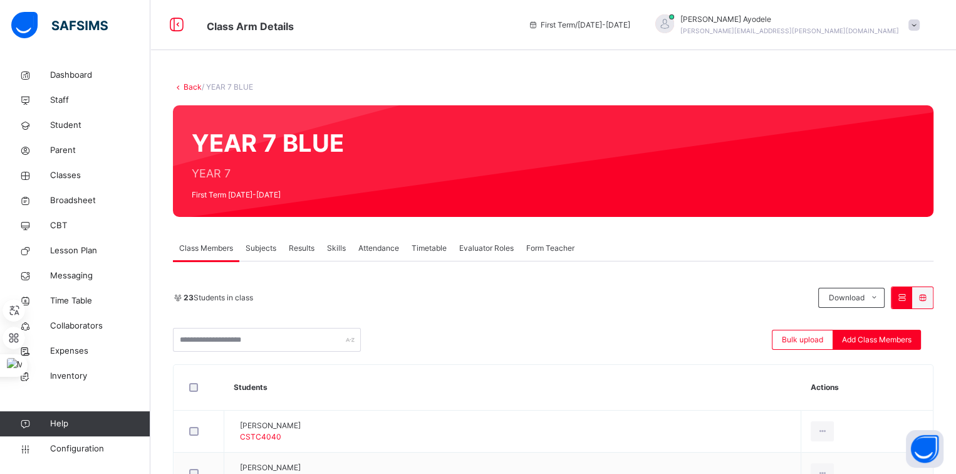
click at [920, 29] on span at bounding box center [913, 24] width 11 height 11
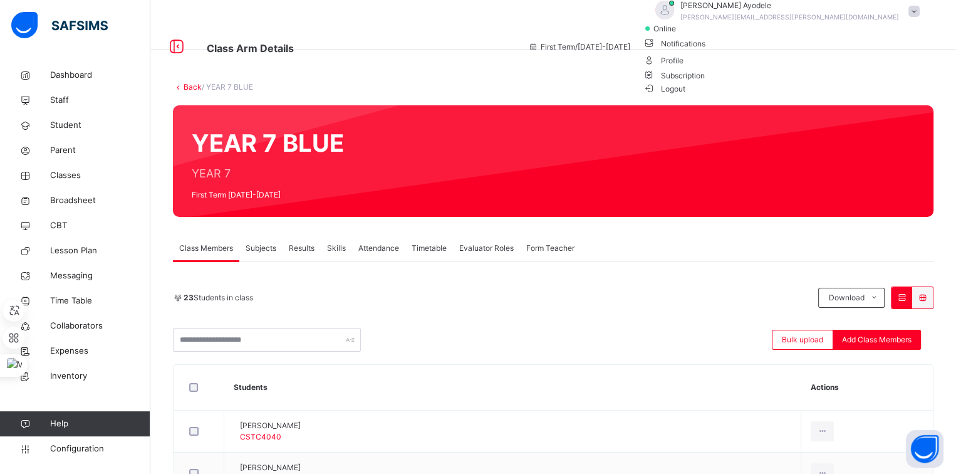
click at [686, 95] on span "Logout" at bounding box center [664, 88] width 43 height 13
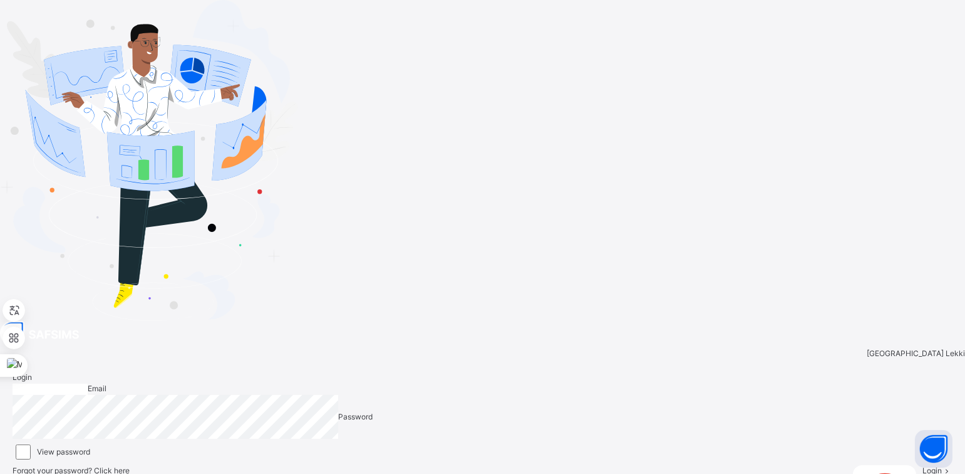
click at [88, 383] on input "email" at bounding box center [50, 388] width 75 height 11
type input "**********"
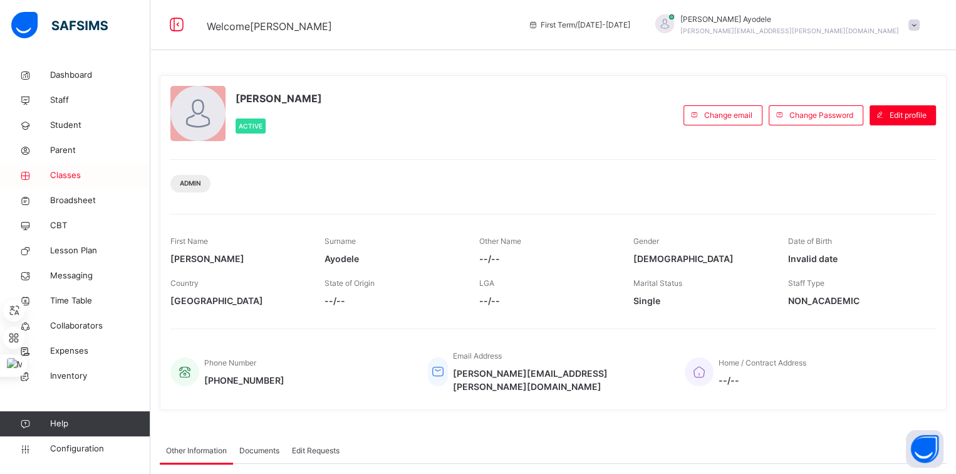
click at [70, 180] on span "Classes" at bounding box center [100, 175] width 100 height 13
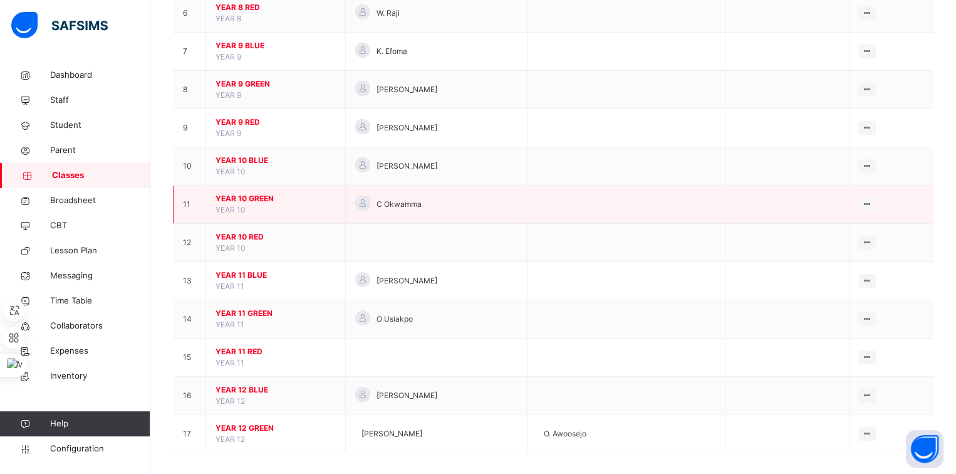
scroll to position [345, 0]
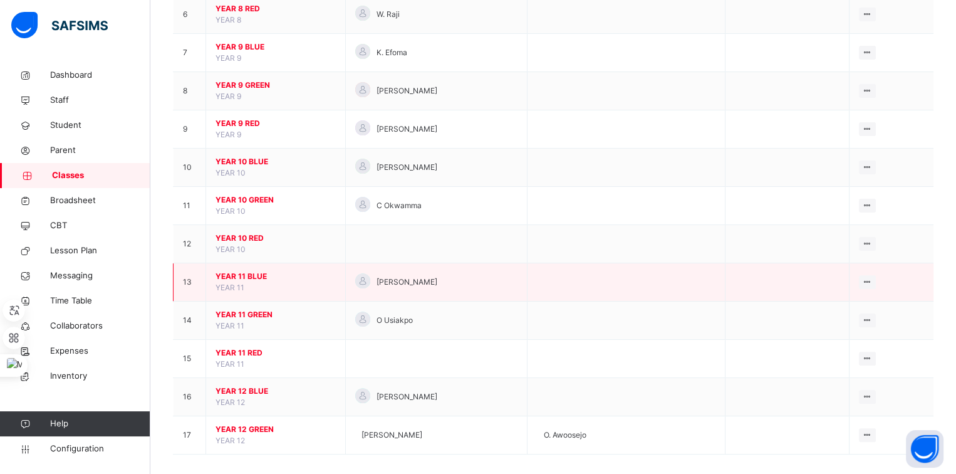
click at [862, 293] on td "View Class Assign form Teacher" at bounding box center [891, 282] width 85 height 38
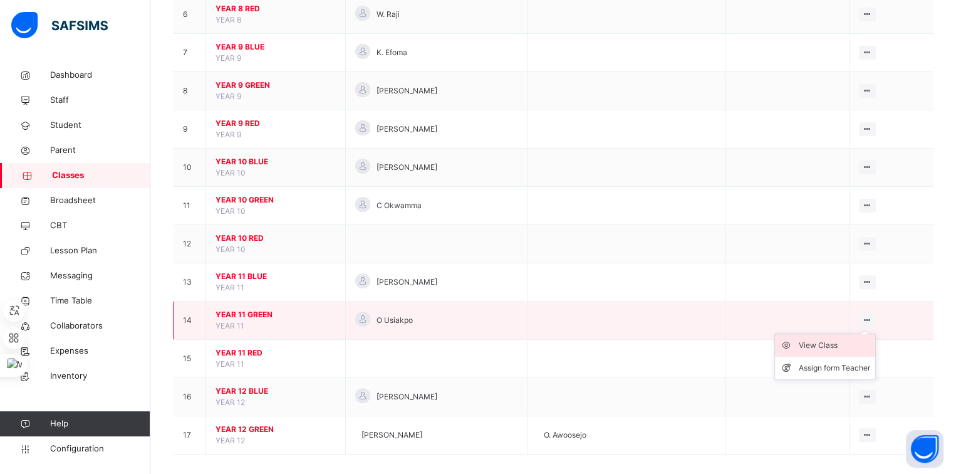
click at [846, 339] on div "View Class" at bounding box center [834, 345] width 71 height 13
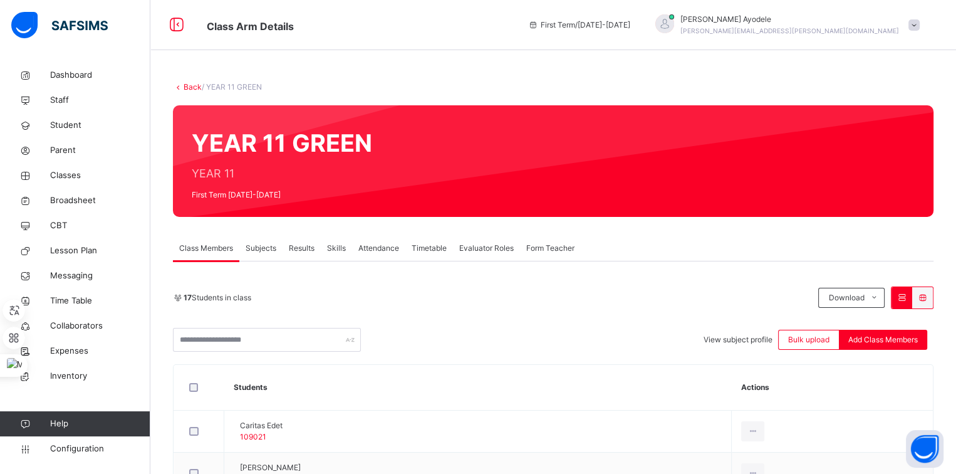
click at [194, 89] on link "Back" at bounding box center [193, 86] width 18 height 9
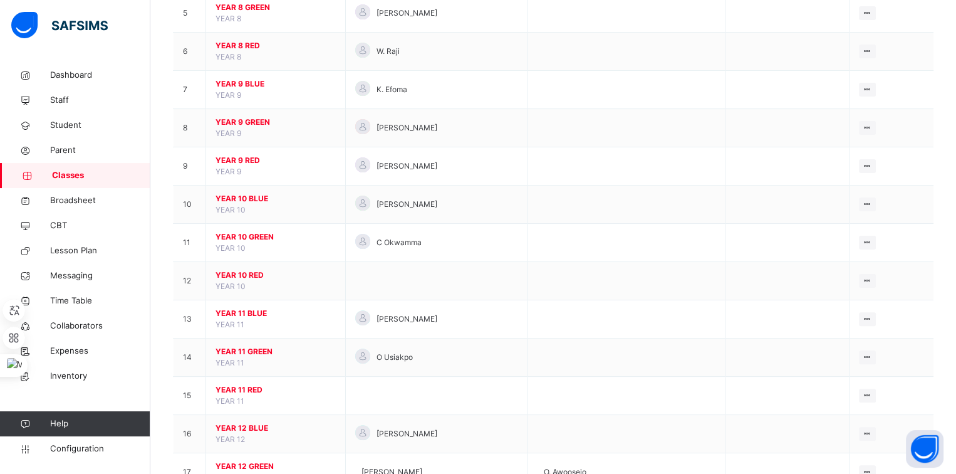
scroll to position [354, 0]
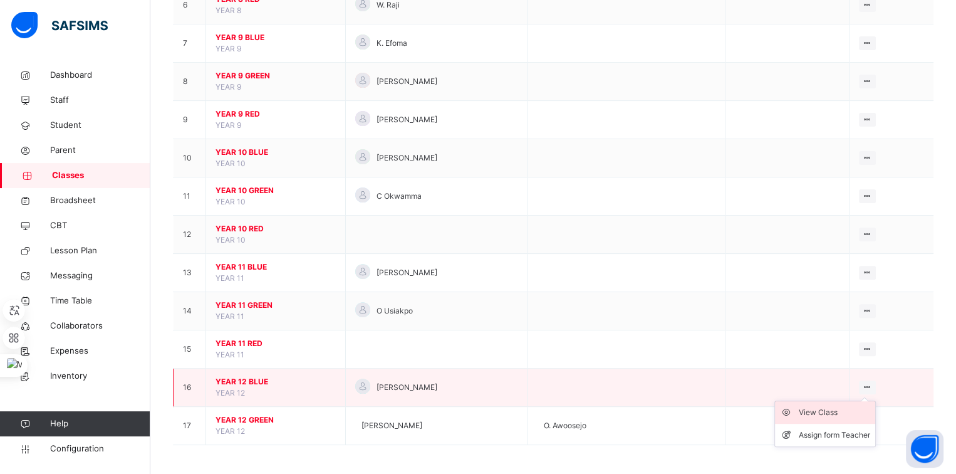
click at [841, 407] on div "View Class" at bounding box center [834, 412] width 71 height 13
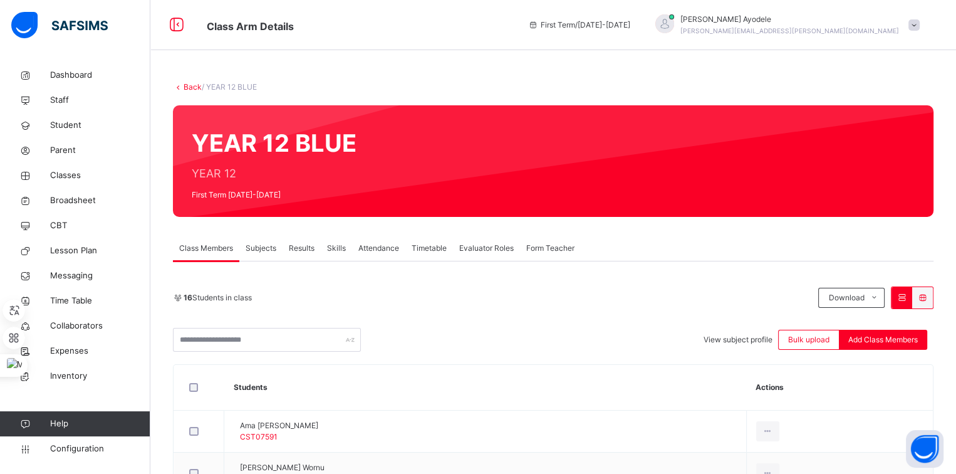
click at [746, 335] on span "View subject profile" at bounding box center [737, 339] width 69 height 9
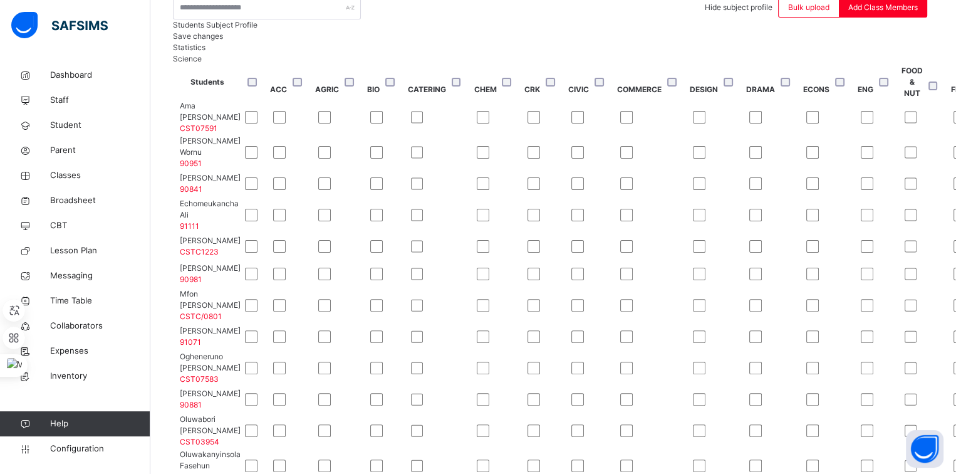
click at [223, 41] on span "Save changes" at bounding box center [198, 35] width 50 height 9
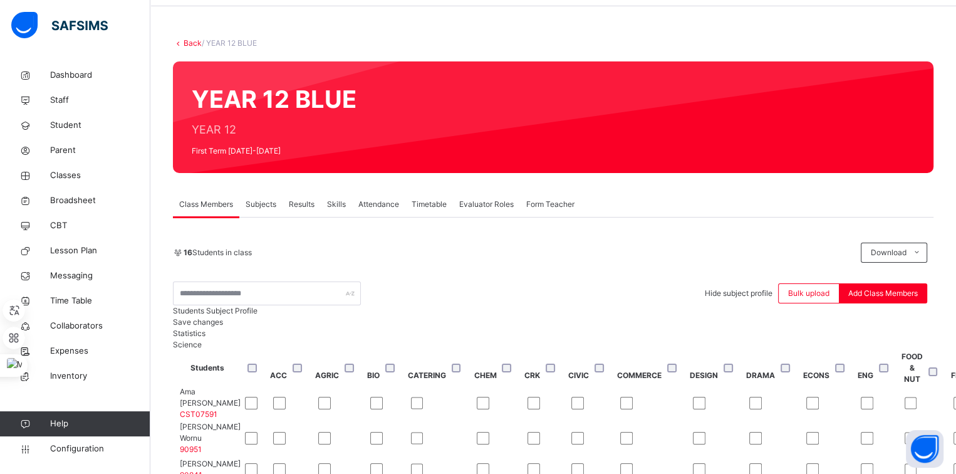
click at [192, 43] on link "Back" at bounding box center [193, 42] width 18 height 9
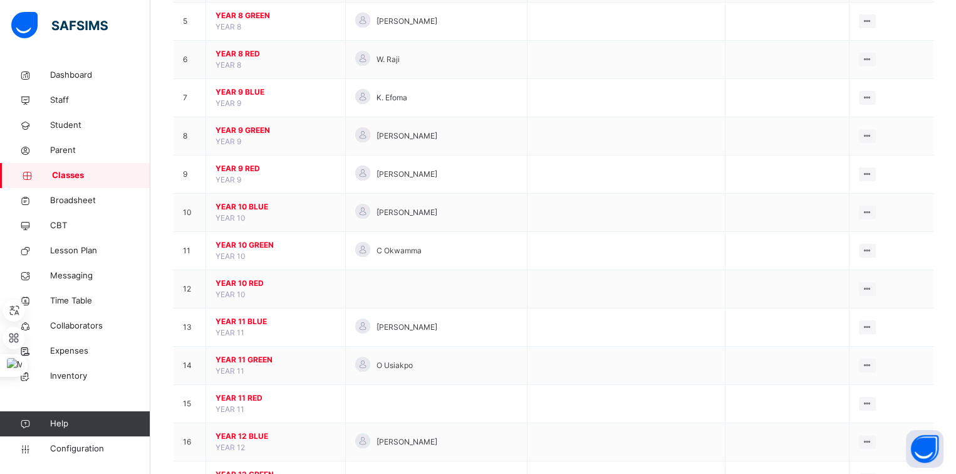
scroll to position [354, 0]
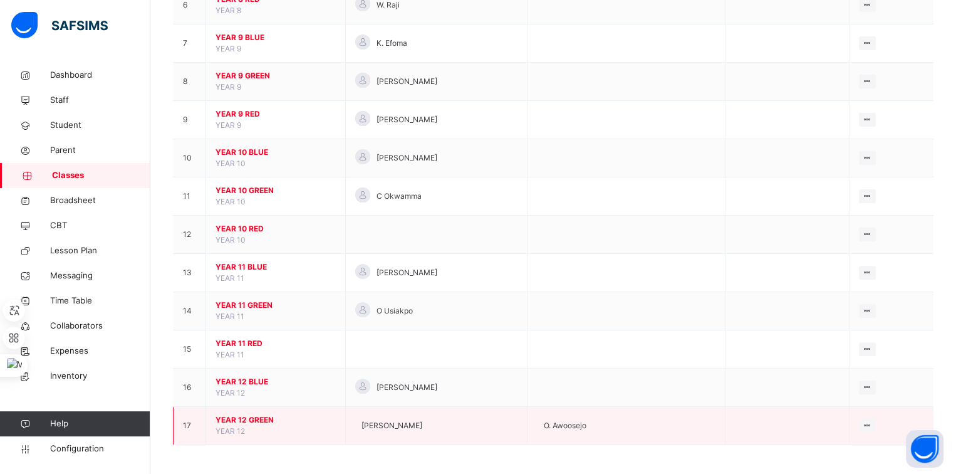
click at [251, 415] on span "YEAR 12 GREEN" at bounding box center [275, 419] width 120 height 11
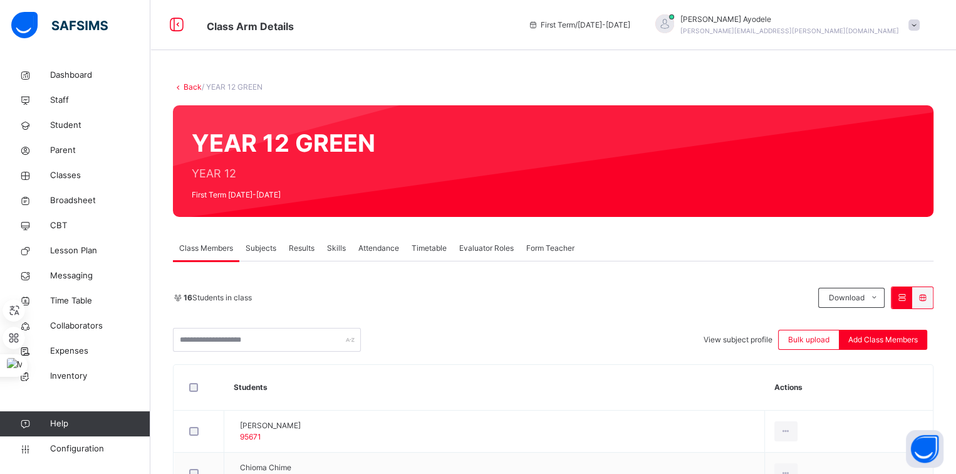
click at [729, 334] on div "View subject profile" at bounding box center [737, 339] width 69 height 11
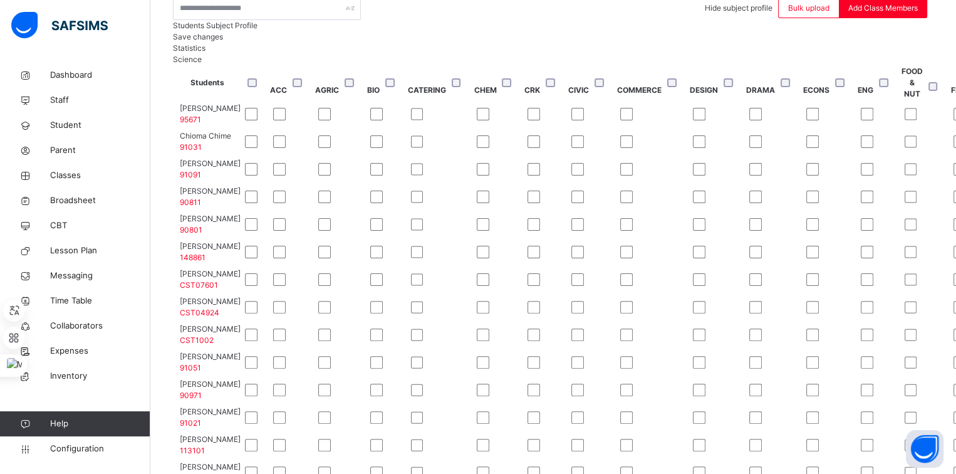
scroll to position [330, 0]
click at [223, 41] on span "Save changes" at bounding box center [198, 35] width 50 height 9
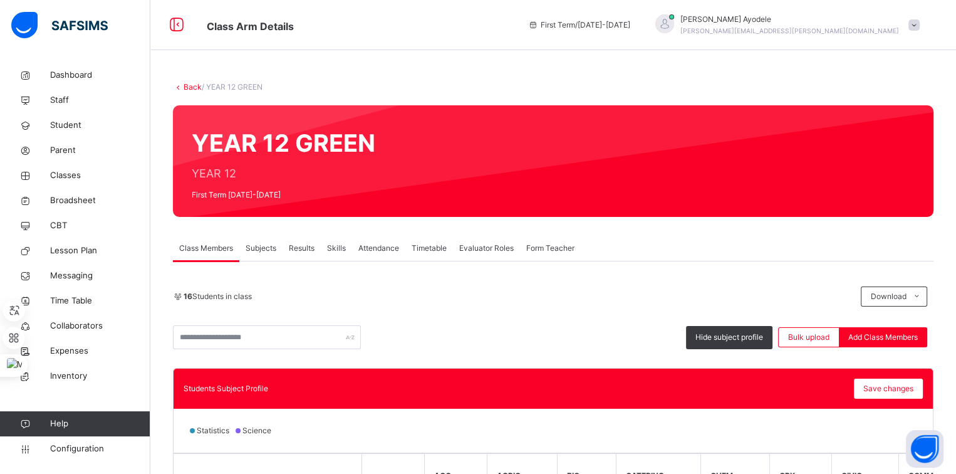
click at [192, 87] on link "Back" at bounding box center [193, 86] width 18 height 9
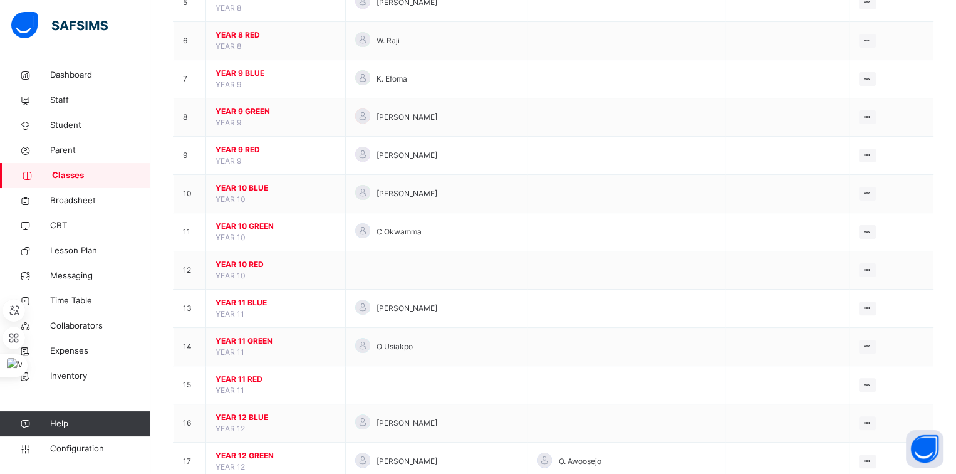
scroll to position [318, 0]
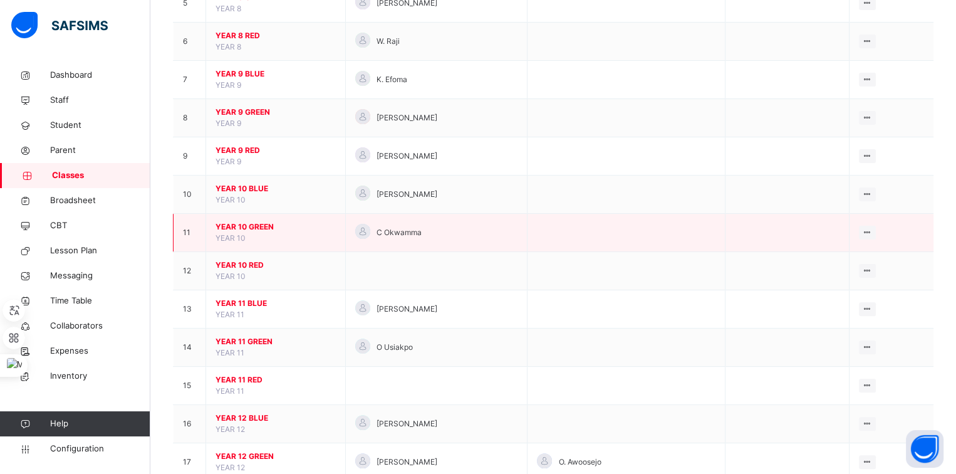
click at [261, 221] on span "YEAR 10 GREEN" at bounding box center [275, 226] width 120 height 11
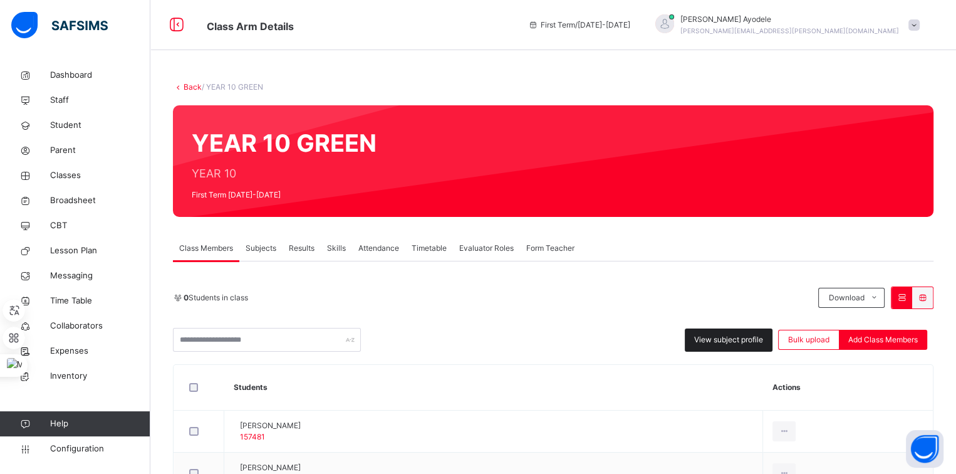
click at [700, 336] on span "View subject profile" at bounding box center [728, 339] width 69 height 11
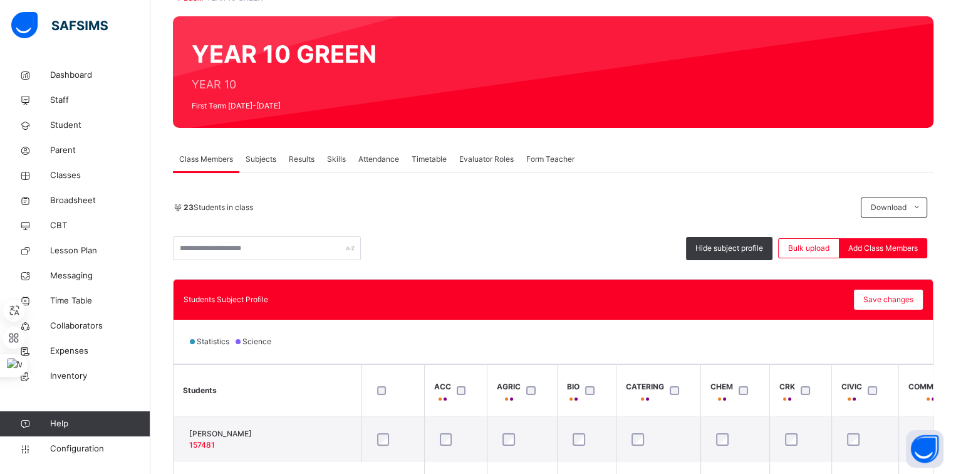
scroll to position [87, 0]
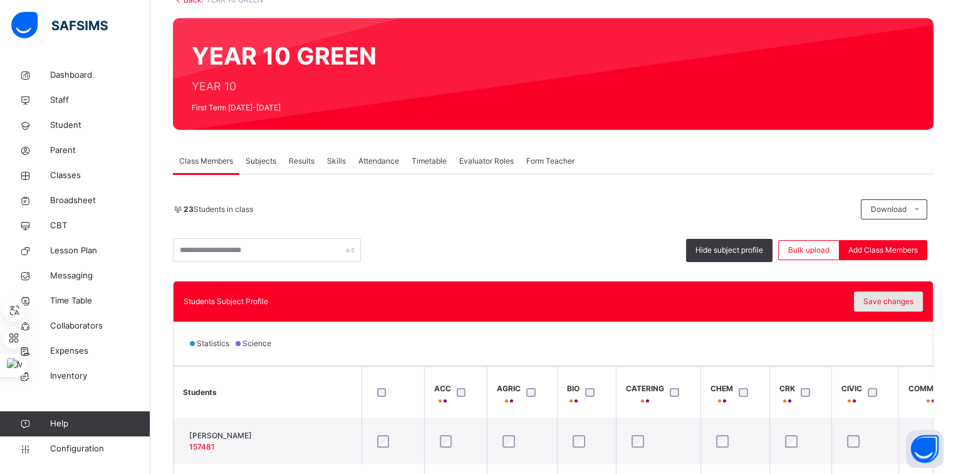
click at [882, 299] on span "Save changes" at bounding box center [888, 301] width 50 height 11
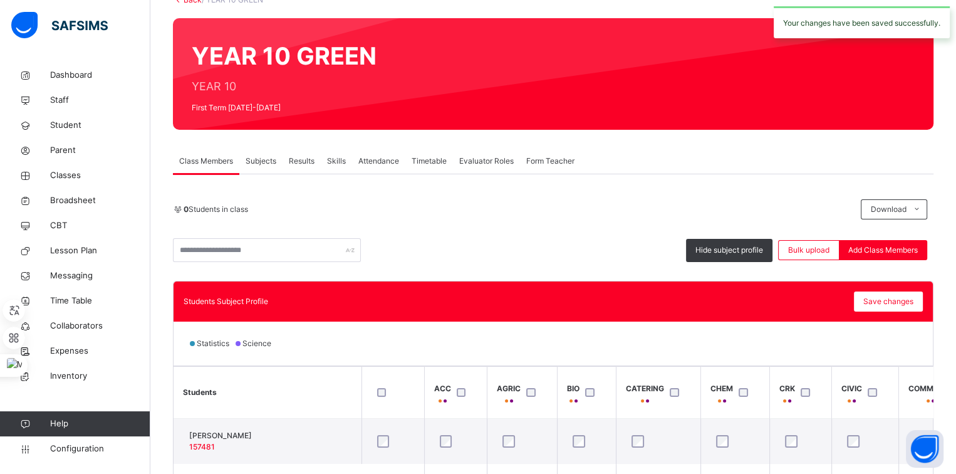
scroll to position [0, 0]
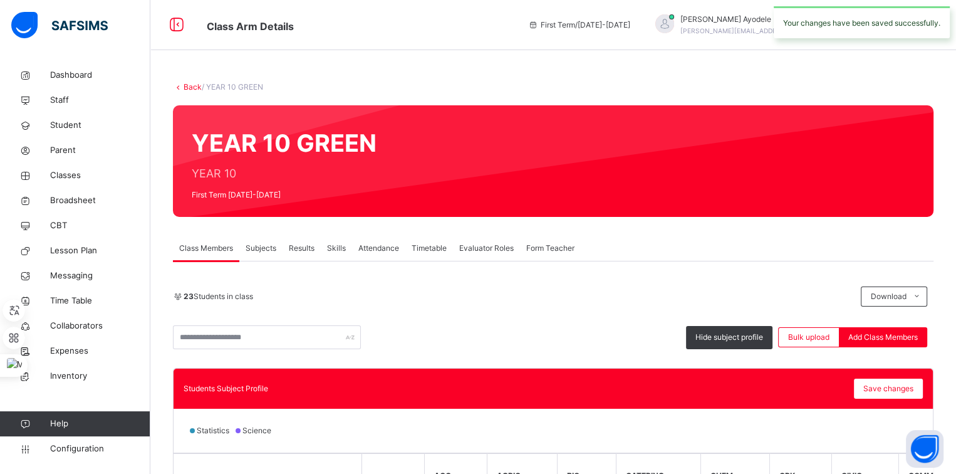
click at [193, 86] on link "Back" at bounding box center [193, 86] width 18 height 9
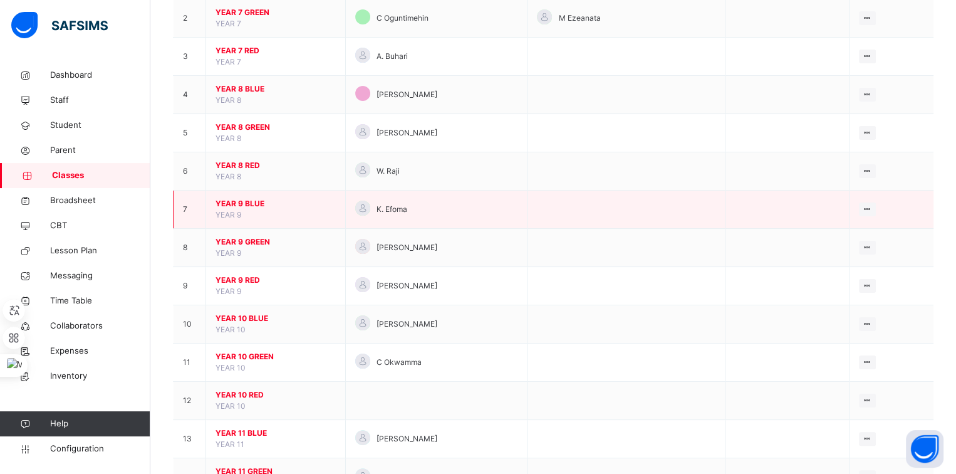
scroll to position [193, 0]
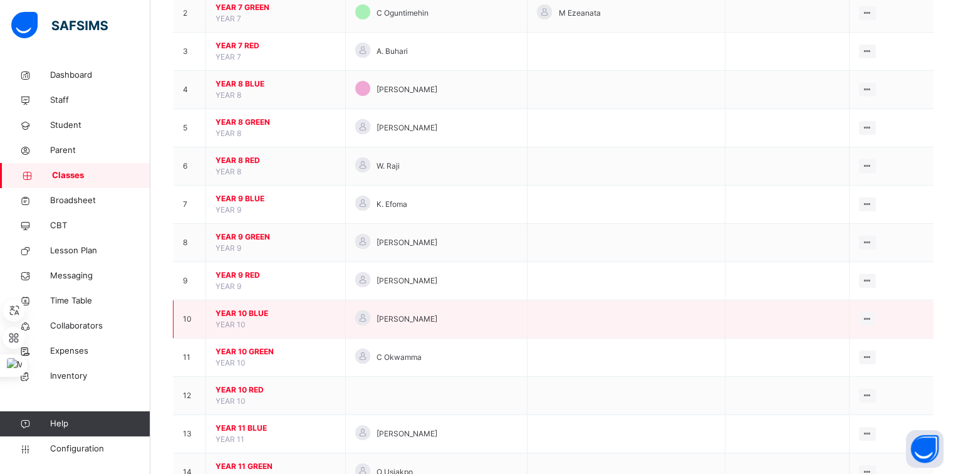
click at [246, 313] on span "YEAR 10 BLUE" at bounding box center [275, 313] width 120 height 11
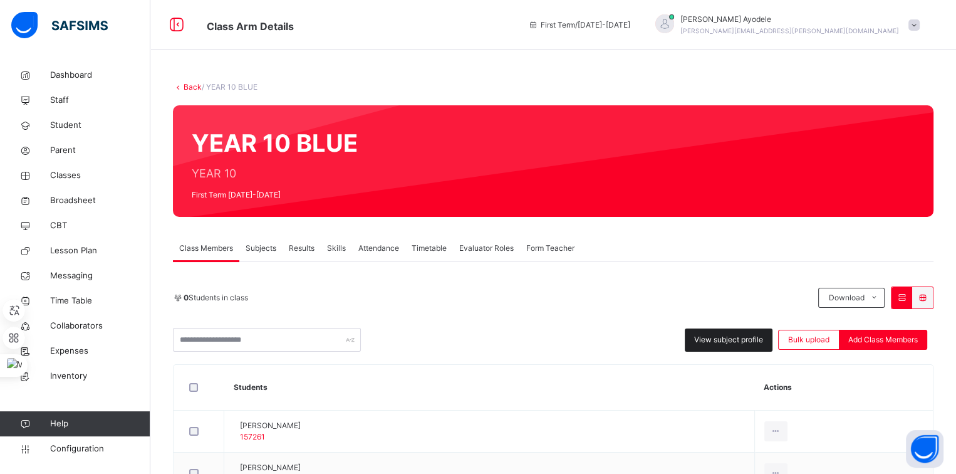
click at [700, 335] on div "View subject profile" at bounding box center [729, 339] width 88 height 23
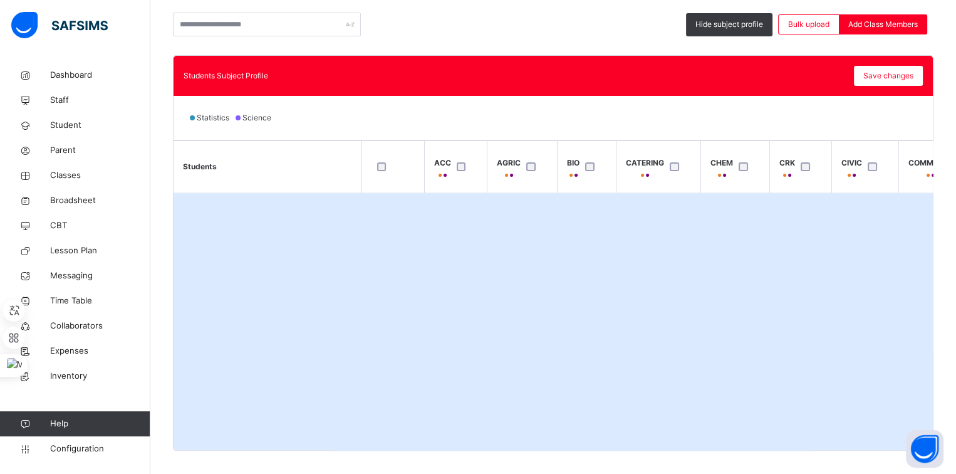
scroll to position [316, 0]
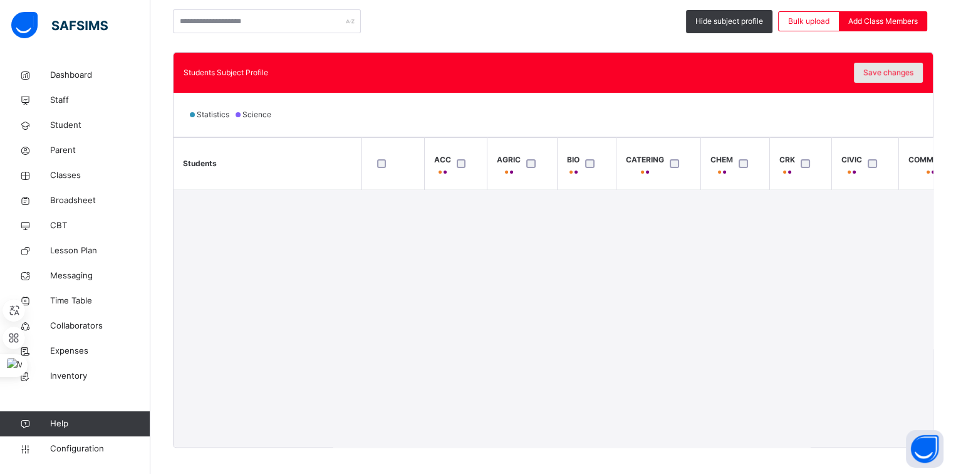
click at [885, 73] on div "Save changes" at bounding box center [888, 73] width 69 height 20
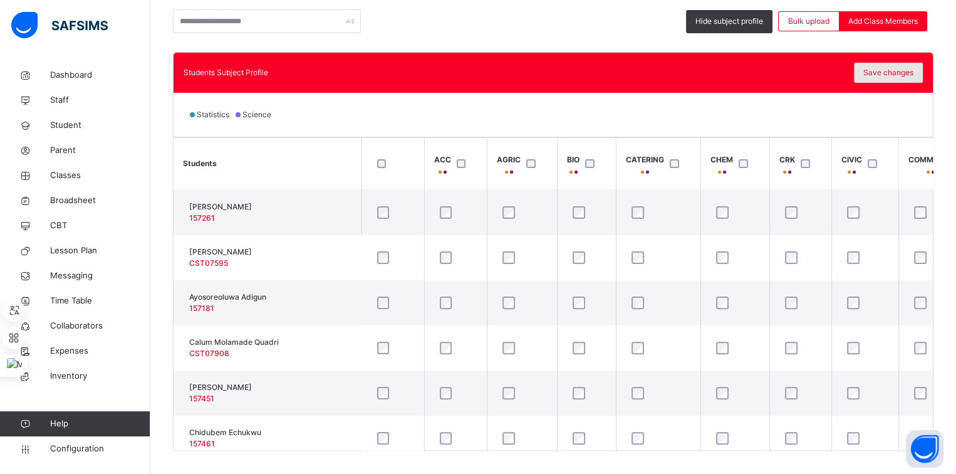
click at [898, 71] on span "Save changes" at bounding box center [888, 72] width 50 height 11
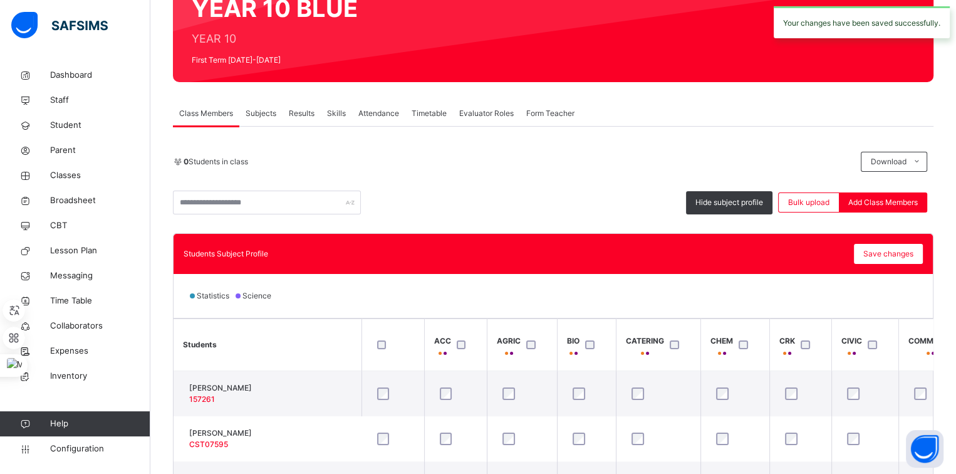
scroll to position [0, 0]
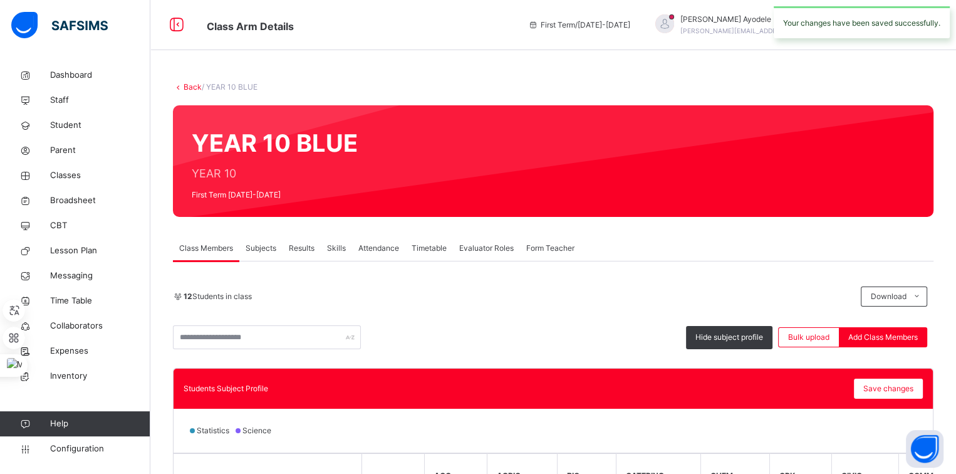
click at [190, 90] on link "Back" at bounding box center [193, 86] width 18 height 9
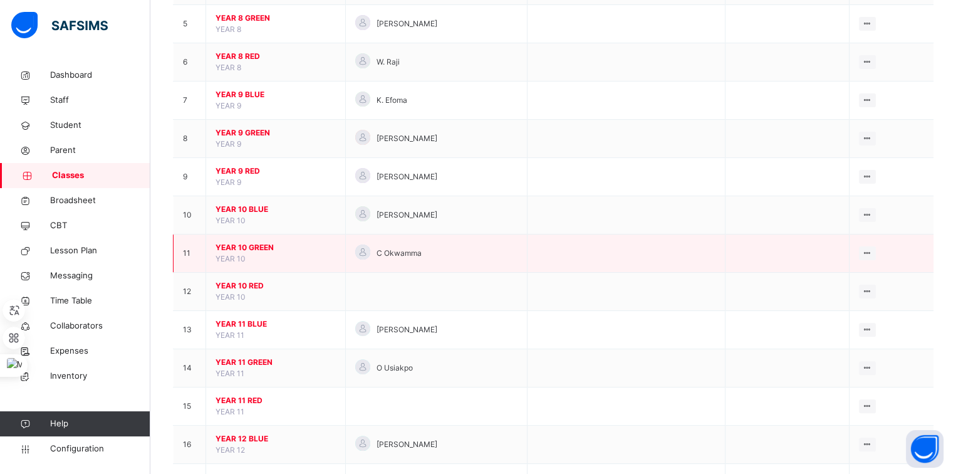
scroll to position [298, 0]
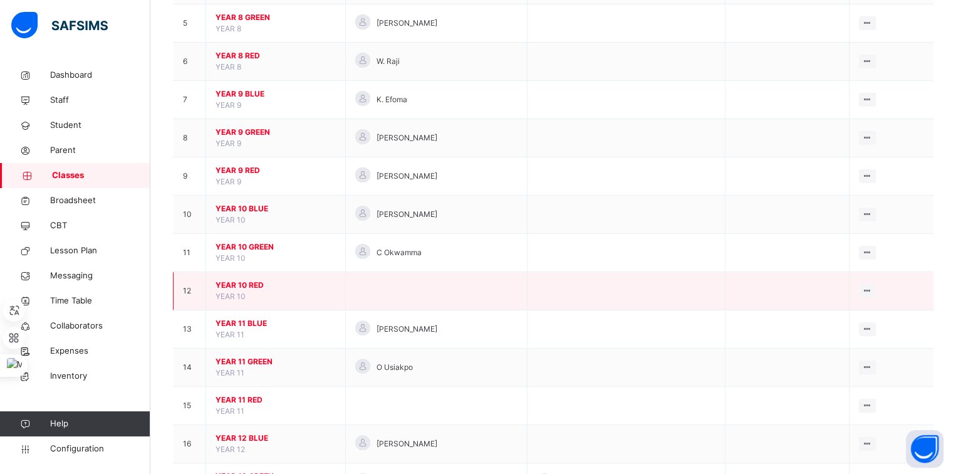
click at [244, 282] on span "YEAR 10 RED" at bounding box center [275, 284] width 120 height 11
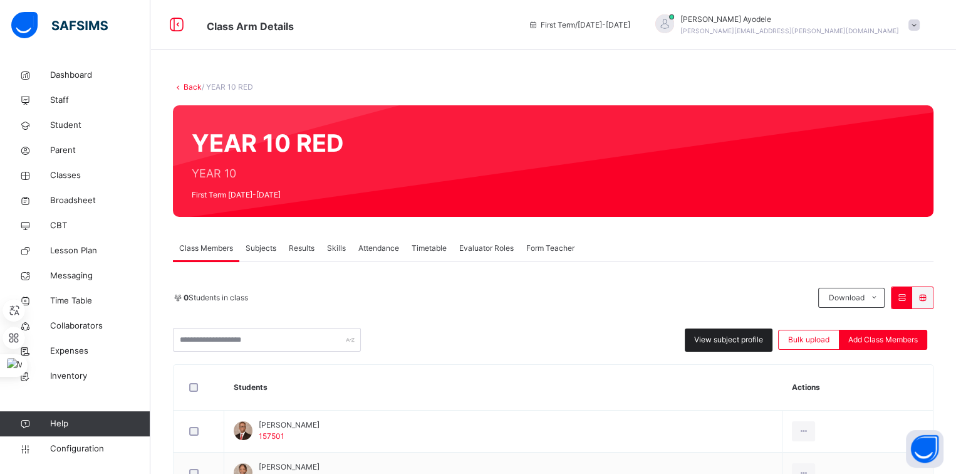
click at [718, 340] on span "View subject profile" at bounding box center [728, 339] width 69 height 11
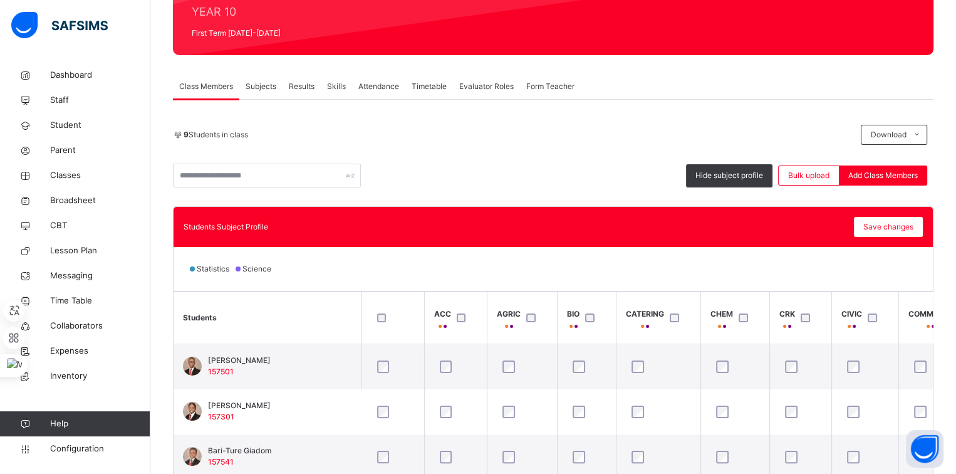
scroll to position [163, 0]
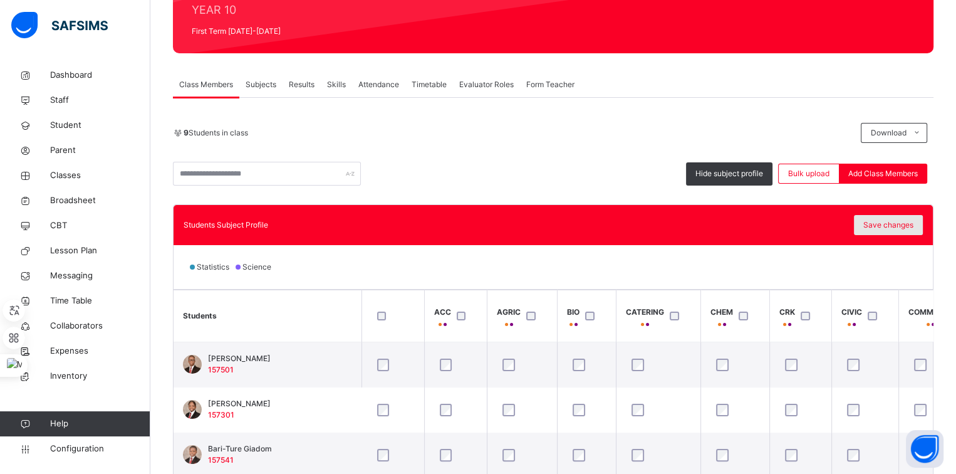
click at [901, 230] on span "Save changes" at bounding box center [888, 224] width 50 height 11
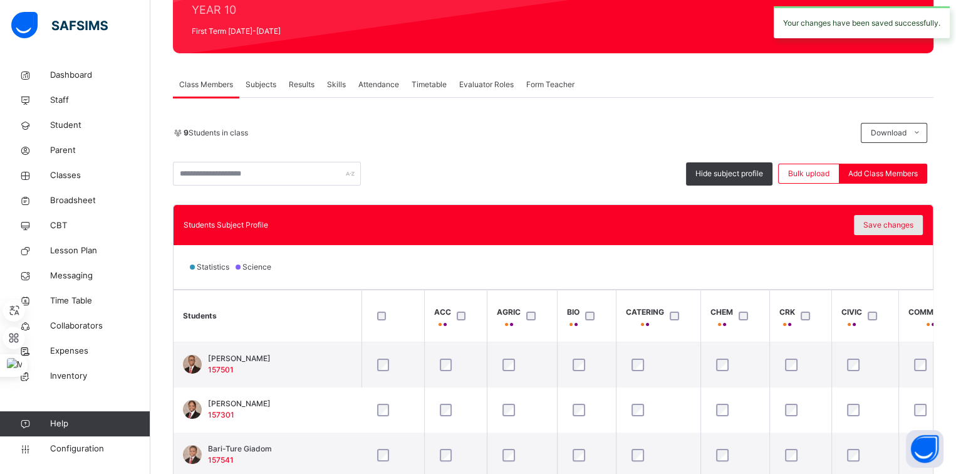
scroll to position [0, 0]
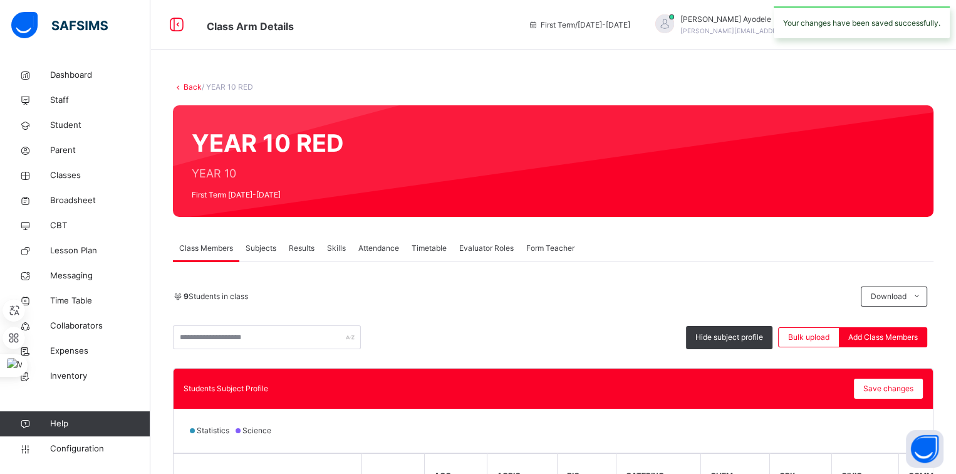
click at [190, 85] on link "Back" at bounding box center [193, 86] width 18 height 9
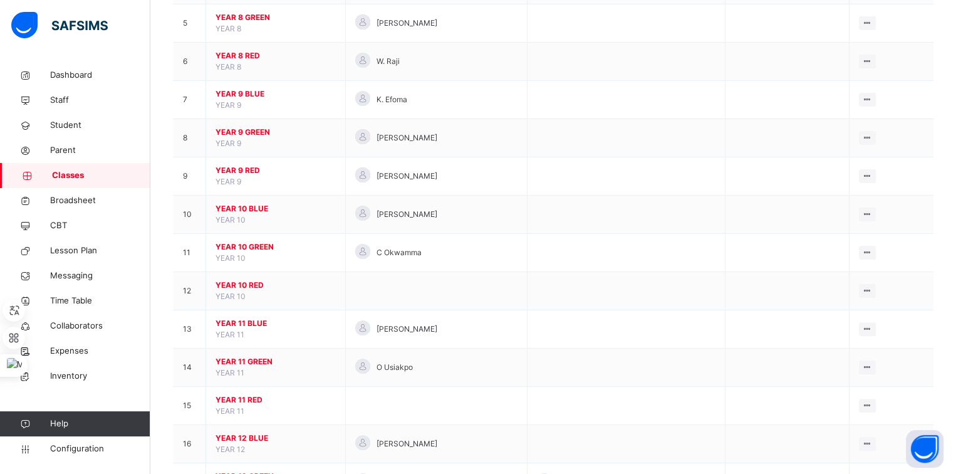
scroll to position [309, 0]
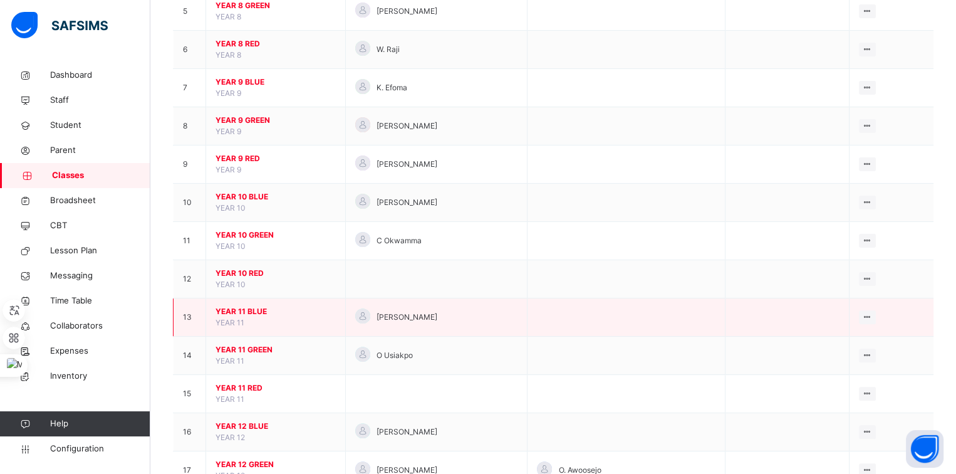
click at [259, 307] on span "YEAR 11 BLUE" at bounding box center [275, 311] width 120 height 11
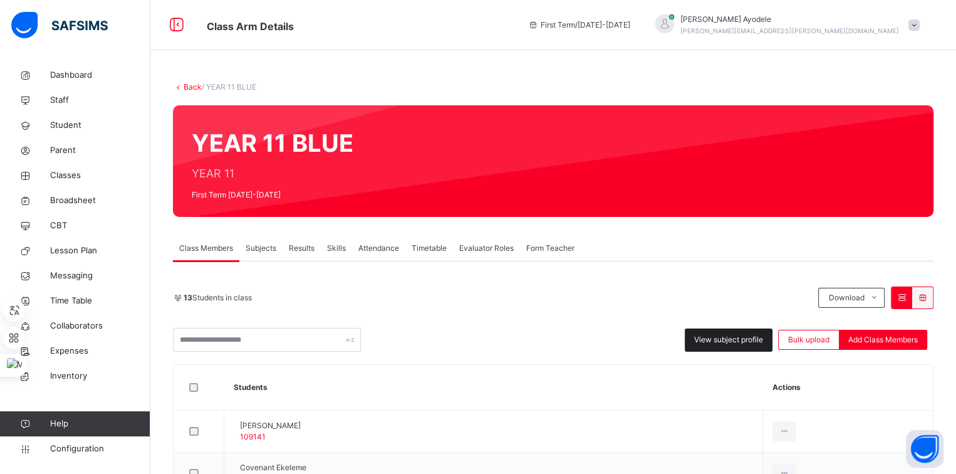
click at [705, 343] on span "View subject profile" at bounding box center [728, 339] width 69 height 11
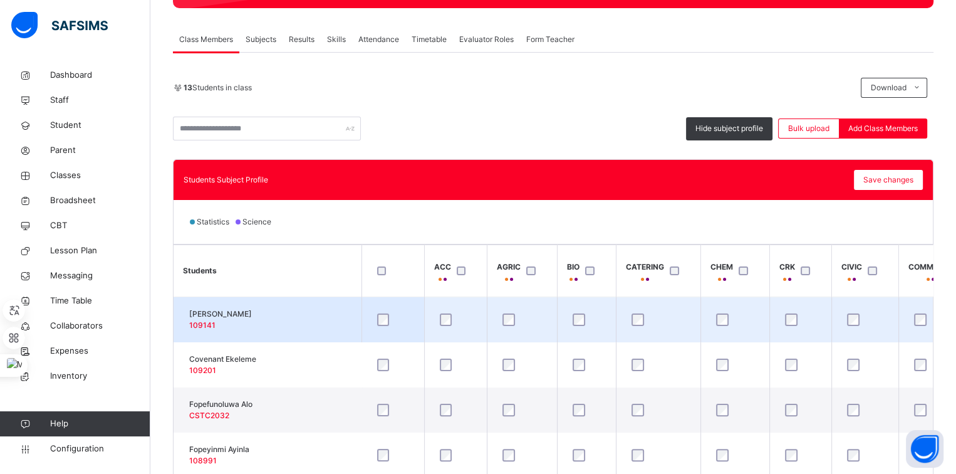
scroll to position [211, 0]
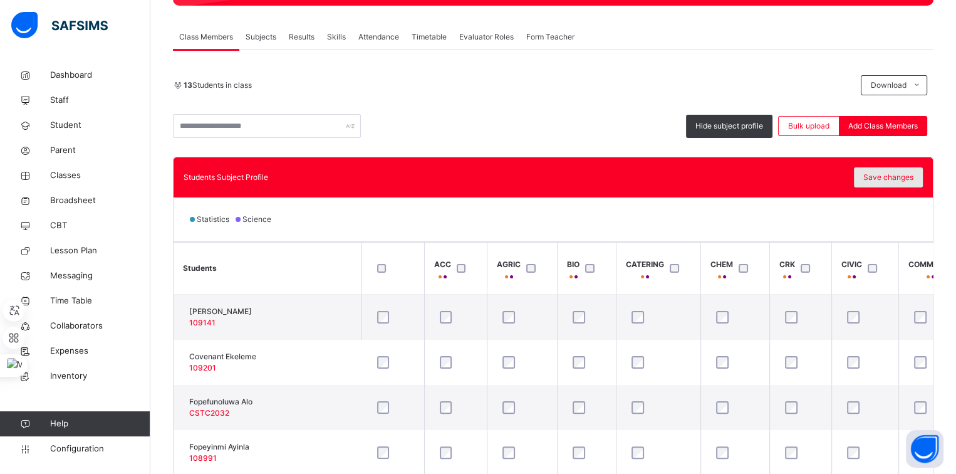
click at [895, 173] on span "Save changes" at bounding box center [888, 177] width 50 height 11
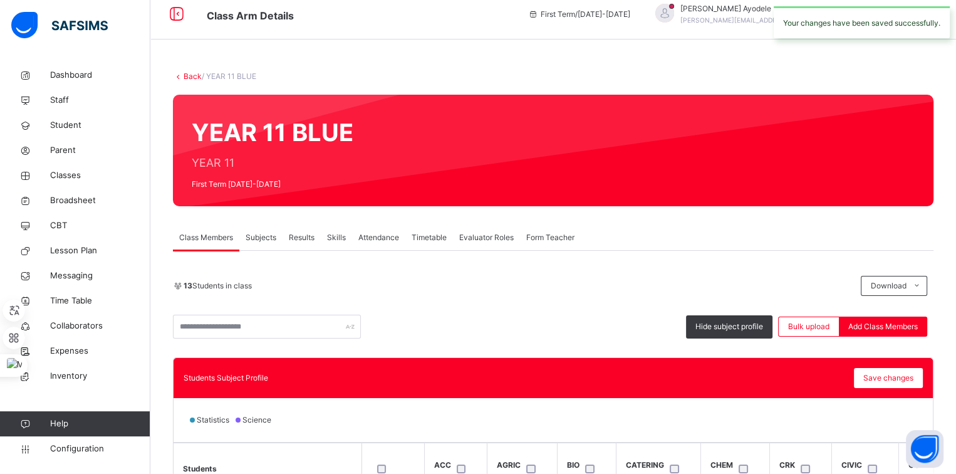
scroll to position [10, 0]
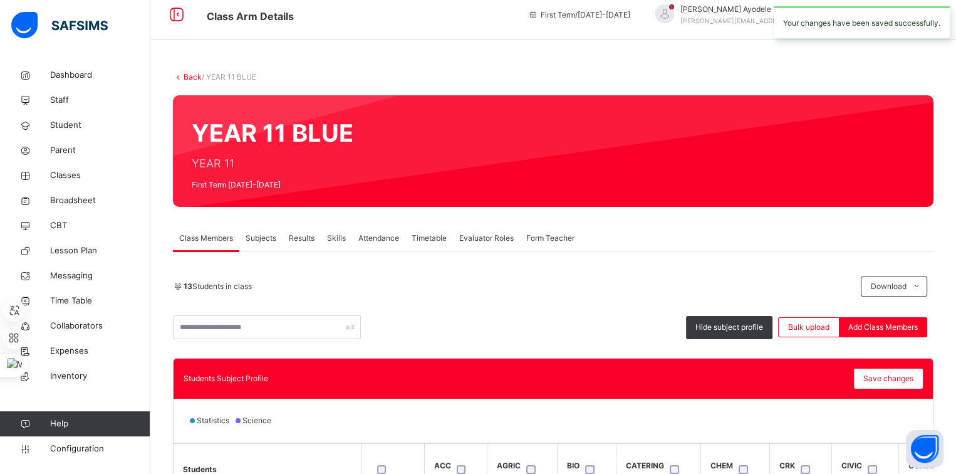
click at [194, 79] on link "Back" at bounding box center [193, 76] width 18 height 9
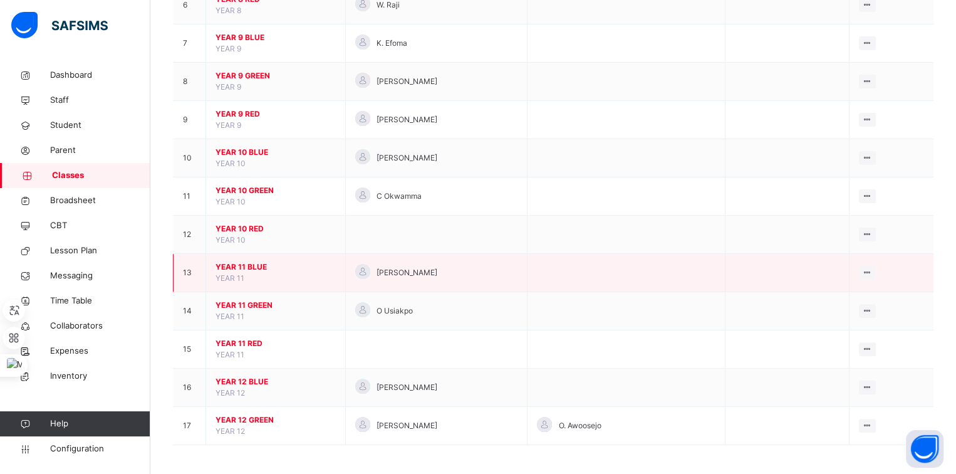
scroll to position [353, 0]
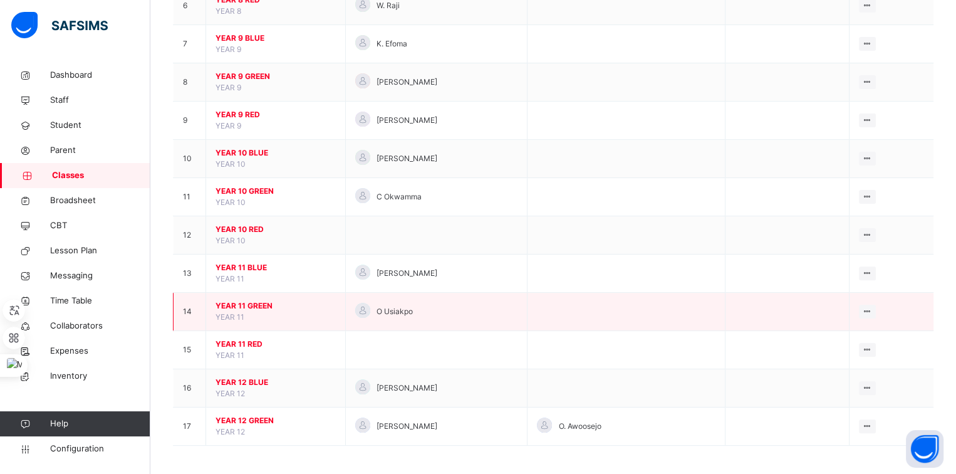
click at [249, 300] on span "YEAR 11 GREEN" at bounding box center [275, 305] width 120 height 11
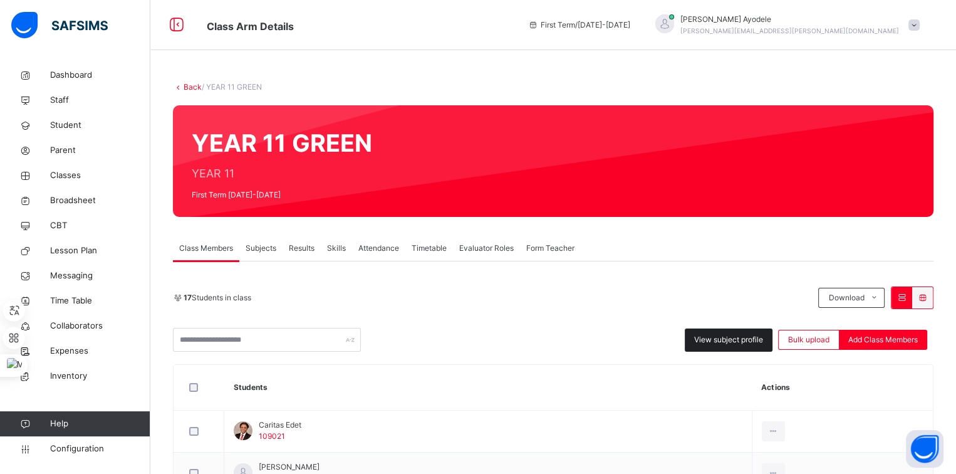
click at [703, 337] on span "View subject profile" at bounding box center [728, 339] width 69 height 11
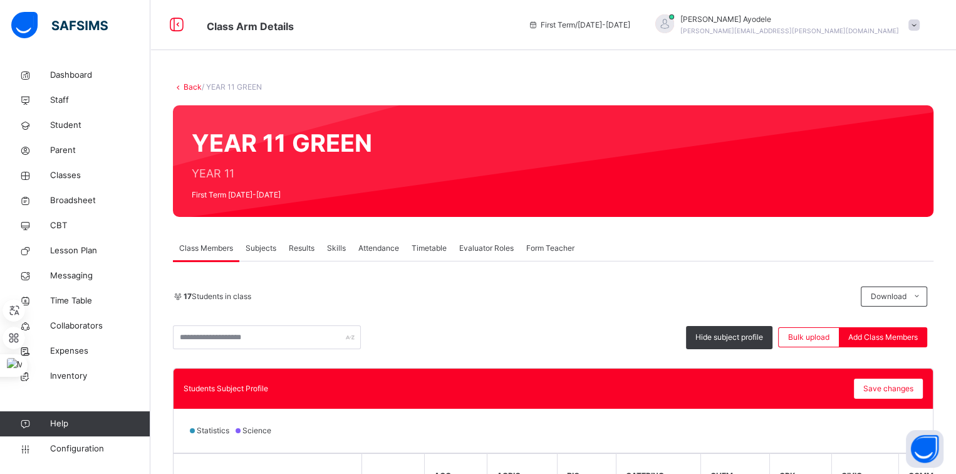
scroll to position [177, 0]
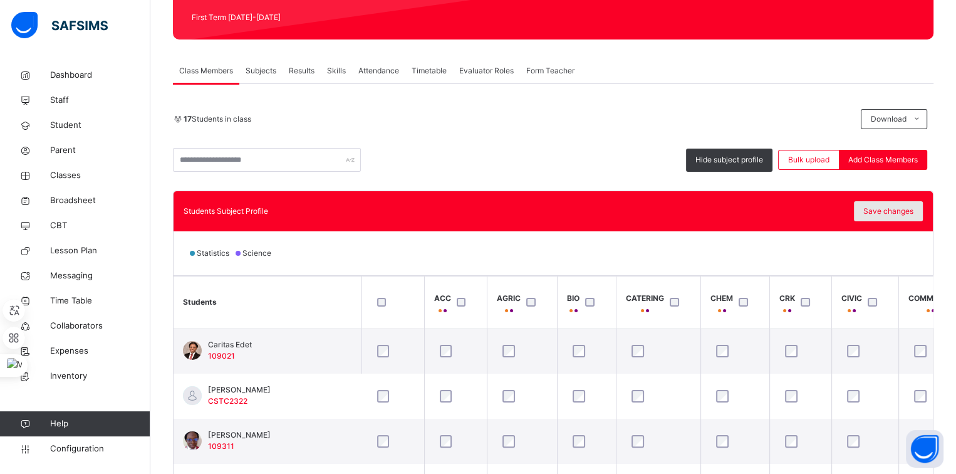
click at [880, 213] on span "Save changes" at bounding box center [888, 210] width 50 height 11
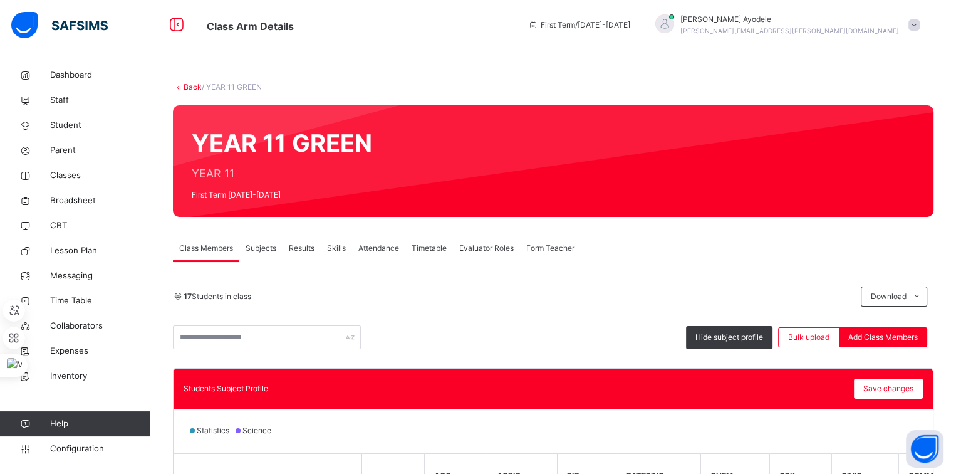
scroll to position [0, 0]
click at [193, 85] on link "Back" at bounding box center [193, 86] width 18 height 9
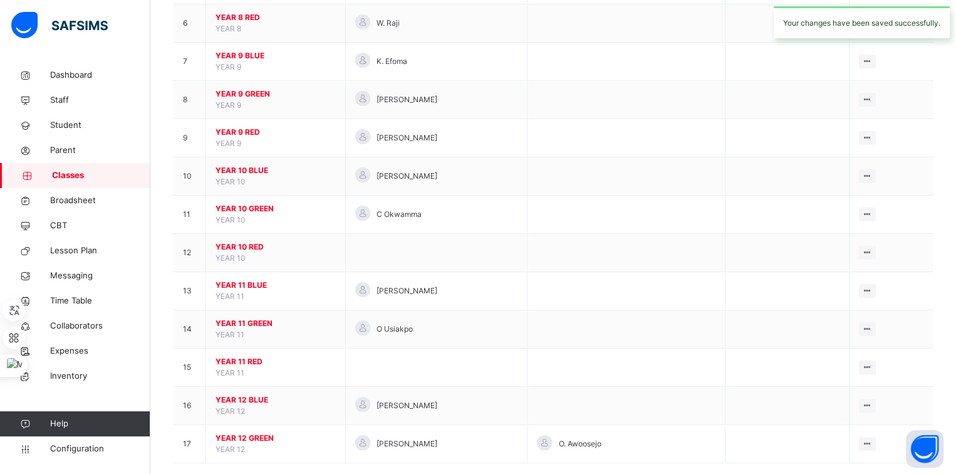
scroll to position [354, 0]
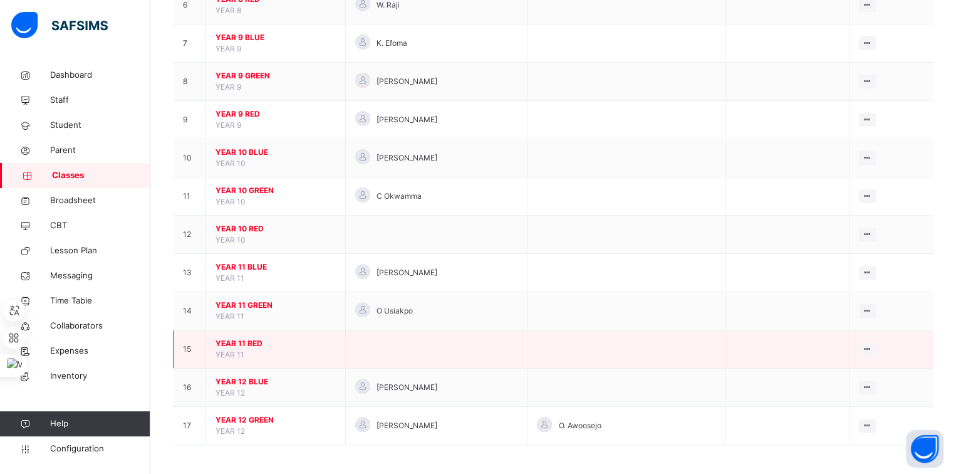
click at [237, 338] on span "YEAR 11 RED" at bounding box center [275, 343] width 120 height 11
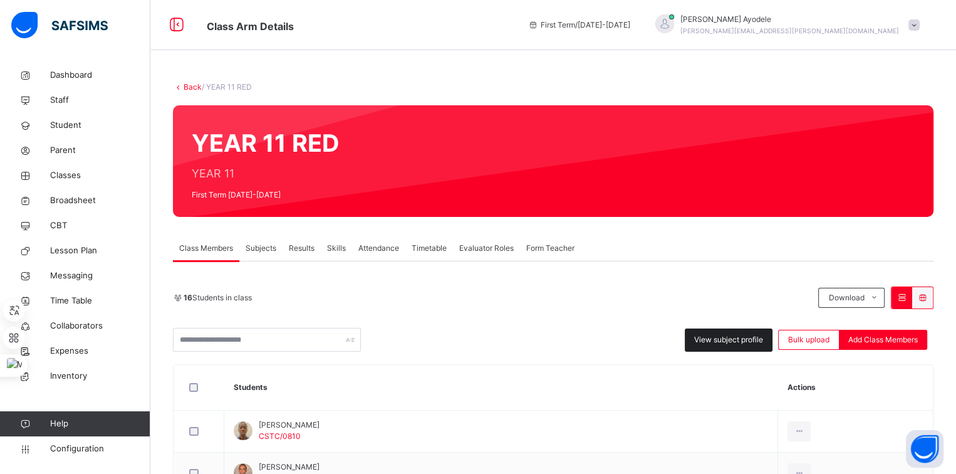
click at [700, 336] on span "View subject profile" at bounding box center [728, 339] width 69 height 11
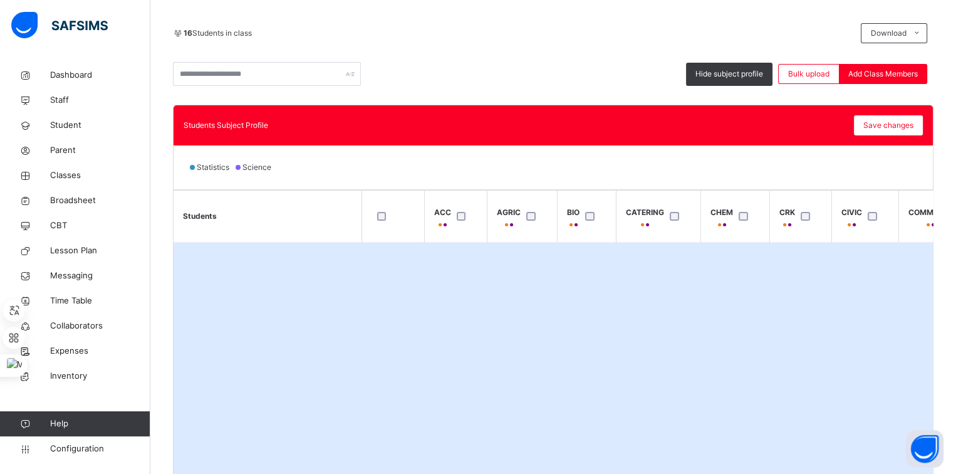
scroll to position [265, 0]
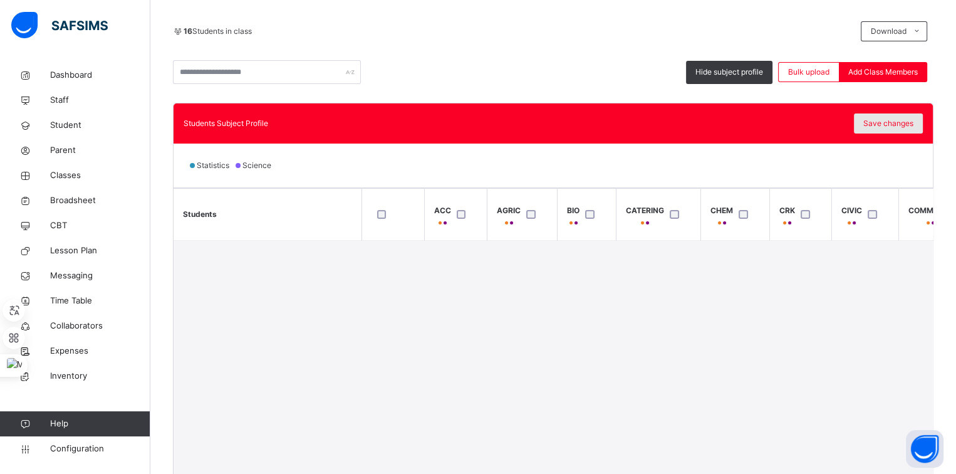
click at [875, 128] on span "Save changes" at bounding box center [888, 123] width 50 height 11
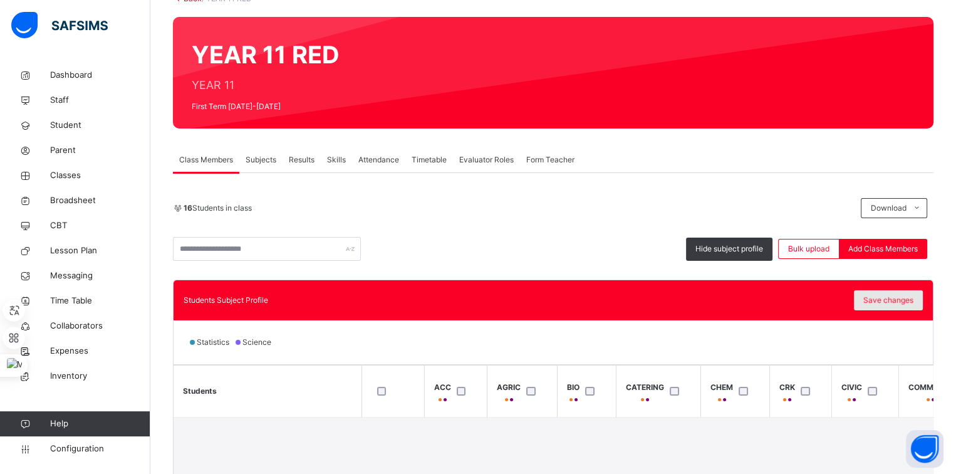
scroll to position [88, 0]
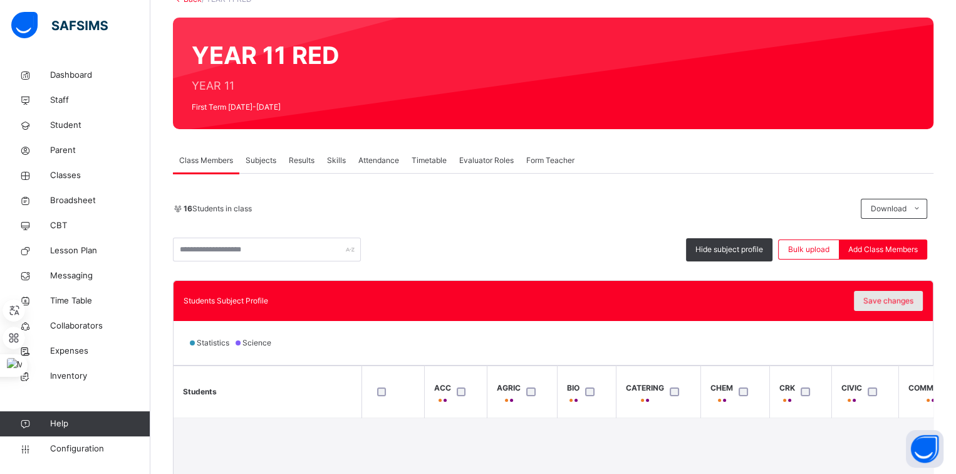
click at [884, 296] on div "Save changes" at bounding box center [888, 301] width 69 height 20
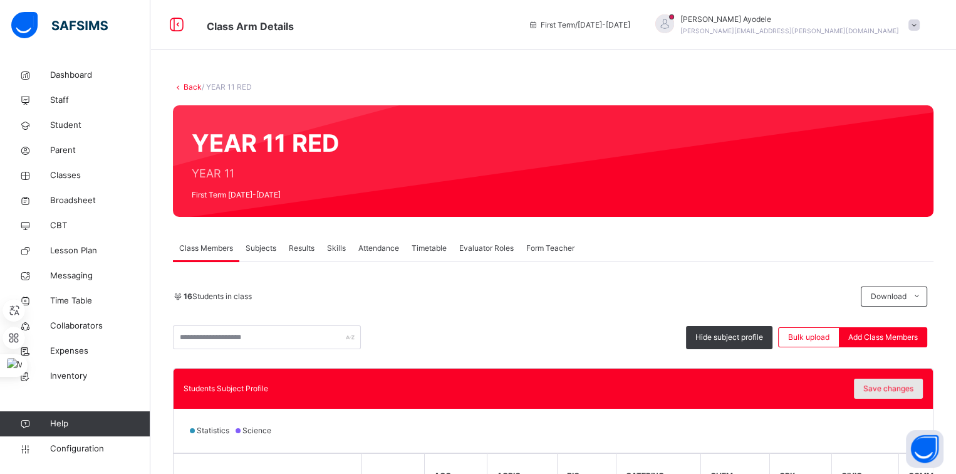
click at [874, 391] on div "Save changes" at bounding box center [888, 388] width 69 height 20
click at [191, 83] on link "Back" at bounding box center [193, 86] width 18 height 9
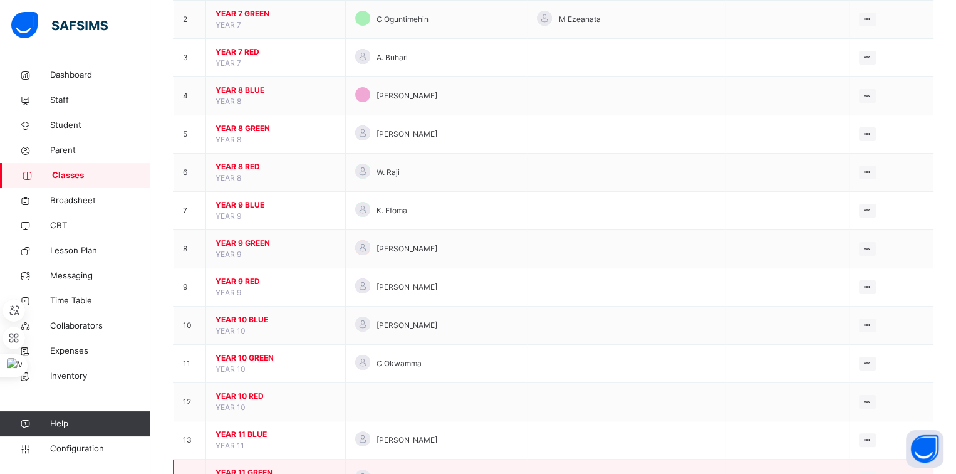
scroll to position [185, 0]
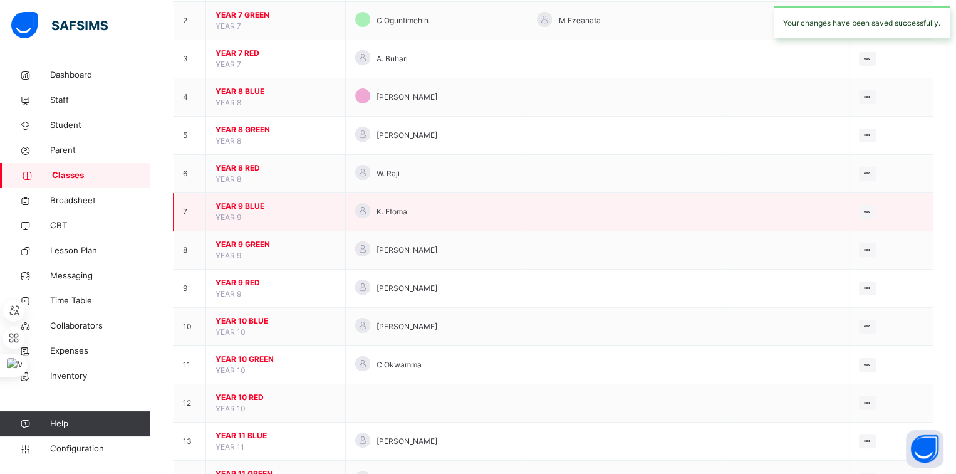
click at [248, 203] on span "YEAR 9 BLUE" at bounding box center [275, 205] width 120 height 11
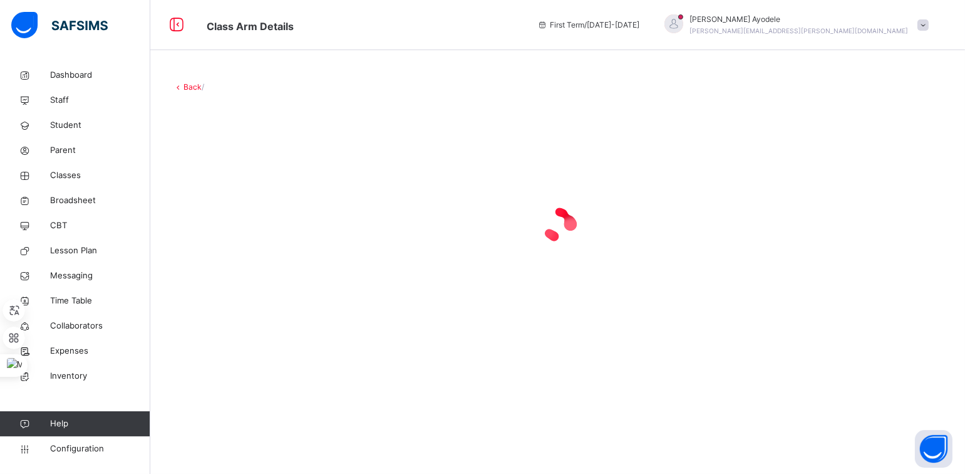
click at [248, 203] on div at bounding box center [558, 224] width 770 height 50
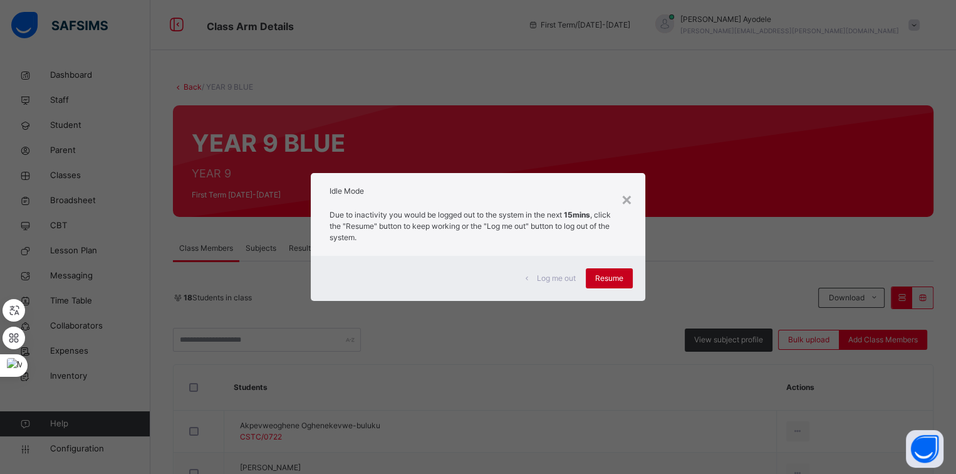
click at [613, 274] on span "Resume" at bounding box center [609, 277] width 28 height 11
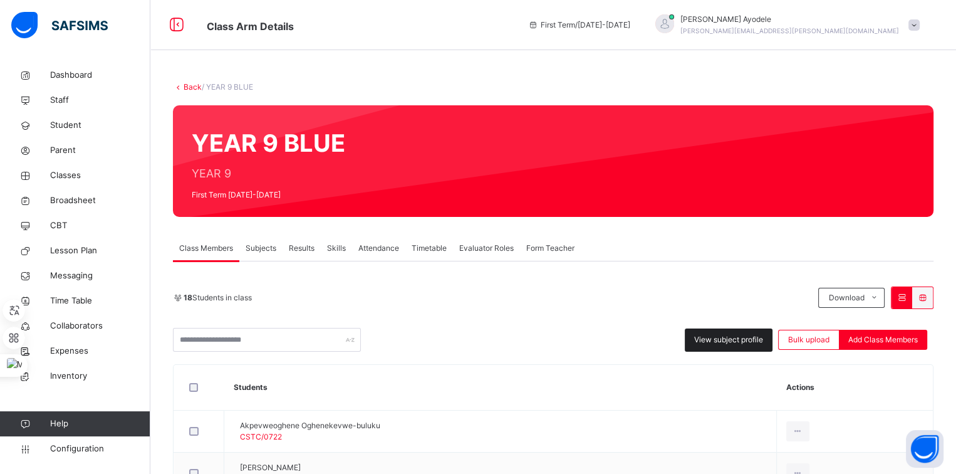
click at [708, 338] on span "View subject profile" at bounding box center [728, 339] width 69 height 11
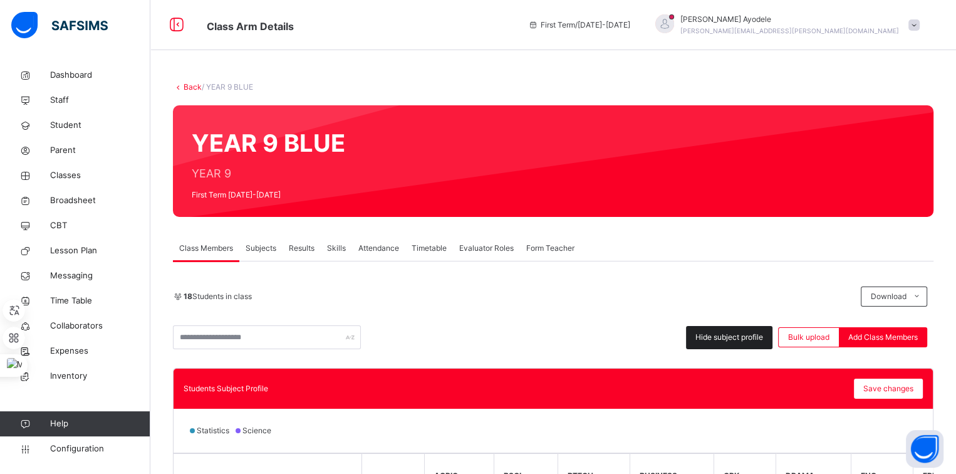
scroll to position [118, 0]
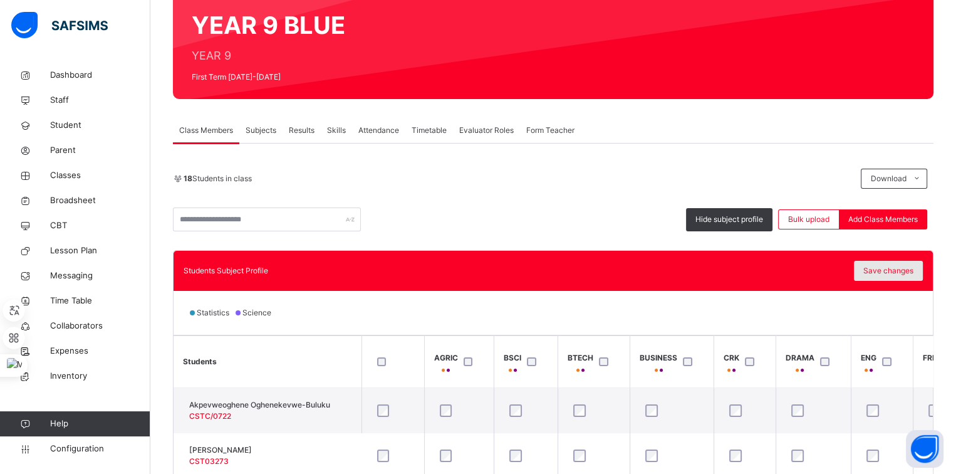
click at [900, 274] on span "Save changes" at bounding box center [888, 270] width 50 height 11
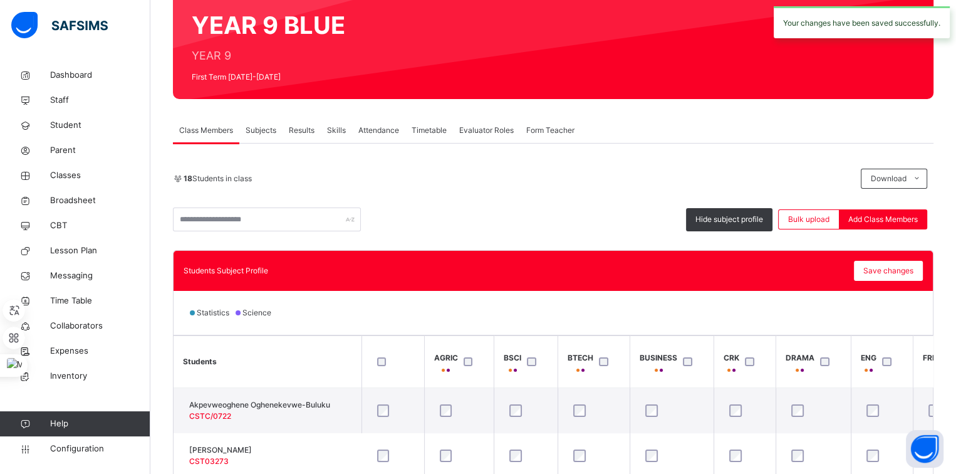
scroll to position [0, 0]
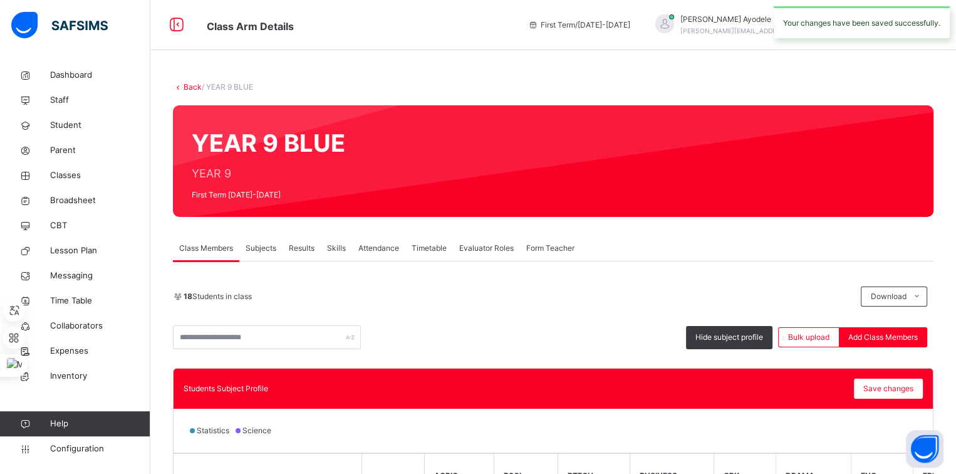
click at [197, 87] on link "Back" at bounding box center [193, 86] width 18 height 9
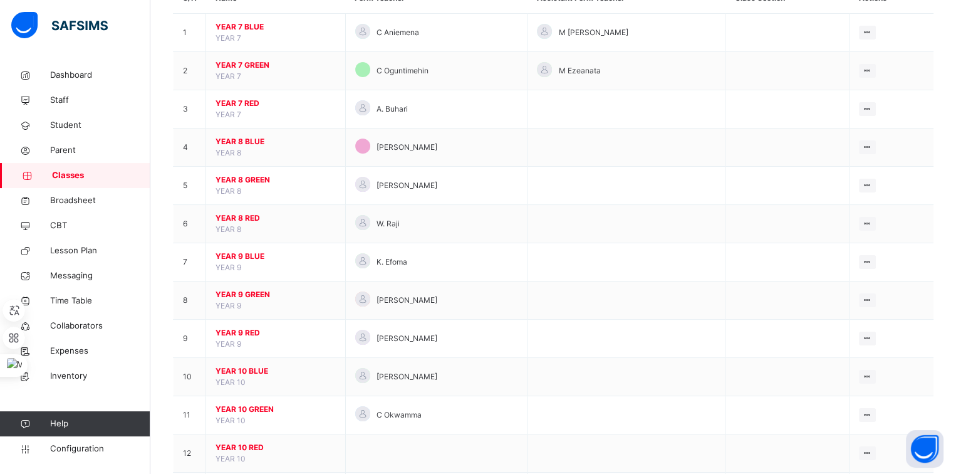
scroll to position [136, 0]
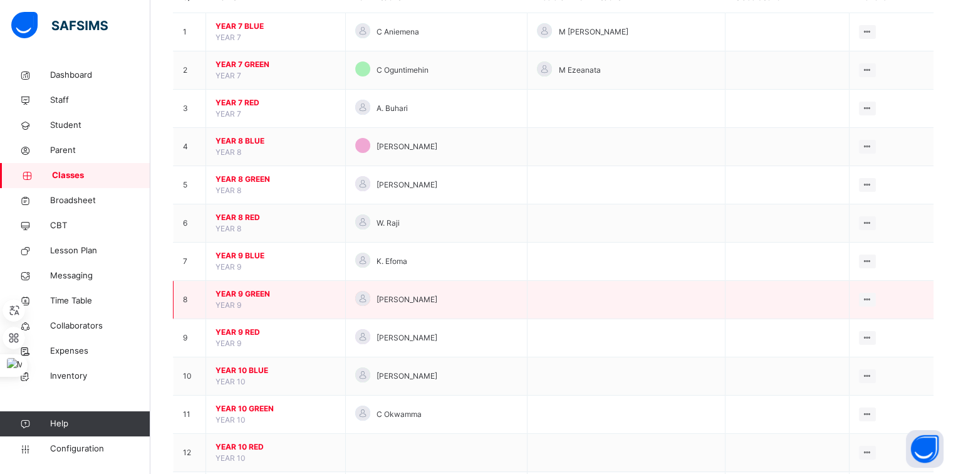
click at [254, 293] on span "YEAR 9 GREEN" at bounding box center [275, 293] width 120 height 11
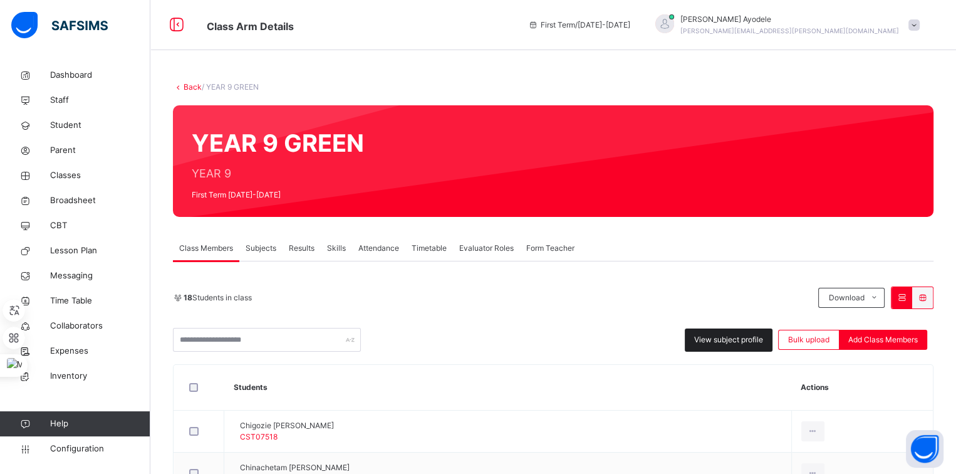
click at [709, 341] on span "View subject profile" at bounding box center [728, 339] width 69 height 11
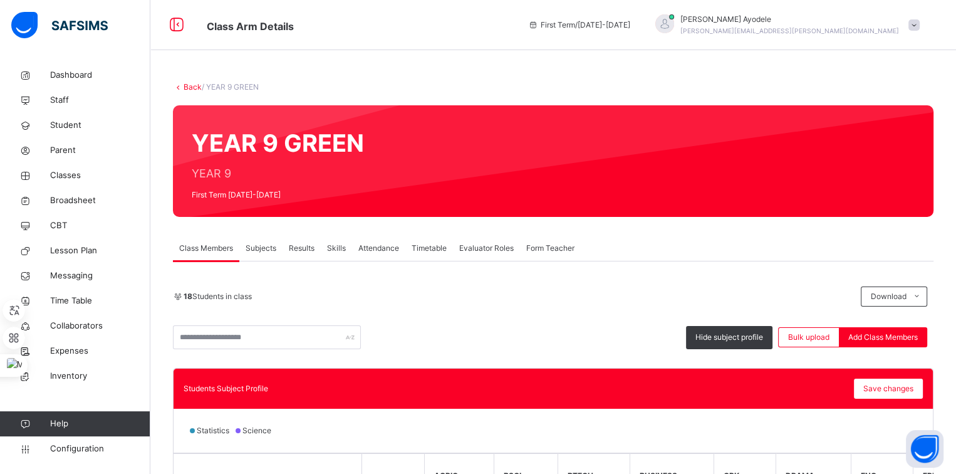
scroll to position [200, 0]
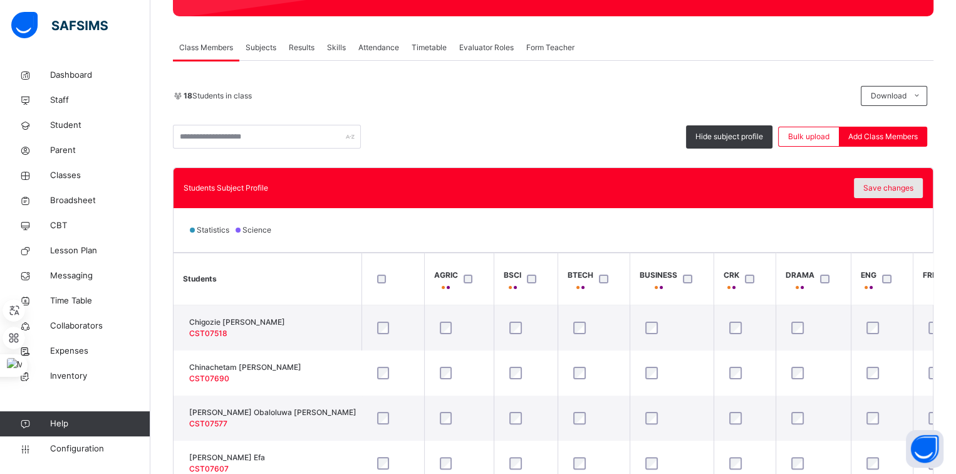
click at [889, 188] on span "Save changes" at bounding box center [888, 187] width 50 height 11
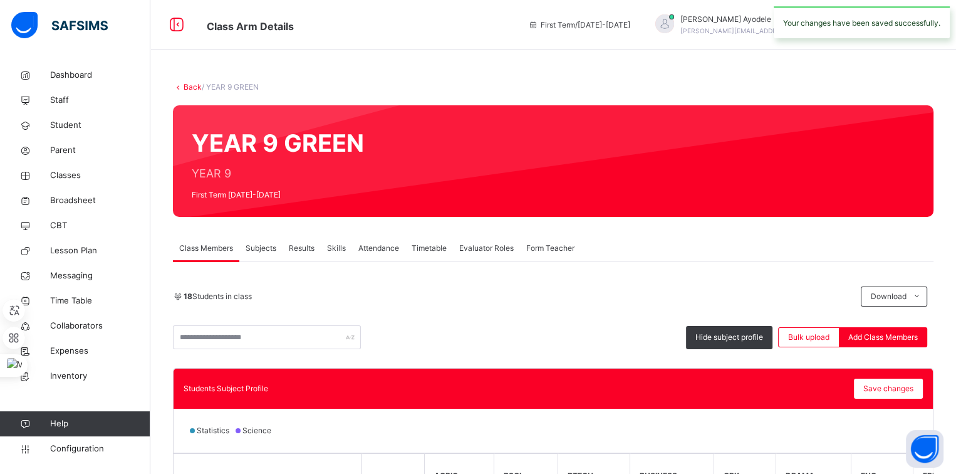
click at [195, 89] on link "Back" at bounding box center [193, 86] width 18 height 9
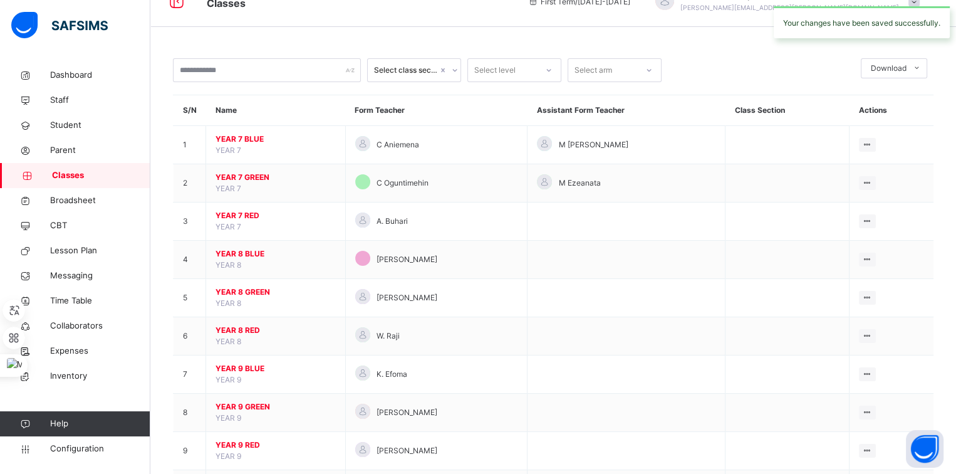
scroll to position [26, 0]
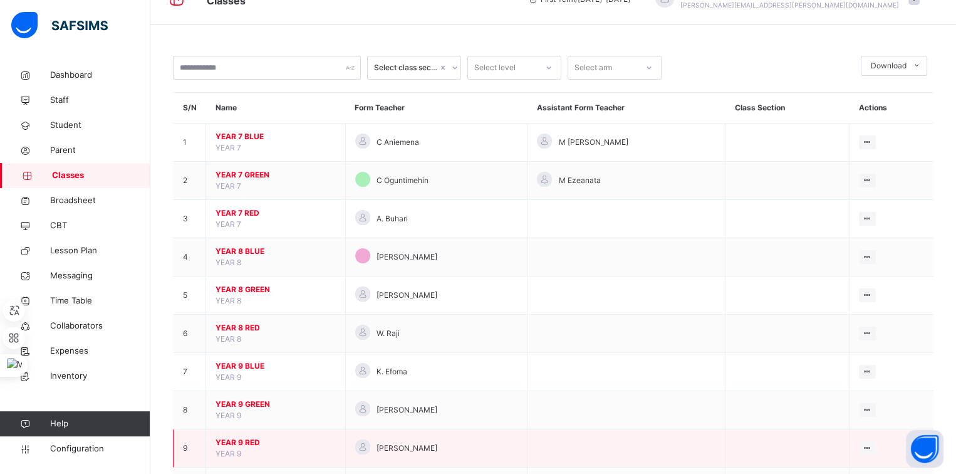
click at [242, 437] on span "YEAR 9 RED" at bounding box center [275, 442] width 120 height 11
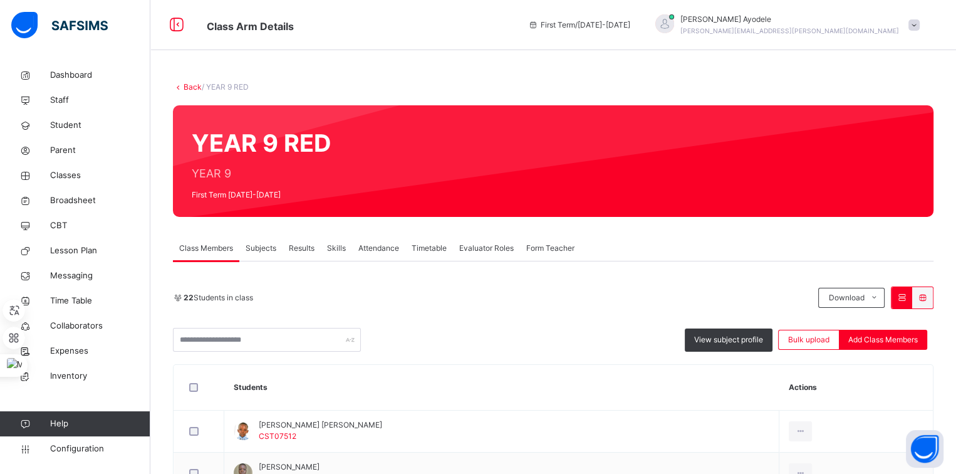
click at [702, 337] on span "View subject profile" at bounding box center [728, 339] width 69 height 11
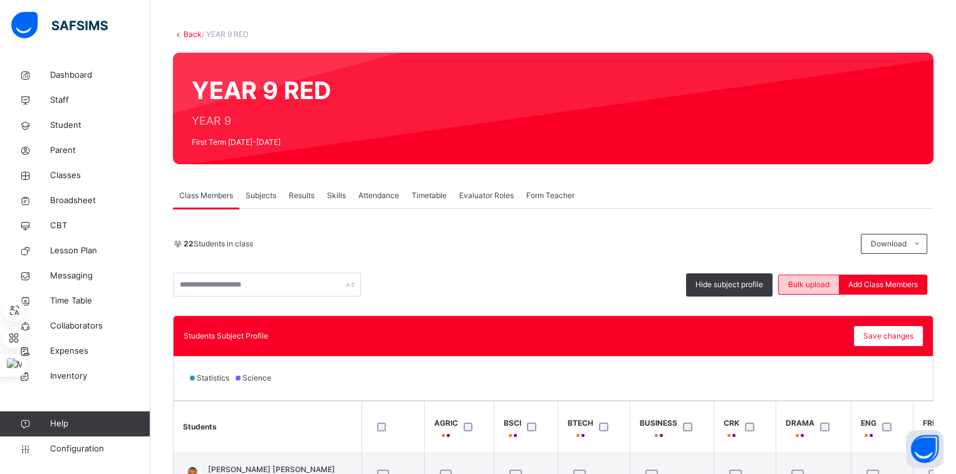
scroll to position [26, 0]
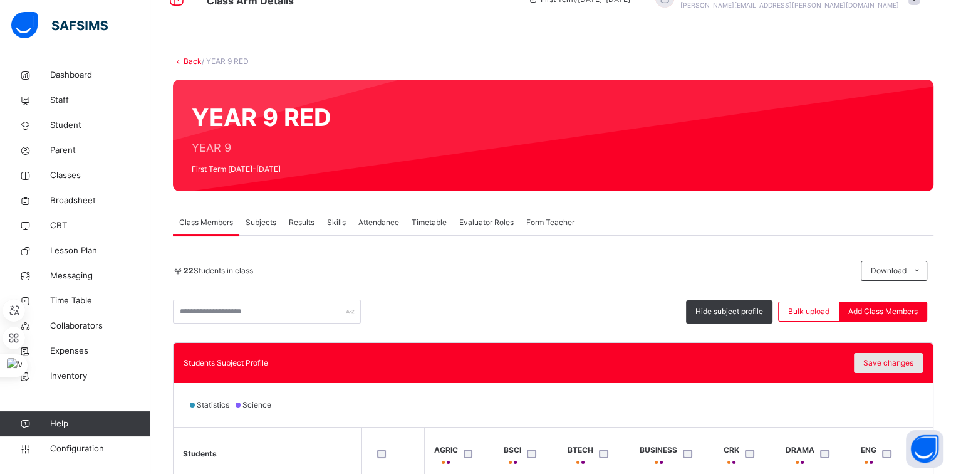
click at [911, 366] on span "Save changes" at bounding box center [888, 362] width 50 height 11
click at [885, 358] on span "Save changes" at bounding box center [888, 362] width 50 height 11
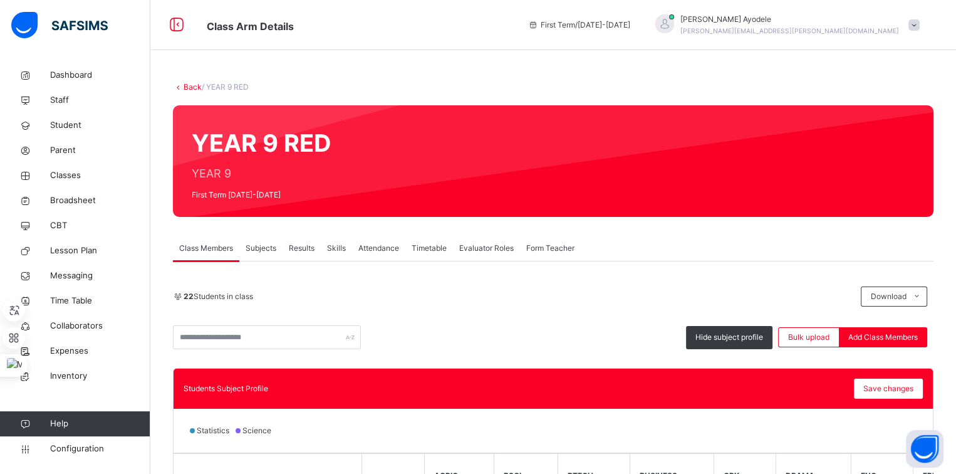
click at [194, 89] on link "Back" at bounding box center [193, 86] width 18 height 9
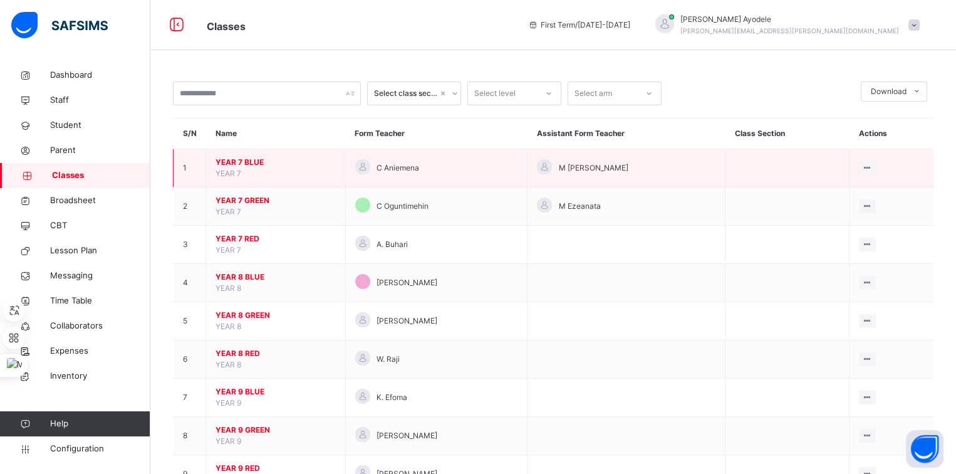
click at [242, 157] on span "YEAR 7 BLUE" at bounding box center [275, 162] width 120 height 11
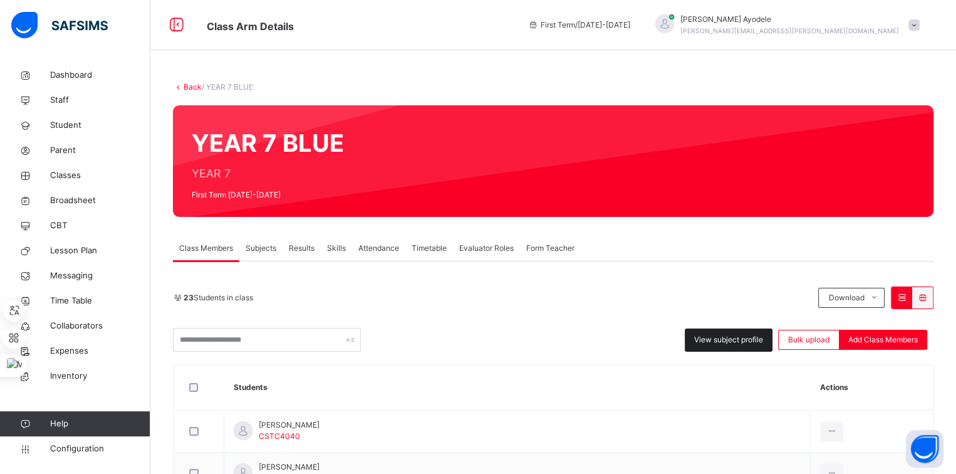
click at [714, 331] on div "View subject profile" at bounding box center [729, 339] width 88 height 23
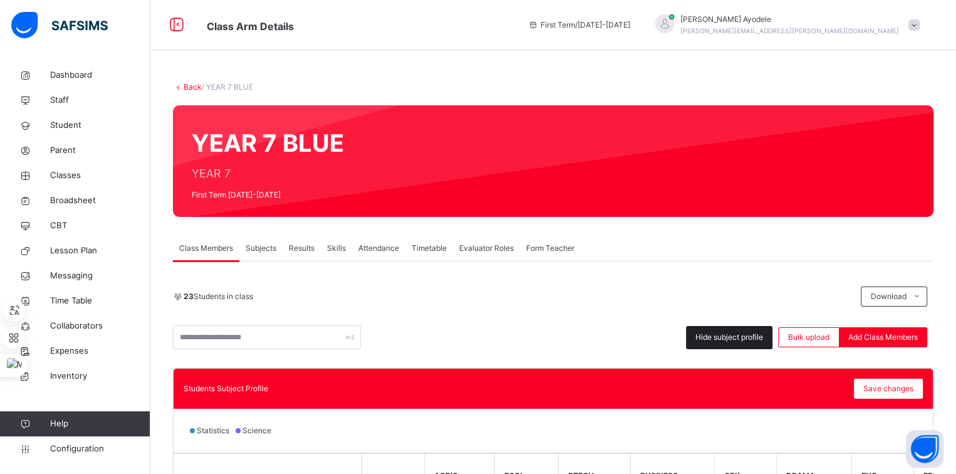
click at [713, 335] on span "Hide subject profile" at bounding box center [729, 336] width 68 height 11
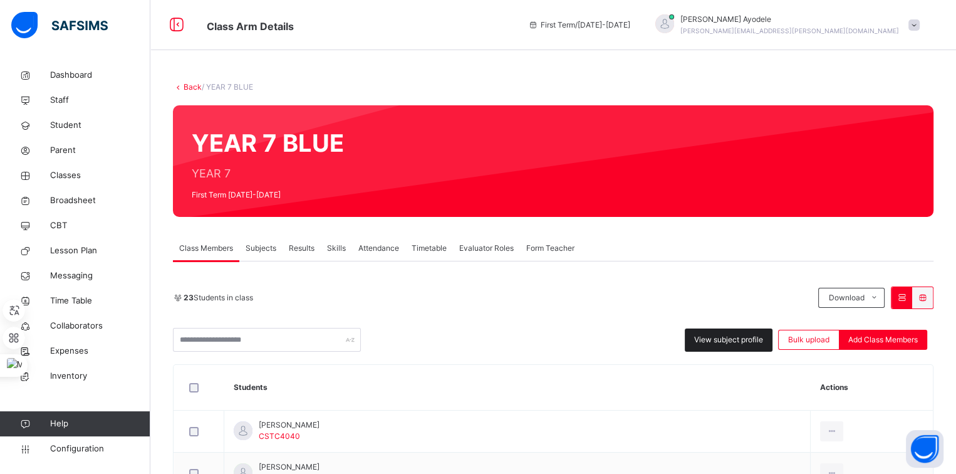
click at [730, 334] on span "View subject profile" at bounding box center [728, 339] width 69 height 11
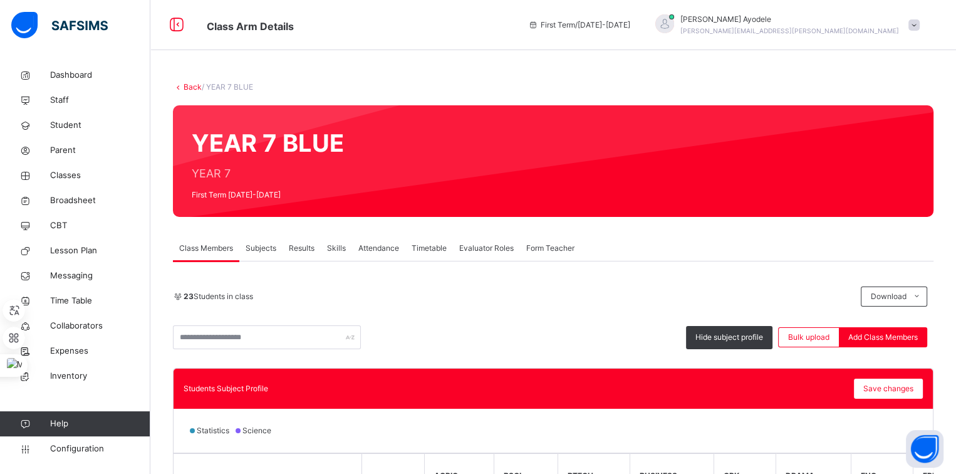
click at [192, 88] on link "Back" at bounding box center [193, 86] width 18 height 9
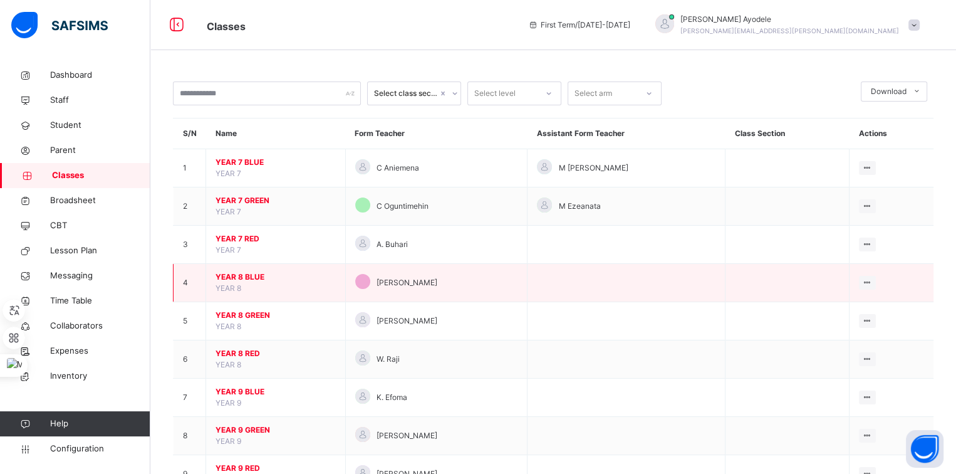
click at [258, 274] on span "YEAR 8 BLUE" at bounding box center [275, 276] width 120 height 11
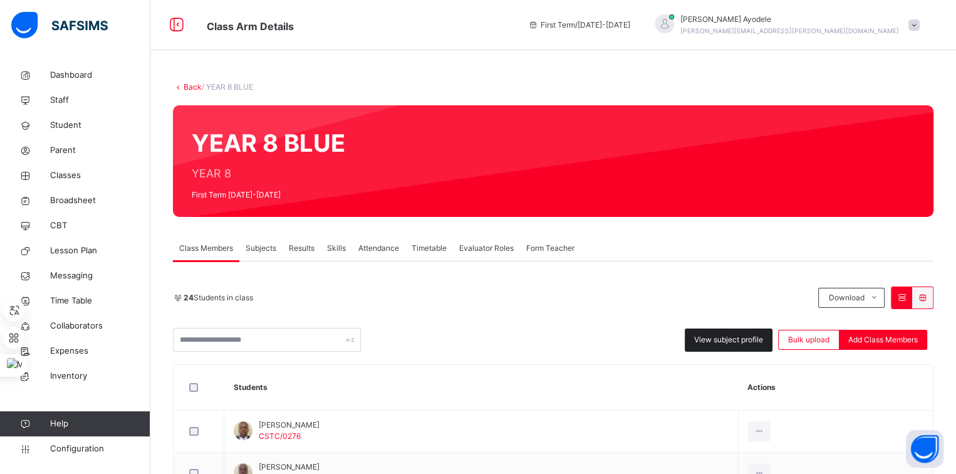
click at [700, 332] on div "View subject profile" at bounding box center [729, 339] width 88 height 23
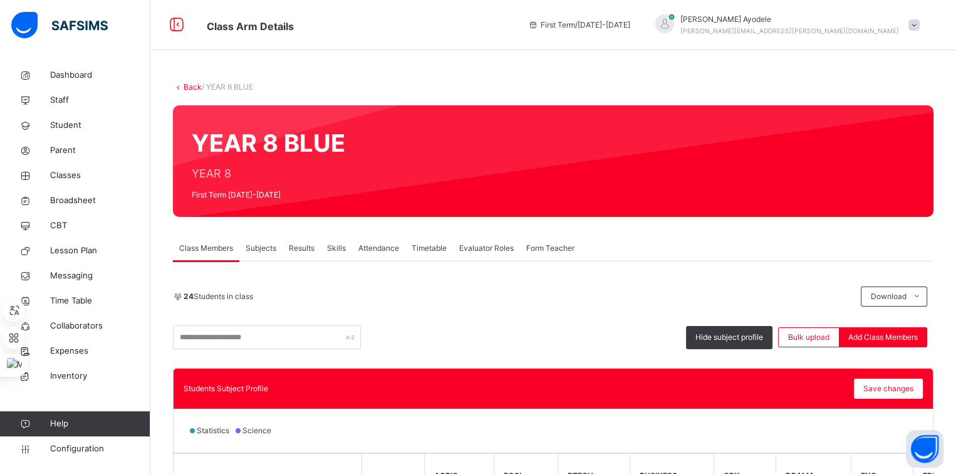
scroll to position [156, 0]
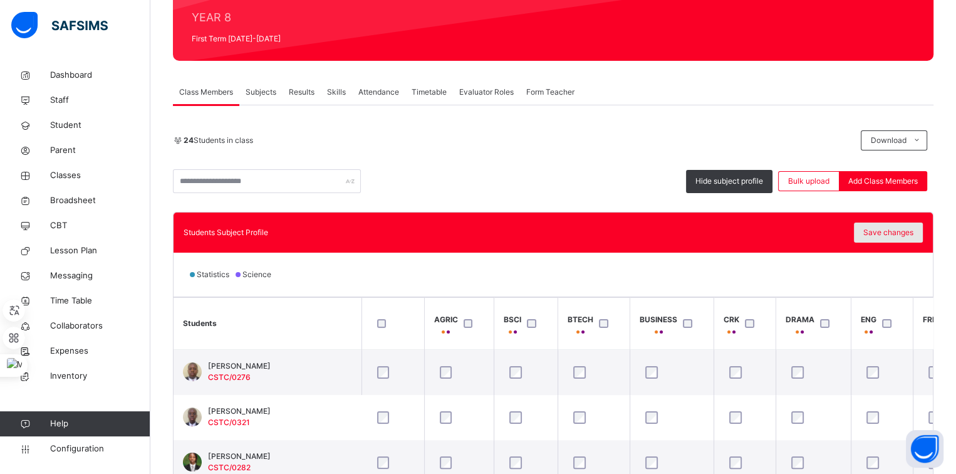
click at [886, 223] on div "Save changes" at bounding box center [888, 232] width 69 height 20
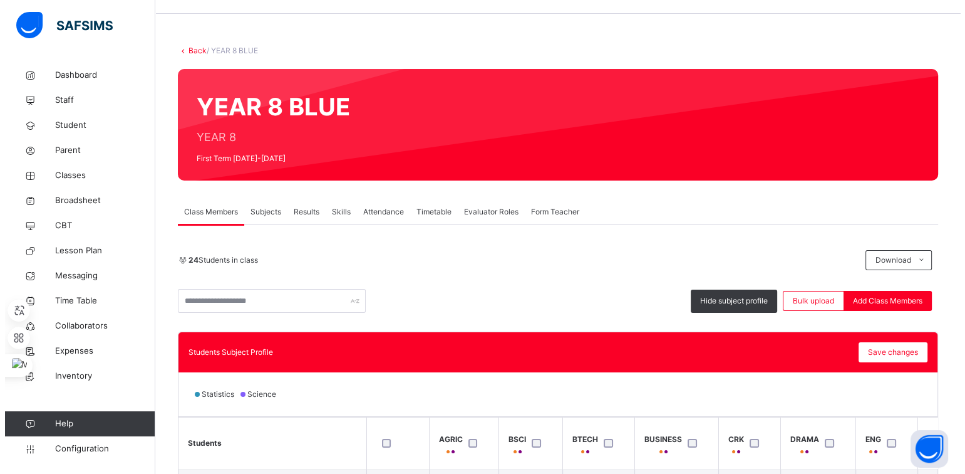
scroll to position [0, 0]
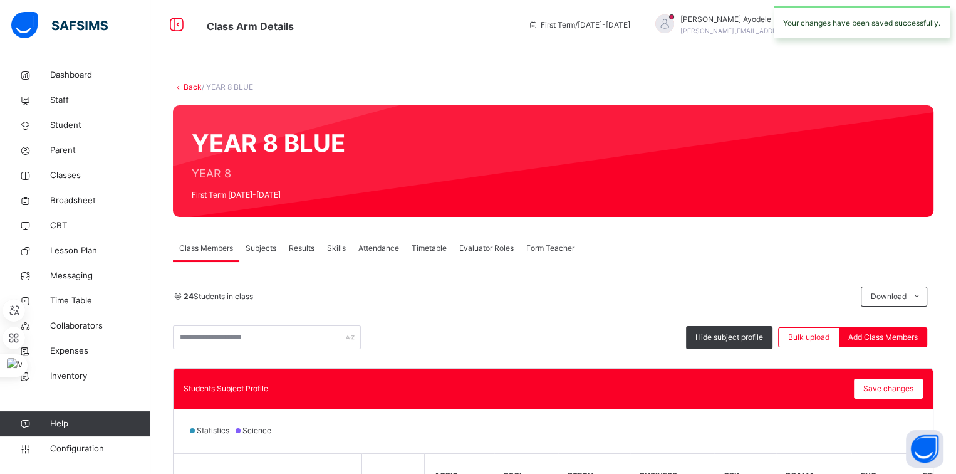
click at [190, 84] on link "Back" at bounding box center [193, 86] width 18 height 9
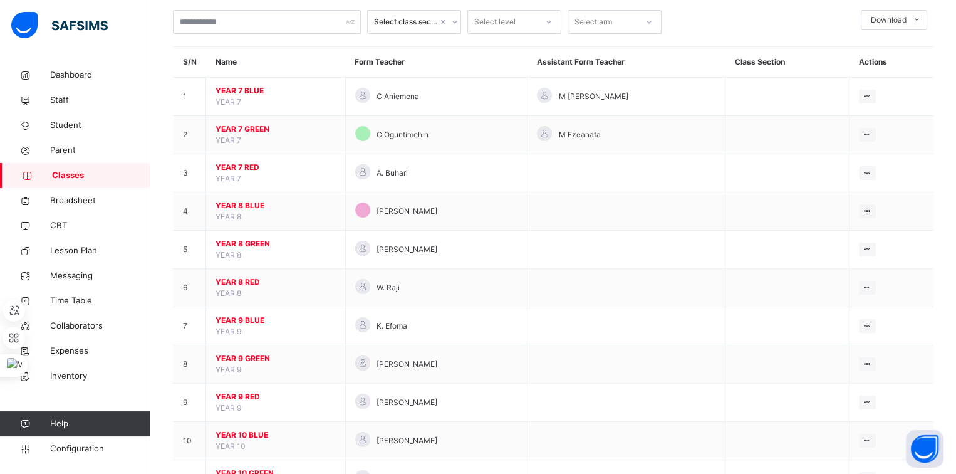
scroll to position [75, 0]
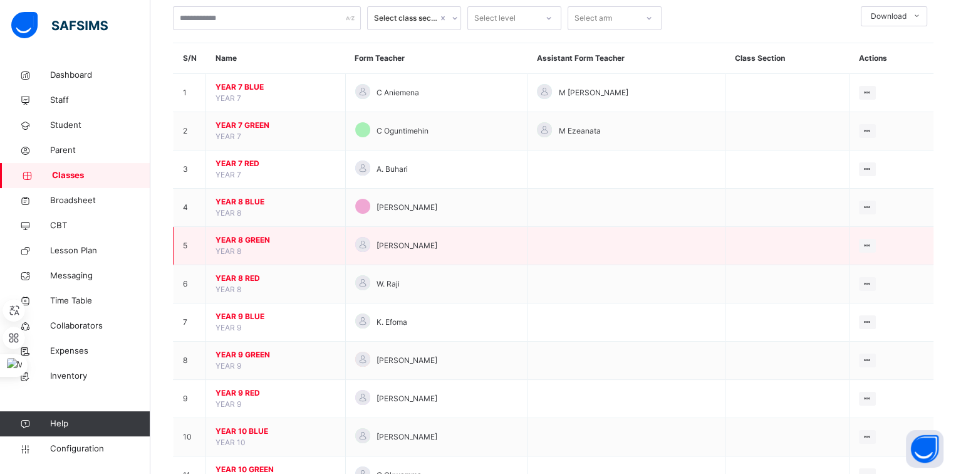
click at [244, 239] on span "YEAR 8 GREEN" at bounding box center [275, 239] width 120 height 11
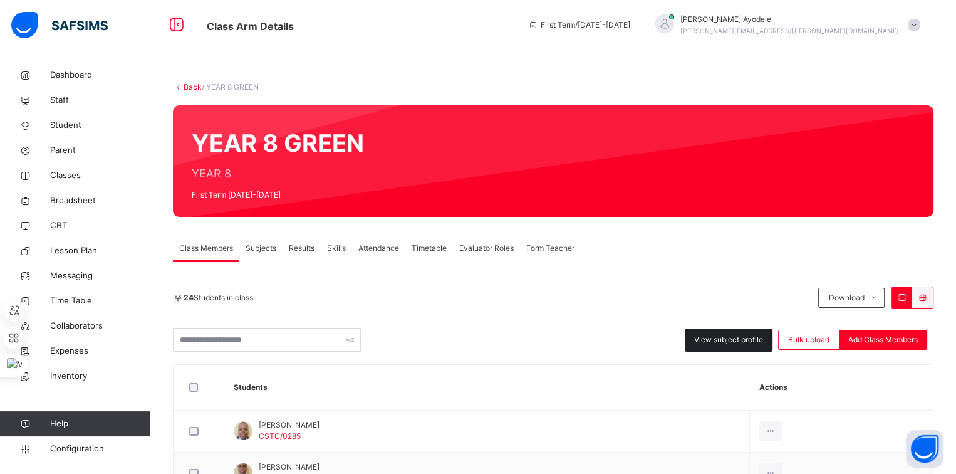
click at [708, 338] on span "View subject profile" at bounding box center [728, 339] width 69 height 11
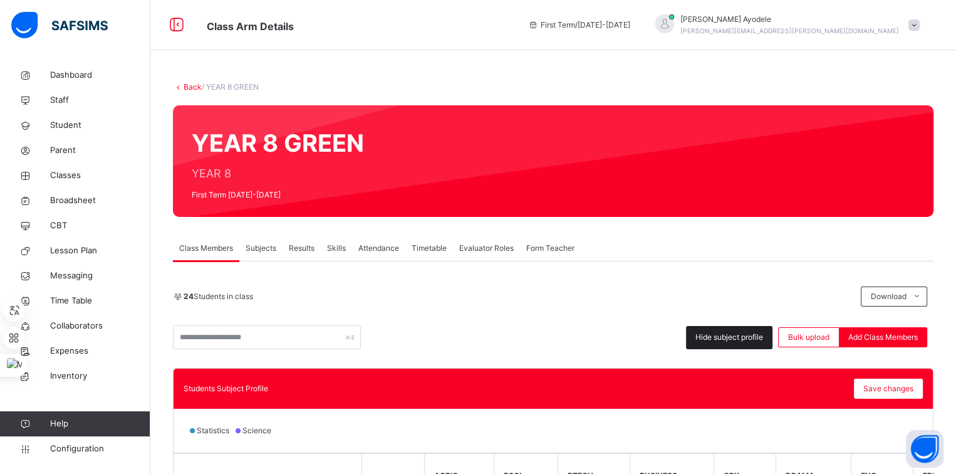
scroll to position [261, 0]
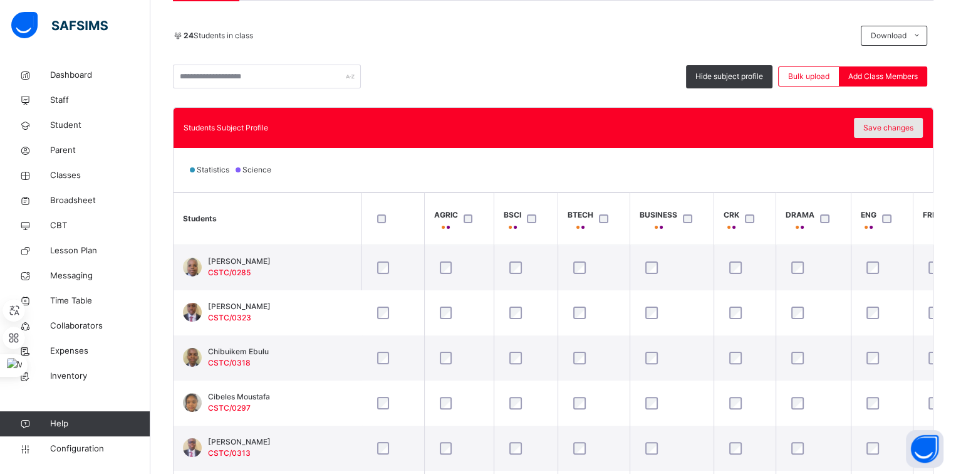
click at [888, 126] on span "Save changes" at bounding box center [888, 127] width 50 height 11
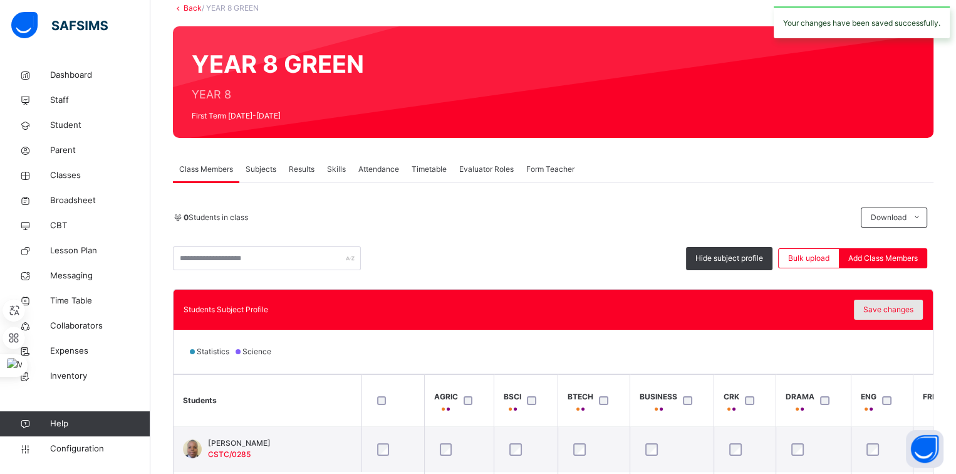
scroll to position [0, 0]
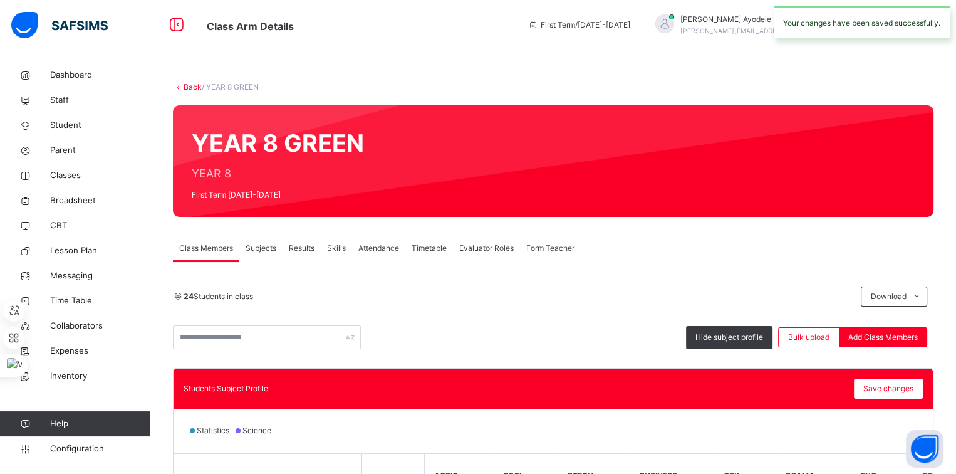
click at [192, 88] on link "Back" at bounding box center [193, 86] width 18 height 9
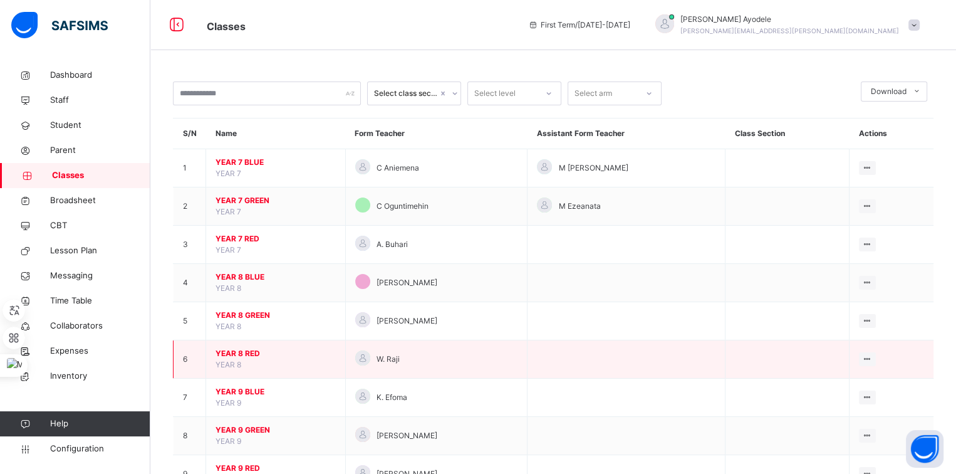
click at [241, 352] on span "YEAR 8 RED" at bounding box center [275, 353] width 120 height 11
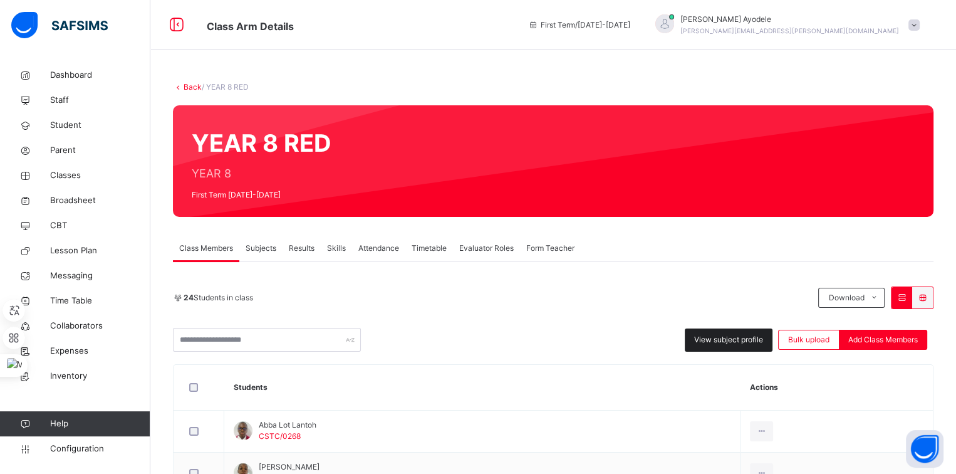
click at [714, 339] on span "View subject profile" at bounding box center [728, 339] width 69 height 11
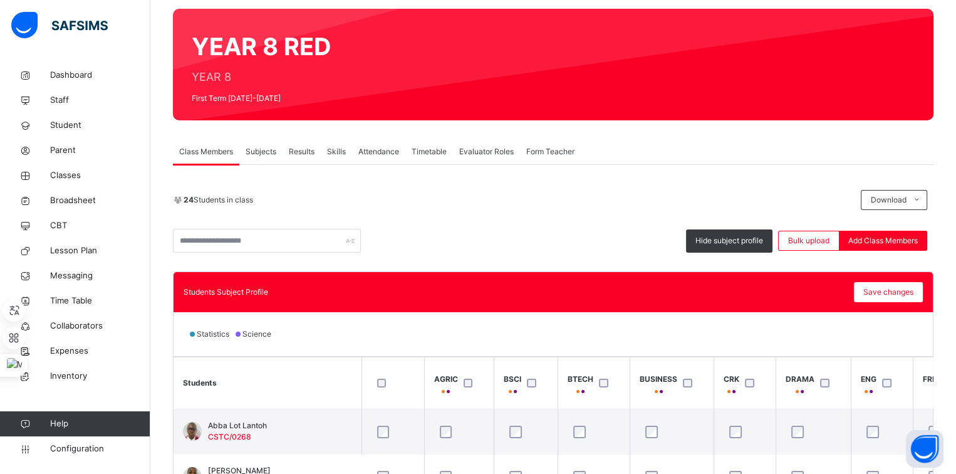
scroll to position [156, 0]
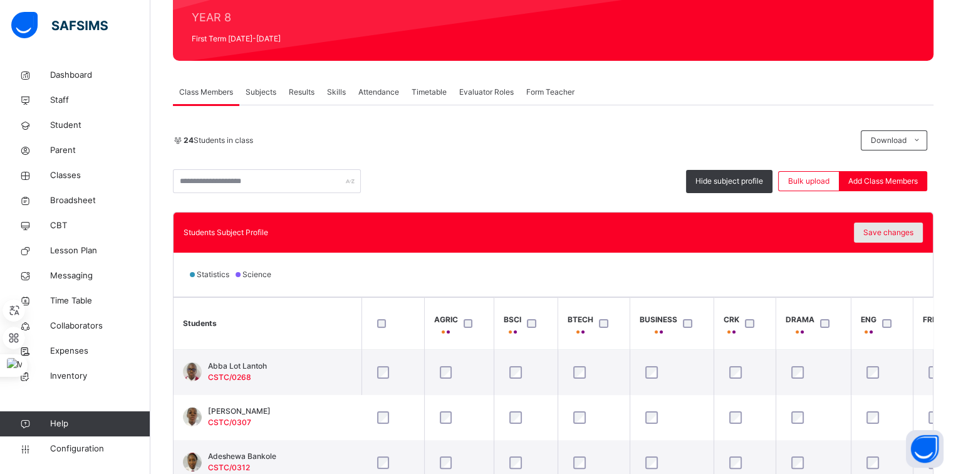
click at [887, 229] on span "Save changes" at bounding box center [888, 232] width 50 height 11
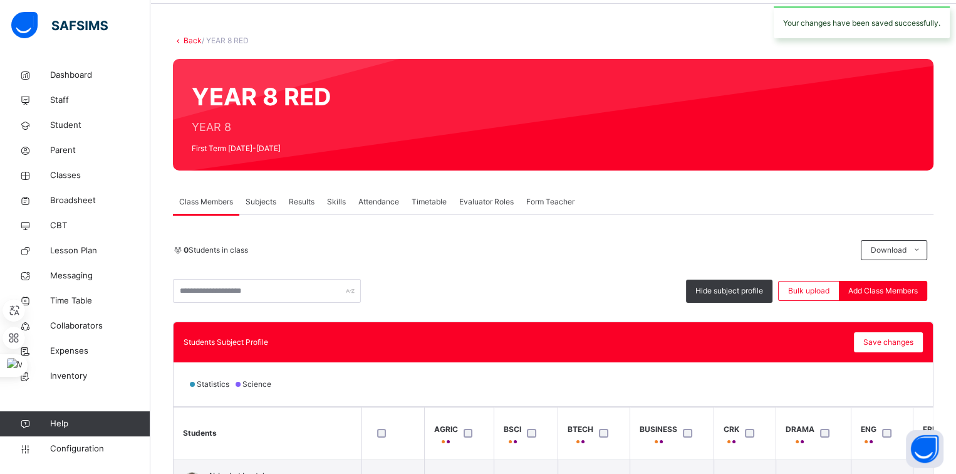
scroll to position [0, 0]
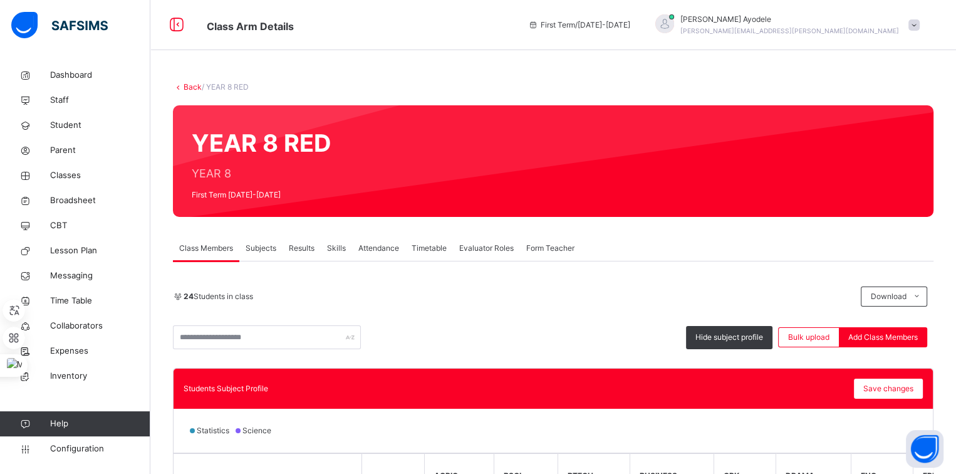
click at [184, 85] on link "Back" at bounding box center [193, 86] width 18 height 9
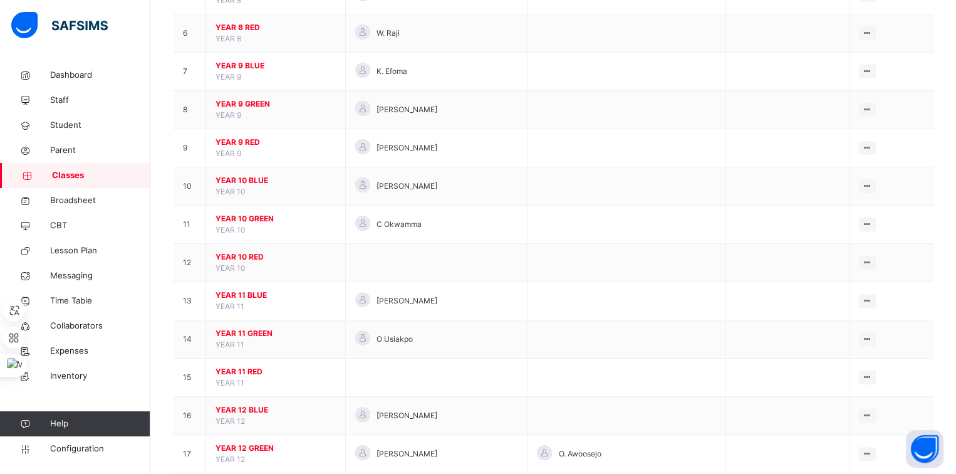
scroll to position [354, 0]
